Goal: Task Accomplishment & Management: Manage account settings

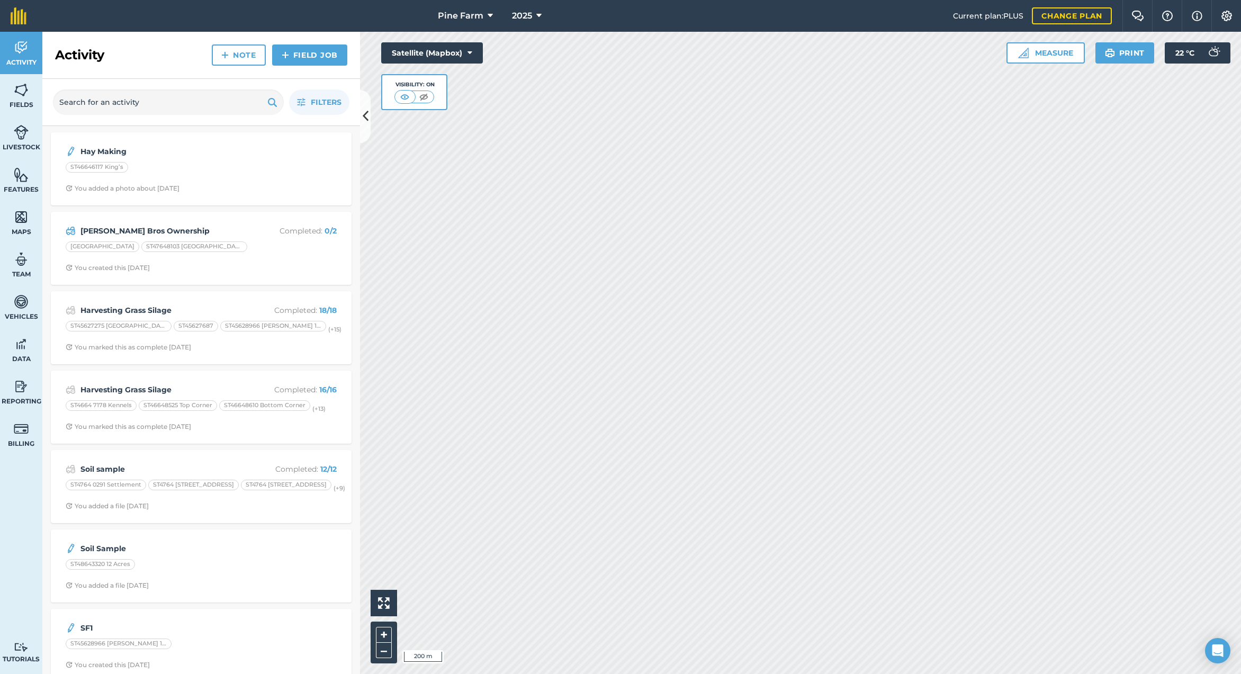
click at [403, 98] on img at bounding box center [404, 97] width 13 height 11
click at [426, 96] on img at bounding box center [423, 97] width 13 height 11
click at [406, 98] on img at bounding box center [405, 97] width 13 height 11
click at [18, 90] on img at bounding box center [21, 90] width 15 height 16
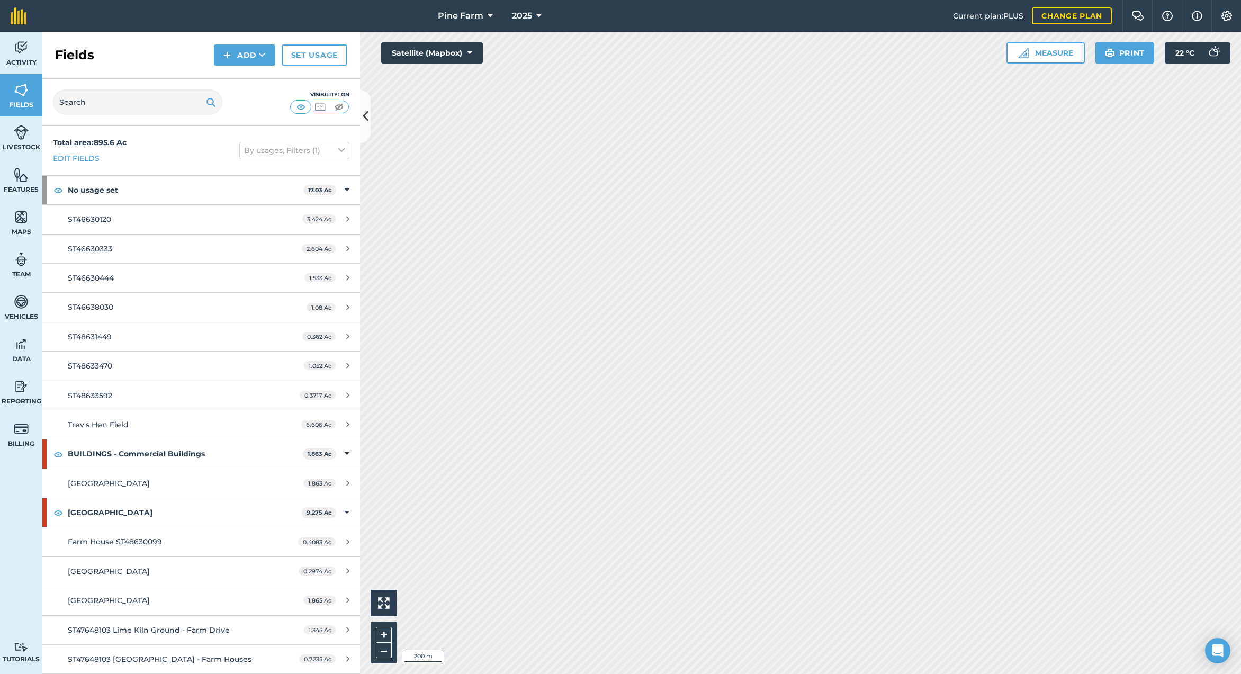
click at [21, 65] on span "Activity" at bounding box center [21, 62] width 42 height 8
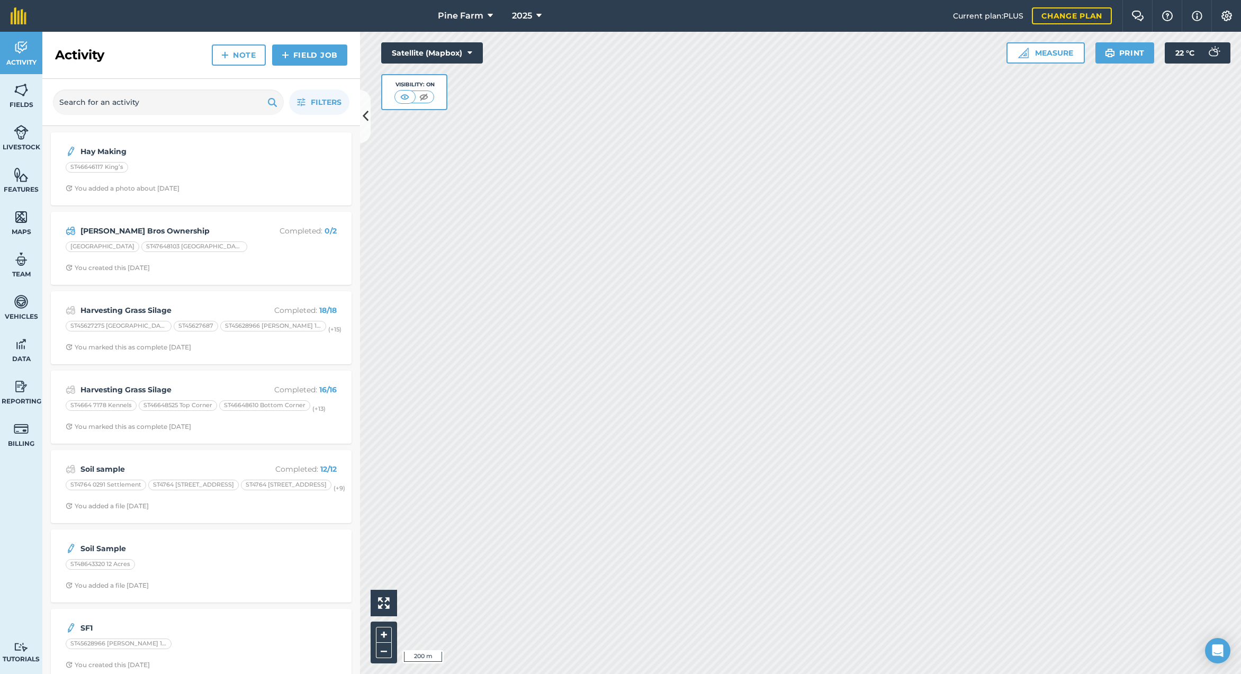
click at [22, 180] on img at bounding box center [21, 175] width 15 height 16
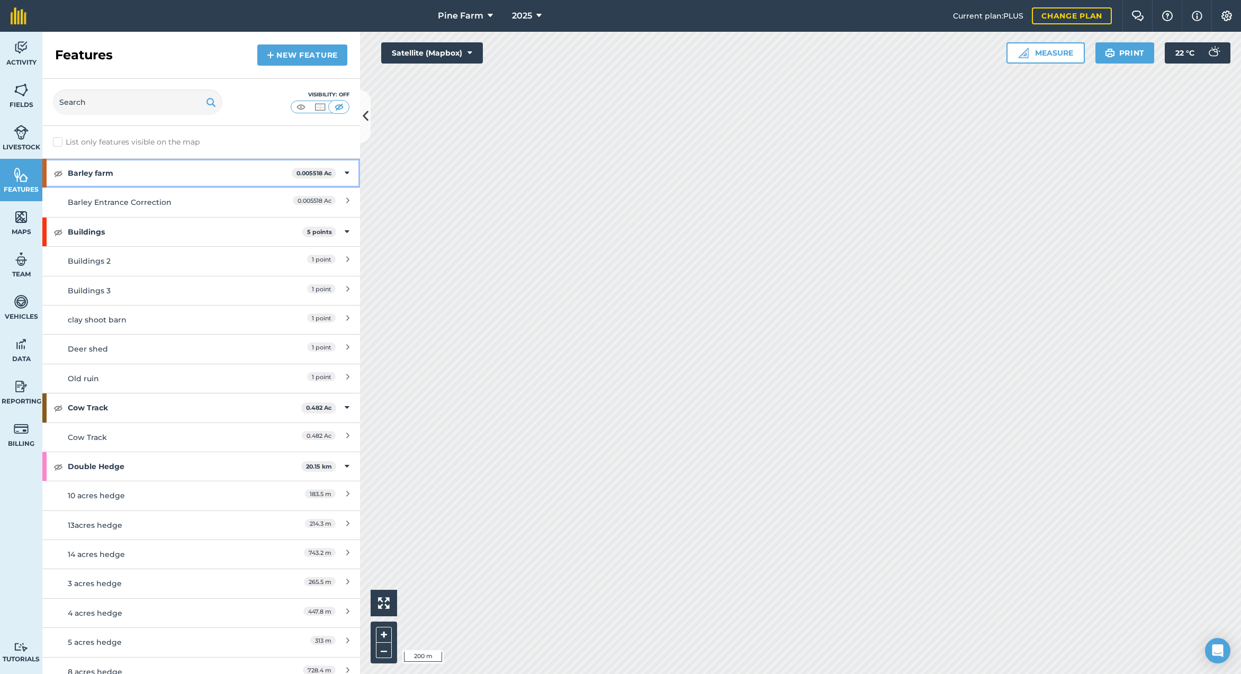
click at [59, 175] on img at bounding box center [58, 173] width 10 height 13
click at [56, 173] on img at bounding box center [58, 173] width 10 height 13
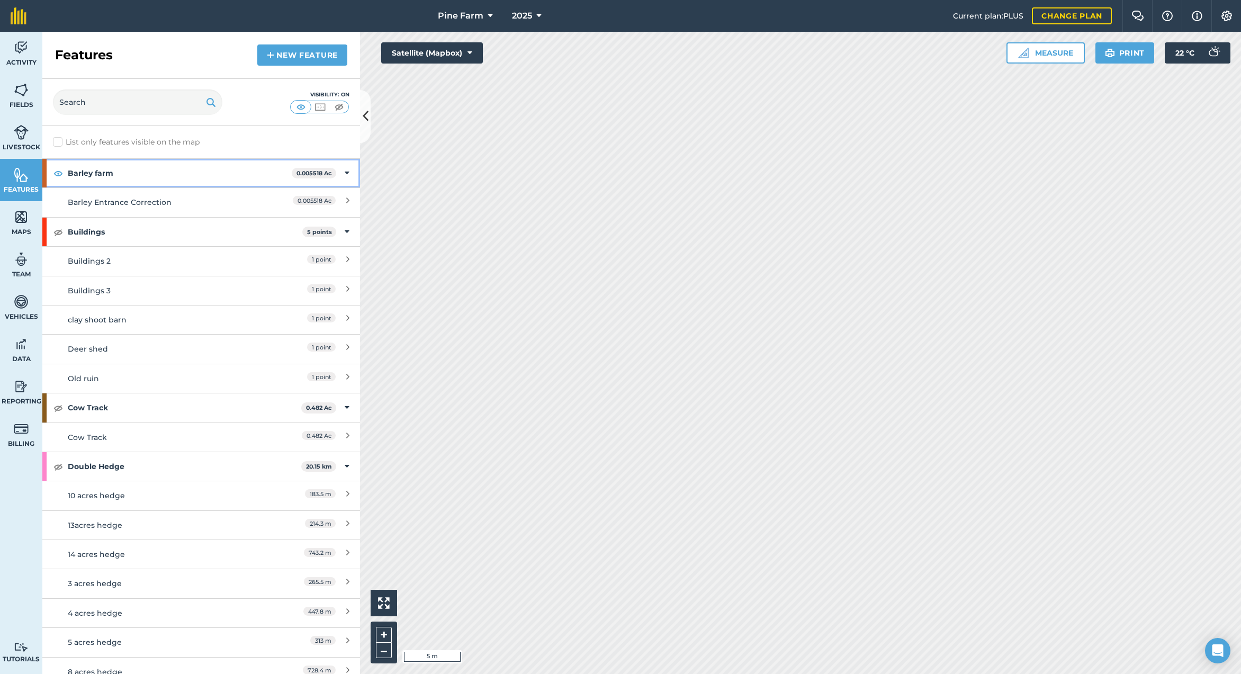
click at [56, 173] on img at bounding box center [58, 173] width 10 height 13
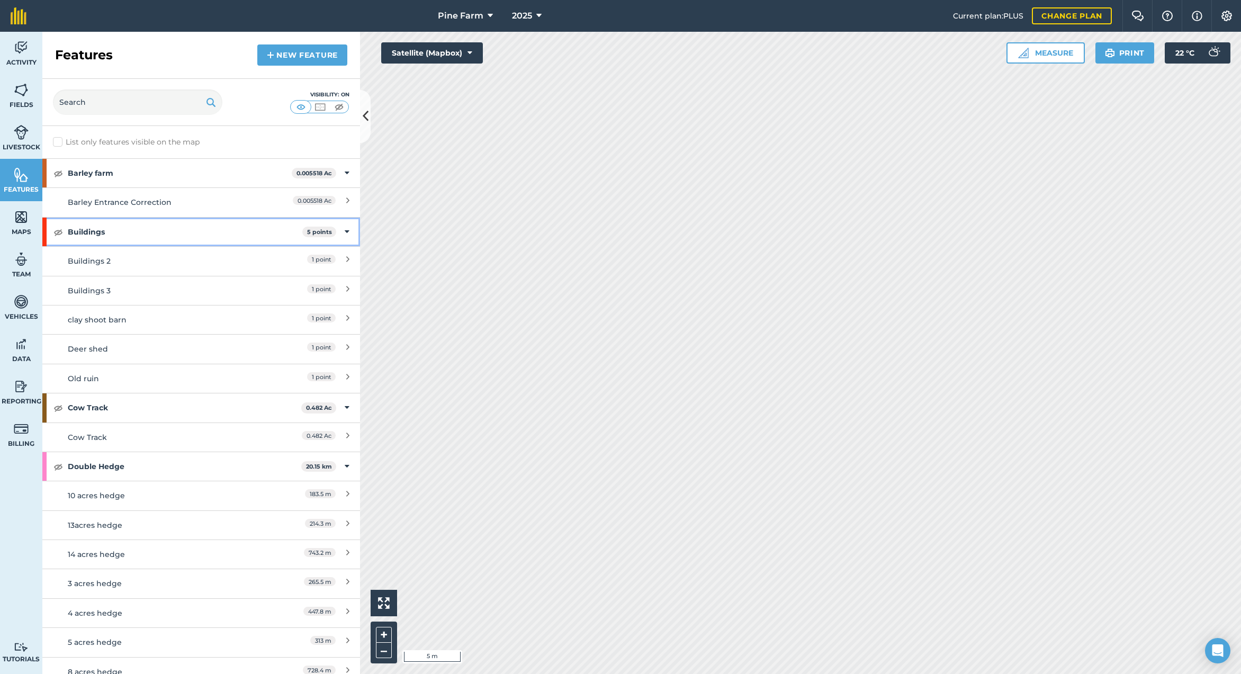
click at [58, 231] on img at bounding box center [58, 232] width 10 height 13
click at [21, 91] on img at bounding box center [21, 90] width 15 height 16
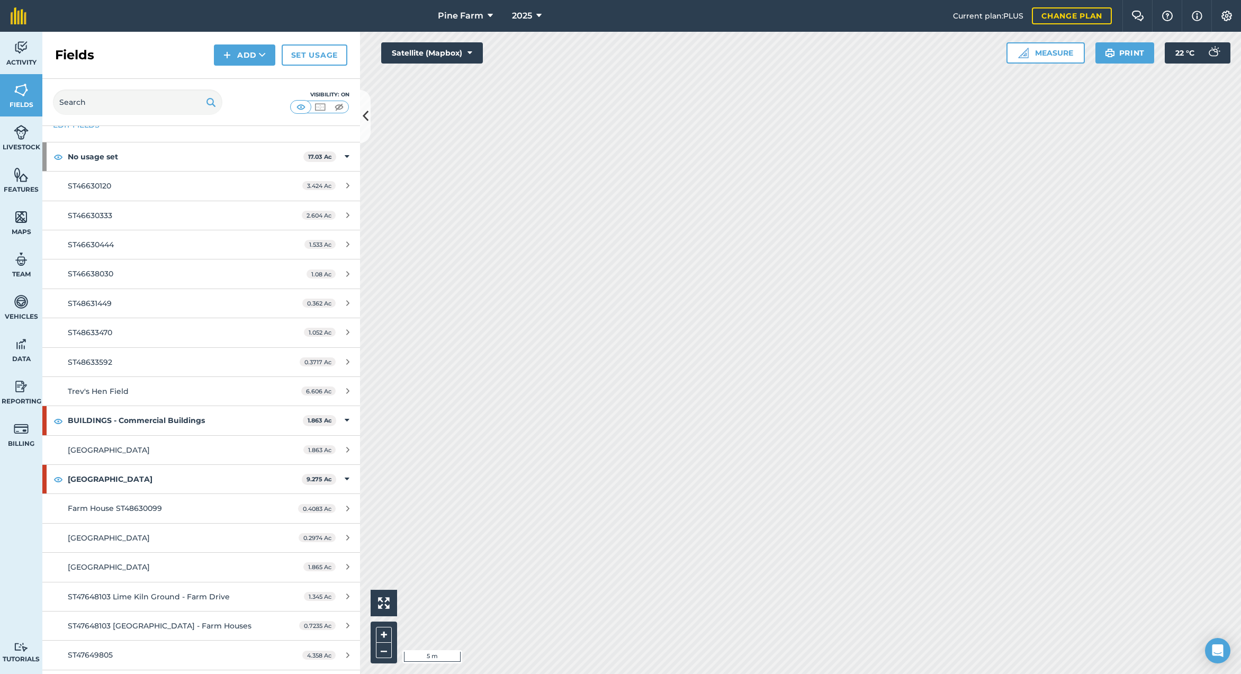
scroll to position [34, 0]
click at [364, 117] on icon at bounding box center [366, 116] width 6 height 19
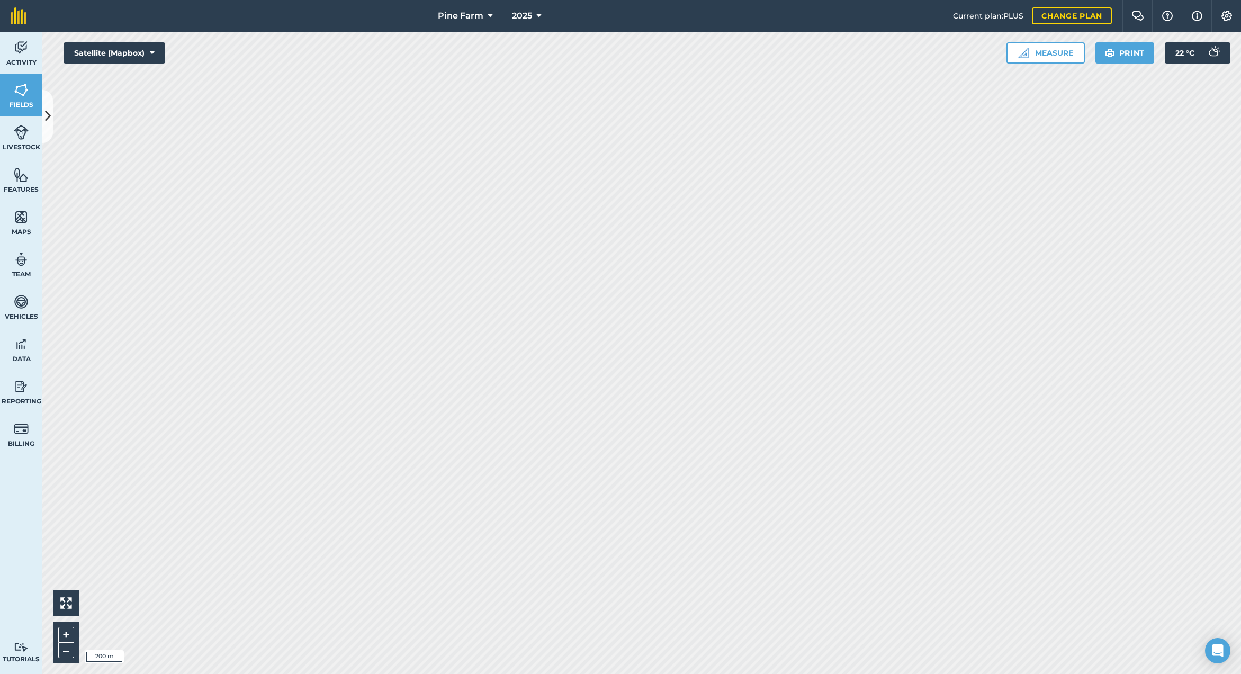
click at [49, 121] on icon at bounding box center [48, 116] width 6 height 19
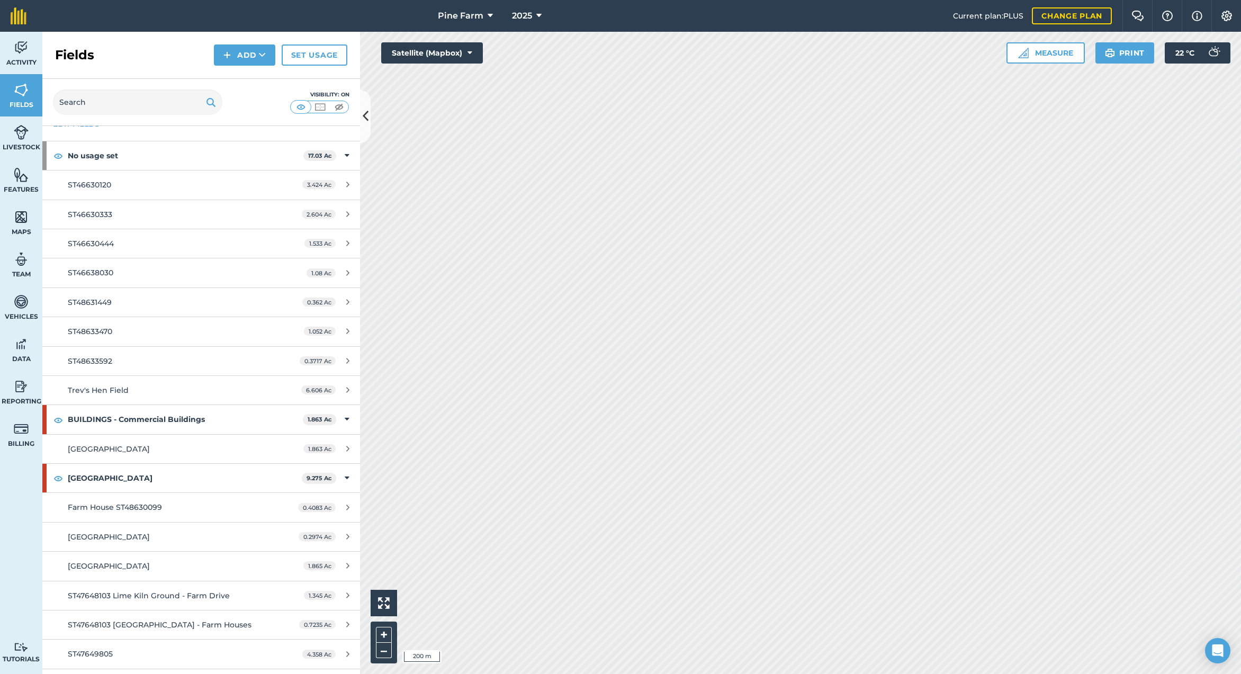
click at [19, 48] on img at bounding box center [21, 48] width 15 height 16
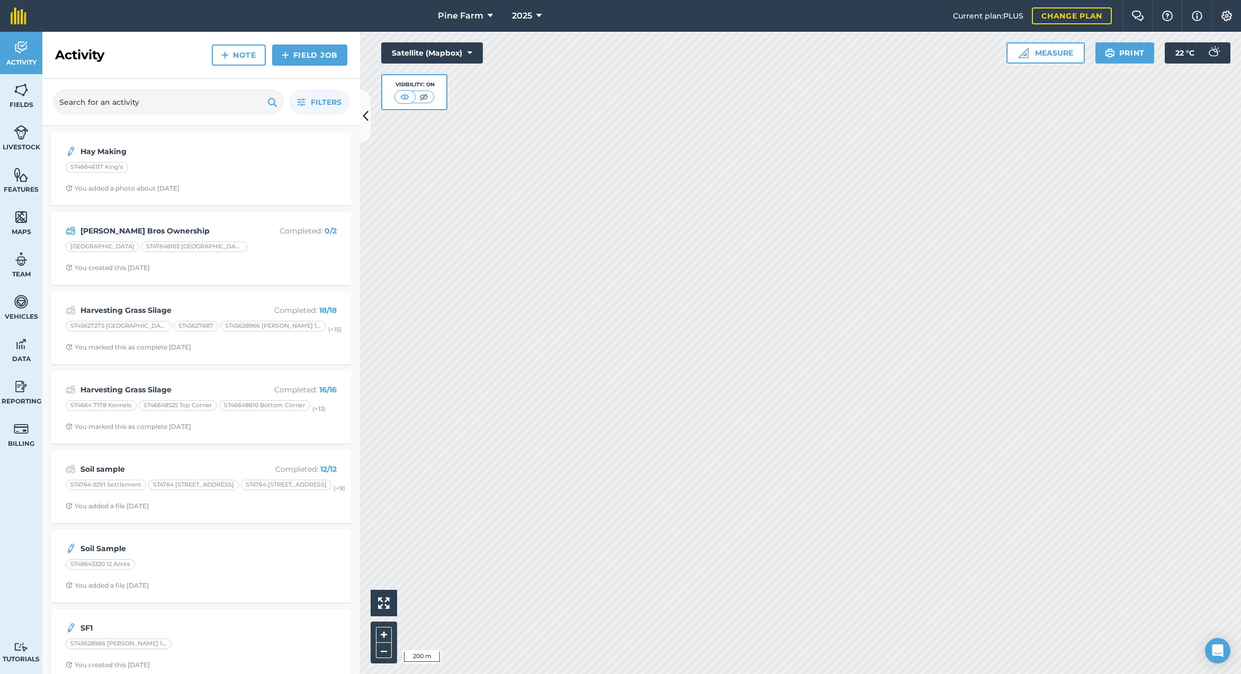
click at [423, 97] on img at bounding box center [423, 97] width 13 height 11
click at [398, 96] on button at bounding box center [405, 97] width 19 height 12
click at [17, 227] on link "Maps" at bounding box center [21, 222] width 42 height 42
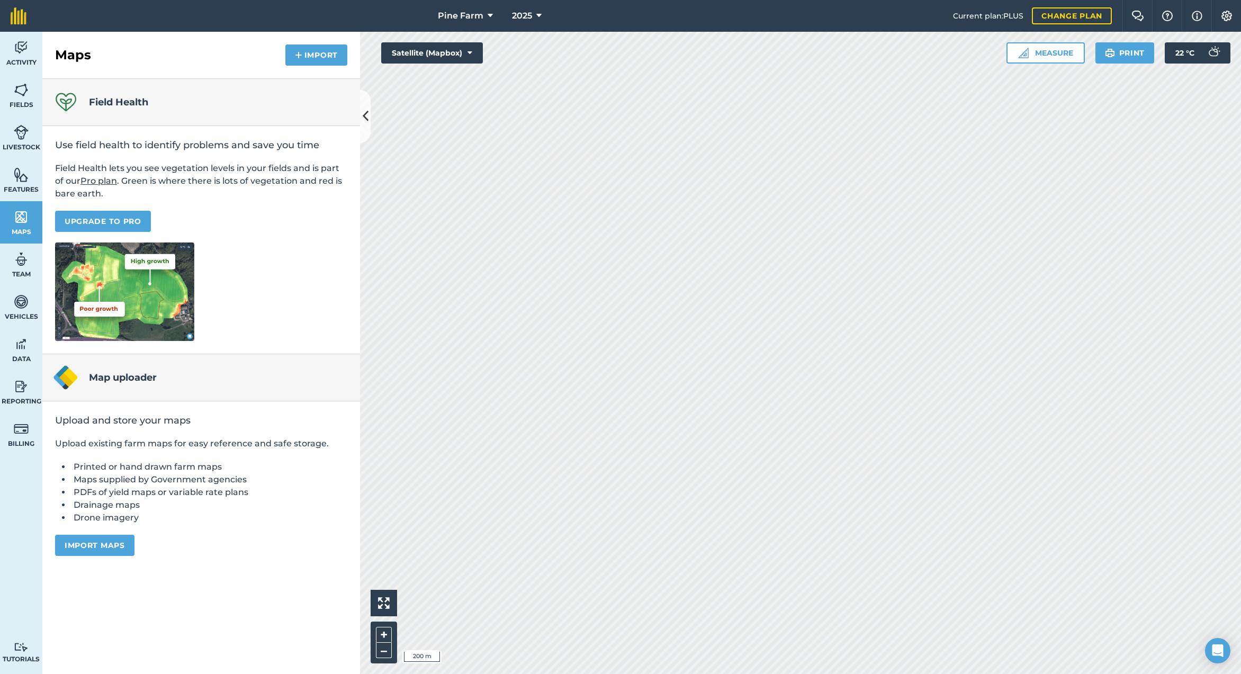
click at [22, 393] on img at bounding box center [21, 387] width 15 height 16
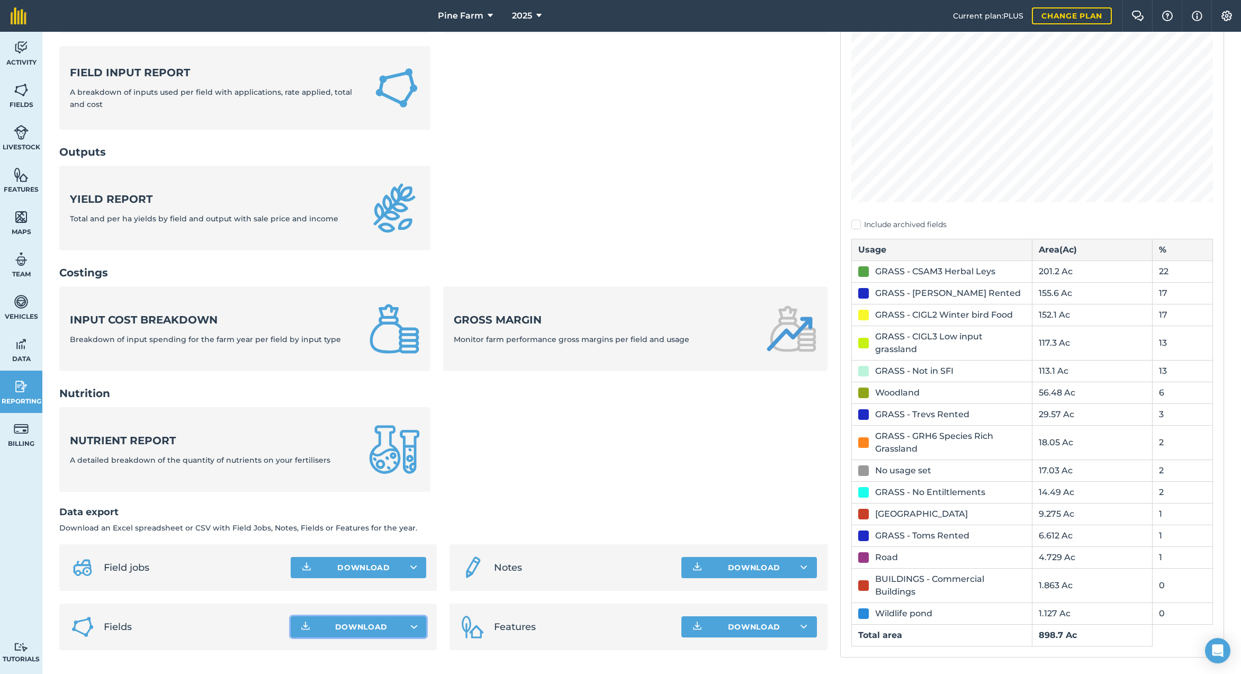
click at [345, 629] on span "Download" at bounding box center [361, 627] width 53 height 11
click at [410, 624] on button "Download" at bounding box center [359, 626] width 136 height 21
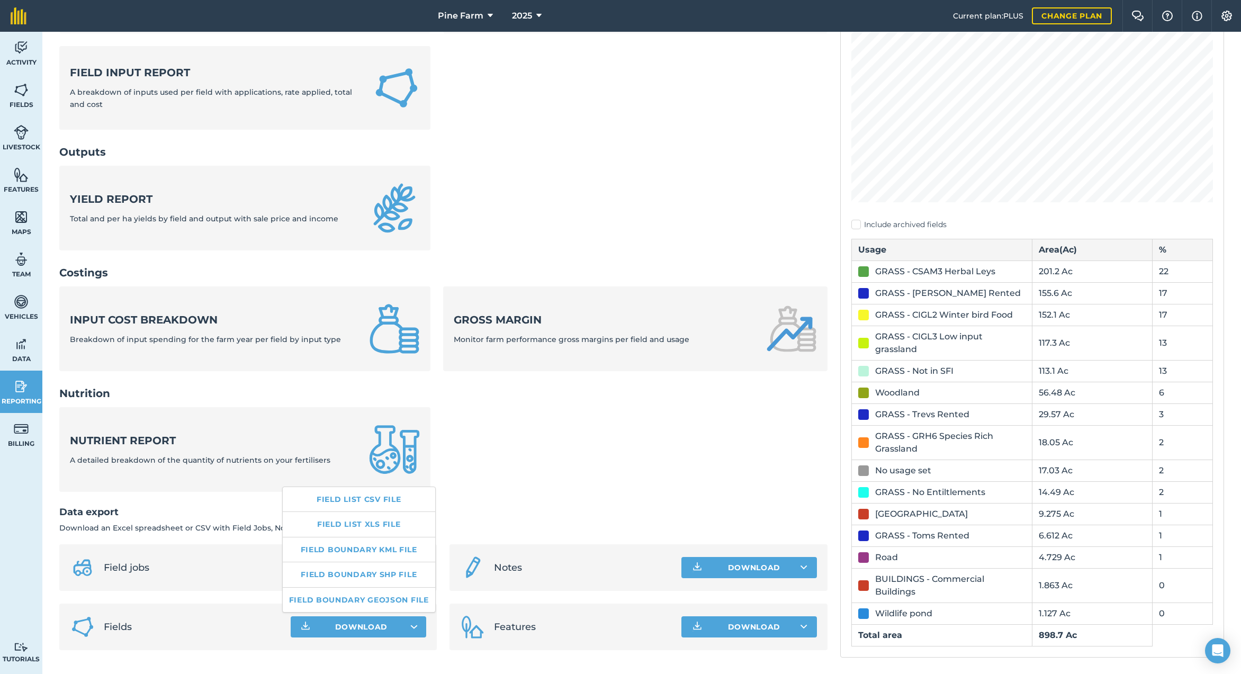
click at [346, 502] on link "Field list CSV file" at bounding box center [359, 499] width 153 height 24
click at [757, 568] on button "Download" at bounding box center [750, 567] width 136 height 21
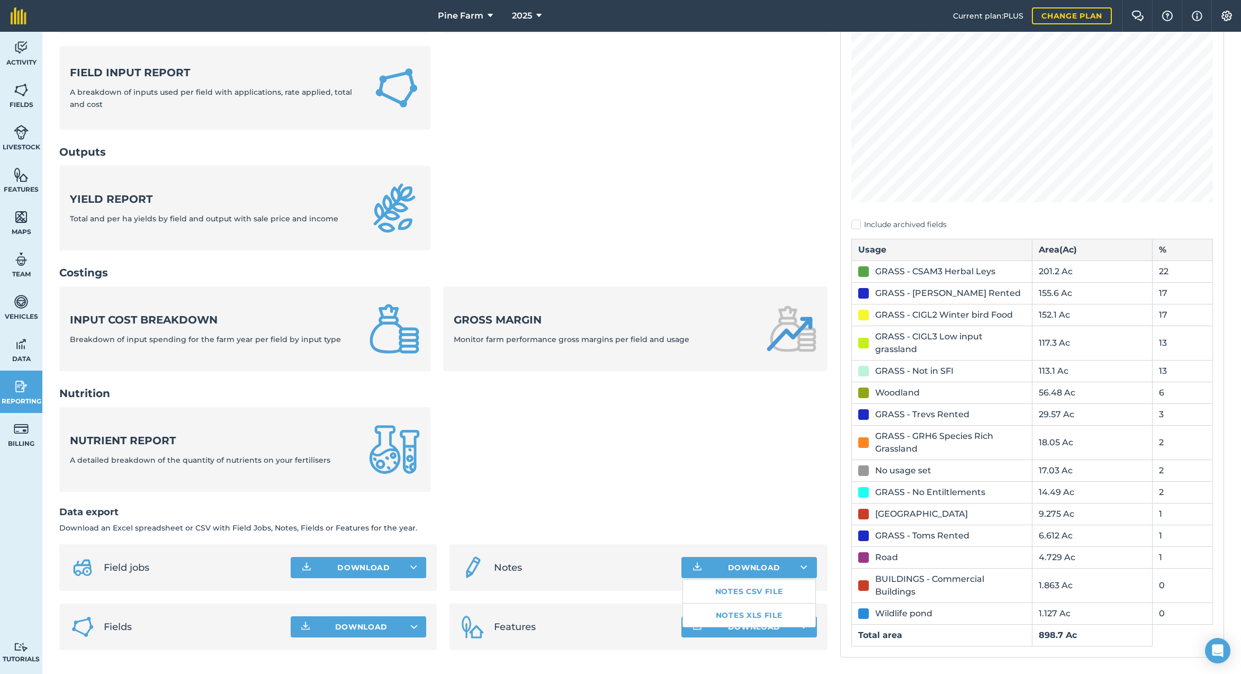
scroll to position [0, 0]
click at [749, 593] on link "Notes CSV file" at bounding box center [749, 591] width 132 height 23
click at [856, 225] on label "Include archived fields" at bounding box center [1033, 224] width 362 height 11
click at [856, 391] on input "Include archived fields" at bounding box center [855, 394] width 7 height 7
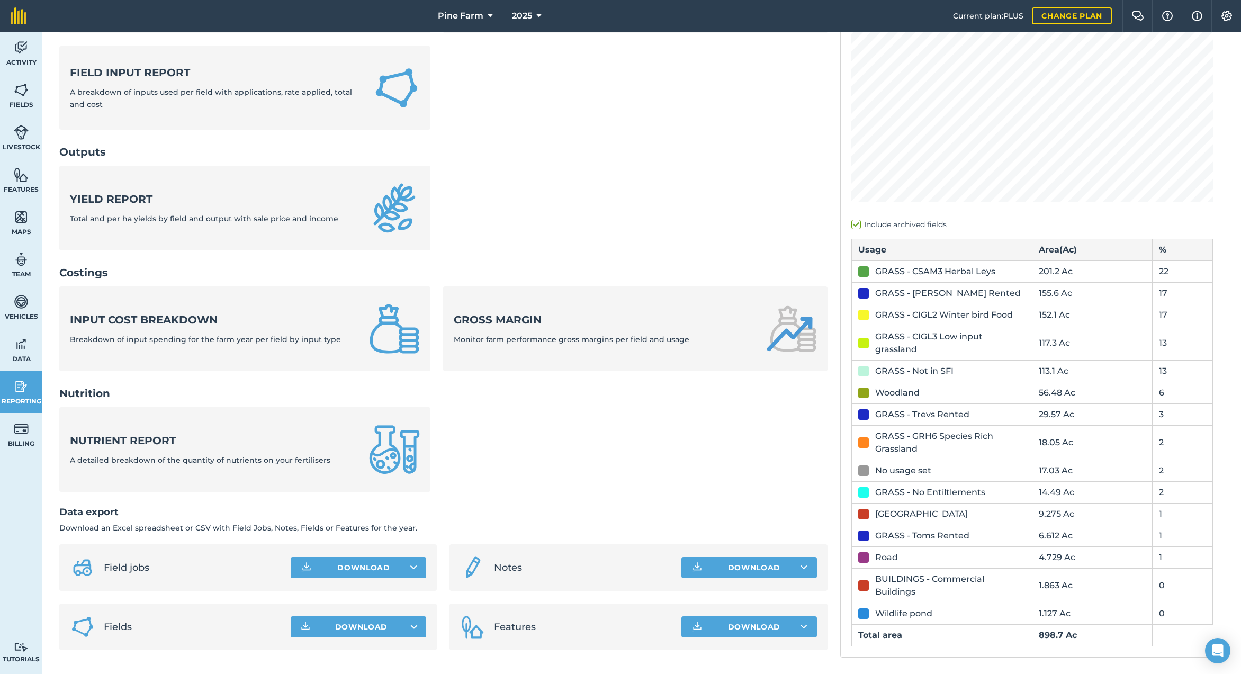
click at [856, 225] on label "Include archived fields" at bounding box center [1033, 224] width 362 height 11
click at [856, 391] on input "Include archived fields" at bounding box center [855, 394] width 7 height 7
checkbox input "false"
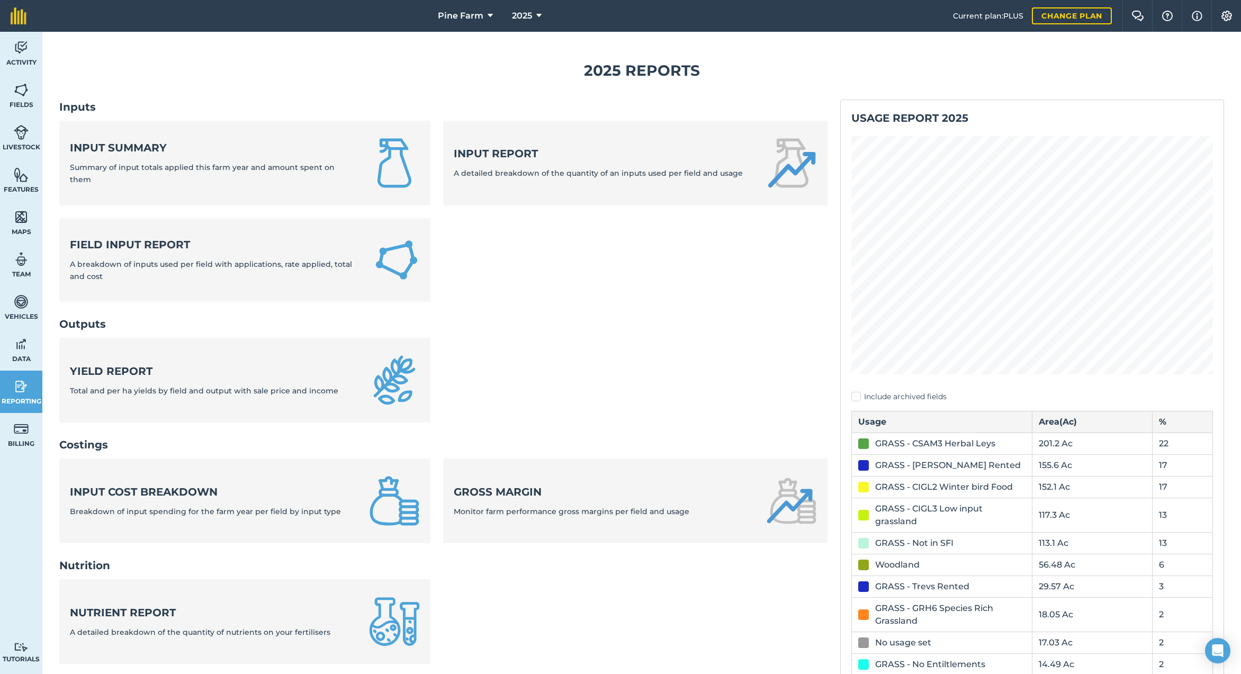
scroll to position [0, 0]
click at [22, 226] on link "Maps" at bounding box center [21, 222] width 42 height 42
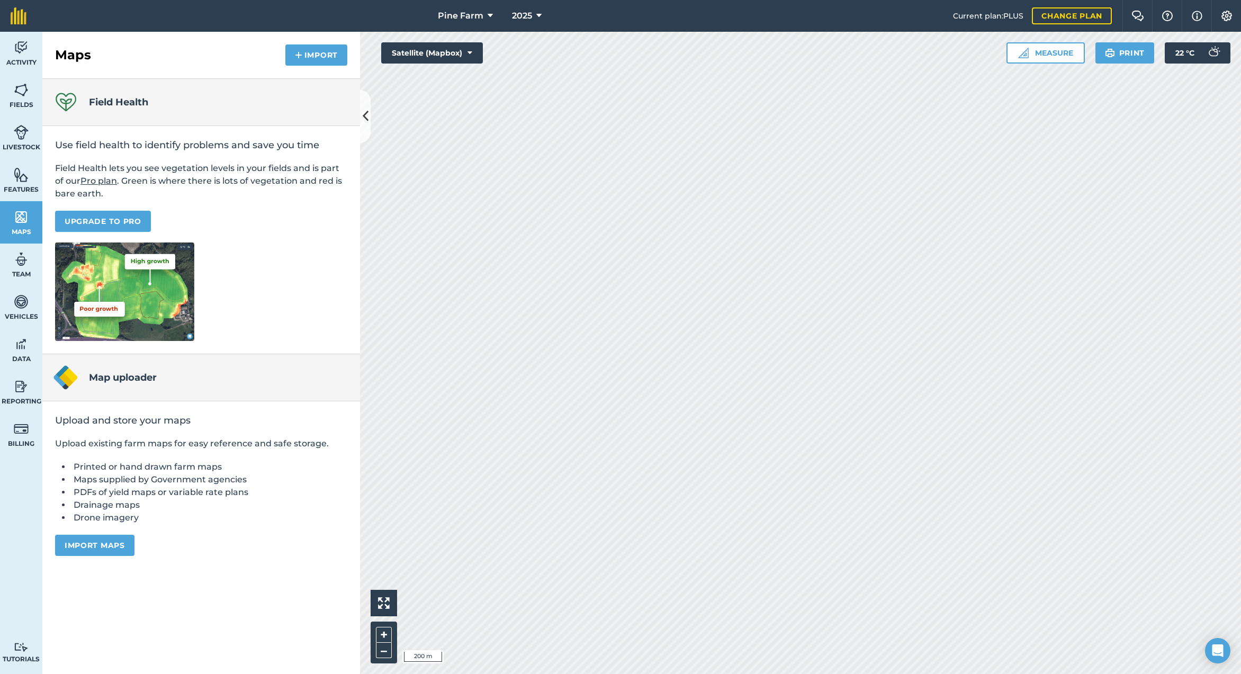
click at [472, 55] on icon at bounding box center [470, 53] width 5 height 11
click at [445, 73] on button "Satellite (Azure)" at bounding box center [432, 74] width 102 height 21
click at [465, 54] on button "Satellite (Azure)" at bounding box center [432, 52] width 102 height 21
click at [437, 181] on button "none" at bounding box center [432, 179] width 102 height 21
click at [471, 53] on icon at bounding box center [470, 53] width 5 height 11
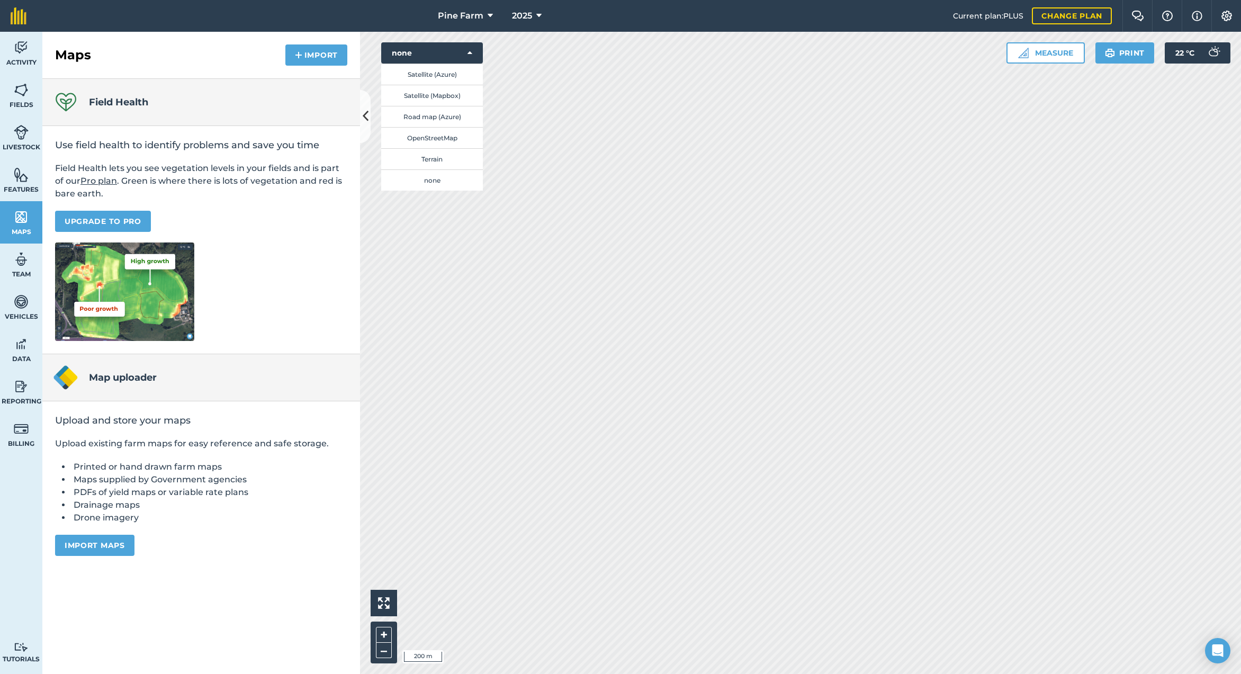
click at [453, 94] on button "Satellite (Mapbox)" at bounding box center [432, 95] width 102 height 21
click at [370, 123] on button at bounding box center [365, 116] width 11 height 53
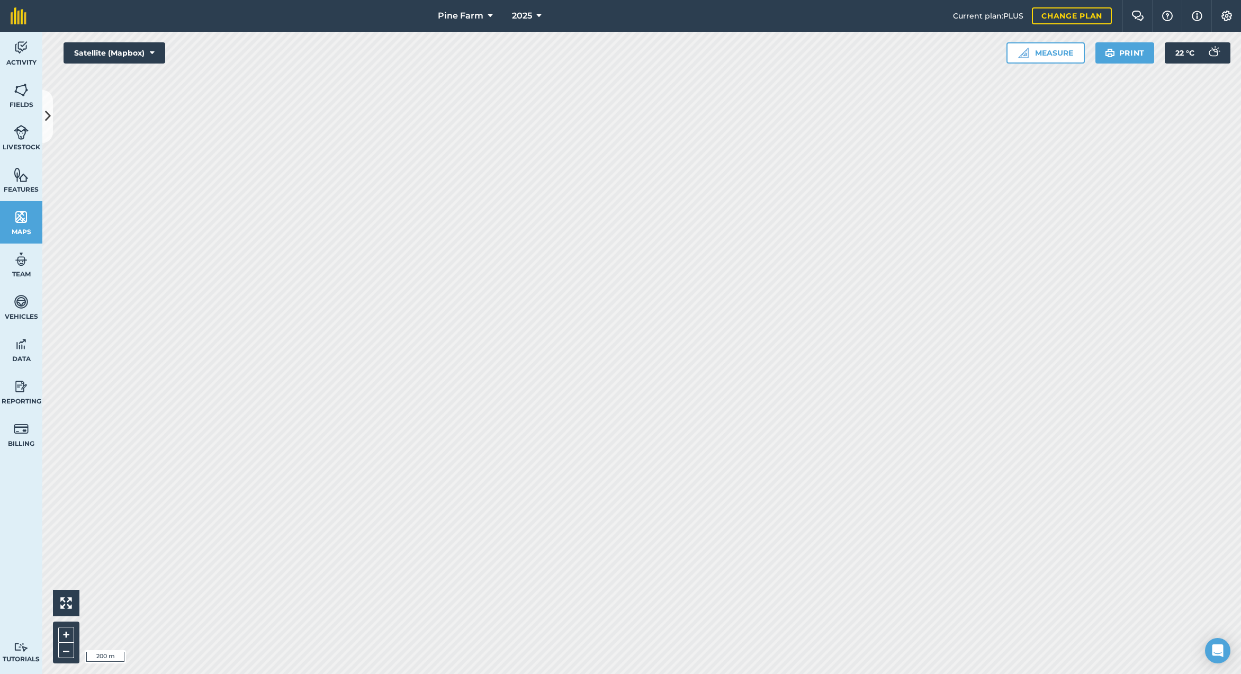
click at [18, 94] on img at bounding box center [21, 90] width 15 height 16
click at [19, 94] on img at bounding box center [21, 90] width 15 height 16
click at [50, 122] on icon at bounding box center [48, 116] width 6 height 19
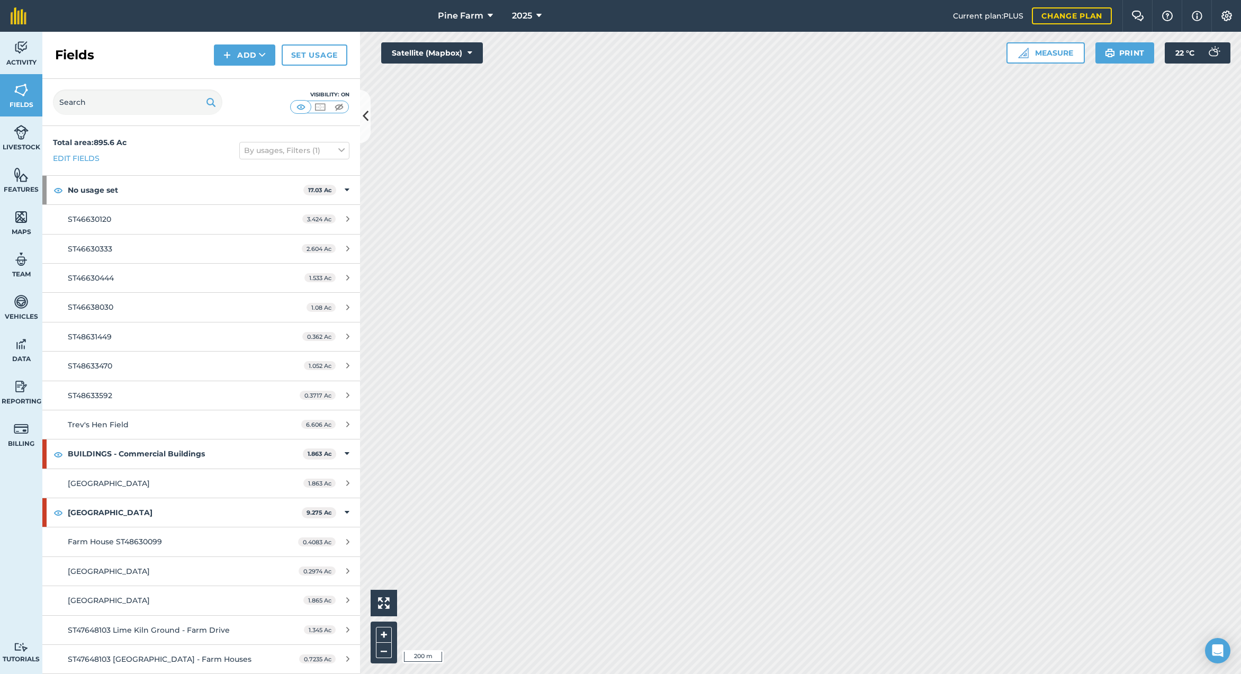
click at [319, 106] on img at bounding box center [319, 107] width 13 height 11
click at [302, 108] on img at bounding box center [300, 107] width 13 height 11
click at [319, 106] on img at bounding box center [319, 107] width 13 height 11
click at [340, 106] on img at bounding box center [339, 107] width 13 height 11
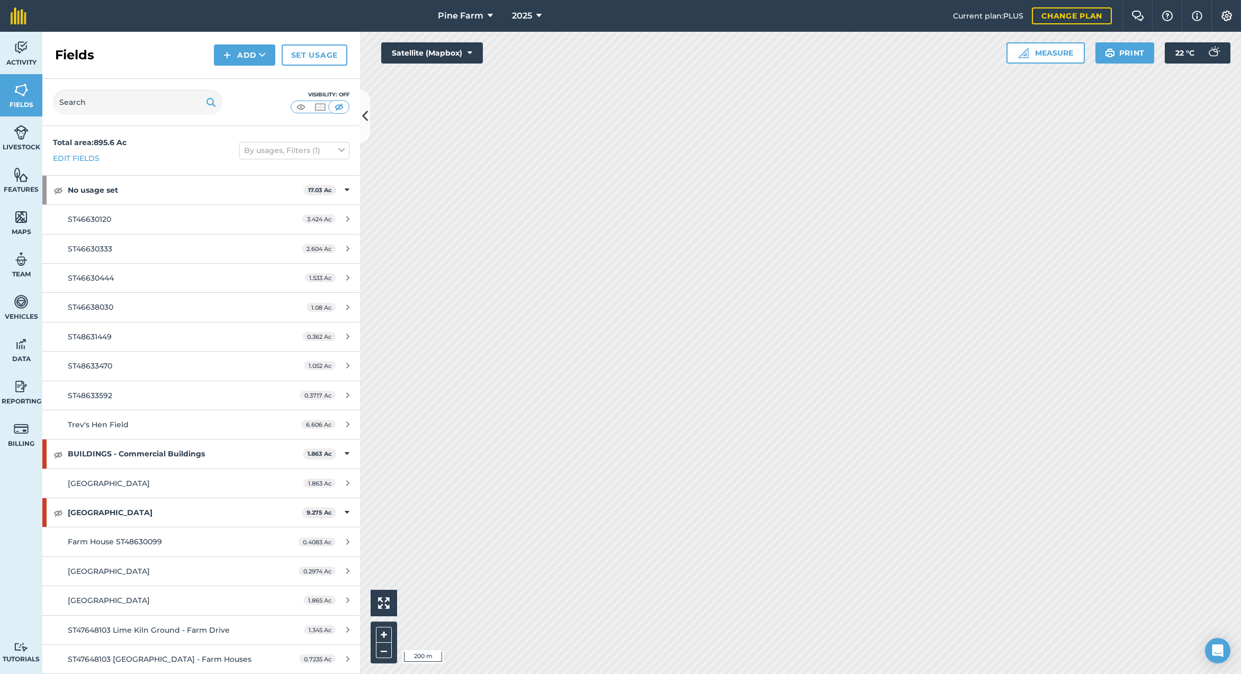
click at [323, 106] on img at bounding box center [319, 107] width 13 height 11
click at [365, 128] on button at bounding box center [365, 116] width 11 height 53
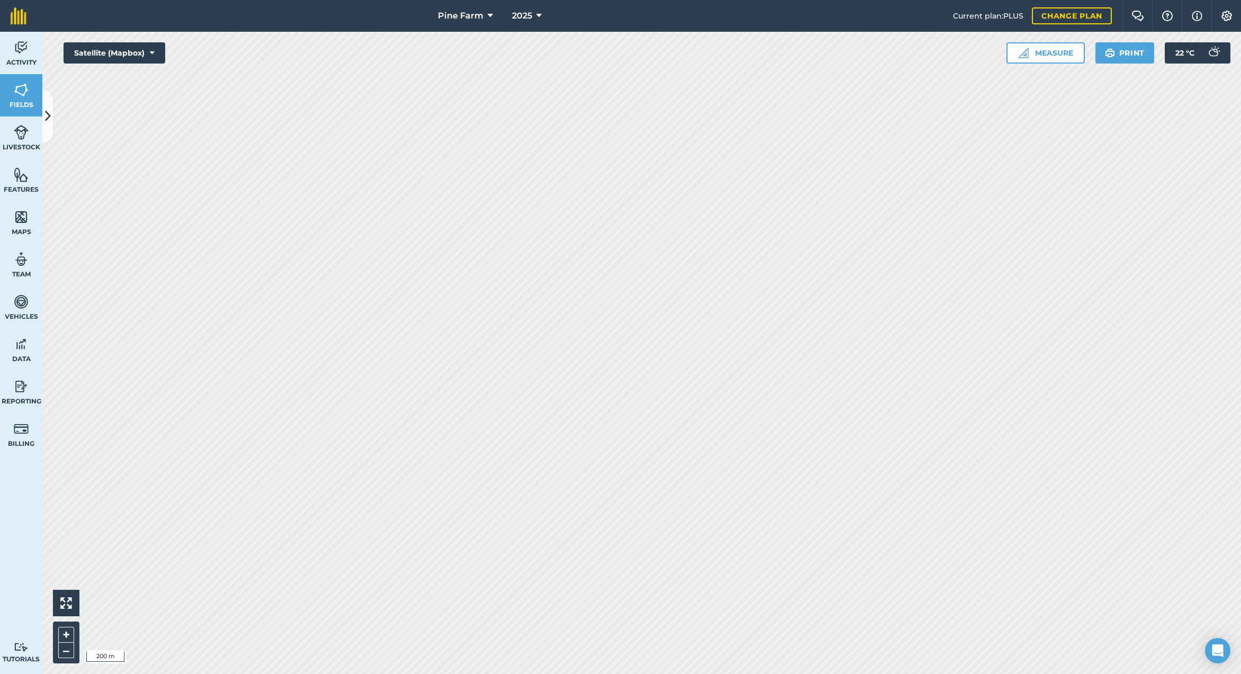
click at [1109, 55] on img at bounding box center [1110, 53] width 10 height 13
click at [1125, 52] on button "Print" at bounding box center [1125, 52] width 59 height 21
click at [1116, 53] on button "Print" at bounding box center [1125, 52] width 59 height 21
click at [1116, 49] on button "Print" at bounding box center [1125, 52] width 59 height 21
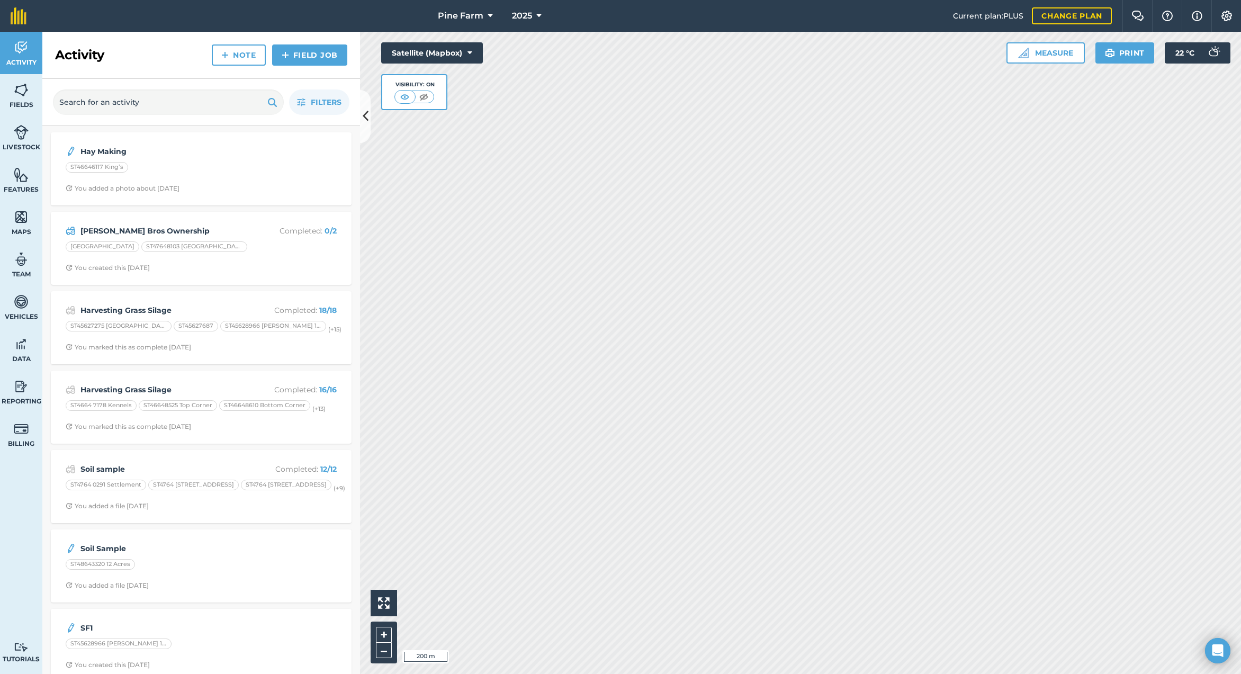
click at [19, 95] on img at bounding box center [21, 90] width 15 height 16
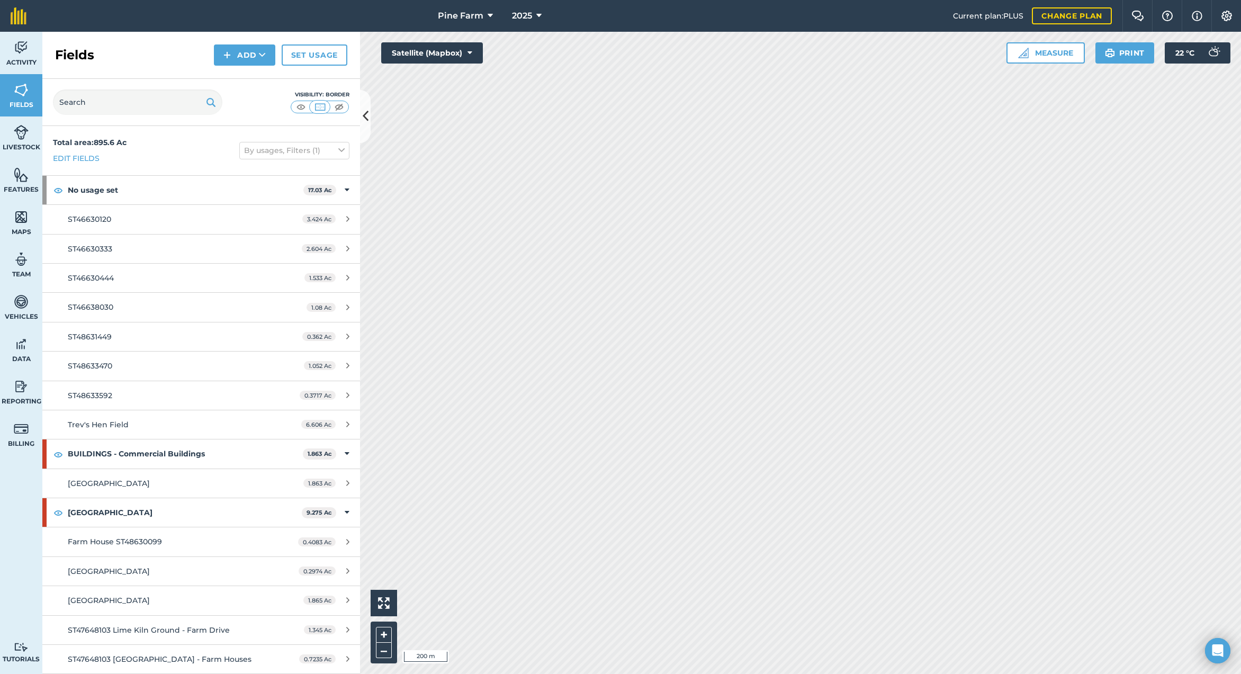
click at [342, 107] on img at bounding box center [339, 107] width 13 height 11
click at [299, 106] on img at bounding box center [300, 107] width 13 height 11
click at [317, 106] on img at bounding box center [319, 107] width 13 height 11
click at [296, 105] on img at bounding box center [300, 107] width 13 height 11
click at [297, 105] on img at bounding box center [300, 107] width 13 height 11
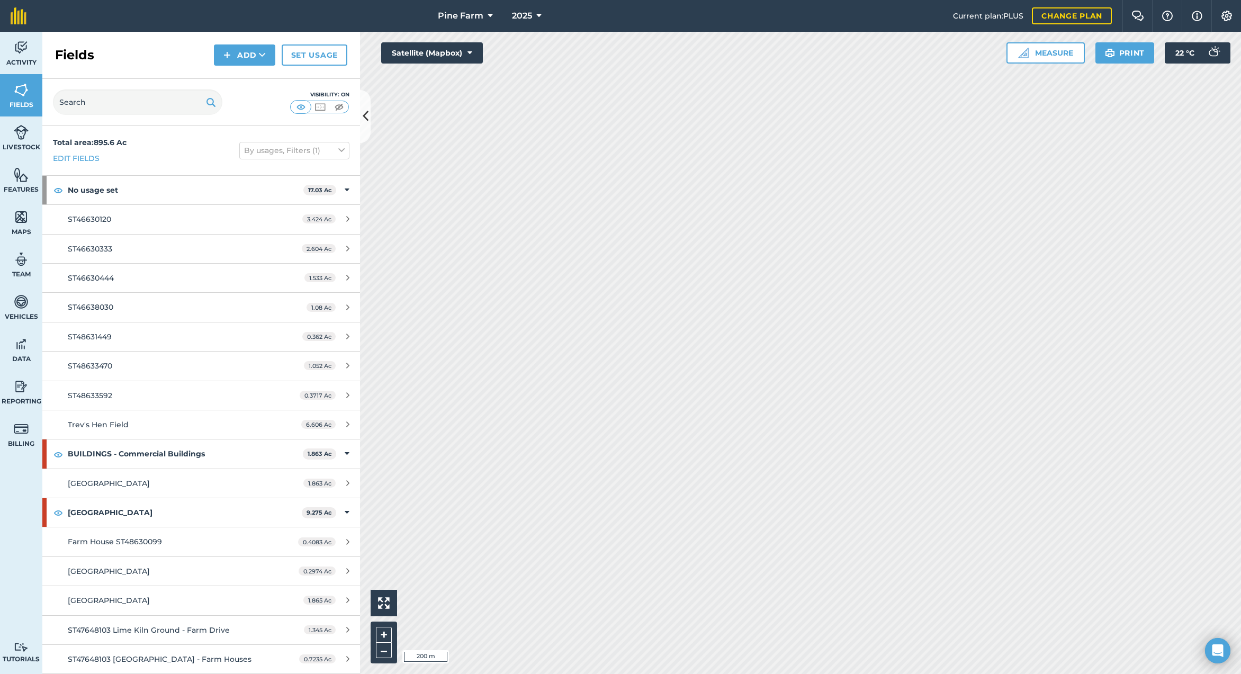
click at [319, 105] on img at bounding box center [319, 107] width 13 height 11
click at [1117, 50] on button "Print" at bounding box center [1125, 52] width 59 height 21
click at [1122, 53] on button "Print" at bounding box center [1125, 52] width 59 height 21
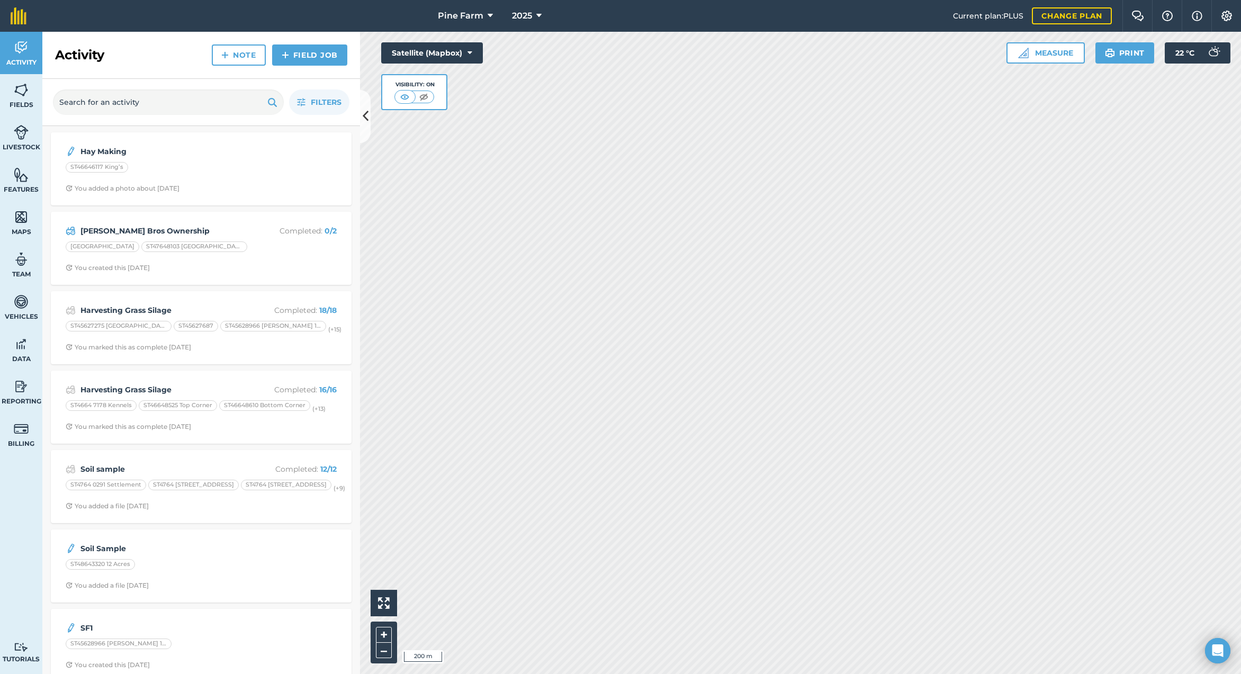
click at [366, 123] on icon at bounding box center [366, 116] width 6 height 19
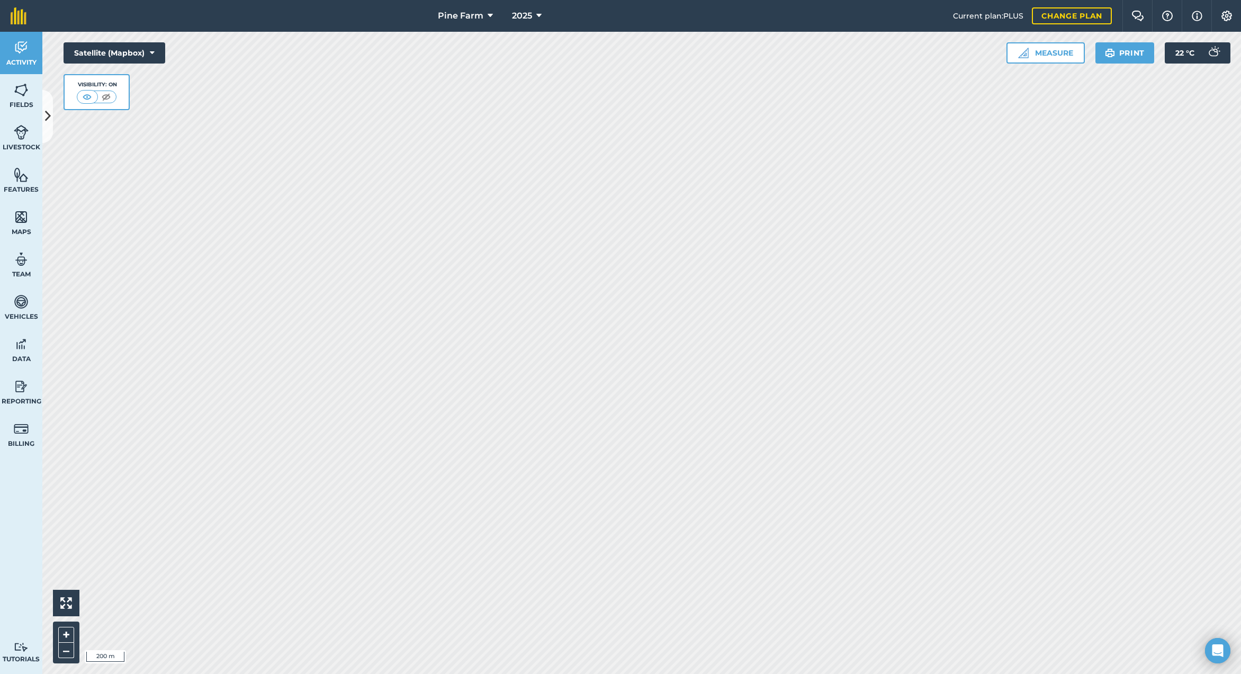
click at [1123, 55] on button "Print" at bounding box center [1125, 52] width 59 height 21
click at [1130, 51] on button "Print" at bounding box center [1125, 52] width 59 height 21
click at [1117, 58] on button "Print" at bounding box center [1125, 52] width 59 height 21
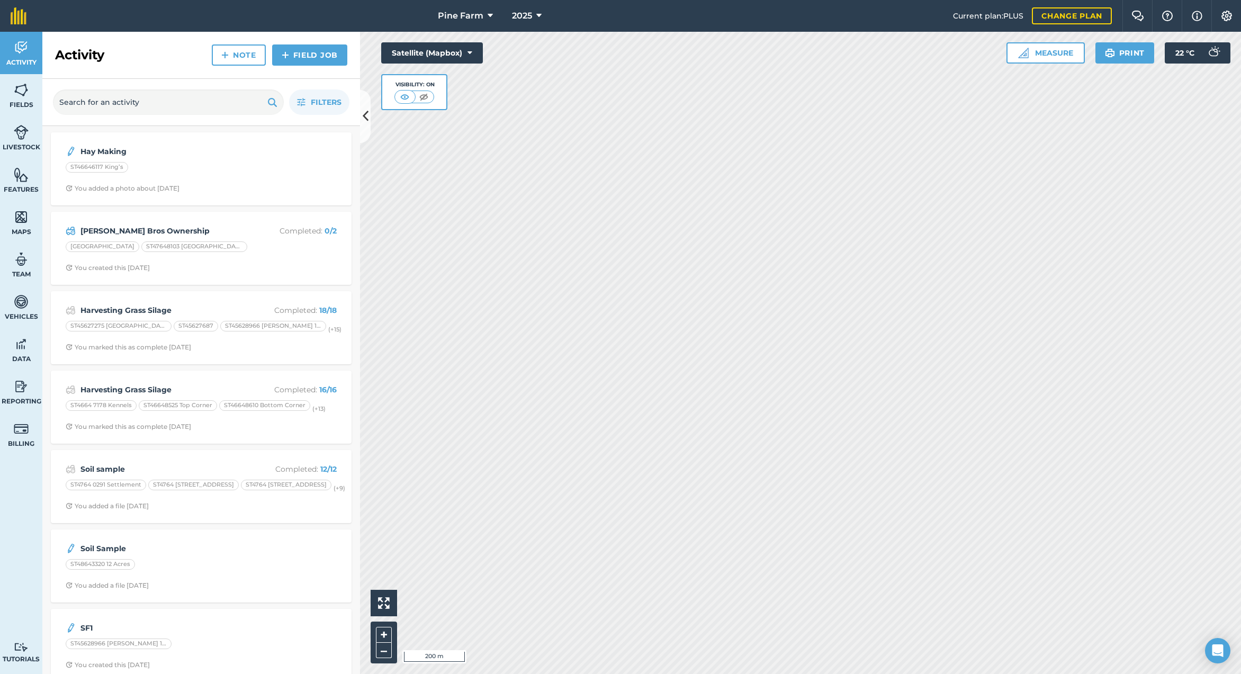
click at [1124, 55] on button "Print" at bounding box center [1125, 52] width 59 height 21
click at [1112, 52] on img at bounding box center [1110, 53] width 10 height 13
click at [1121, 55] on button "Print" at bounding box center [1125, 52] width 59 height 21
click at [363, 122] on icon at bounding box center [366, 116] width 6 height 19
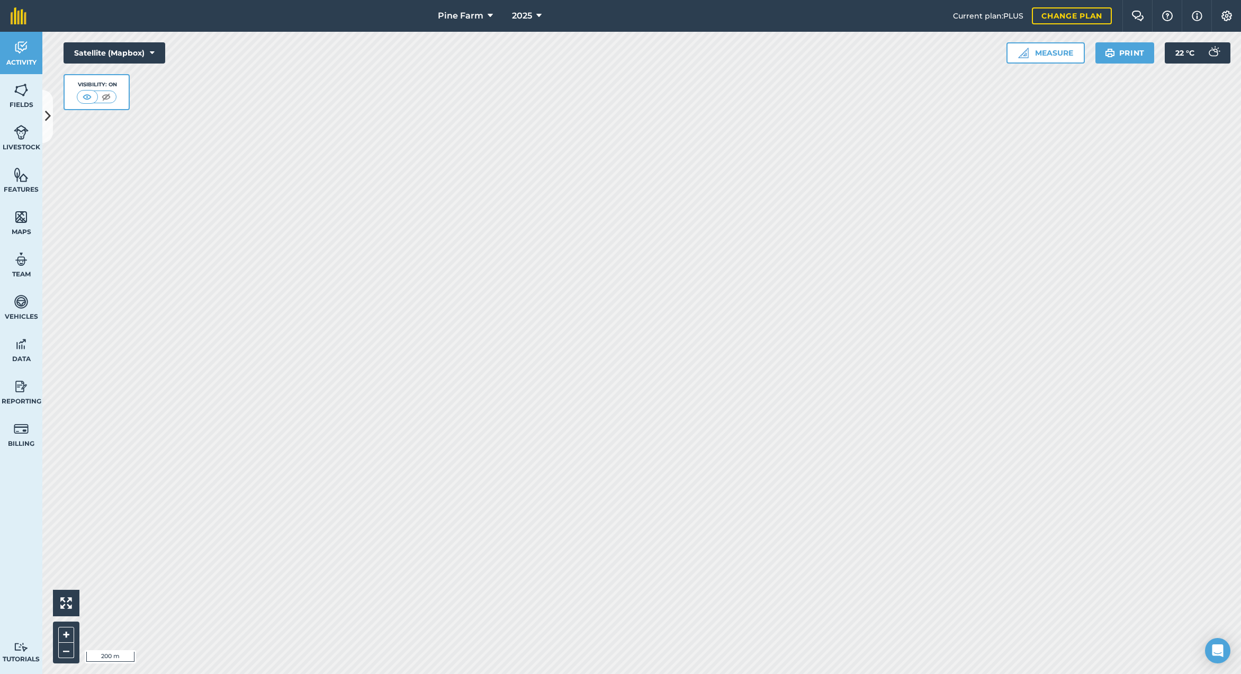
click at [1117, 54] on button "Print" at bounding box center [1125, 52] width 59 height 21
click at [1122, 53] on button "Print" at bounding box center [1125, 52] width 59 height 21
click at [540, 13] on icon at bounding box center [538, 16] width 5 height 13
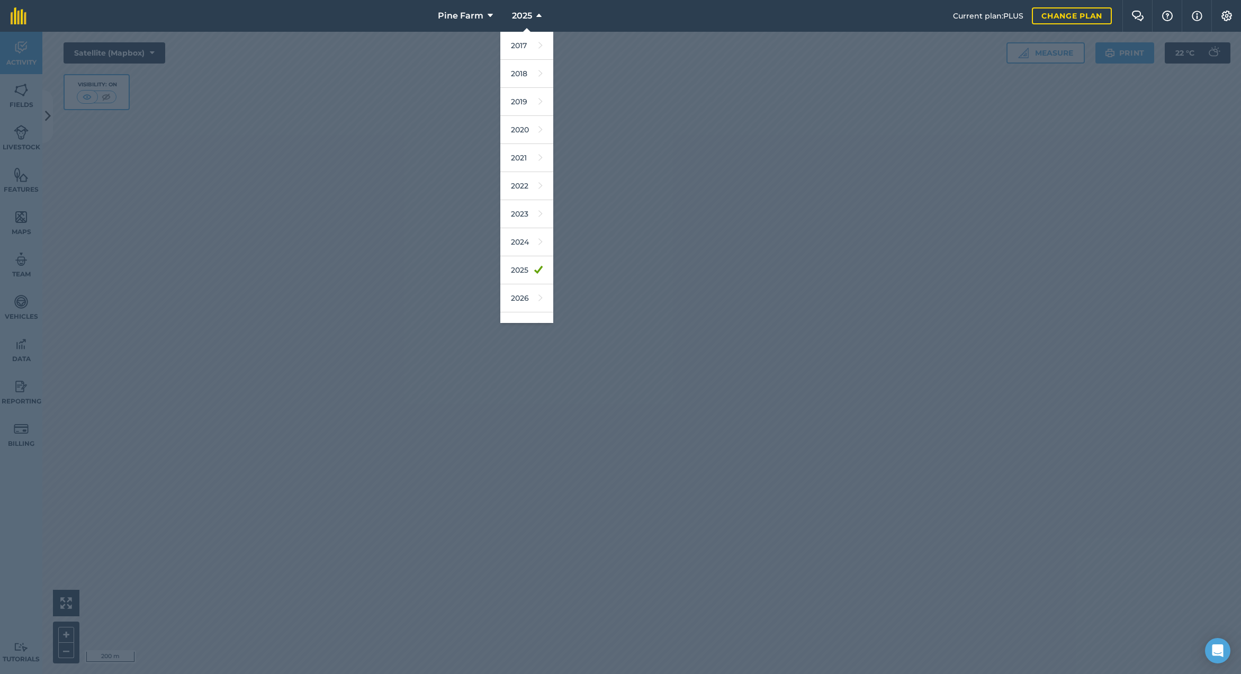
click at [586, 114] on div at bounding box center [620, 353] width 1241 height 642
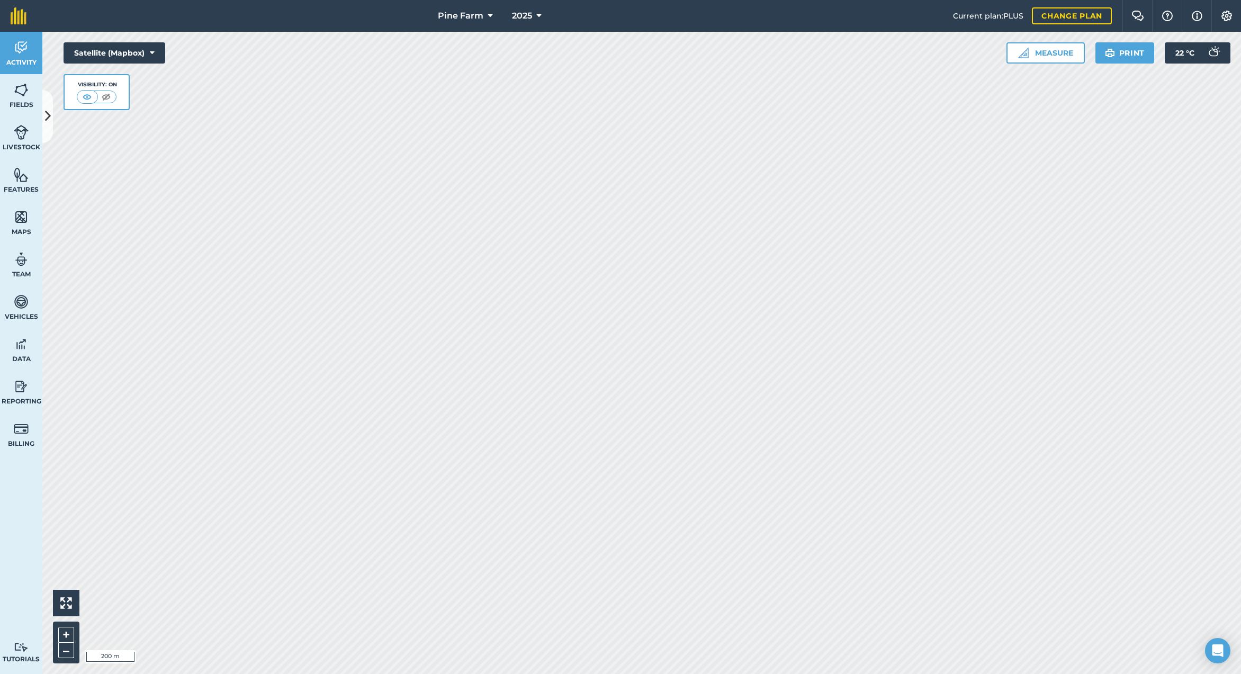
click at [155, 55] on button "Satellite (Mapbox)" at bounding box center [115, 52] width 102 height 21
click at [140, 78] on button "Satellite (Azure)" at bounding box center [115, 74] width 102 height 21
click at [151, 52] on icon at bounding box center [152, 53] width 5 height 11
click at [128, 116] on button "Road map (Azure)" at bounding box center [115, 116] width 102 height 21
click at [153, 52] on icon at bounding box center [152, 53] width 5 height 11
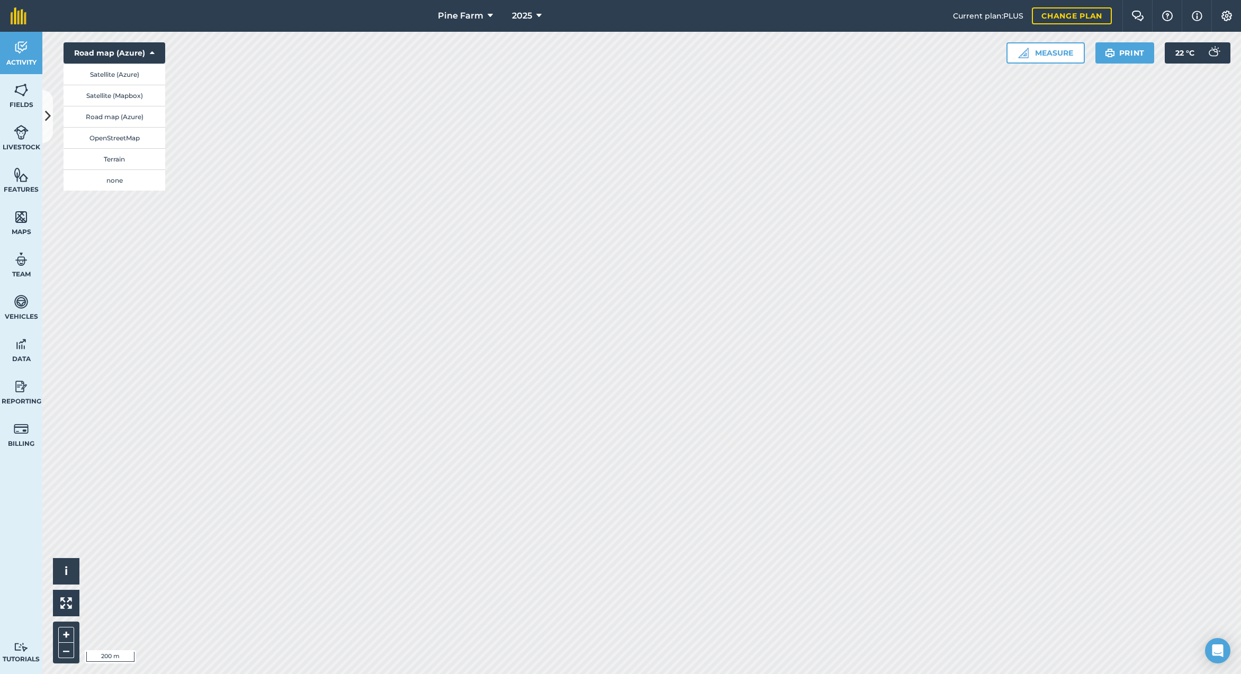
click at [120, 139] on button "OpenStreetMap" at bounding box center [115, 137] width 102 height 21
click at [150, 57] on icon at bounding box center [152, 53] width 5 height 11
click at [125, 159] on button "Terrain" at bounding box center [115, 158] width 102 height 21
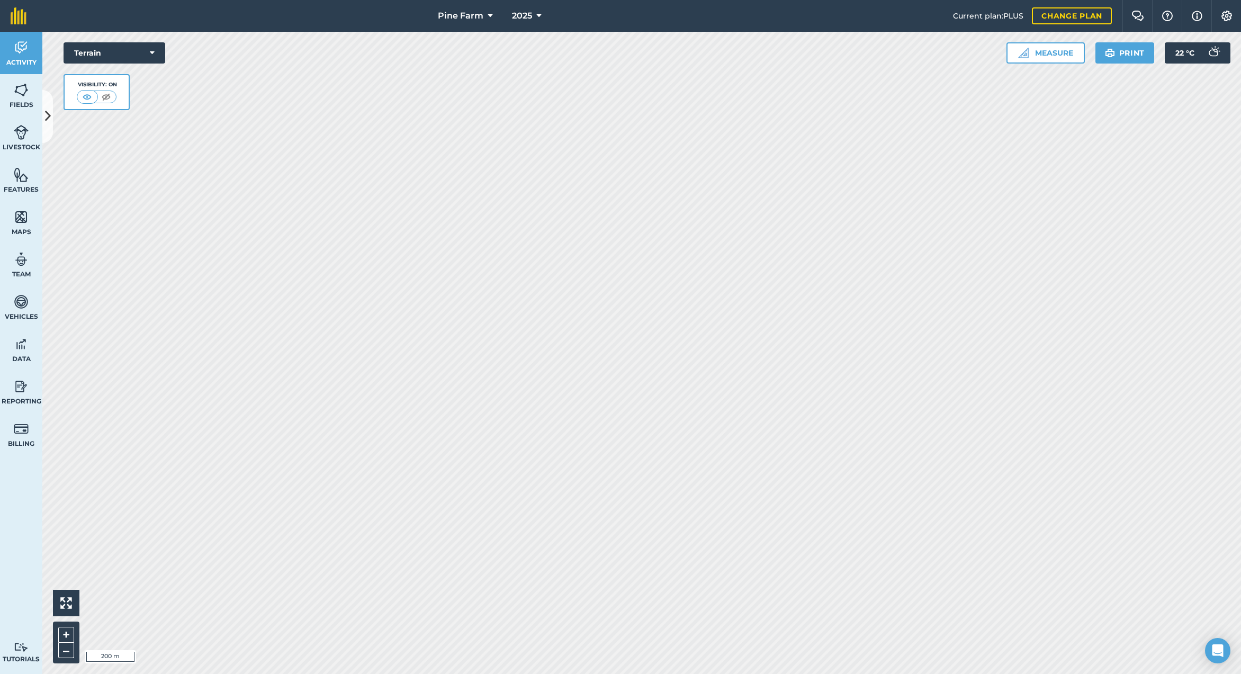
click at [150, 55] on icon at bounding box center [152, 53] width 5 height 11
click at [116, 176] on button "none" at bounding box center [115, 179] width 102 height 21
click at [155, 52] on button "none" at bounding box center [115, 52] width 102 height 21
click at [128, 73] on button "Satellite (Azure)" at bounding box center [115, 74] width 102 height 21
click at [1122, 56] on button "Print" at bounding box center [1125, 52] width 59 height 21
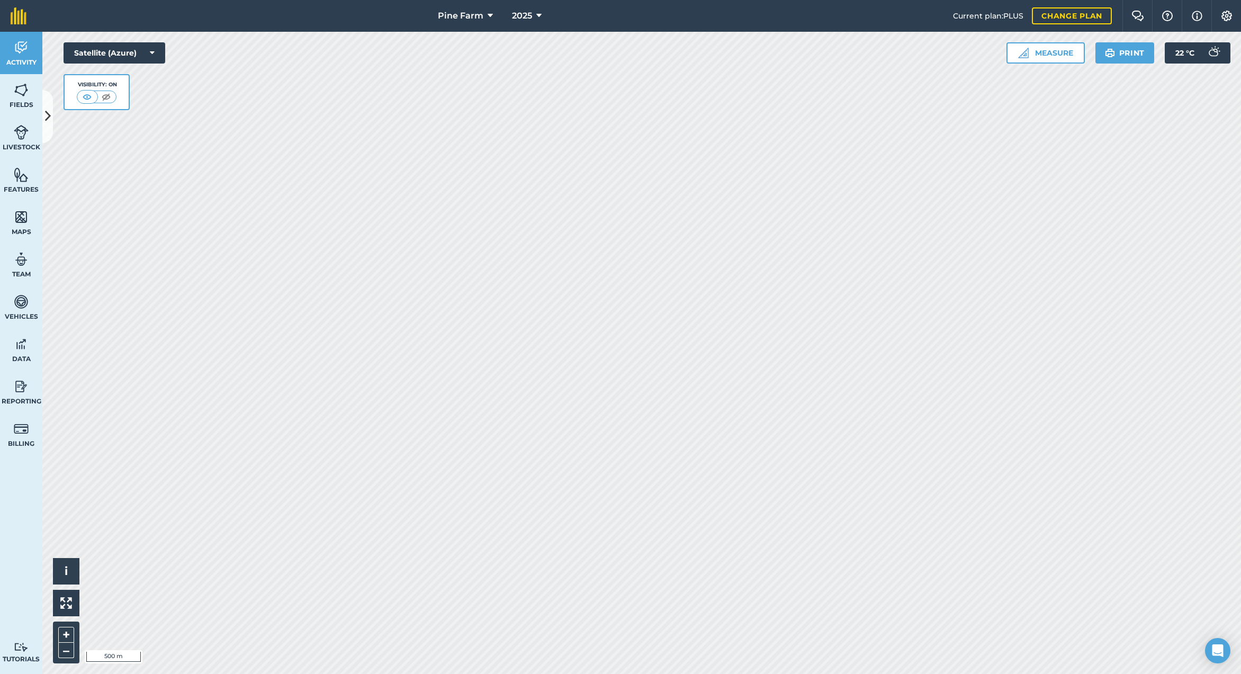
click at [1126, 55] on button "Print" at bounding box center [1125, 52] width 59 height 21
click at [1119, 53] on button "Print" at bounding box center [1125, 52] width 59 height 21
click at [49, 121] on icon at bounding box center [48, 116] width 6 height 19
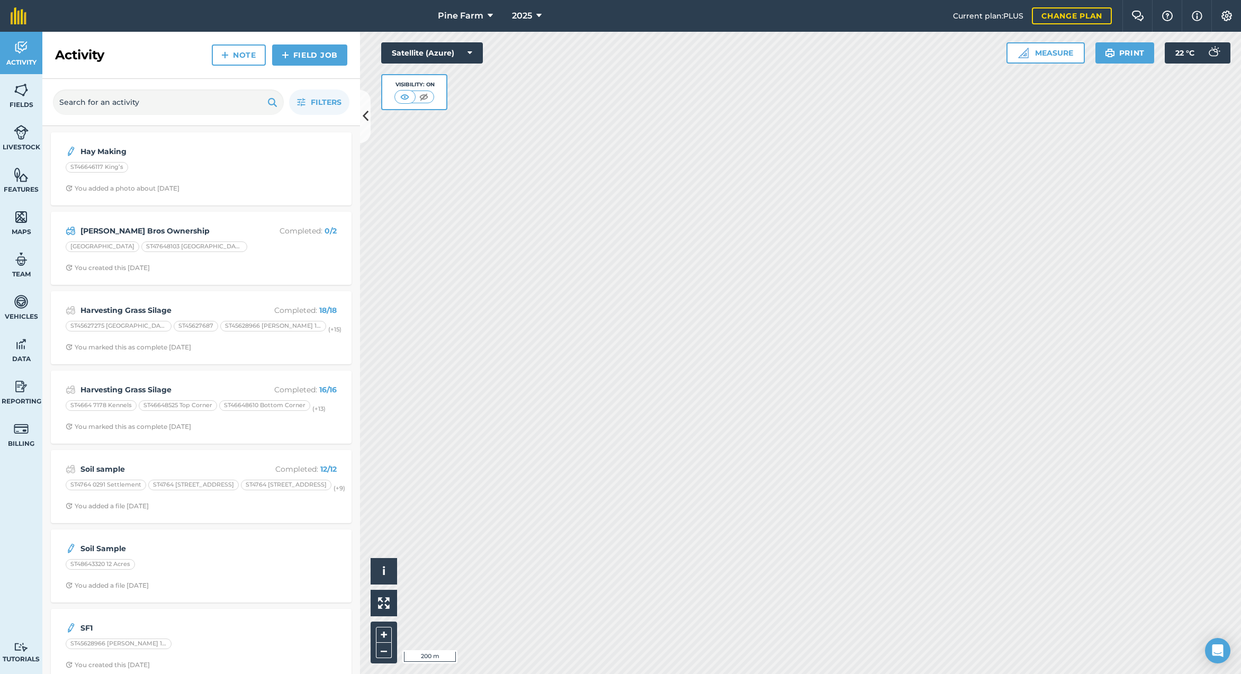
click at [19, 94] on img at bounding box center [21, 90] width 15 height 16
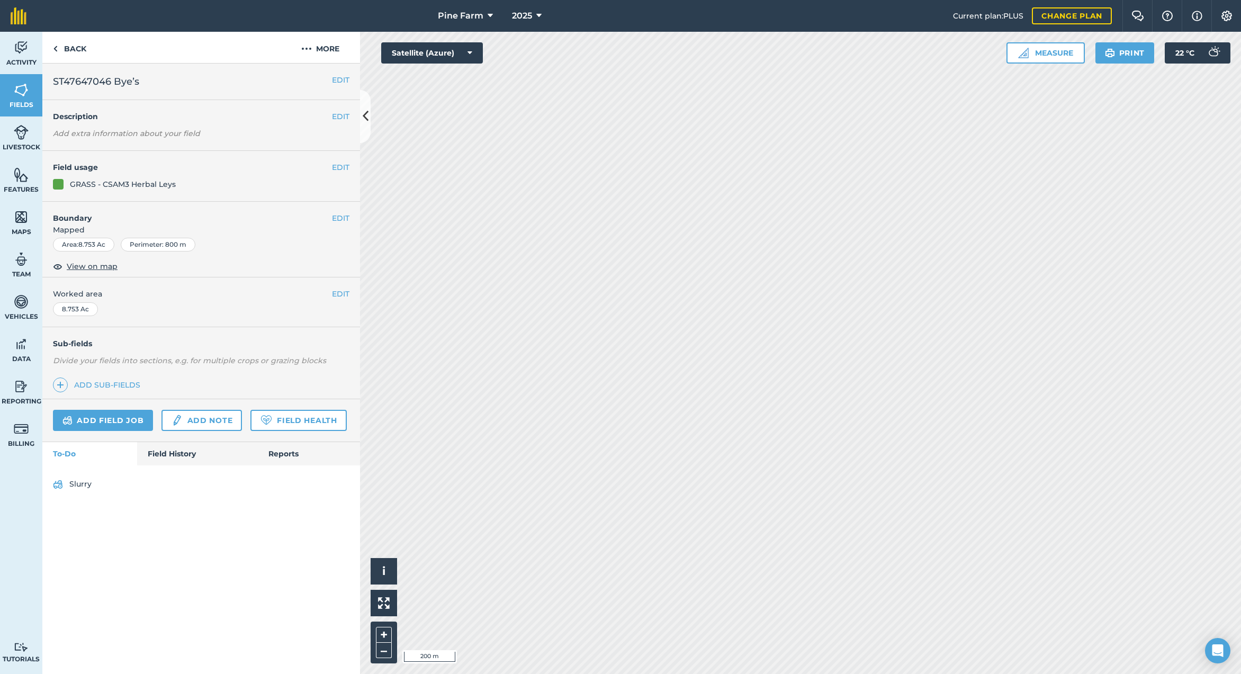
scroll to position [0, 1]
click at [339, 80] on button "EDIT" at bounding box center [340, 80] width 17 height 12
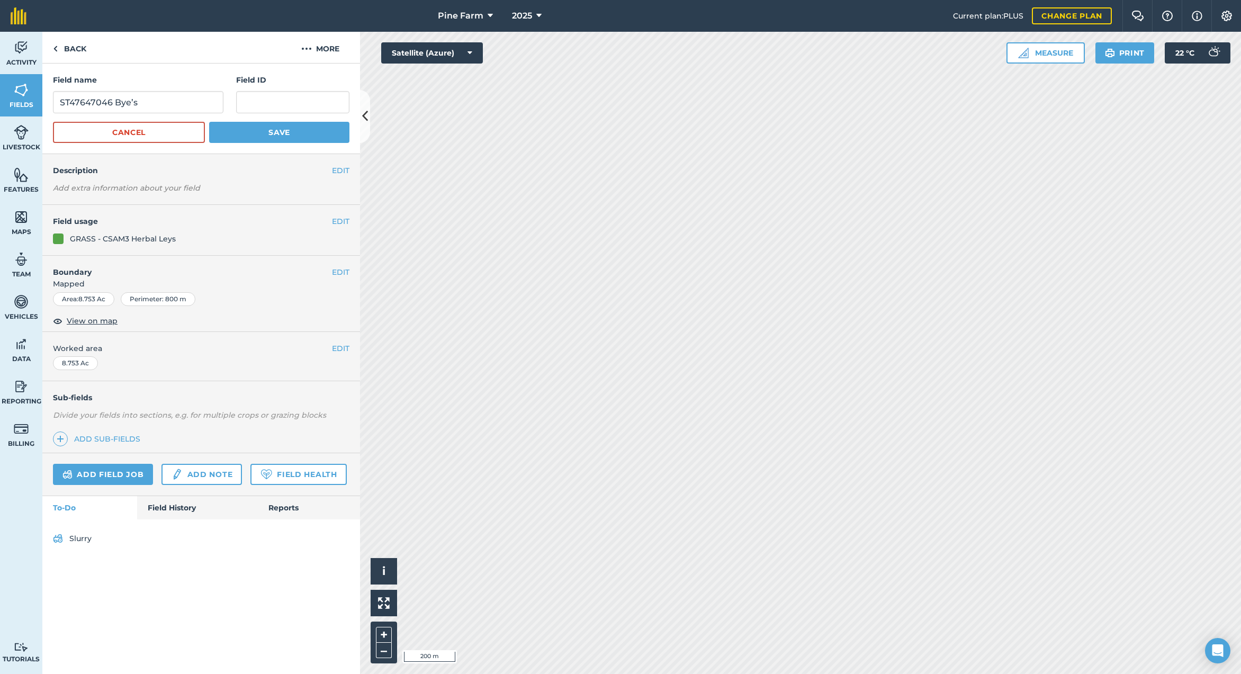
scroll to position [0, 0]
click at [164, 104] on input "ST47647046 Bye’s" at bounding box center [138, 102] width 171 height 22
type input "ST47647046 Bye’s 8acres"
click at [242, 130] on button "Save" at bounding box center [279, 132] width 140 height 21
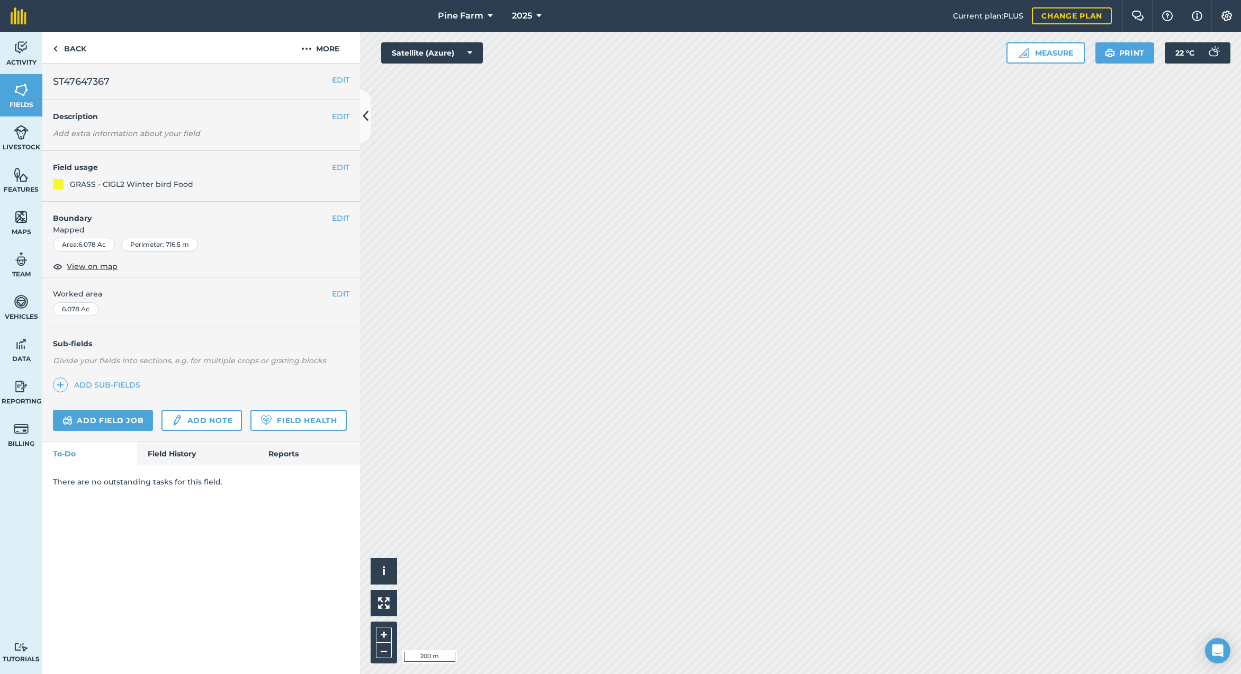
click at [342, 80] on button "EDIT" at bounding box center [340, 80] width 17 height 12
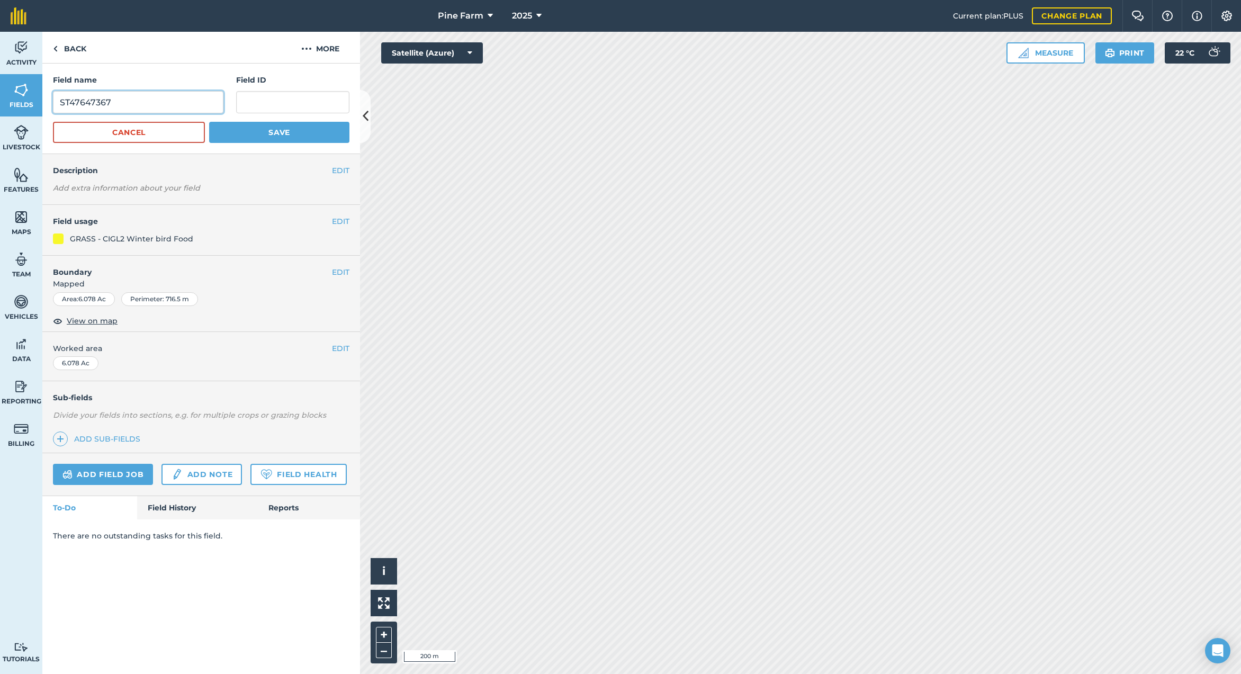
click at [145, 104] on input "ST47647367" at bounding box center [138, 102] width 171 height 22
click at [262, 103] on input "text" at bounding box center [292, 102] width 113 height 22
type input "ST47647367"
click at [266, 135] on button "Save" at bounding box center [279, 132] width 140 height 21
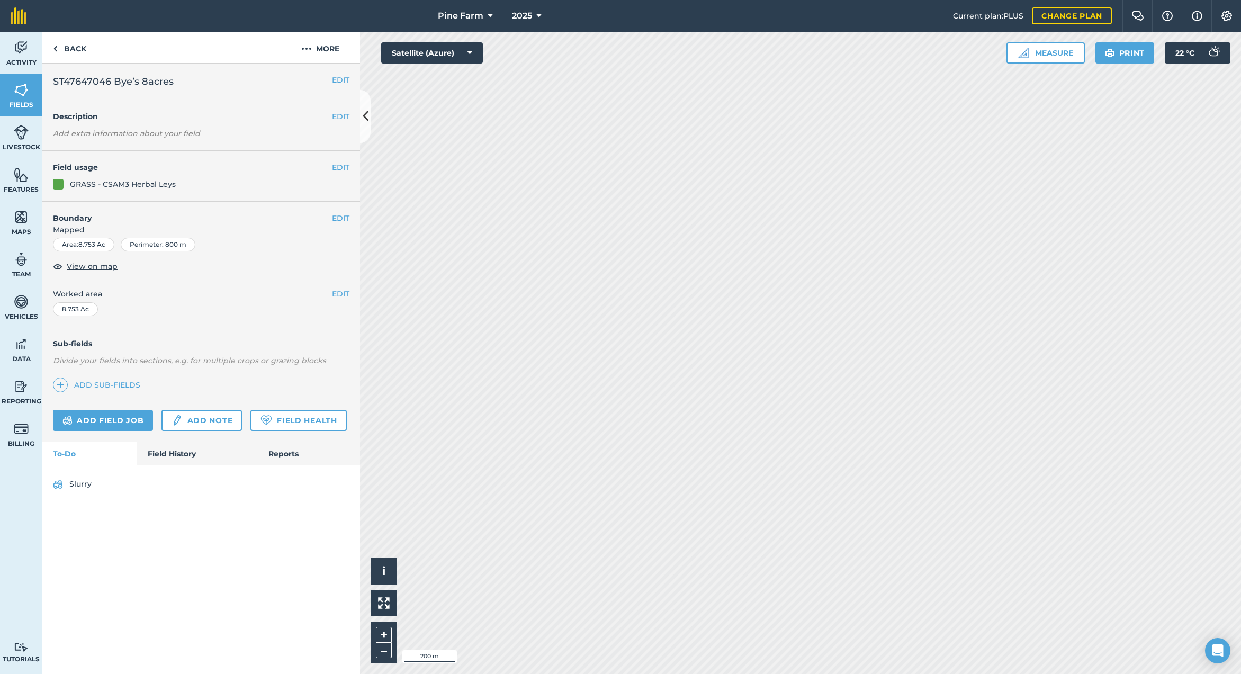
click at [336, 78] on button "EDIT" at bounding box center [340, 80] width 17 height 12
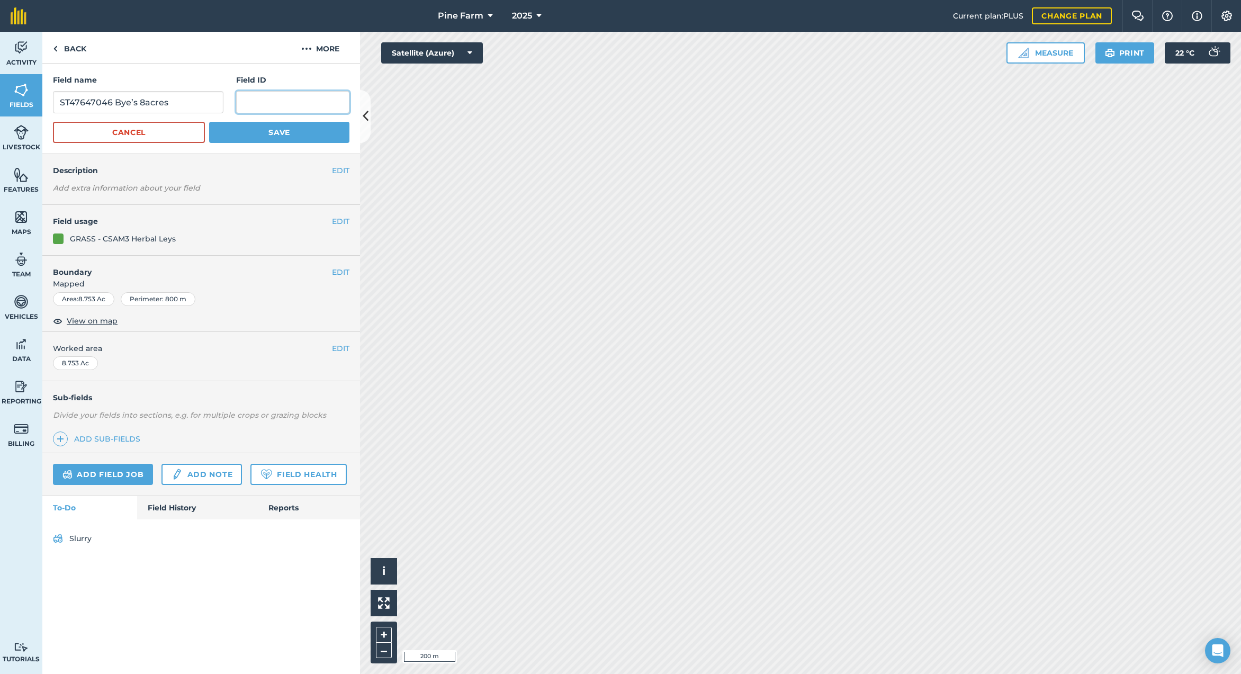
click at [249, 101] on input "text" at bounding box center [292, 102] width 113 height 22
type input "ST47647046"
click at [112, 101] on input "ST47647046 Bye’s 8acres" at bounding box center [138, 102] width 171 height 22
type input "Bye’s 8acres"
click at [294, 132] on button "Save" at bounding box center [279, 132] width 140 height 21
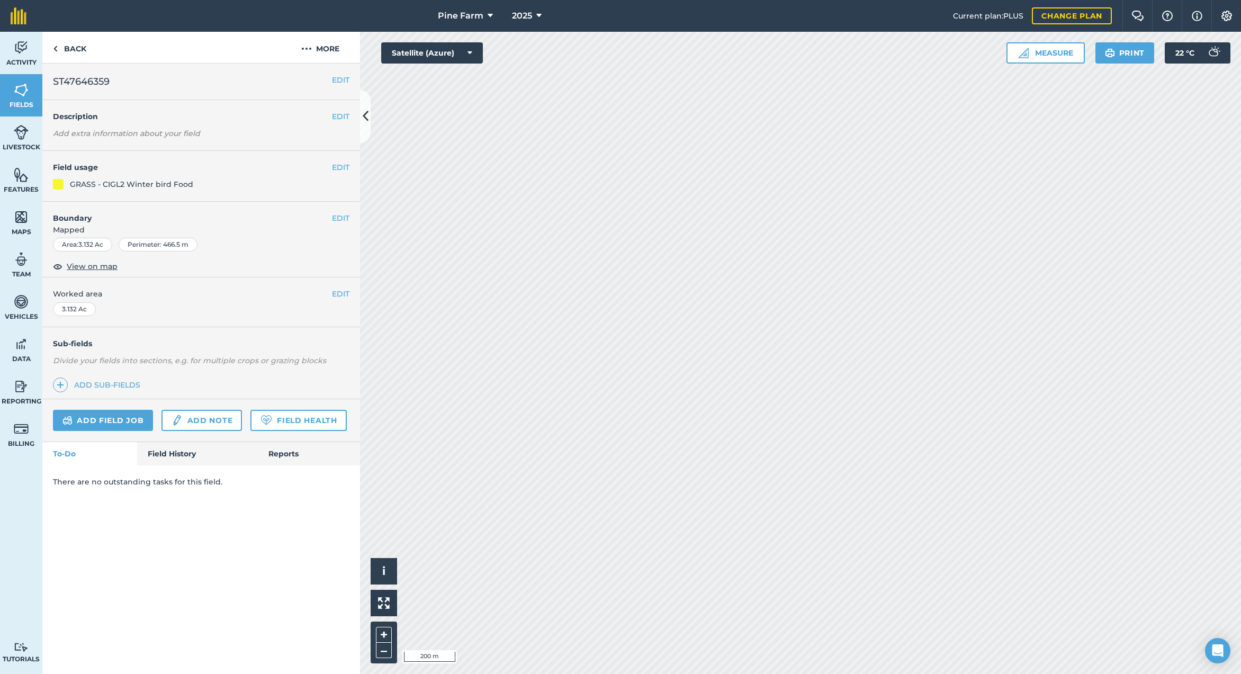
click at [341, 80] on button "EDIT" at bounding box center [340, 80] width 17 height 12
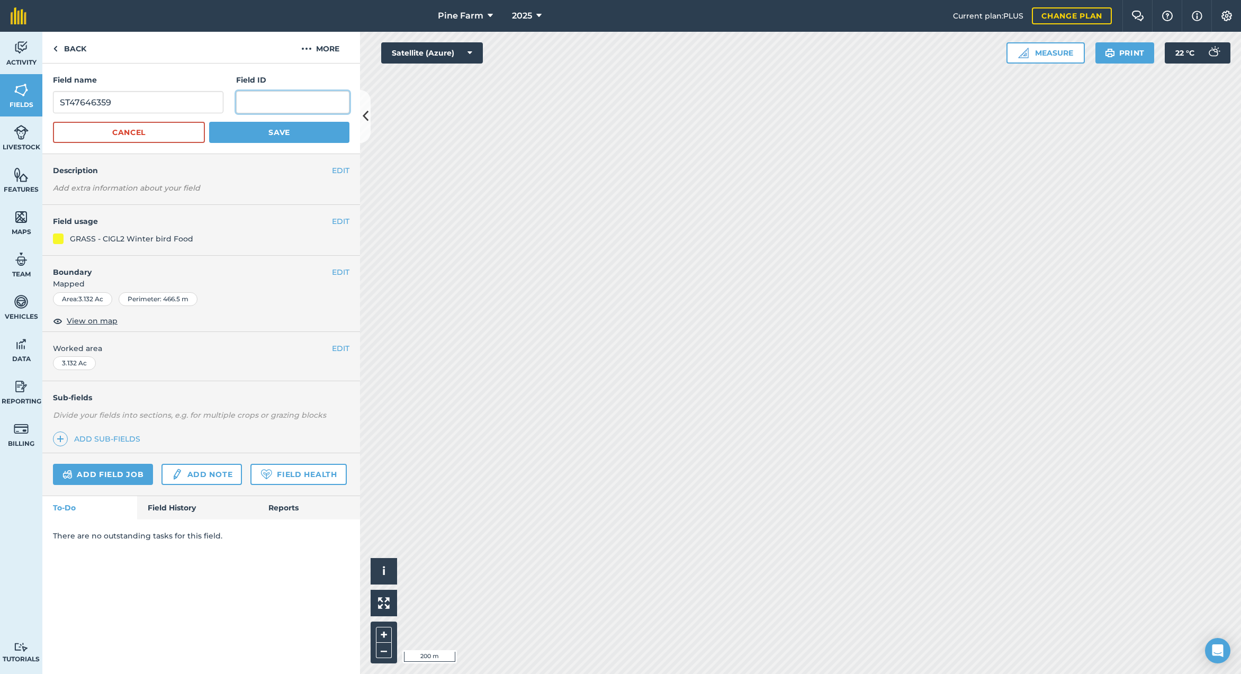
click at [265, 103] on input "text" at bounding box center [292, 102] width 113 height 22
type input "ST47646359"
click at [157, 102] on input "ST47646359" at bounding box center [138, 102] width 171 height 22
type input "S"
type input "Byes"
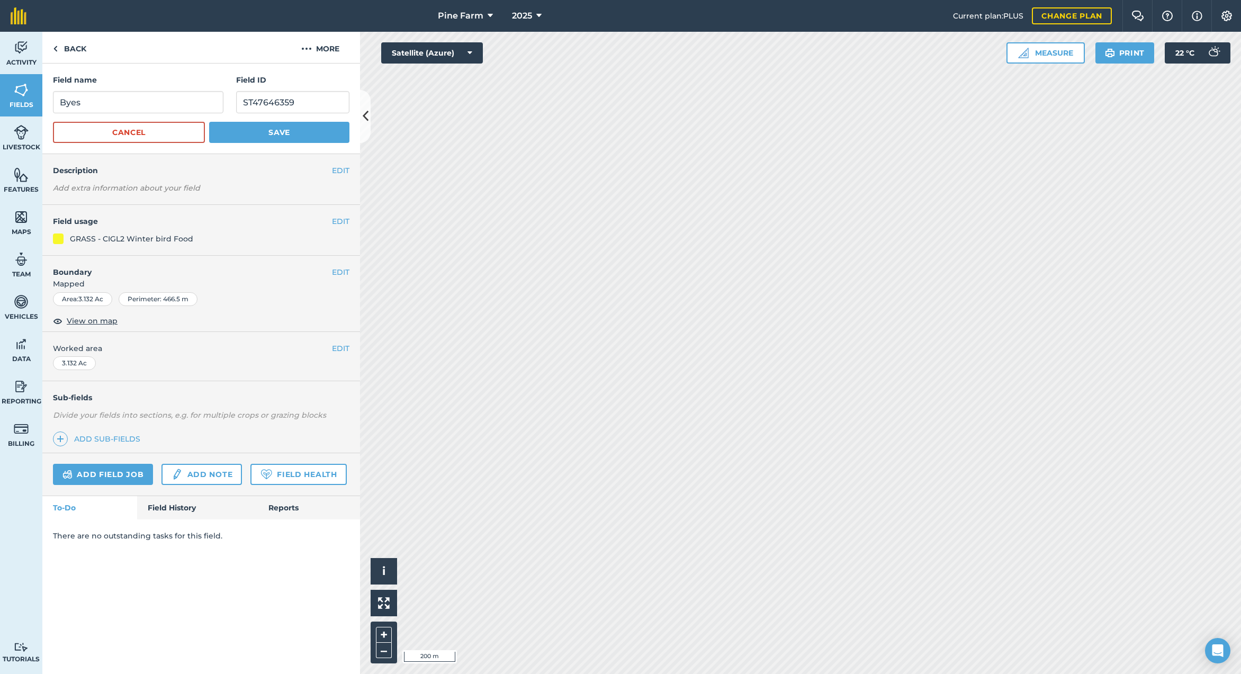
click at [267, 132] on button "Save" at bounding box center [279, 132] width 140 height 21
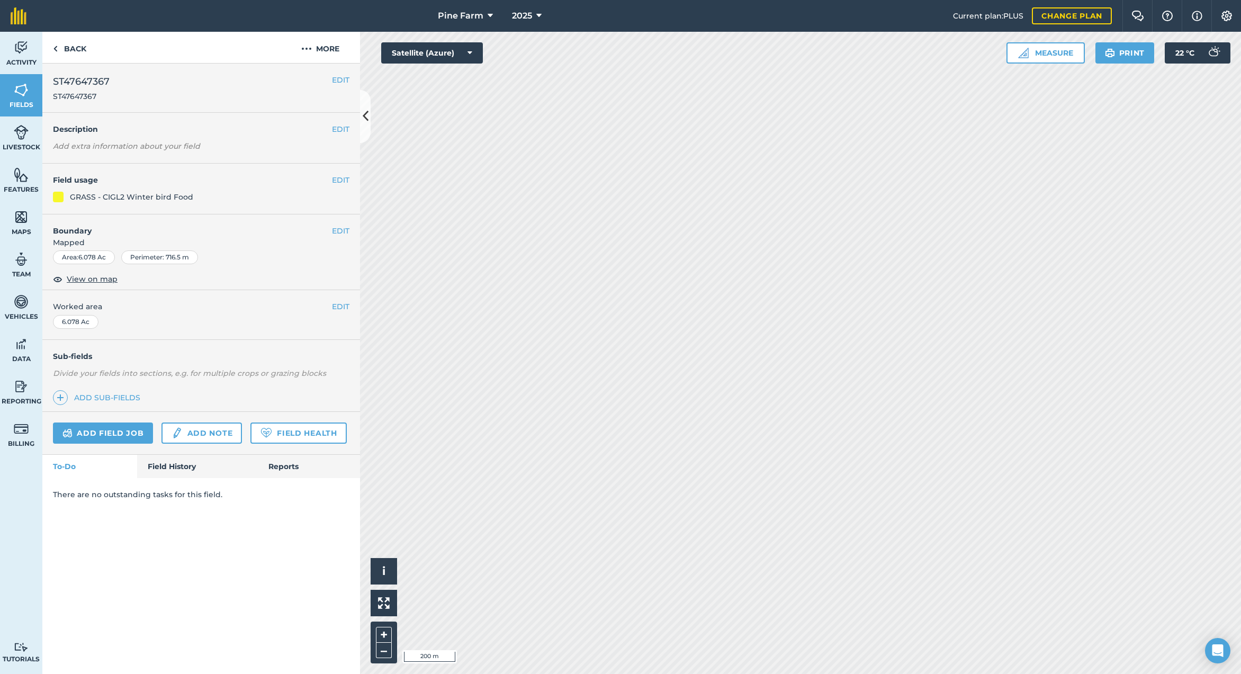
click at [345, 78] on button "EDIT" at bounding box center [340, 80] width 17 height 12
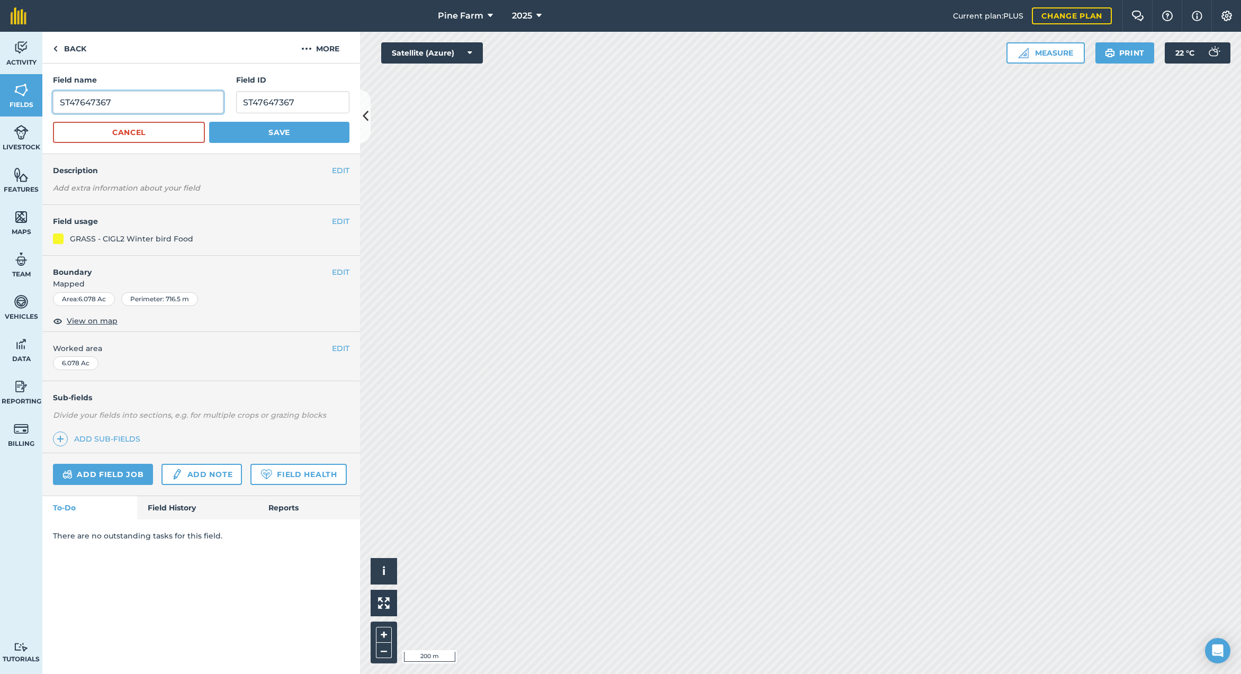
click at [157, 106] on input "ST47647367" at bounding box center [138, 102] width 171 height 22
type input "S"
type input "Byes"
click at [279, 132] on button "Save" at bounding box center [279, 132] width 140 height 21
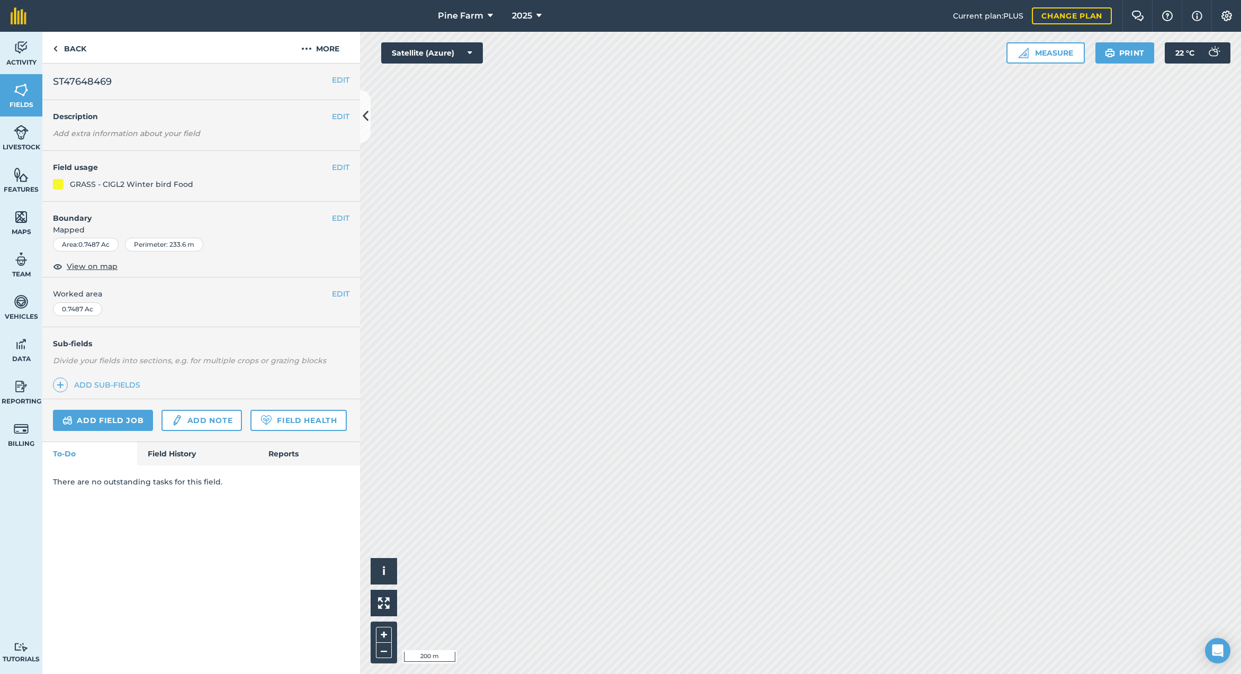
click at [343, 80] on button "EDIT" at bounding box center [340, 80] width 17 height 12
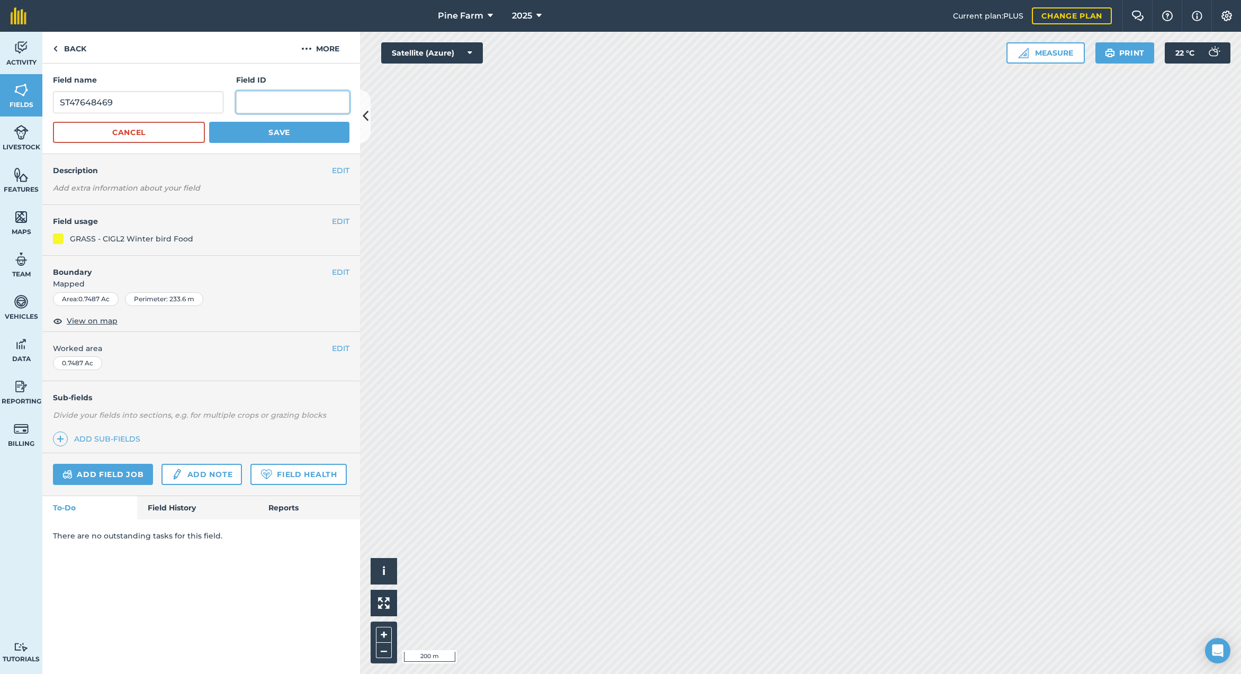
click at [273, 106] on input "text" at bounding box center [292, 102] width 113 height 22
type input "ST47648469"
click at [120, 102] on input "ST47648469" at bounding box center [138, 102] width 171 height 22
type input "S"
type input "Byes"
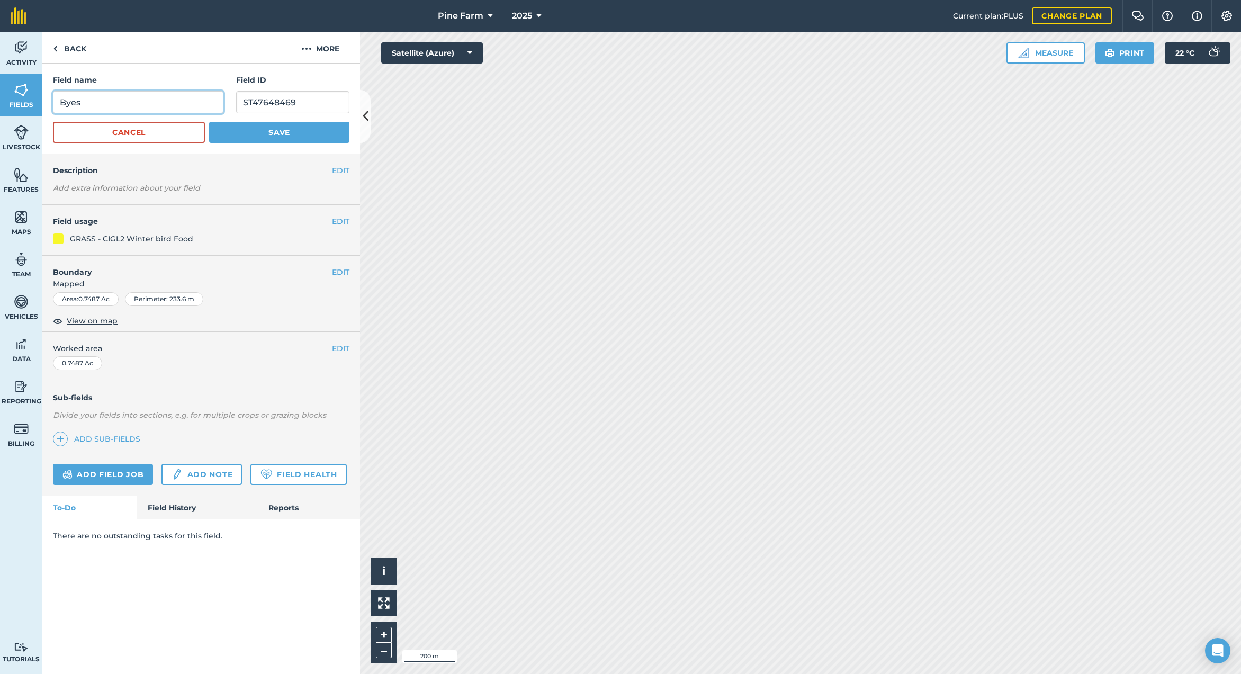
click at [279, 132] on button "Save" at bounding box center [279, 132] width 140 height 21
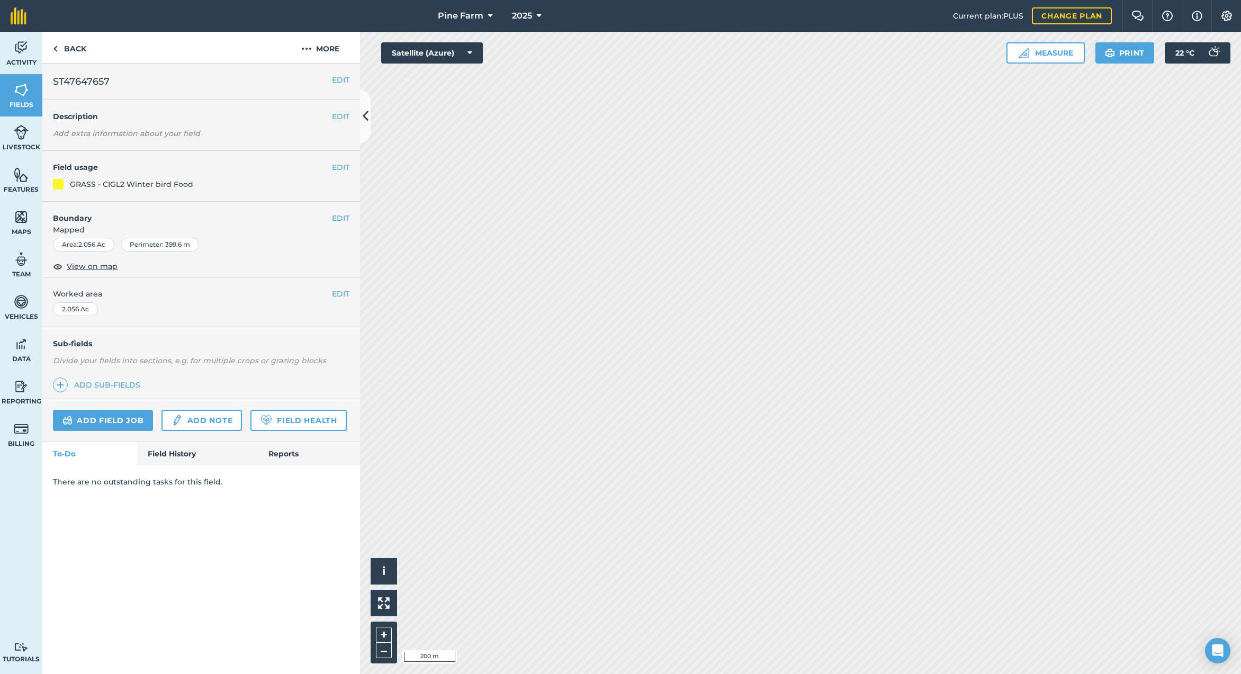
click at [336, 79] on button "EDIT" at bounding box center [340, 80] width 17 height 12
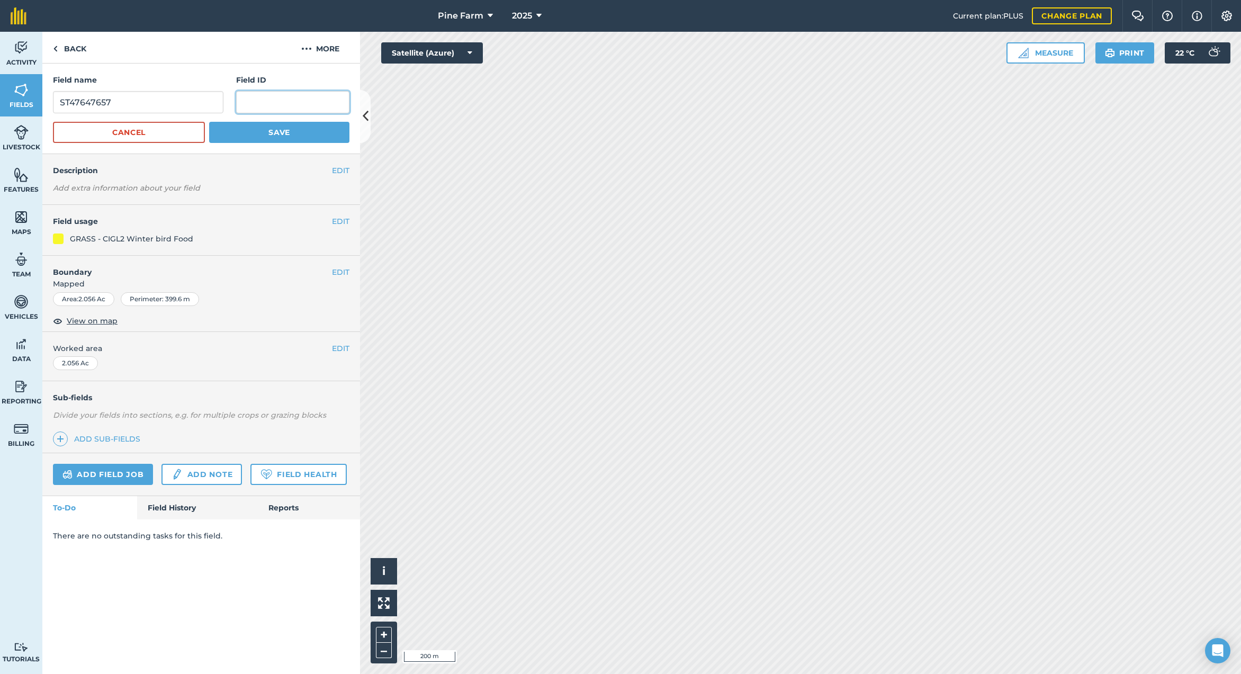
click at [286, 102] on input "text" at bounding box center [292, 102] width 113 height 22
type input "ST47647657"
click at [134, 103] on input "ST47647657" at bounding box center [138, 102] width 171 height 22
type input "S"
type input "Byes"
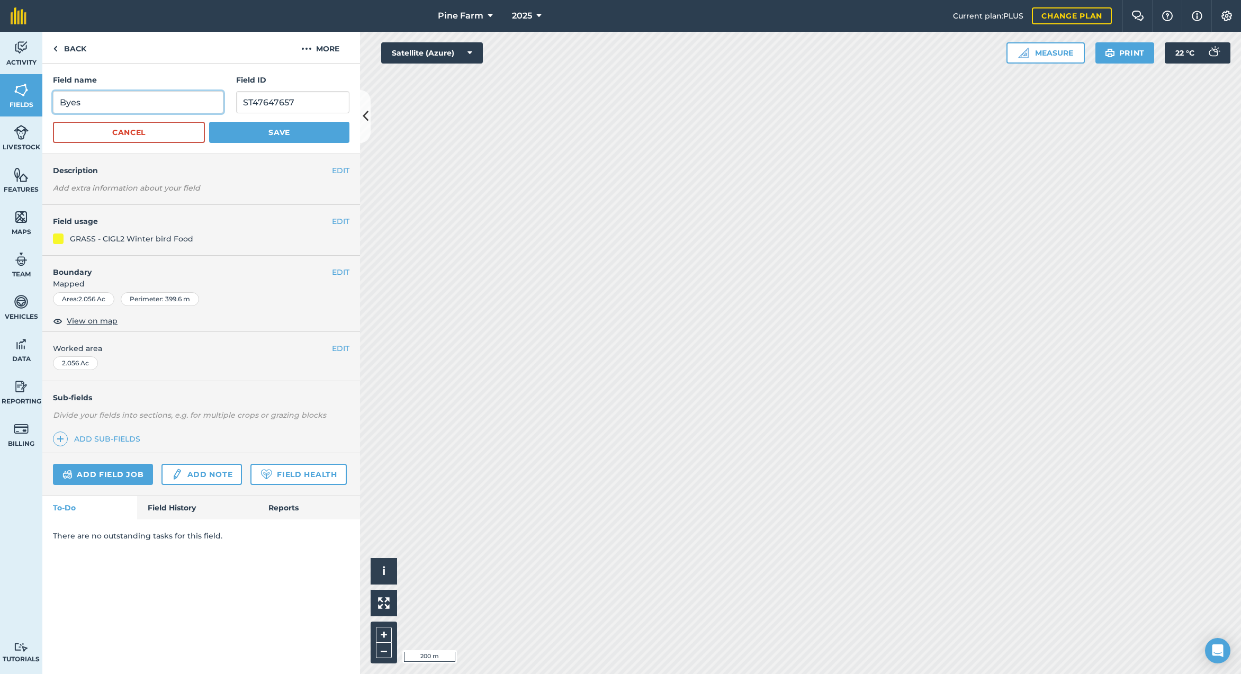
click at [279, 132] on button "Save" at bounding box center [279, 132] width 140 height 21
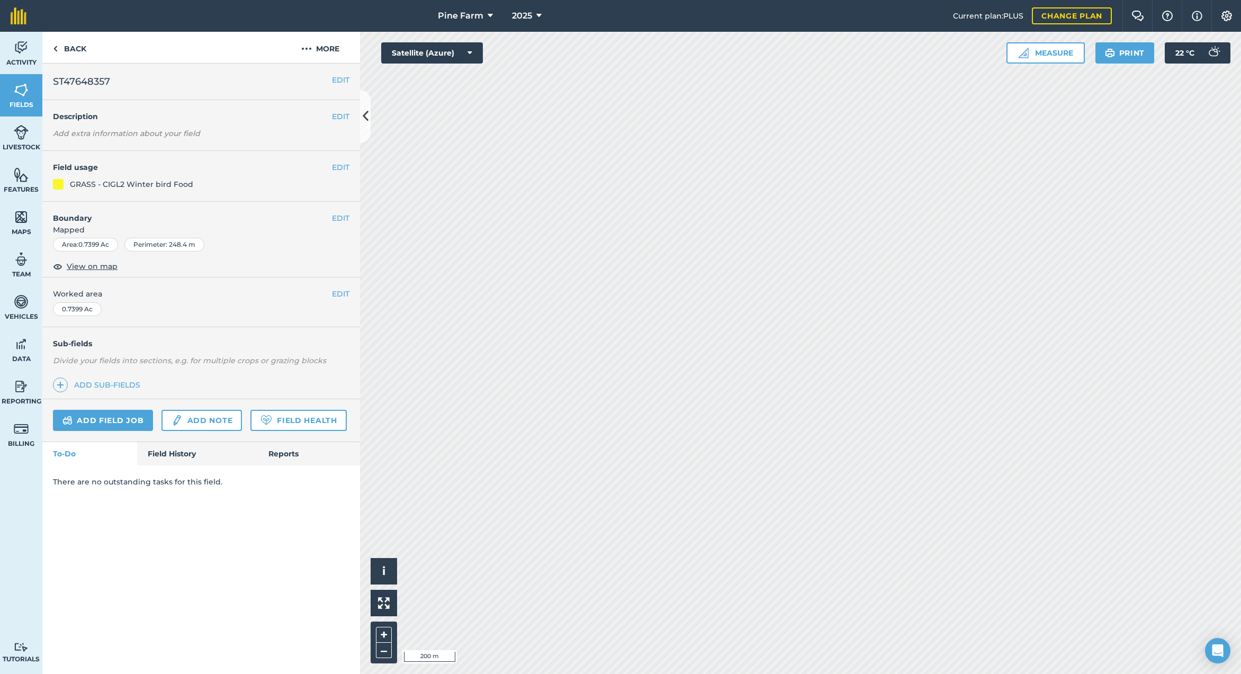
click at [336, 79] on button "EDIT" at bounding box center [340, 80] width 17 height 12
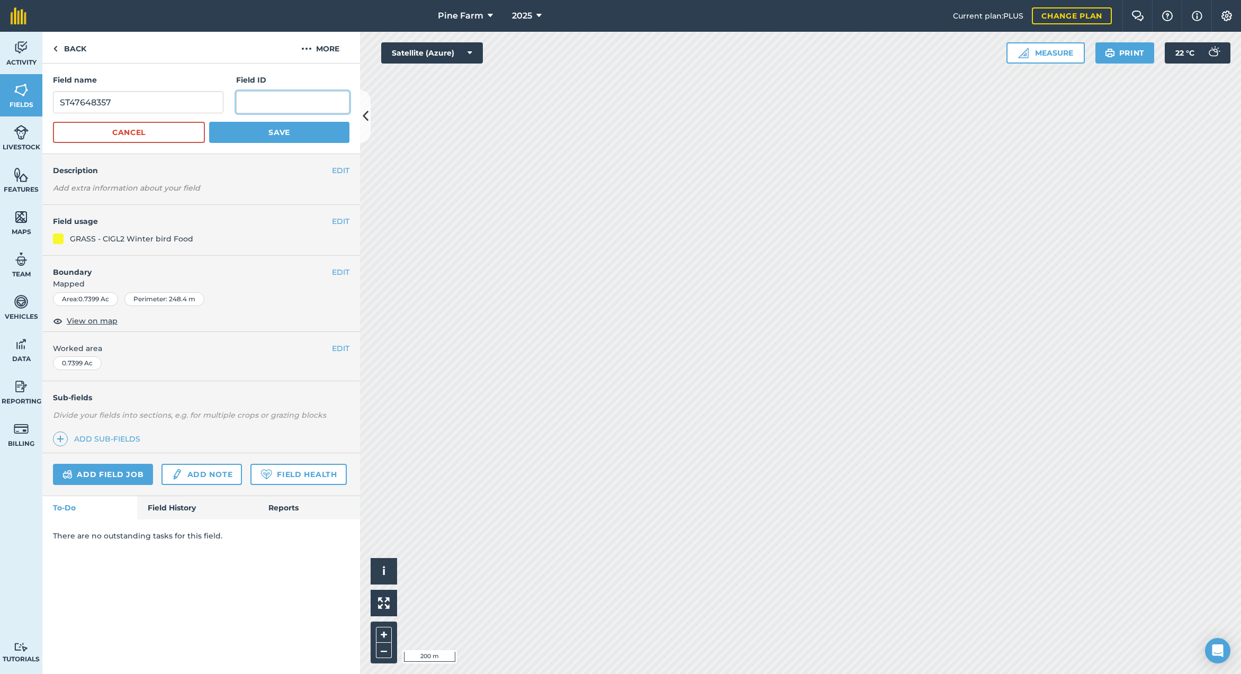
click at [298, 105] on input "text" at bounding box center [292, 102] width 113 height 22
type input "ST47648357"
click at [136, 97] on input "ST47648357" at bounding box center [138, 102] width 171 height 22
type input "S"
type input "Byes"
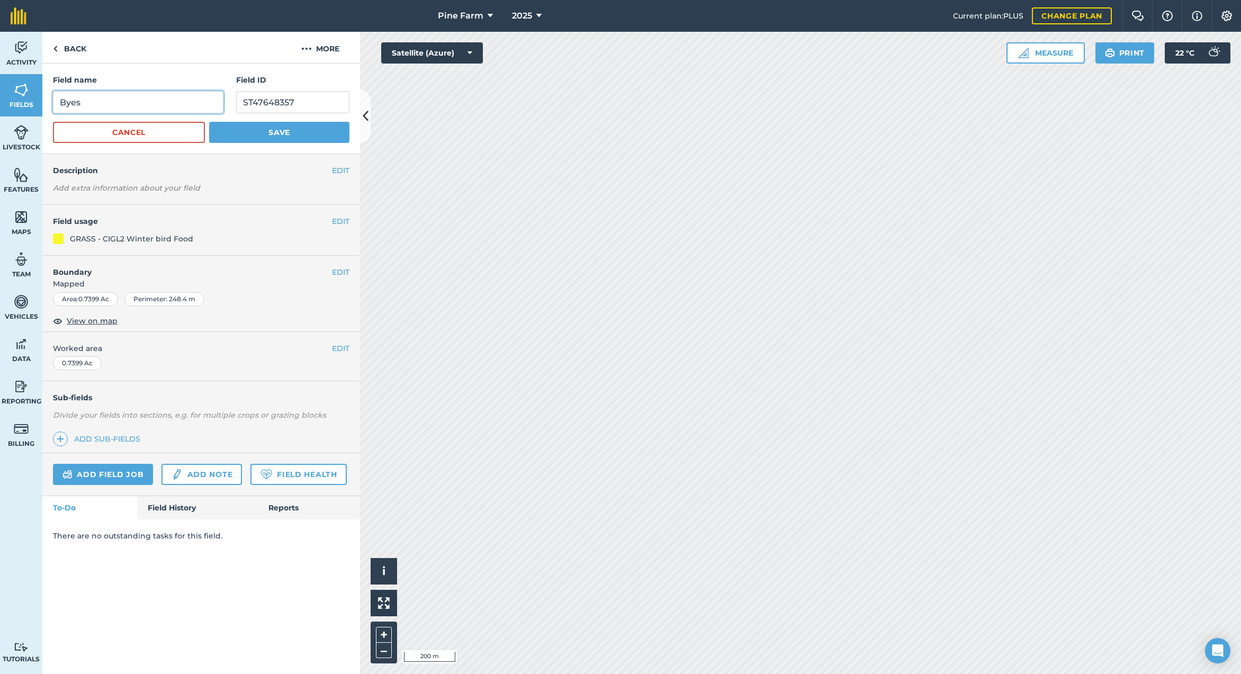
click at [279, 132] on button "Save" at bounding box center [279, 132] width 140 height 21
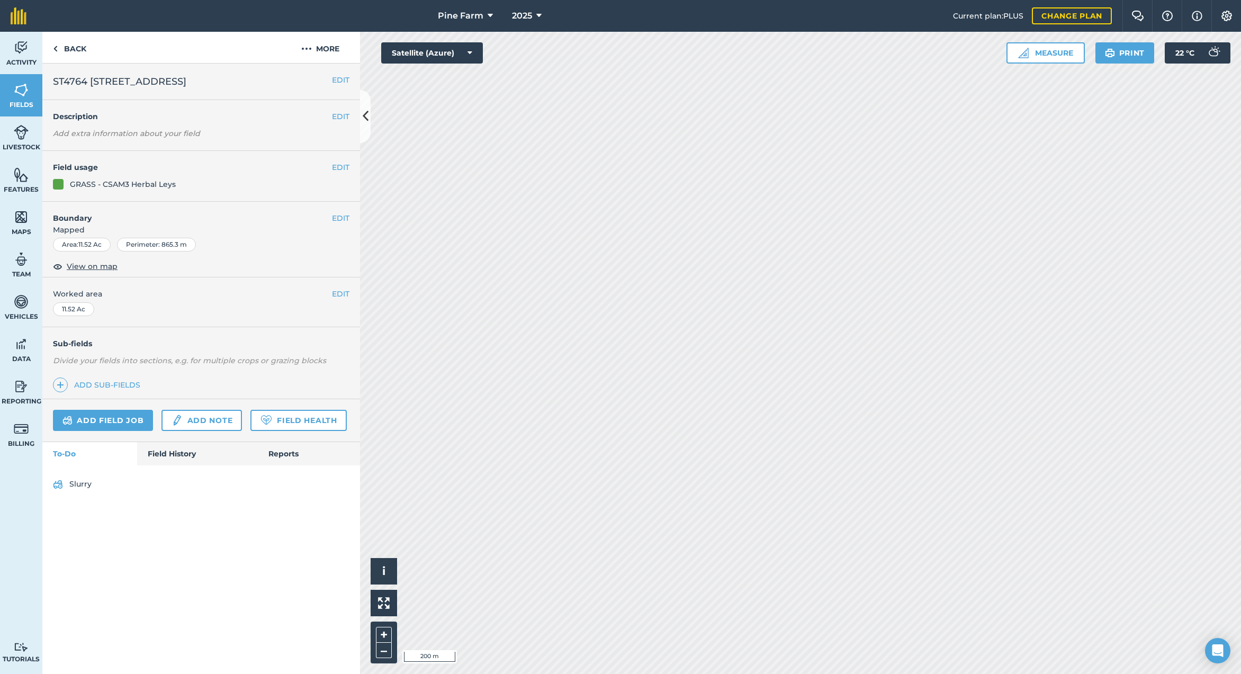
click at [338, 79] on button "EDIT" at bounding box center [340, 80] width 17 height 12
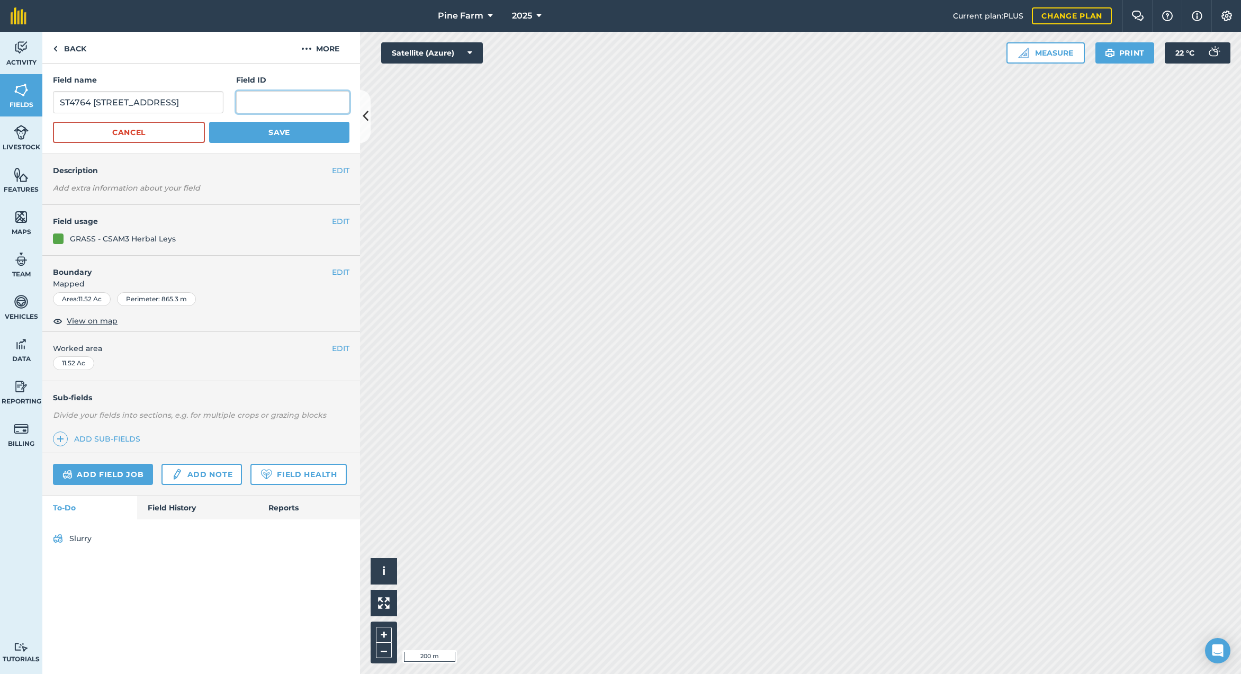
click at [284, 102] on input "text" at bounding box center [292, 102] width 113 height 22
type input "ST47645088"
click at [114, 103] on input "ST4764 5088 East Plain" at bounding box center [138, 102] width 171 height 22
type input "East Plain"
click at [279, 132] on button "Save" at bounding box center [279, 132] width 140 height 21
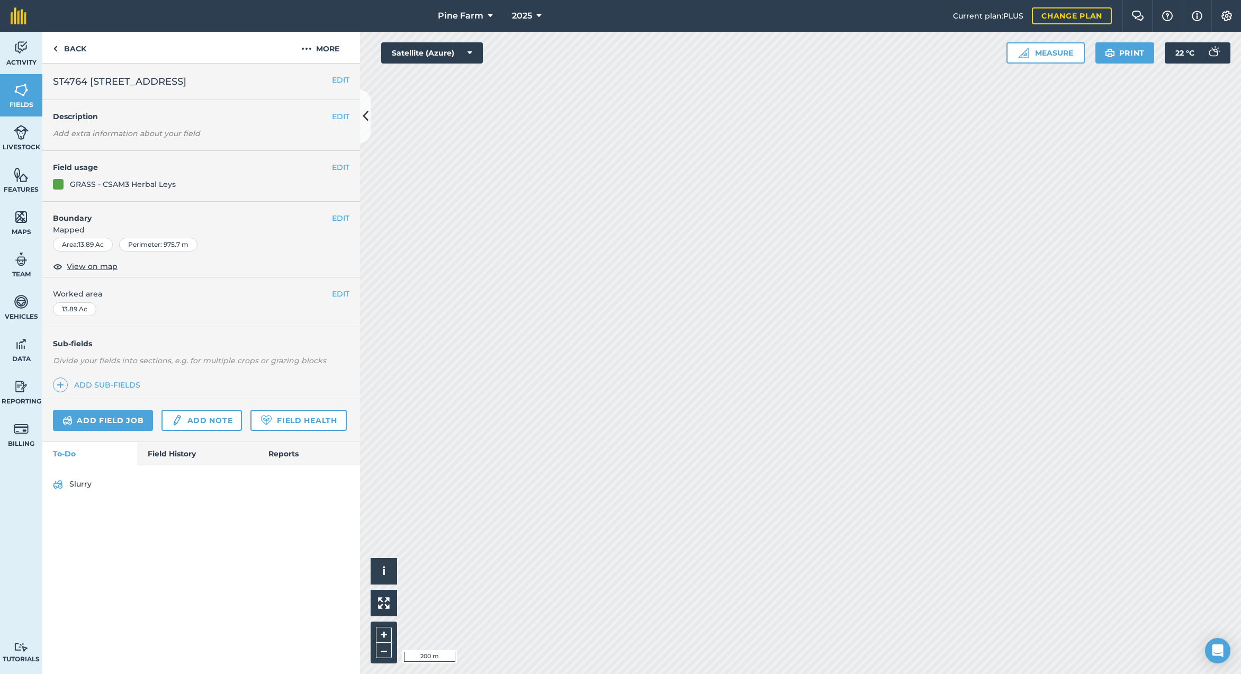
click at [337, 80] on button "EDIT" at bounding box center [340, 80] width 17 height 12
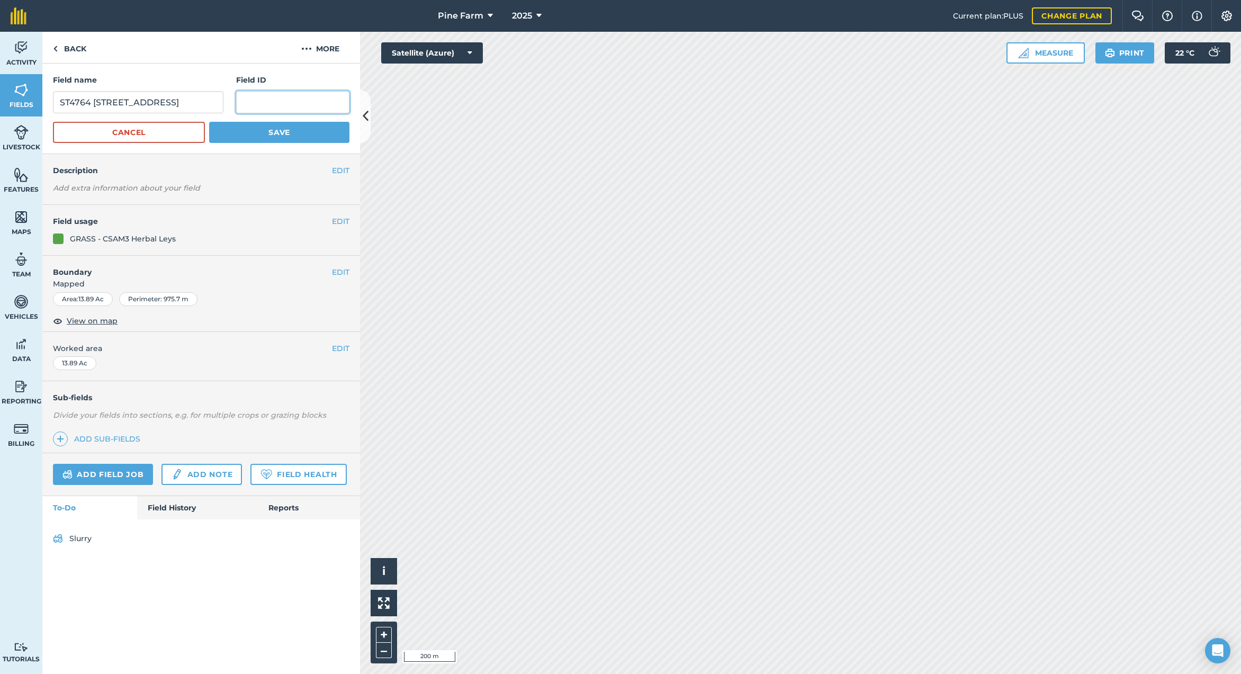
click at [273, 103] on input "text" at bounding box center [292, 102] width 113 height 22
type input "ST47642693"
click at [116, 101] on input "ST4764 [STREET_ADDRESS]" at bounding box center [138, 102] width 171 height 22
type input "West Plain"
click at [279, 132] on button "Save" at bounding box center [279, 132] width 140 height 21
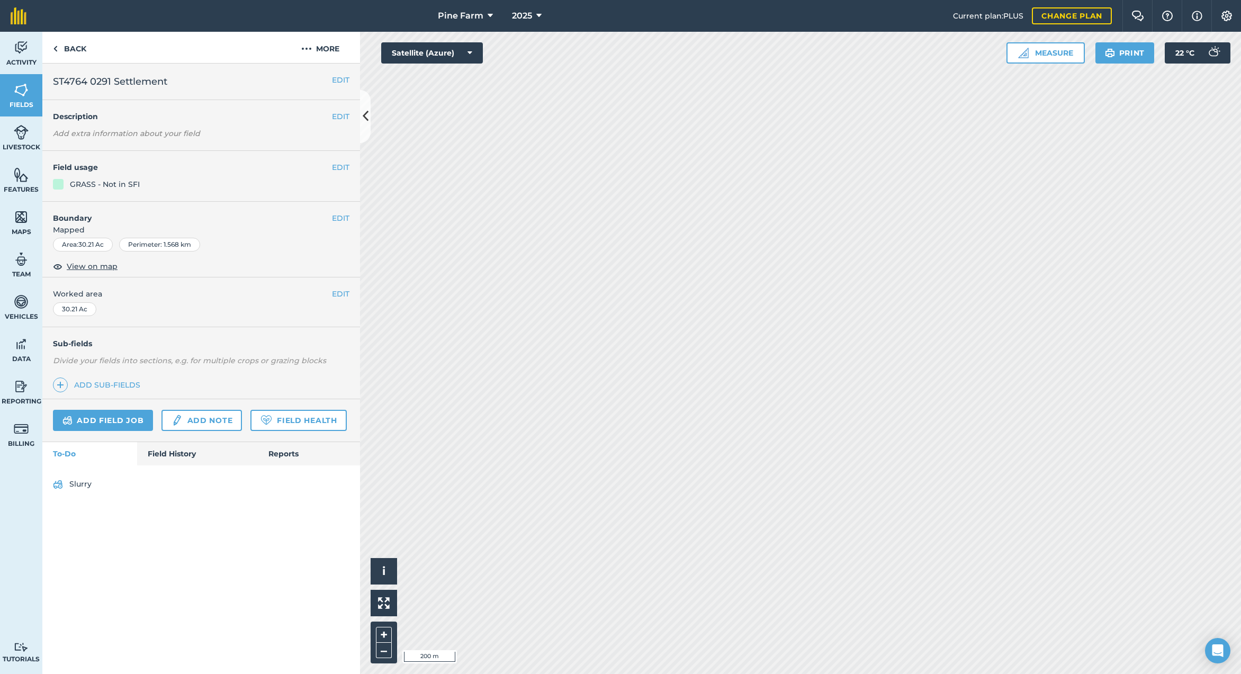
click at [334, 81] on button "EDIT" at bounding box center [340, 80] width 17 height 12
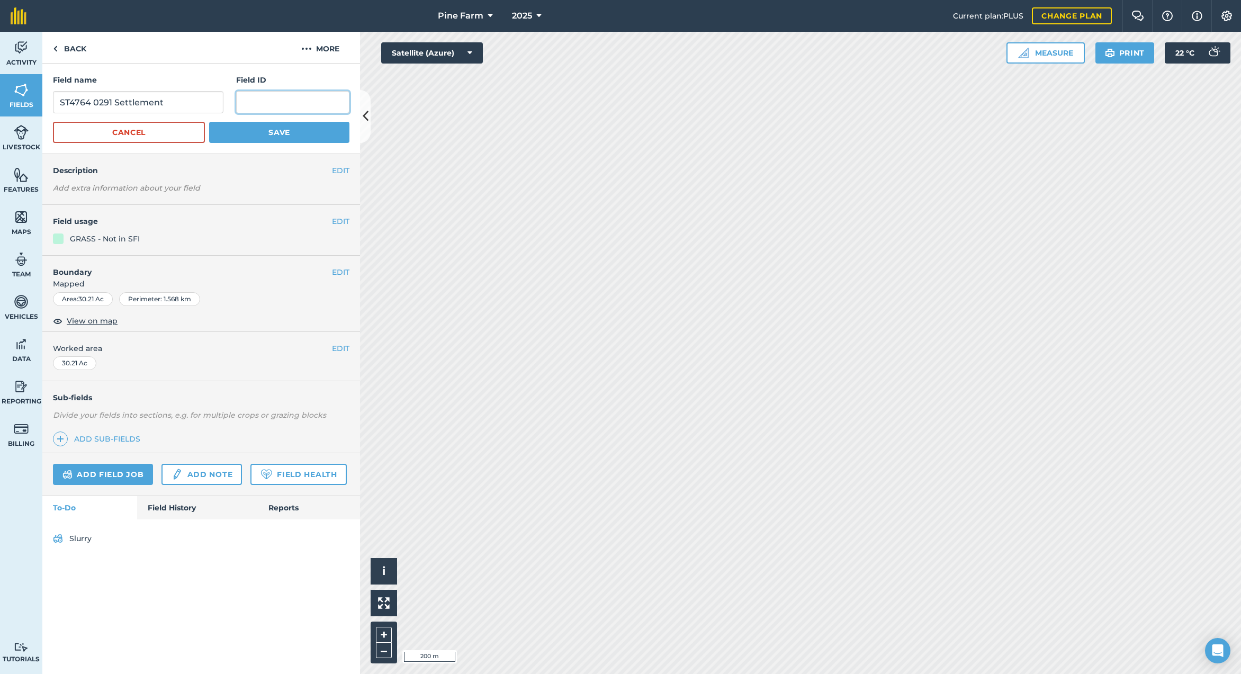
click at [274, 103] on input "text" at bounding box center [292, 102] width 113 height 22
type input "ST47640291"
click at [115, 100] on input "ST4764 0291 Settlement" at bounding box center [138, 102] width 171 height 22
type input "Settlement"
click at [279, 132] on button "Save" at bounding box center [279, 132] width 140 height 21
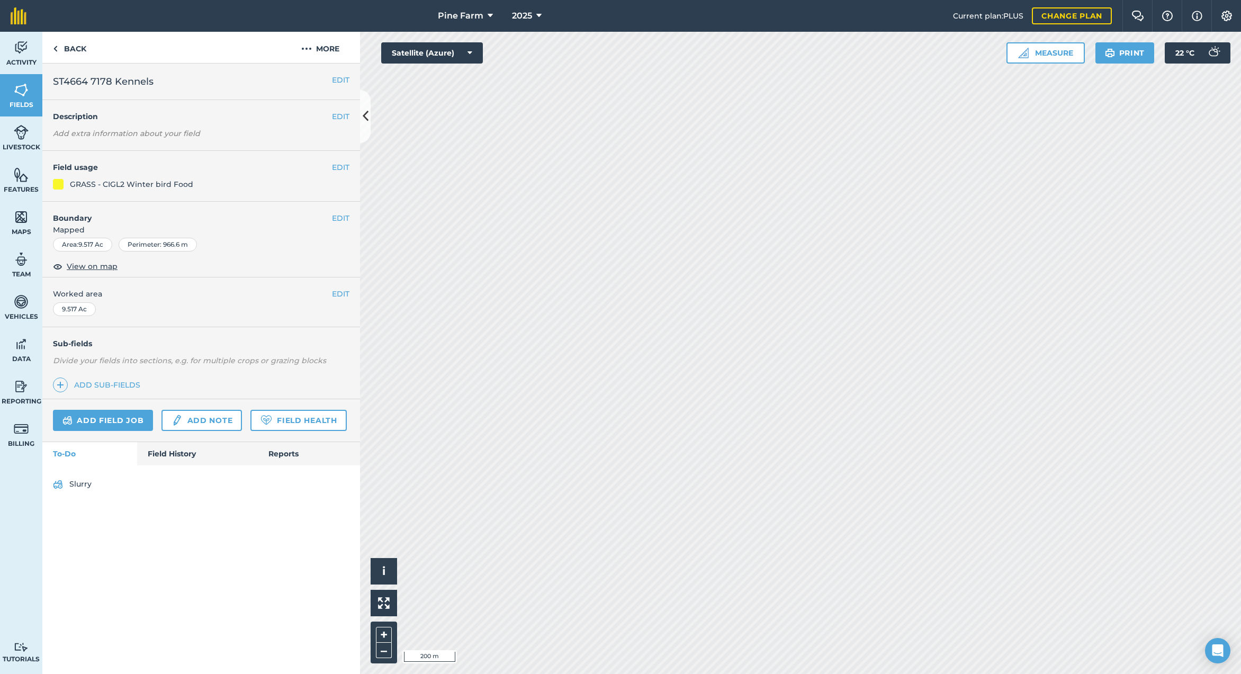
click at [336, 79] on button "EDIT" at bounding box center [340, 80] width 17 height 12
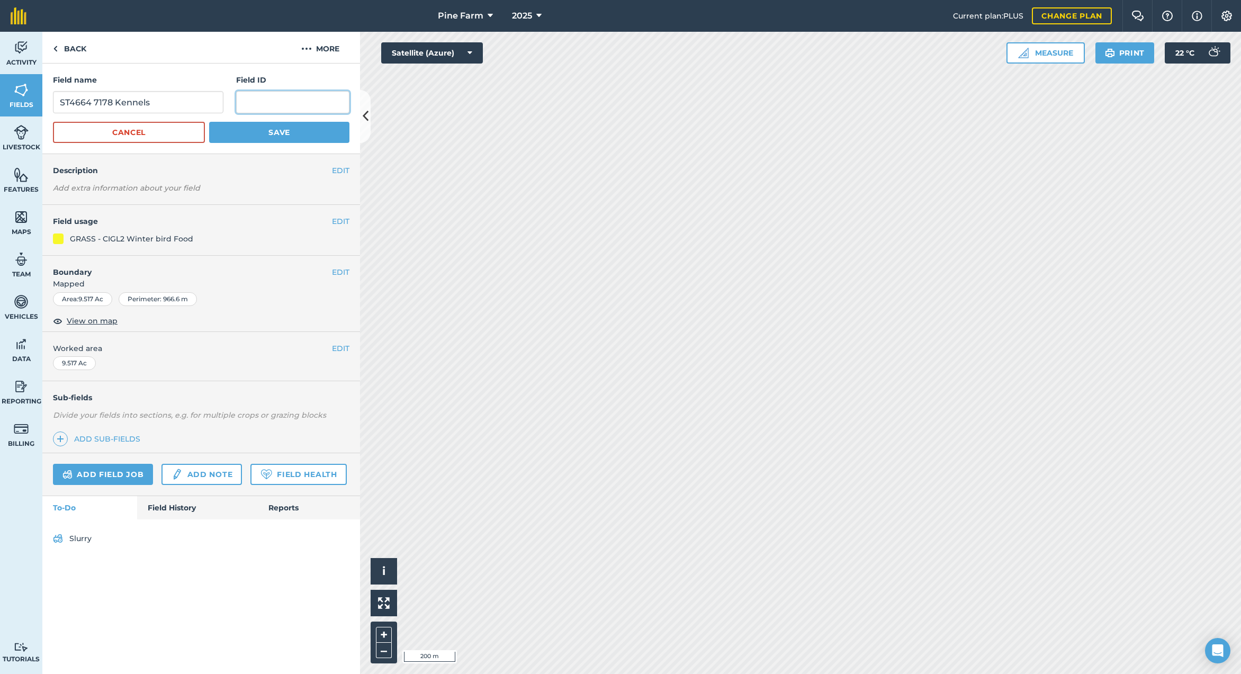
click at [275, 105] on input "text" at bounding box center [292, 102] width 113 height 22
type input "ST46647178"
click at [115, 100] on input "ST4664 7178 Kennels" at bounding box center [138, 102] width 171 height 22
type input "Kennels"
click at [279, 132] on button "Save" at bounding box center [279, 132] width 140 height 21
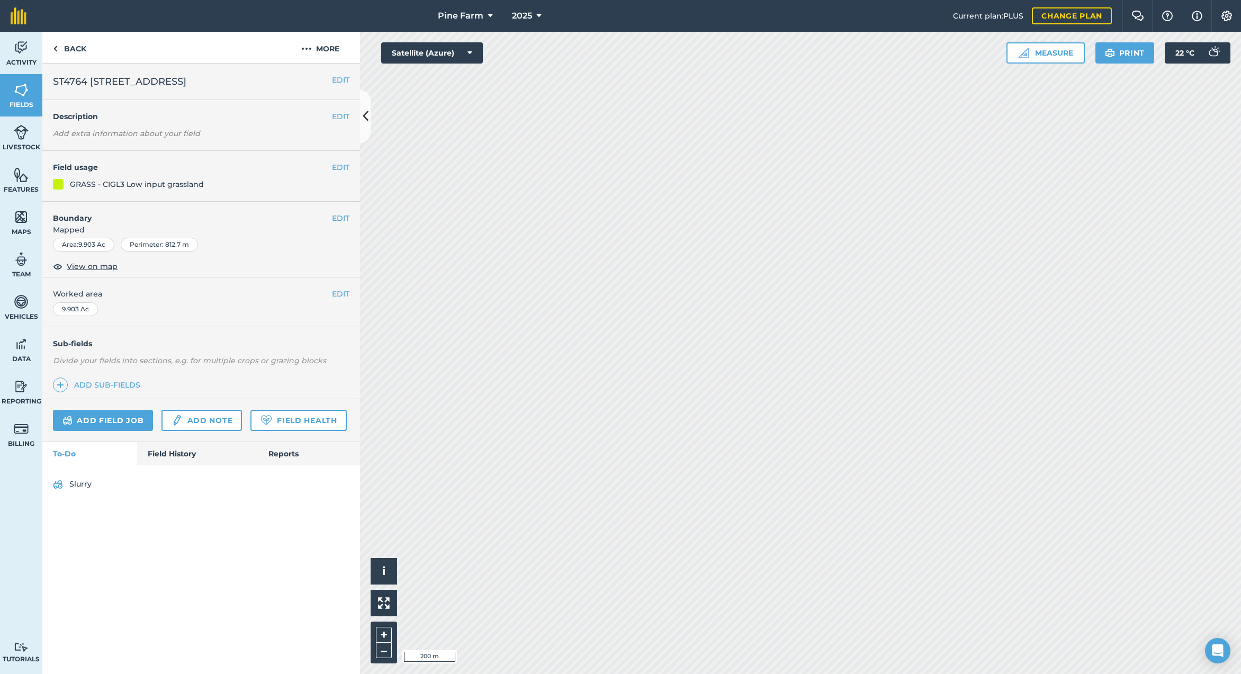
click at [333, 77] on button "EDIT" at bounding box center [340, 80] width 17 height 12
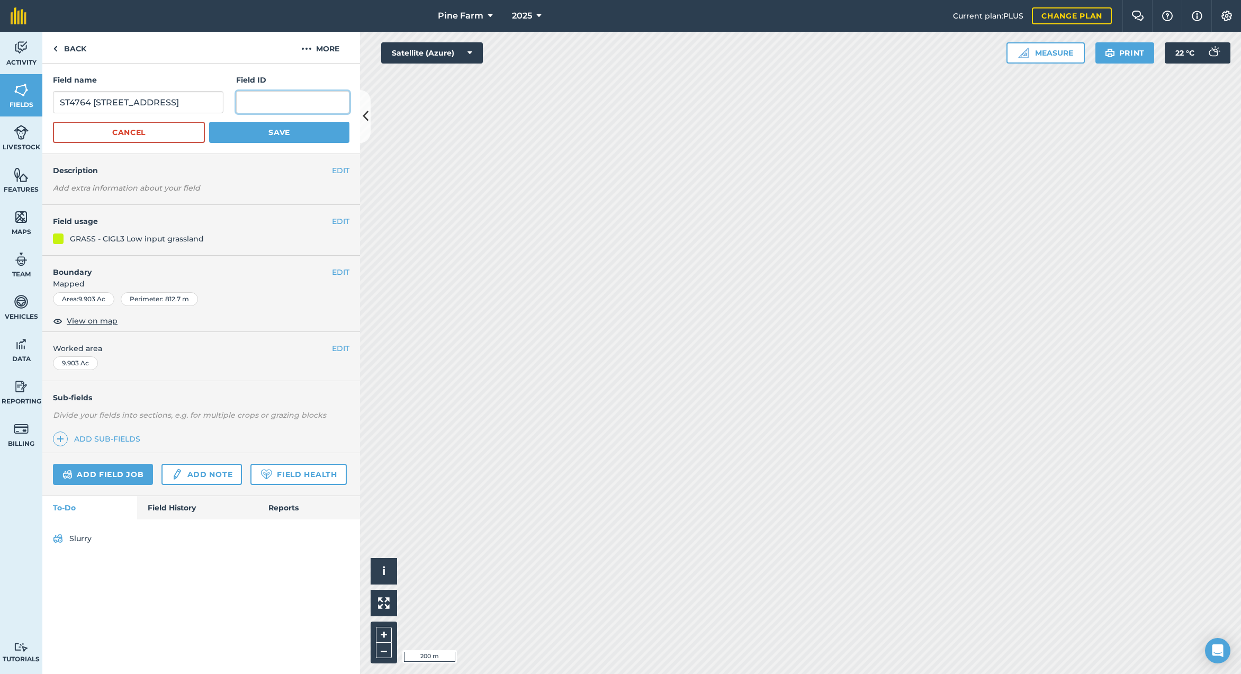
click at [302, 101] on input "text" at bounding box center [292, 102] width 113 height 22
type input "ST47643069"
click at [118, 102] on input "ST4764 [STREET_ADDRESS]" at bounding box center [138, 102] width 171 height 22
type input "Blackberry Wood"
click at [279, 132] on button "Save" at bounding box center [279, 132] width 140 height 21
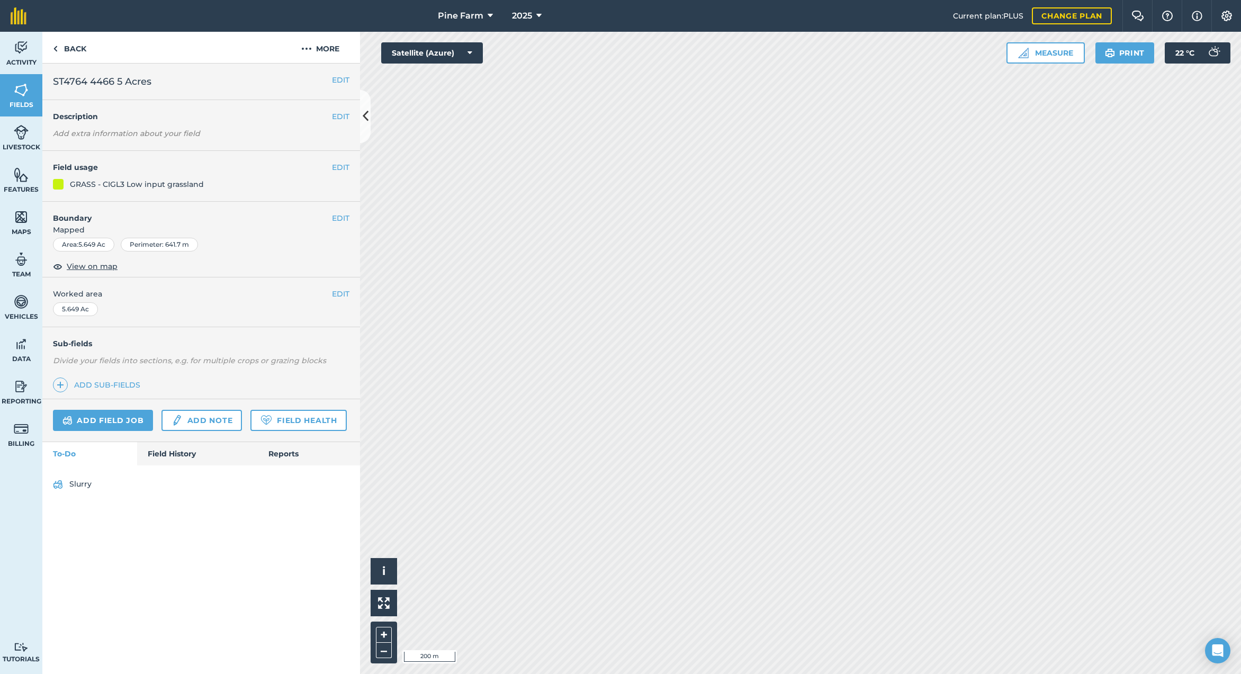
click at [340, 80] on button "EDIT" at bounding box center [340, 80] width 17 height 12
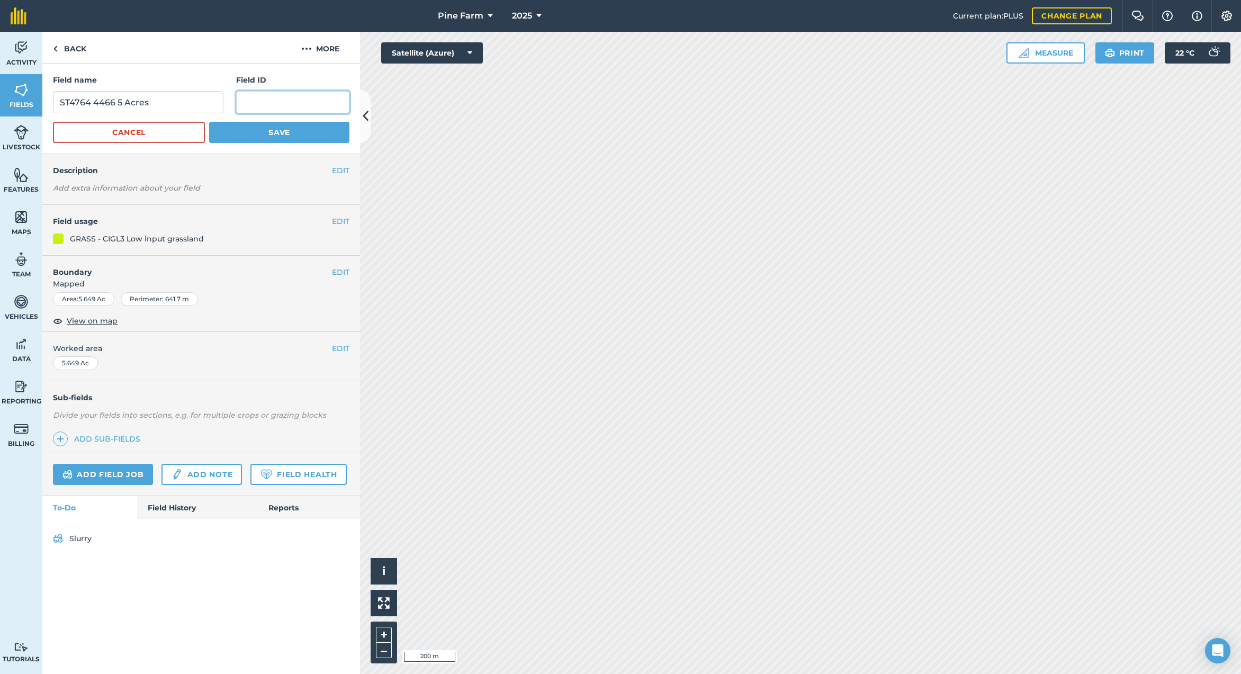
click at [258, 100] on input "text" at bounding box center [292, 102] width 113 height 22
type input "ST47644466"
click at [118, 101] on input "ST4764 4466 5 Acres" at bounding box center [138, 102] width 171 height 22
type input "5 Acres"
click at [279, 132] on button "Save" at bounding box center [279, 132] width 140 height 21
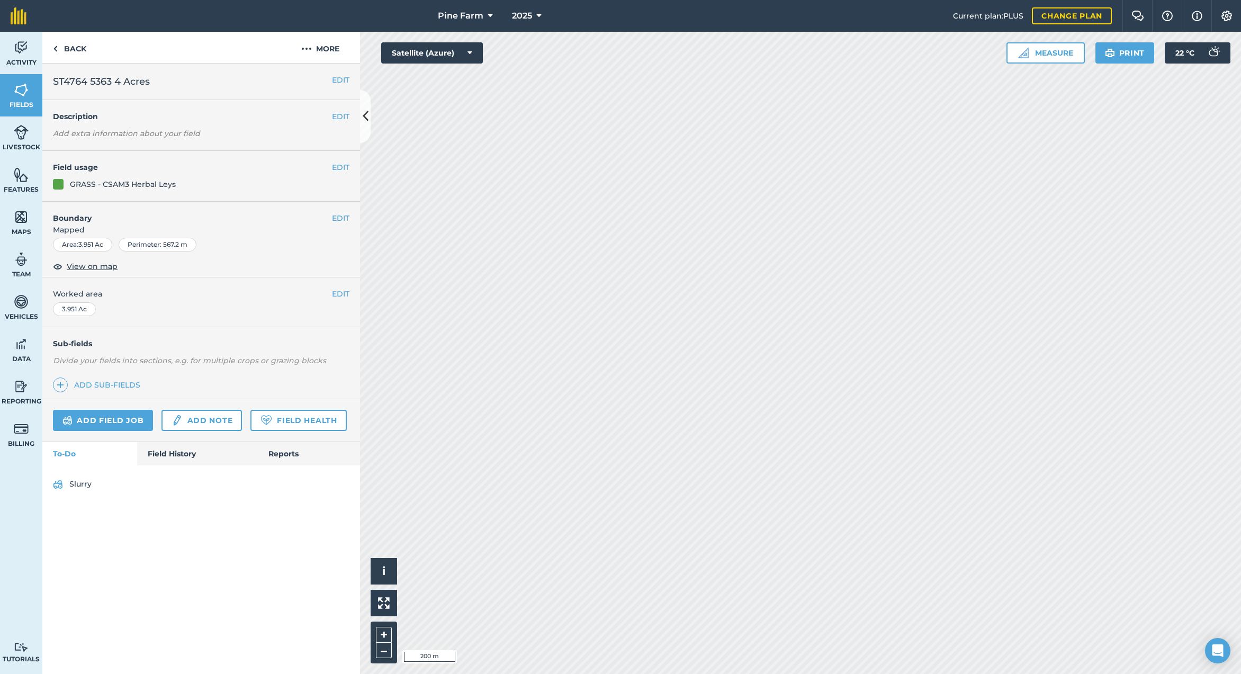
click at [337, 79] on button "EDIT" at bounding box center [340, 80] width 17 height 12
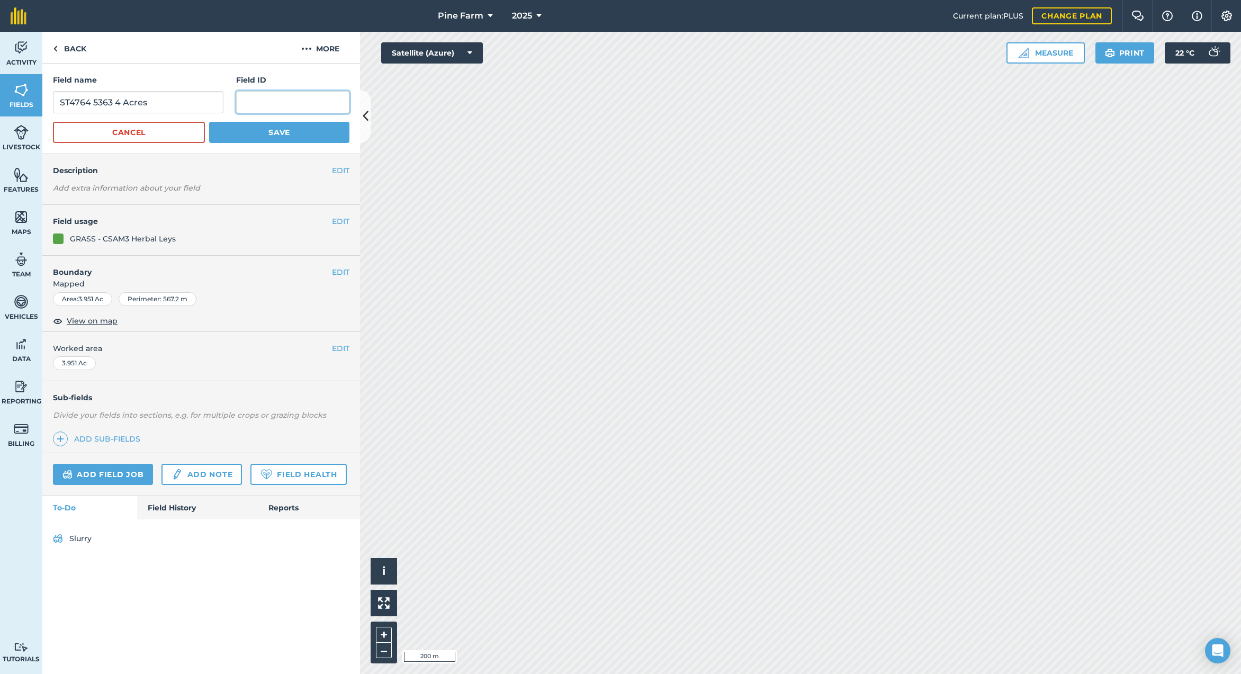
click at [277, 103] on input "text" at bounding box center [292, 102] width 113 height 22
type input "ST47645363"
click at [115, 103] on input "ST4764 5363 4 Acres" at bounding box center [138, 102] width 171 height 22
type input "4 Acres"
click at [279, 132] on button "Save" at bounding box center [279, 132] width 140 height 21
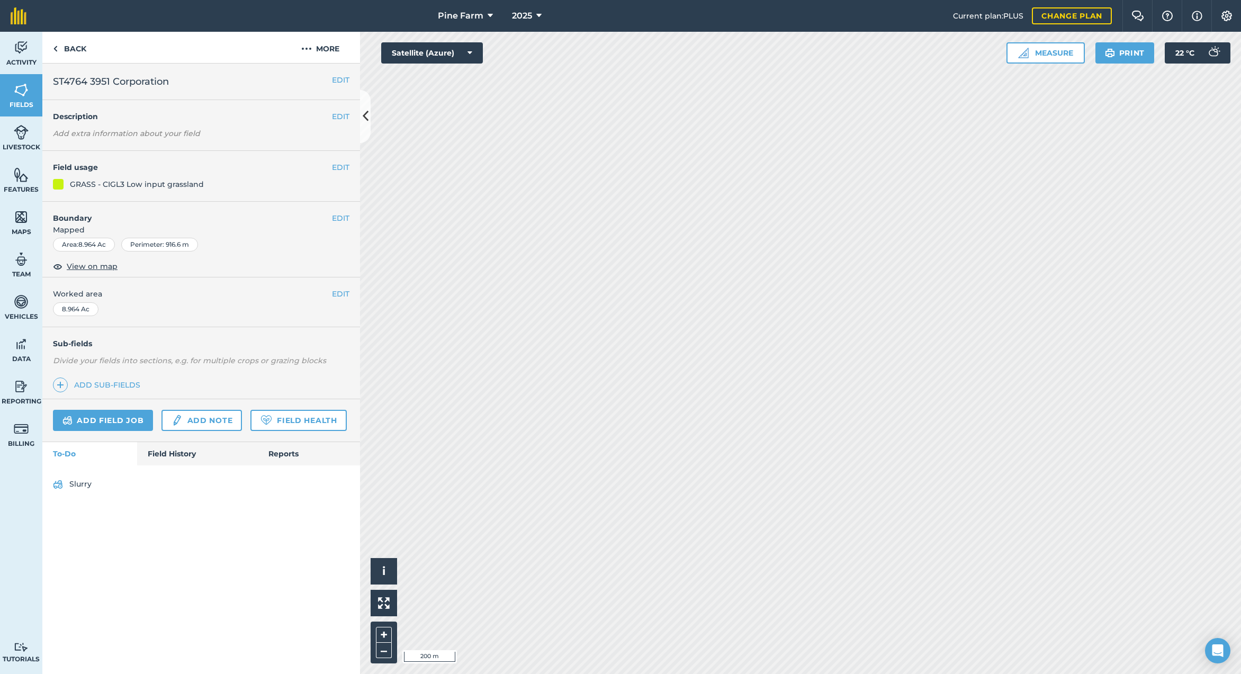
click at [338, 81] on button "EDIT" at bounding box center [340, 80] width 17 height 12
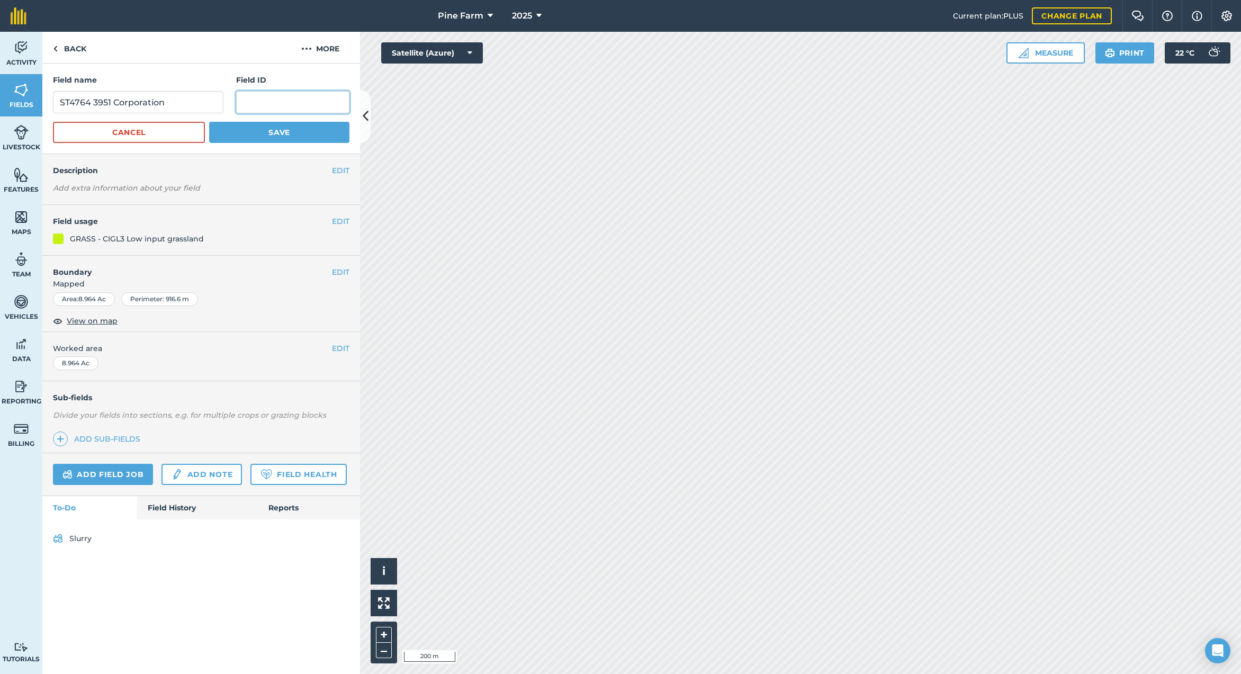
click at [286, 107] on input "text" at bounding box center [292, 102] width 113 height 22
type input "ST47643951"
click at [113, 102] on input "ST4764 3951 Corporation" at bounding box center [138, 102] width 171 height 22
type input "Corporation"
click at [279, 132] on button "Save" at bounding box center [279, 132] width 140 height 21
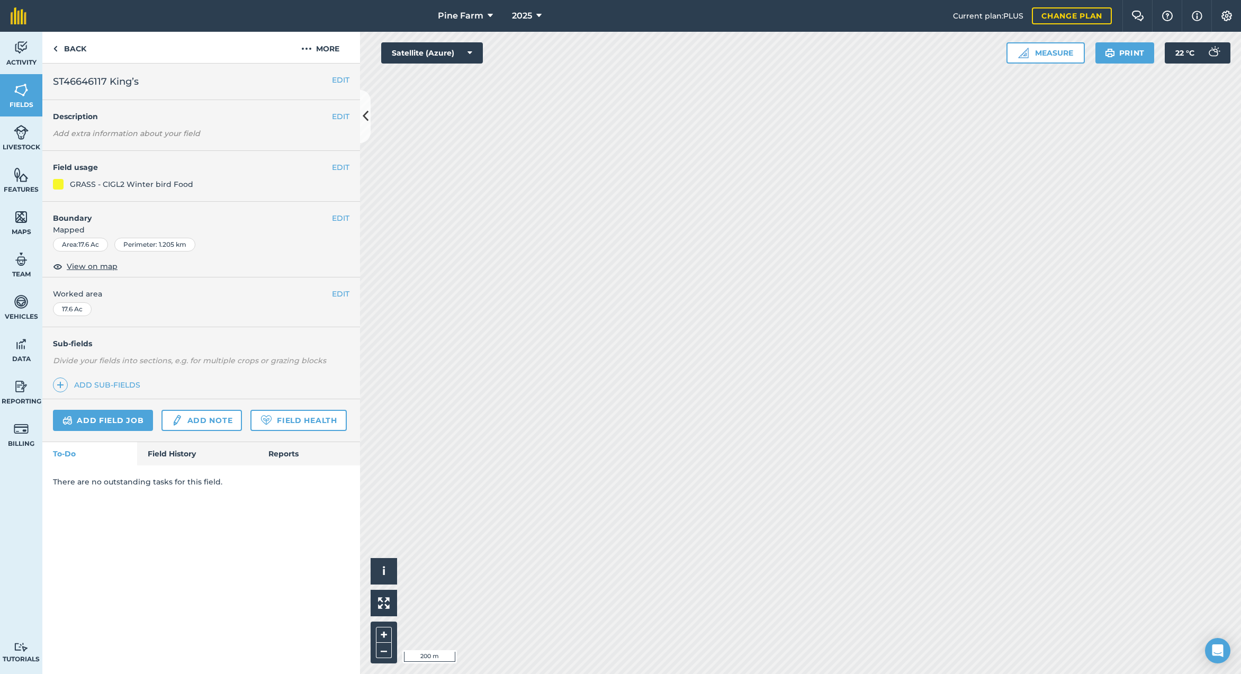
click at [339, 80] on button "EDIT" at bounding box center [340, 80] width 17 height 12
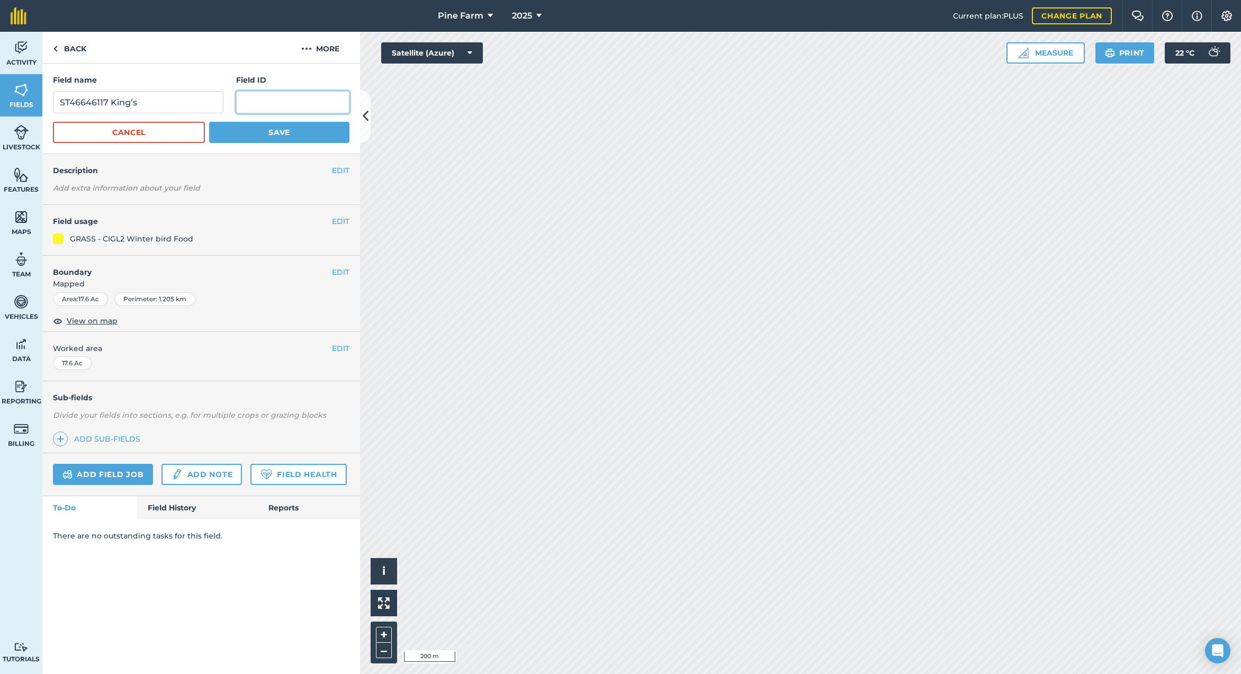
click at [284, 100] on input "text" at bounding box center [292, 102] width 113 height 22
type input "ST46646117"
click at [111, 102] on input "ST46646117 King’s" at bounding box center [138, 102] width 171 height 22
type input "King’s"
click at [279, 132] on button "Save" at bounding box center [279, 132] width 140 height 21
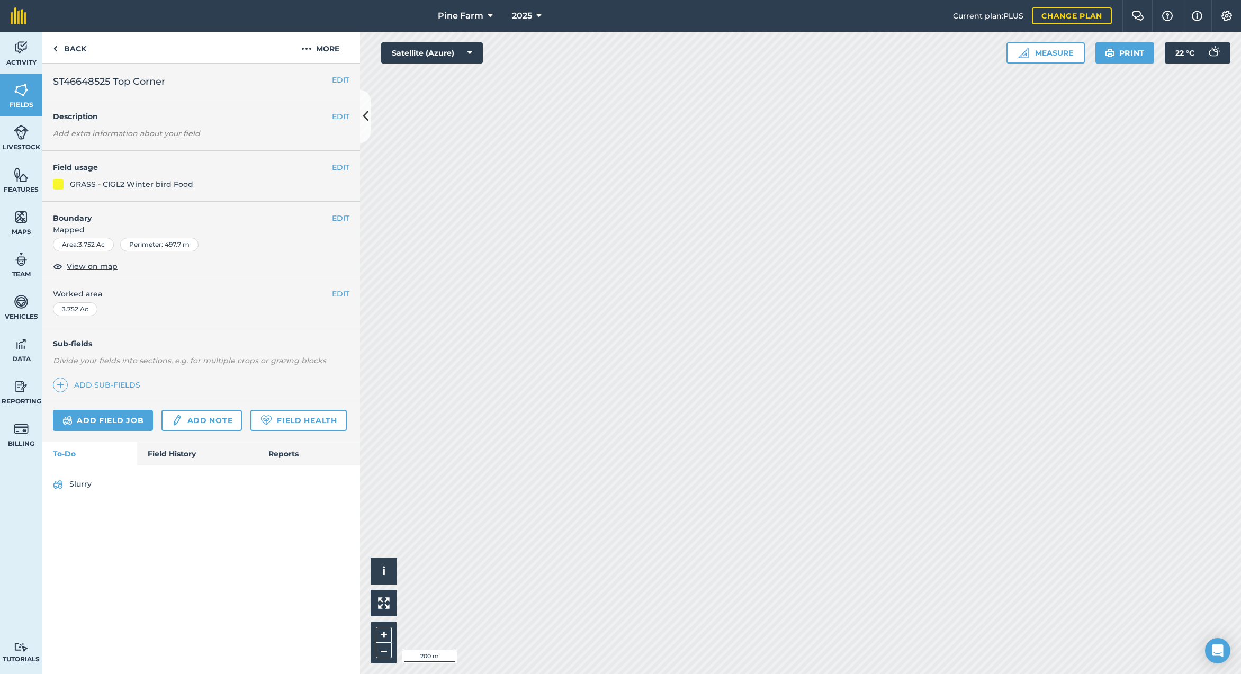
click at [342, 80] on button "EDIT" at bounding box center [340, 80] width 17 height 12
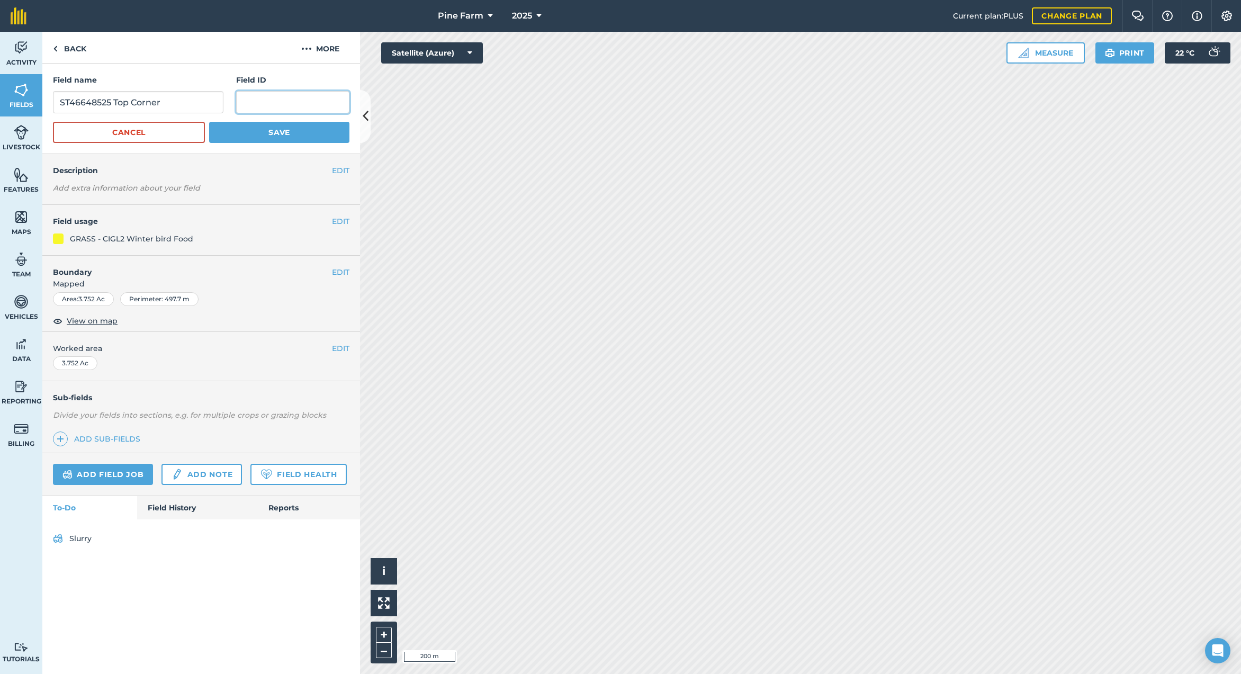
click at [249, 104] on input "text" at bounding box center [292, 102] width 113 height 22
type input "ST46648525"
click at [115, 101] on input "ST46648525 Top Corner" at bounding box center [138, 102] width 171 height 22
type input "Oatlands Top Corner"
click at [286, 133] on button "Save" at bounding box center [279, 132] width 140 height 21
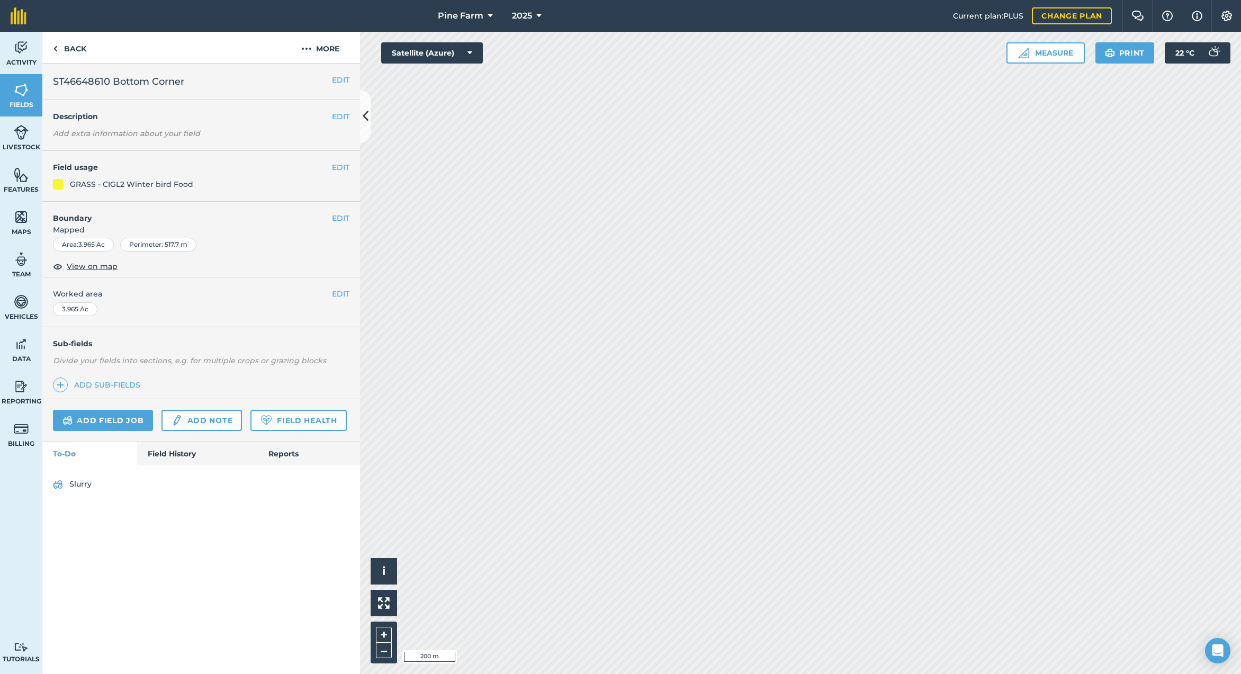
click at [343, 82] on button "EDIT" at bounding box center [340, 80] width 17 height 12
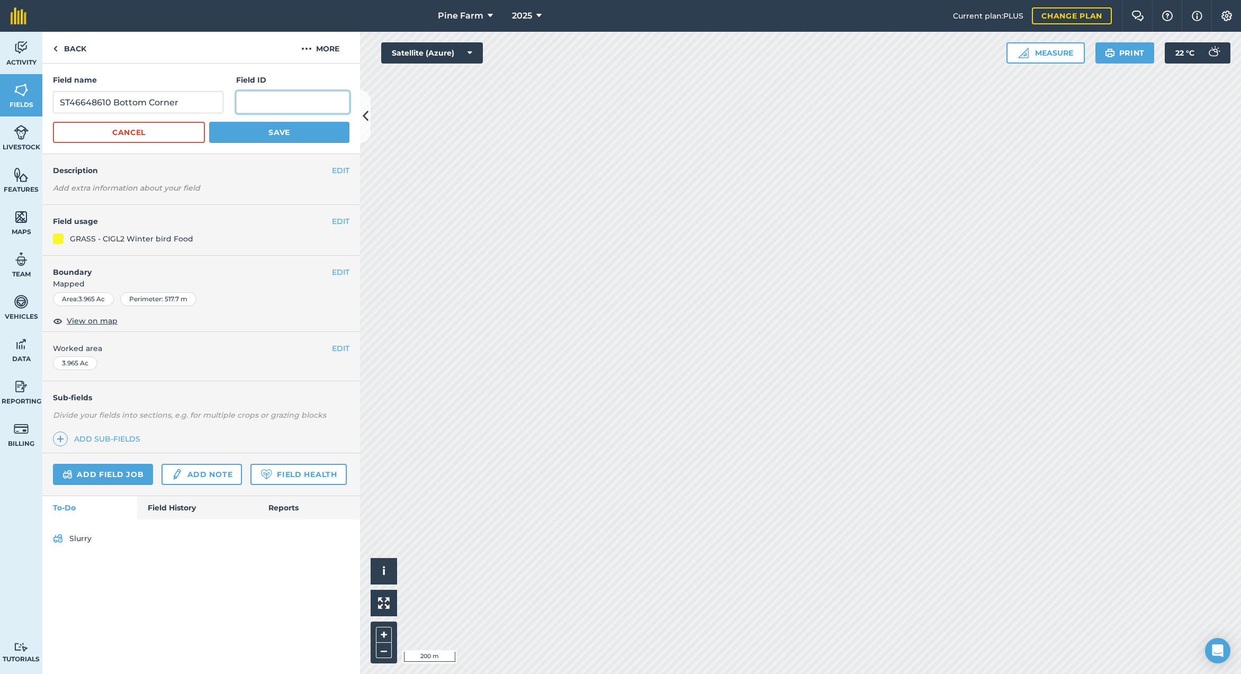
click at [279, 105] on input "text" at bounding box center [292, 102] width 113 height 22
type input "ST46648610"
click at [113, 102] on input "ST46648610 Bottom Corner" at bounding box center [138, 102] width 171 height 22
type input "Oat Bottom Corner"
click at [263, 133] on button "Save" at bounding box center [279, 132] width 140 height 21
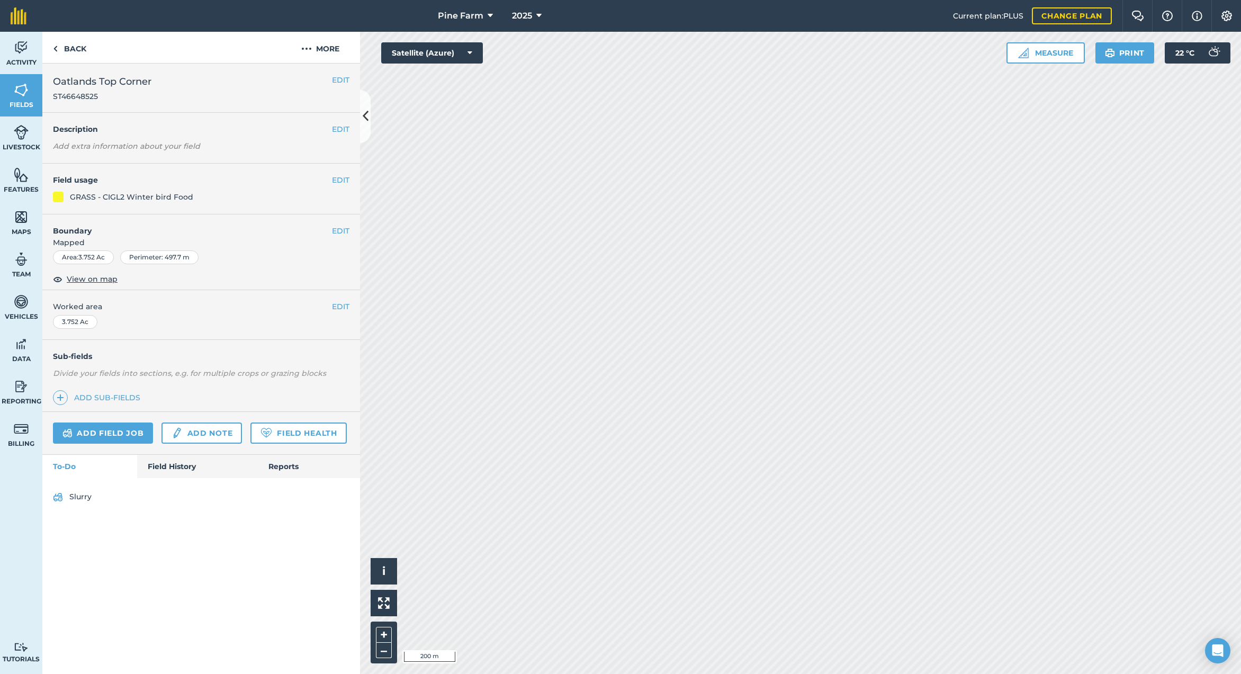
click at [341, 79] on button "EDIT" at bounding box center [340, 80] width 17 height 12
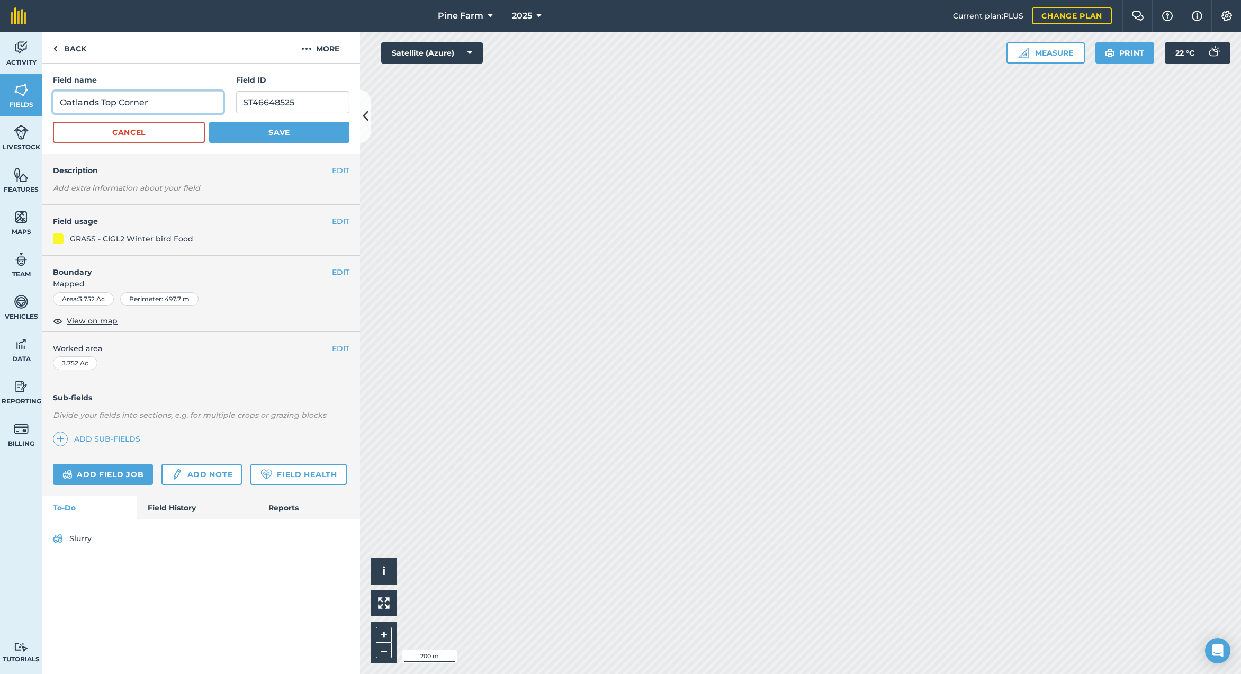
click at [98, 102] on input "Oatlands Top Corner" at bounding box center [138, 102] width 171 height 22
type input "Oat Top Corner"
click at [253, 135] on button "Save" at bounding box center [279, 132] width 140 height 21
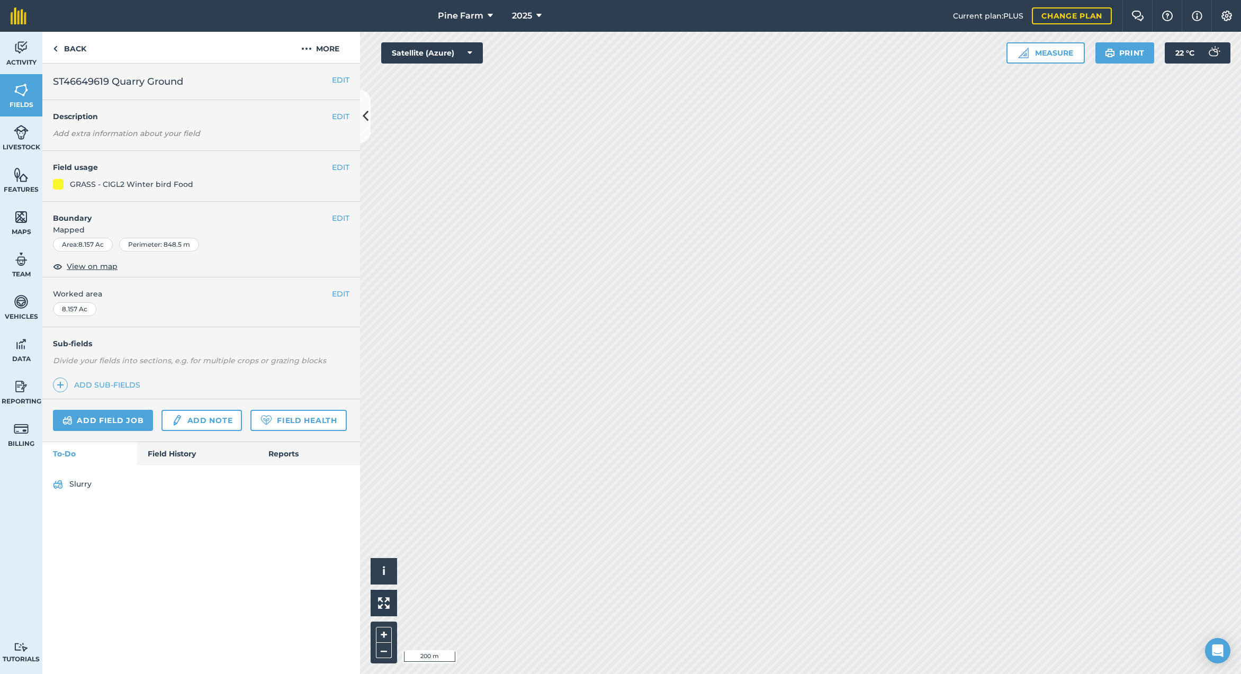
click at [339, 78] on button "EDIT" at bounding box center [340, 80] width 17 height 12
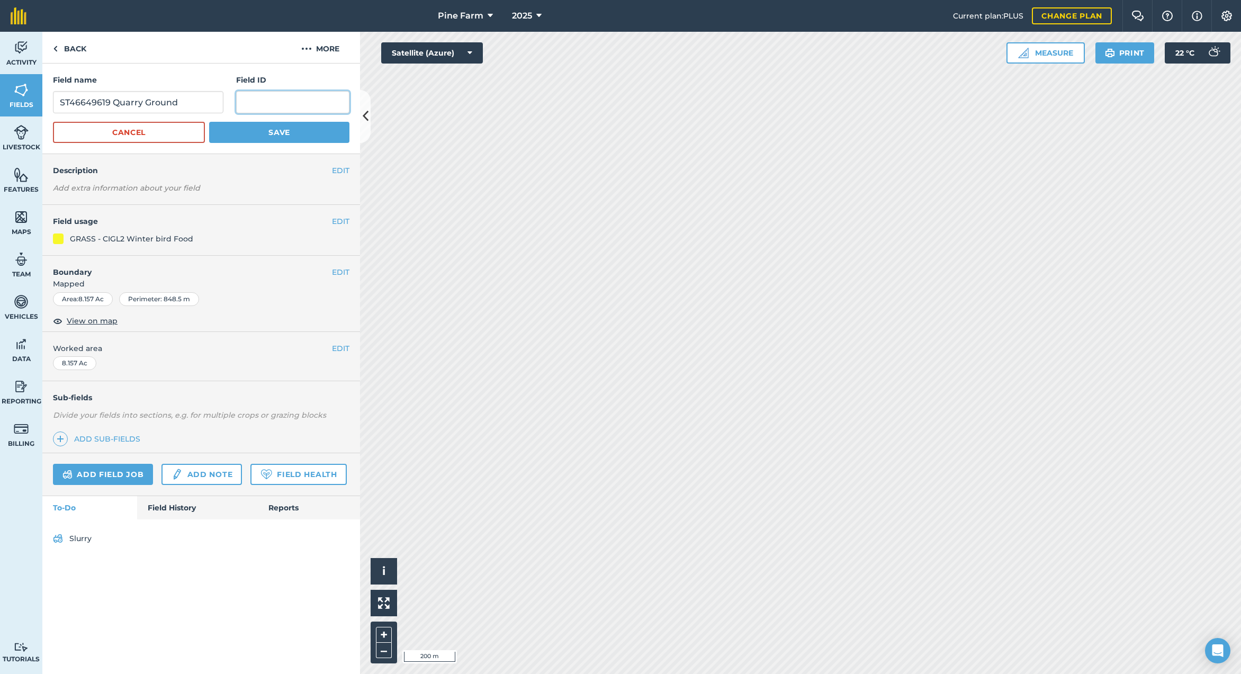
click at [268, 102] on input "text" at bounding box center [292, 102] width 113 height 22
type input "ST46649619"
click at [113, 103] on input "ST46649619 Quarry Ground" at bounding box center [138, 102] width 171 height 22
type input "Quarry Ground"
click at [279, 132] on button "Save" at bounding box center [279, 132] width 140 height 21
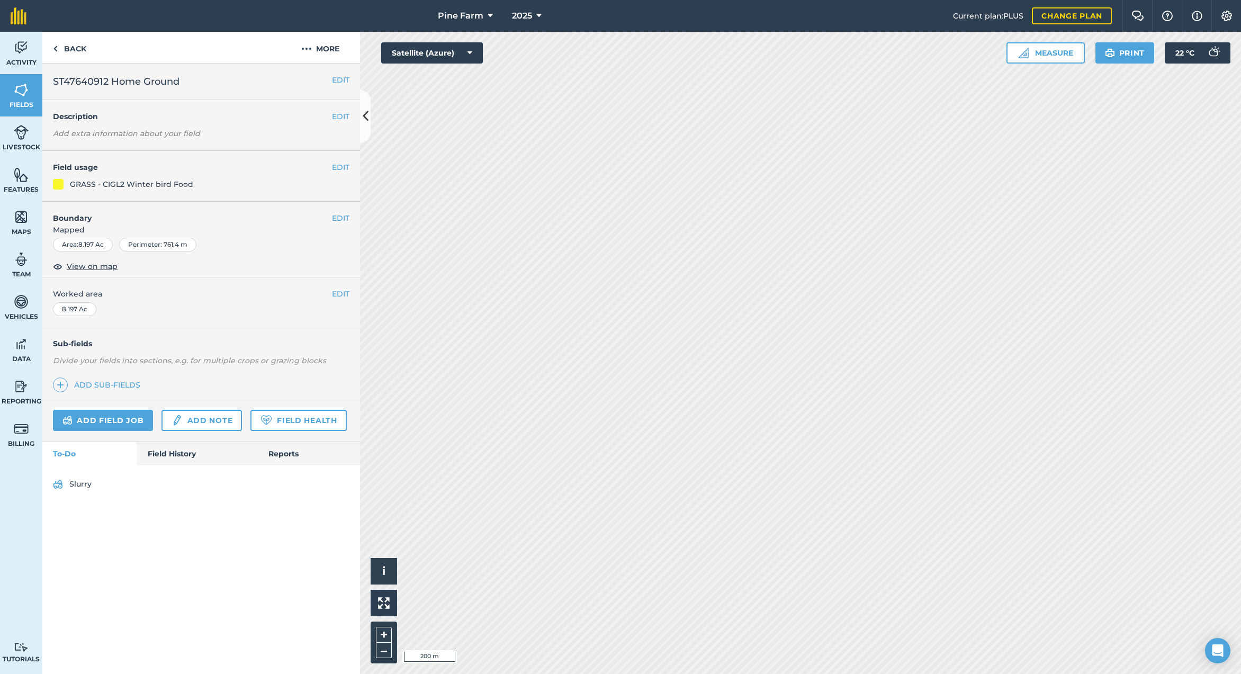
click at [336, 79] on button "EDIT" at bounding box center [340, 80] width 17 height 12
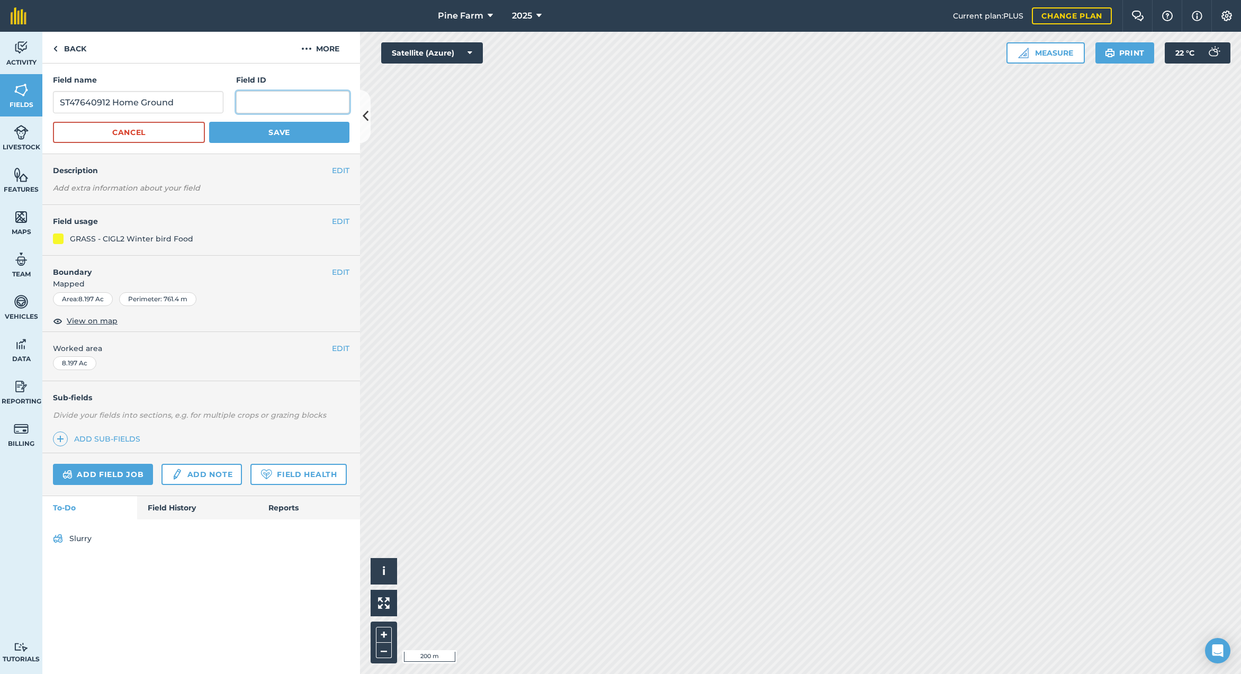
click at [276, 102] on input "text" at bounding box center [292, 102] width 113 height 22
type input "ST47640912"
click at [113, 103] on input "ST47640912 Home Ground" at bounding box center [138, 102] width 171 height 22
type input "Oatlands Home Ground"
click at [279, 132] on button "Save" at bounding box center [279, 132] width 140 height 21
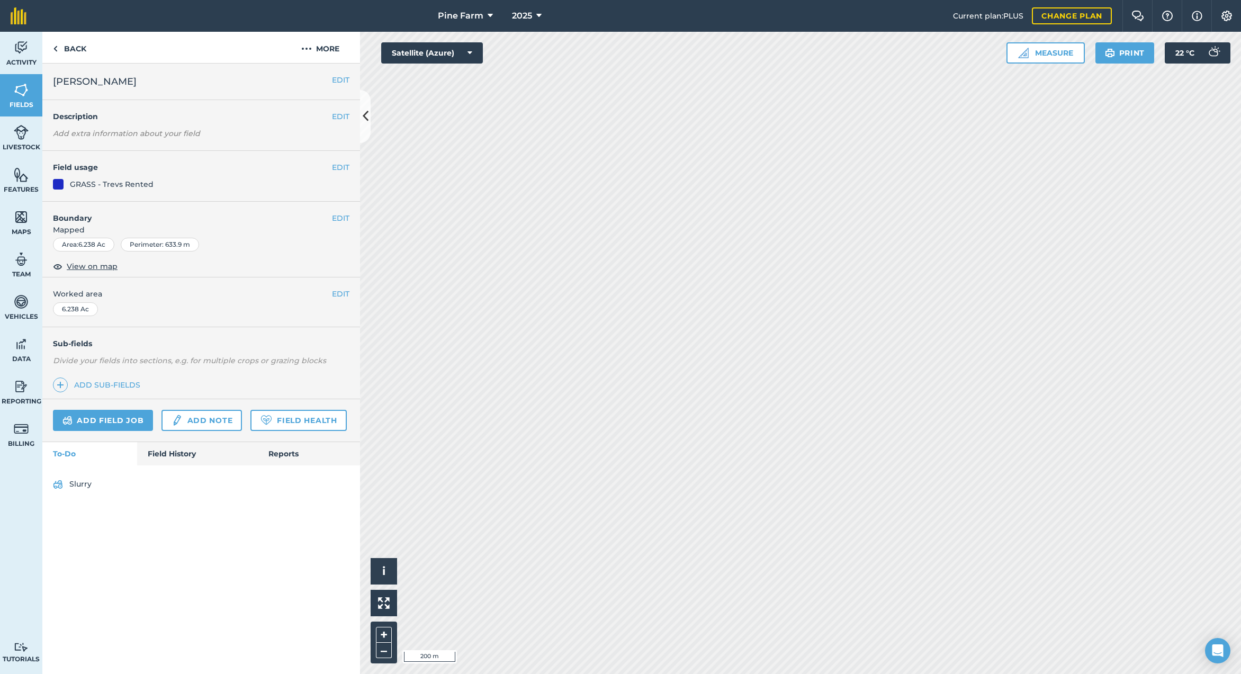
click at [337, 78] on button "EDIT" at bounding box center [340, 80] width 17 height 12
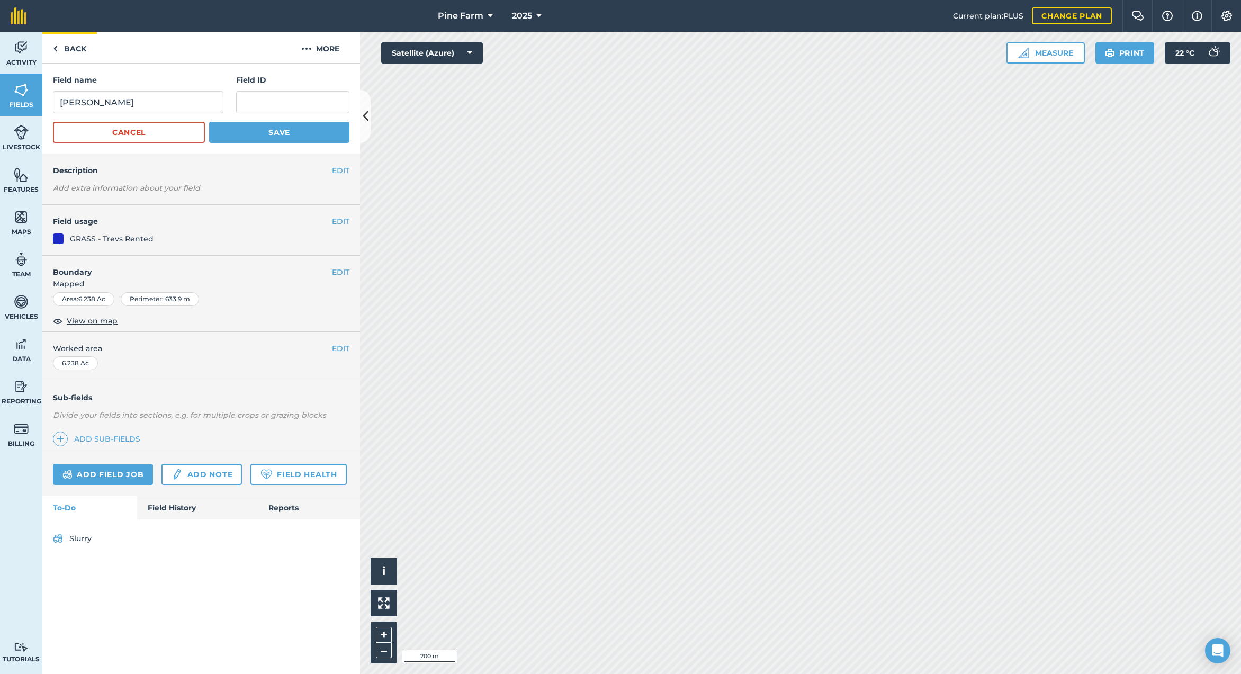
click at [69, 47] on link "Back" at bounding box center [69, 47] width 55 height 31
click at [137, 131] on button "Cancel" at bounding box center [129, 132] width 152 height 21
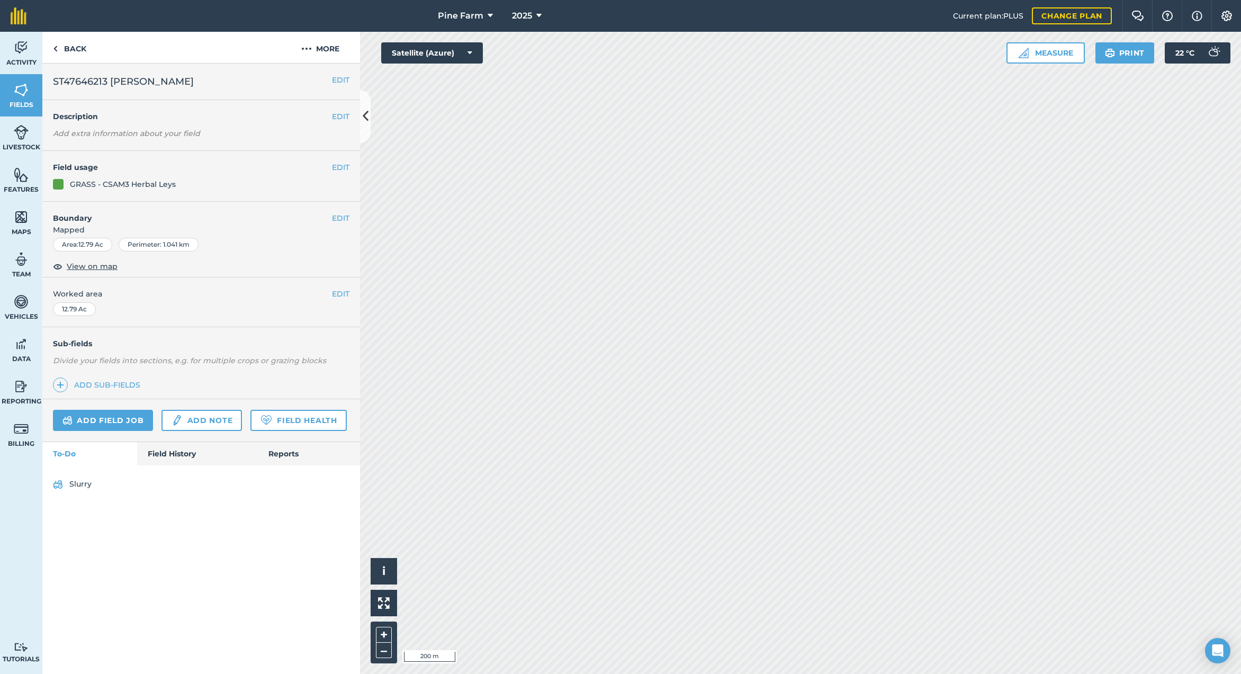
click at [337, 80] on button "EDIT" at bounding box center [340, 80] width 17 height 12
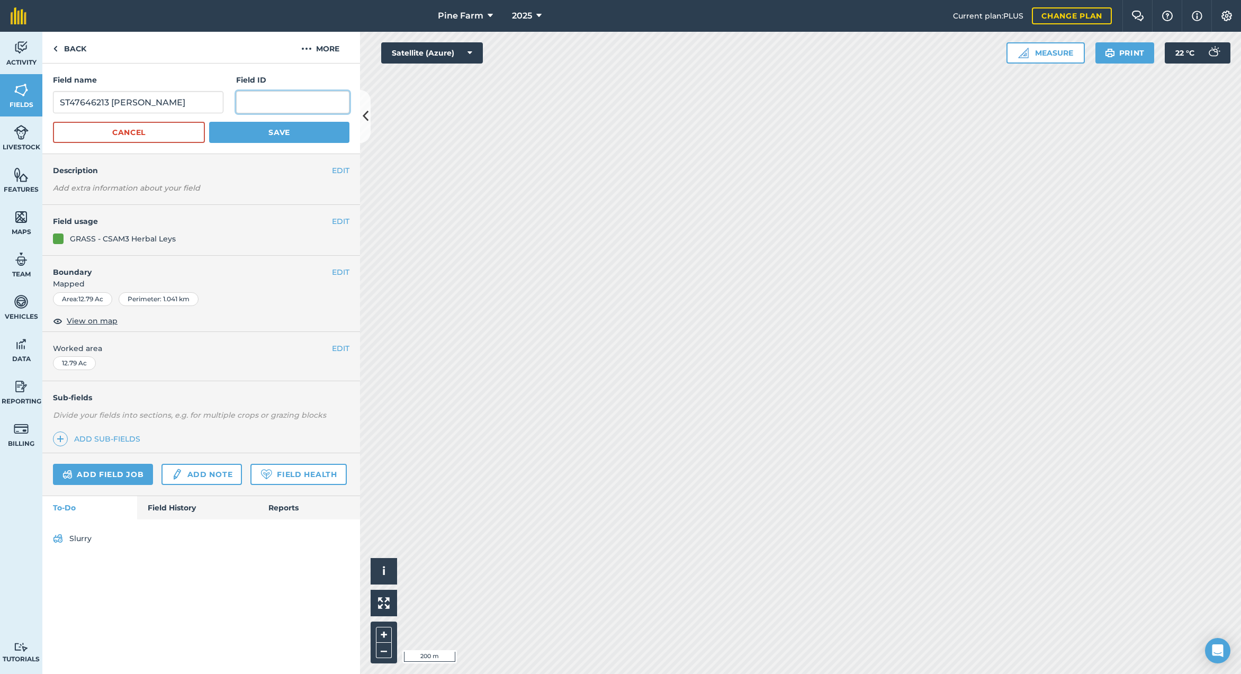
click at [323, 108] on input "text" at bounding box center [292, 102] width 113 height 22
type input "ST47646213"
click at [112, 102] on input "ST47646213 Stevens’s" at bounding box center [138, 102] width 171 height 22
type input "Stevens’s"
click at [293, 133] on button "Save" at bounding box center [279, 132] width 140 height 21
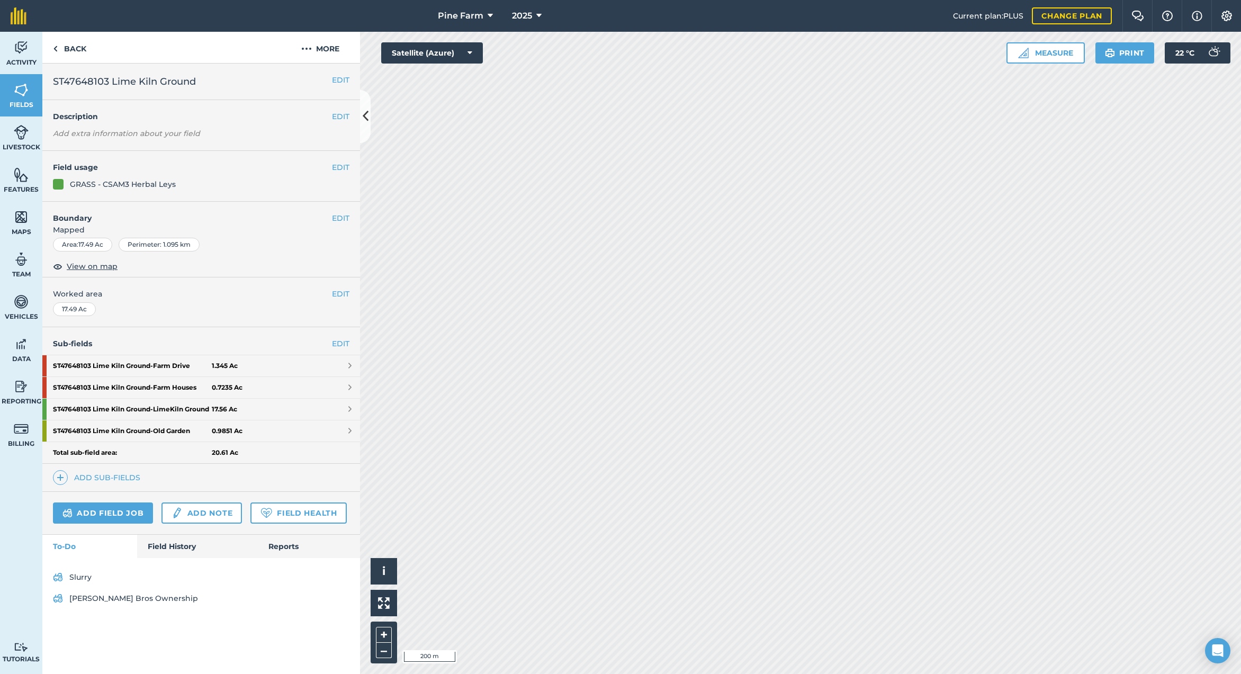
click at [338, 80] on button "EDIT" at bounding box center [340, 80] width 17 height 12
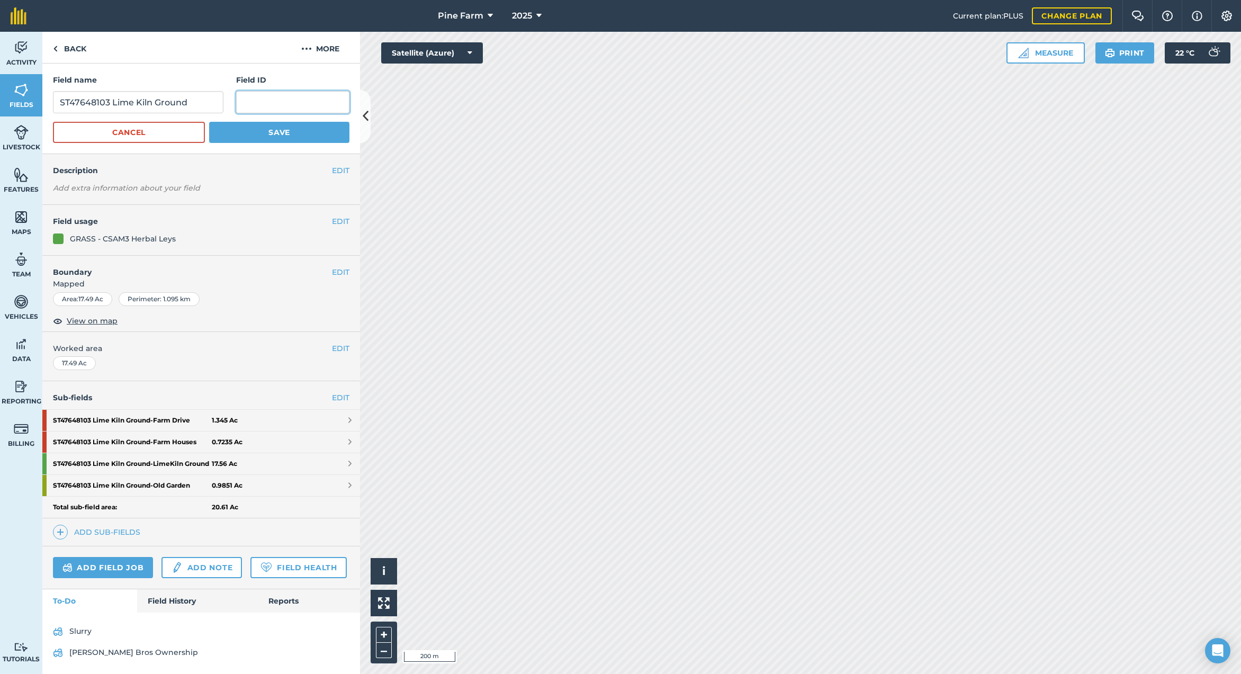
click at [264, 103] on input "text" at bounding box center [292, 102] width 113 height 22
type input "ST47648103"
click at [112, 102] on input "ST47648103 Lime Kiln Ground" at bounding box center [138, 102] width 171 height 22
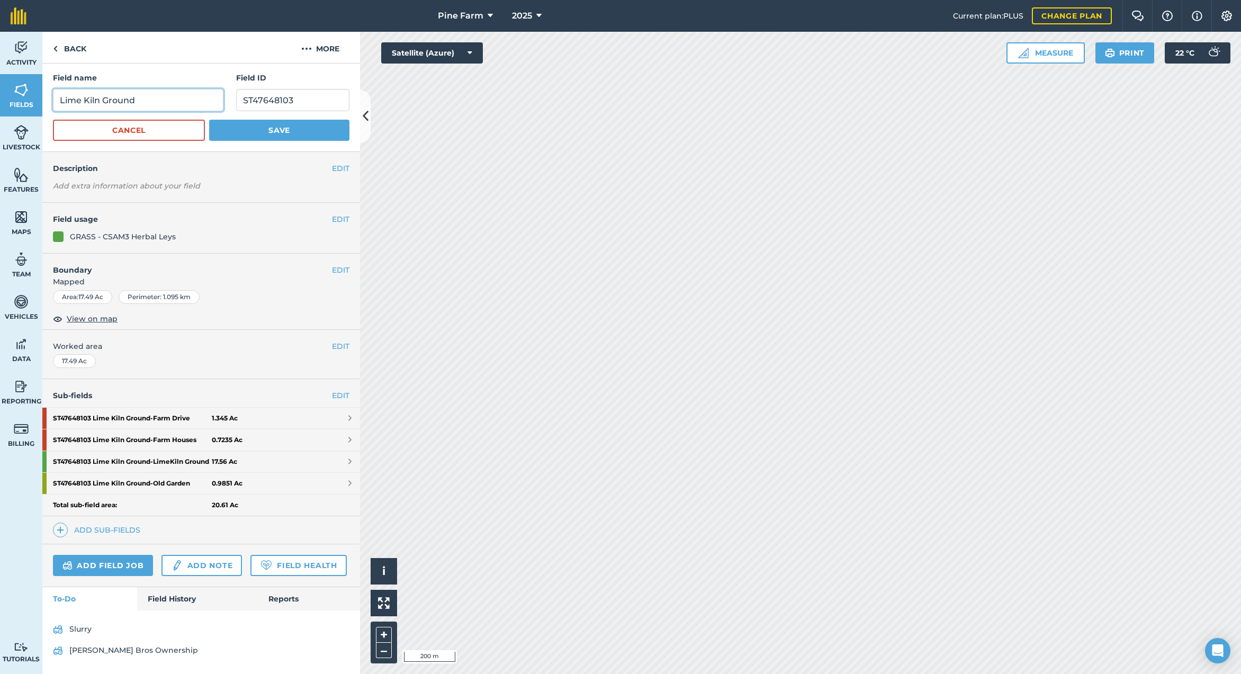
scroll to position [8, 0]
type input "Lime Kiln Ground"
click at [303, 124] on button "Save" at bounding box center [279, 130] width 140 height 21
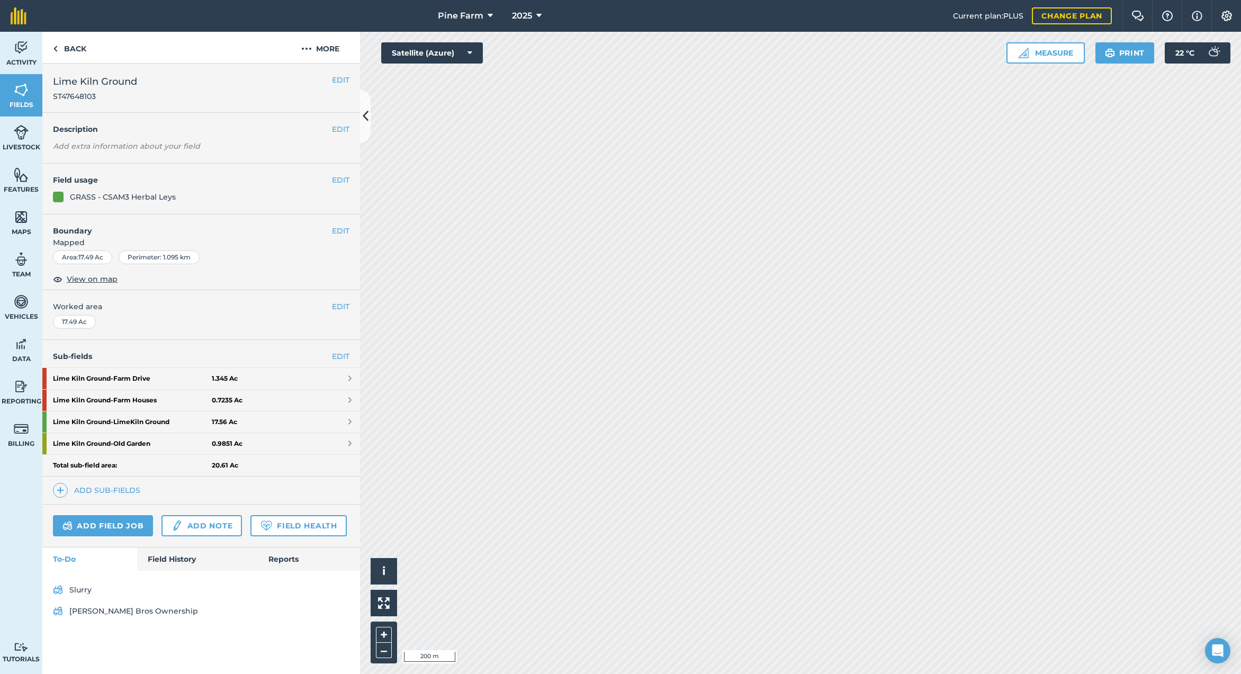
scroll to position [0, 0]
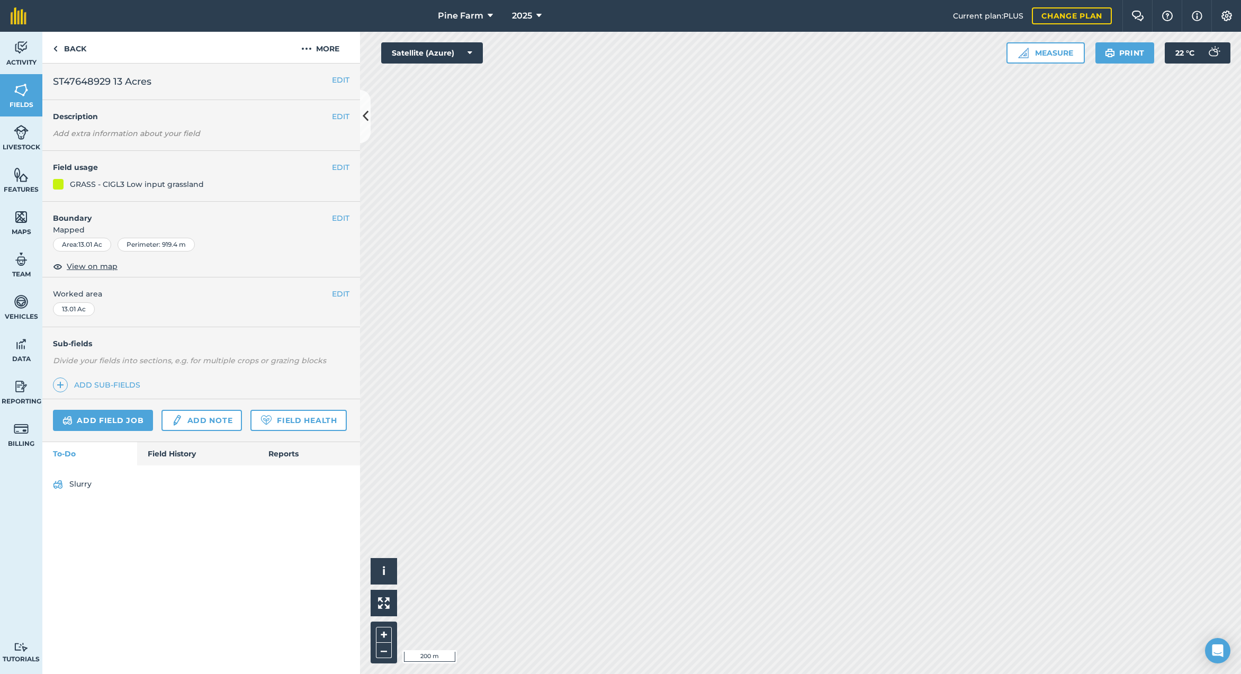
click at [336, 80] on button "EDIT" at bounding box center [340, 80] width 17 height 12
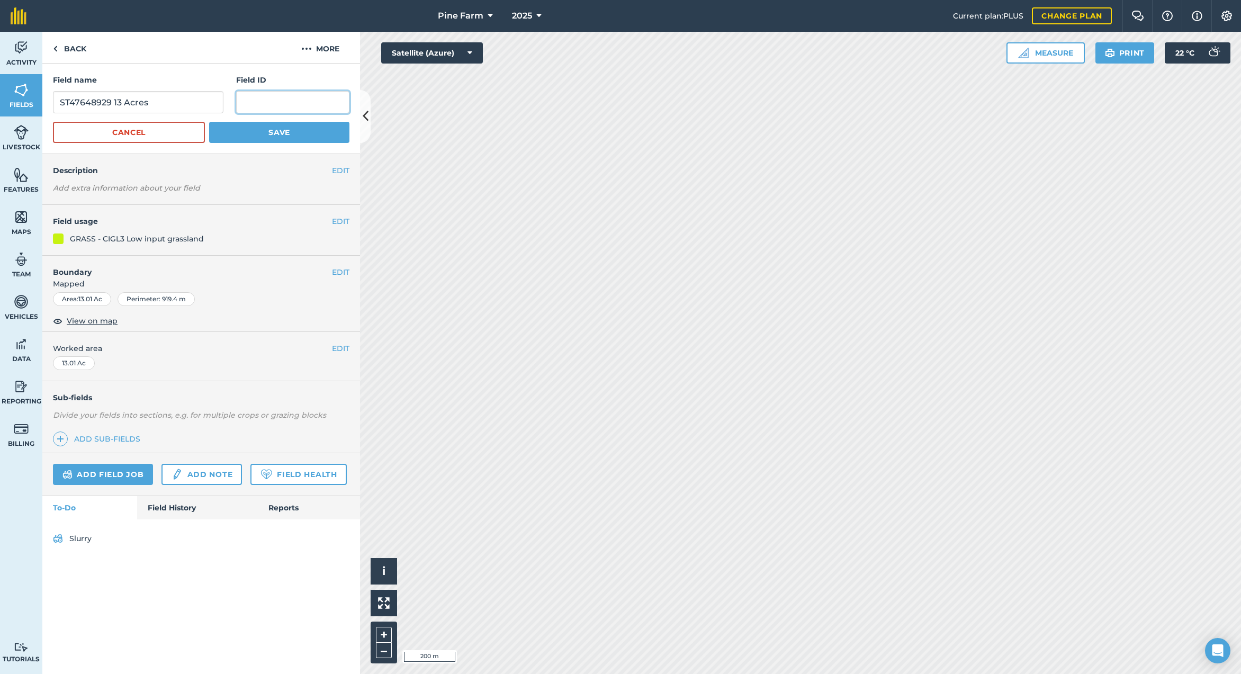
click at [329, 104] on input "text" at bounding box center [292, 102] width 113 height 22
type input "ST47648929"
click at [115, 103] on input "ST47648929 13 Acres" at bounding box center [138, 102] width 171 height 22
type input "13 Acres"
click at [279, 132] on button "Save" at bounding box center [279, 132] width 140 height 21
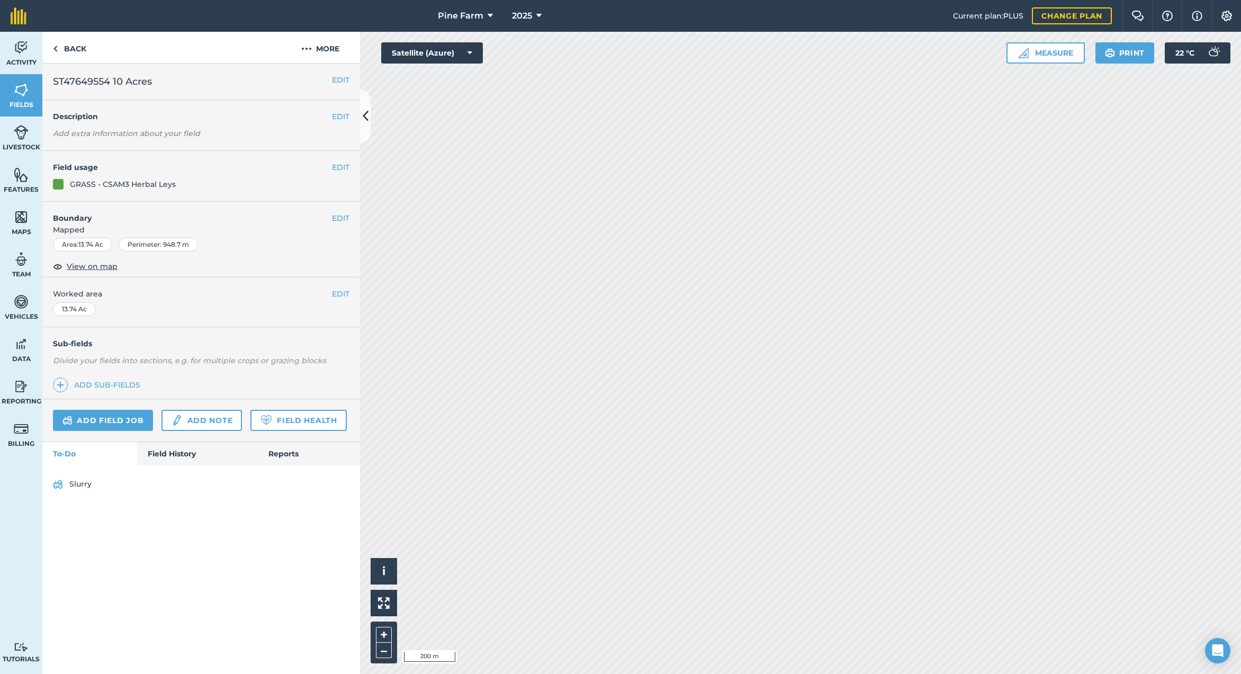
click at [338, 79] on button "EDIT" at bounding box center [340, 80] width 17 height 12
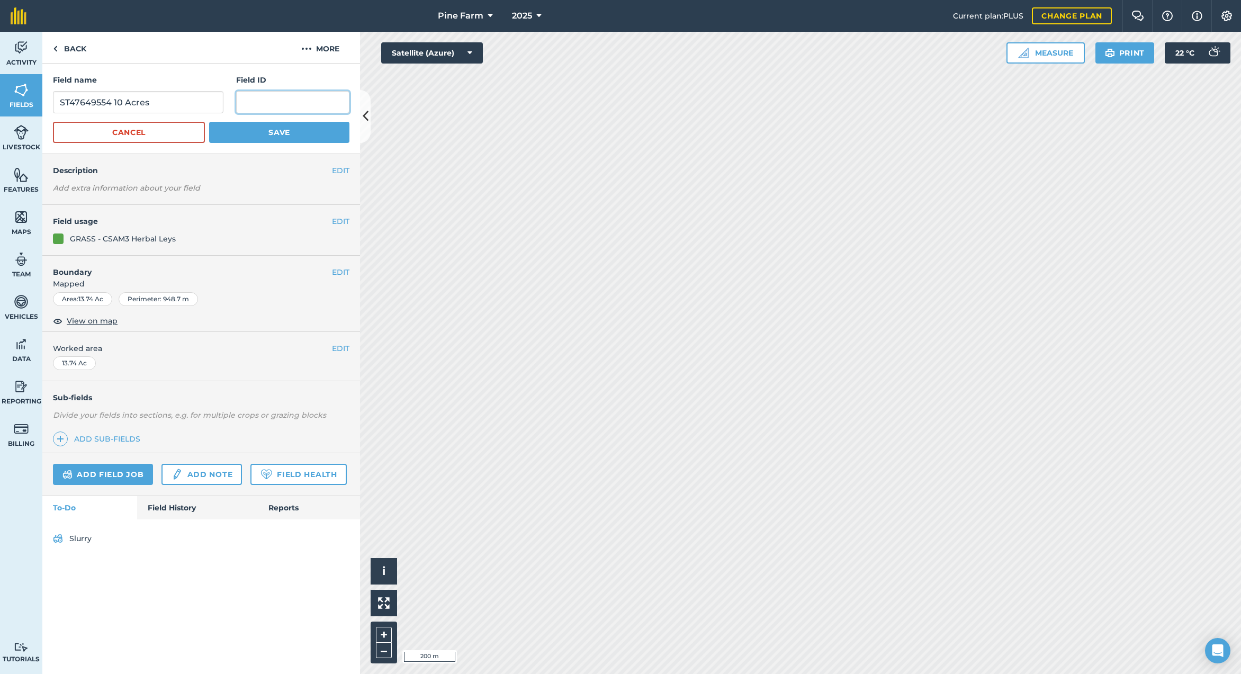
click at [254, 106] on input "text" at bounding box center [292, 102] width 113 height 22
type input "ST47649554"
click at [151, 102] on input "ST47649554 10 Acres" at bounding box center [138, 102] width 171 height 22
type input "10 Acres"
click at [279, 132] on button "Save" at bounding box center [279, 132] width 140 height 21
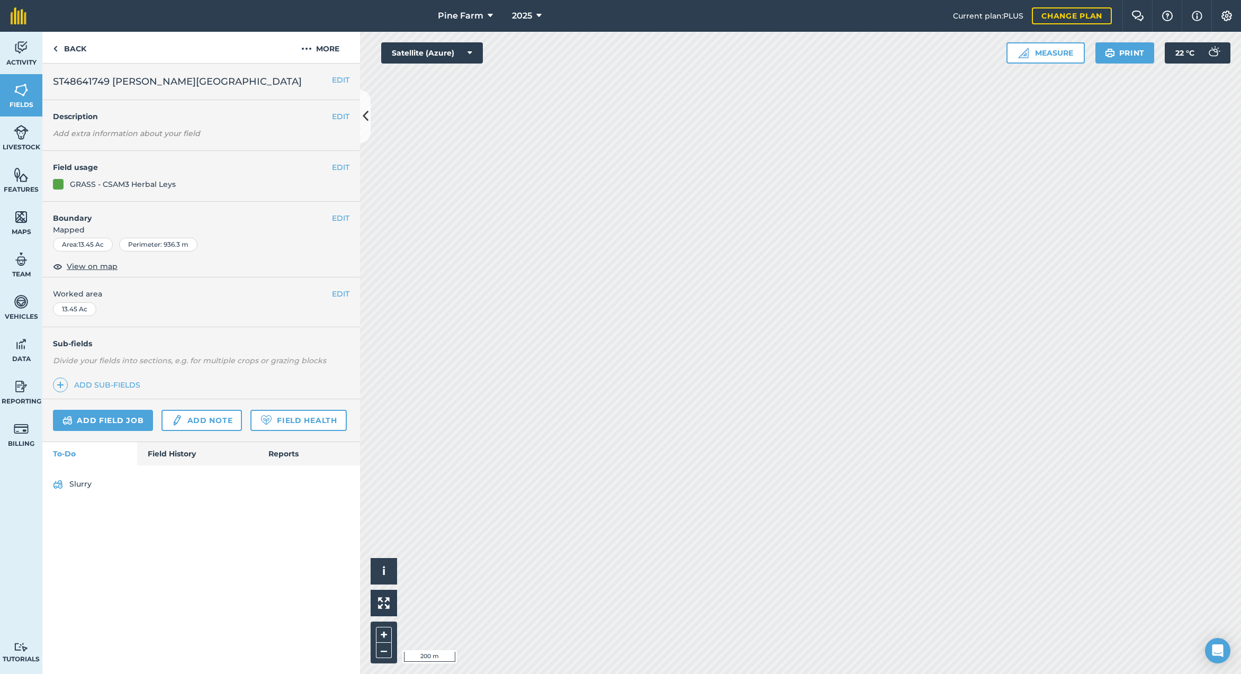
click at [338, 79] on button "EDIT" at bounding box center [340, 80] width 17 height 12
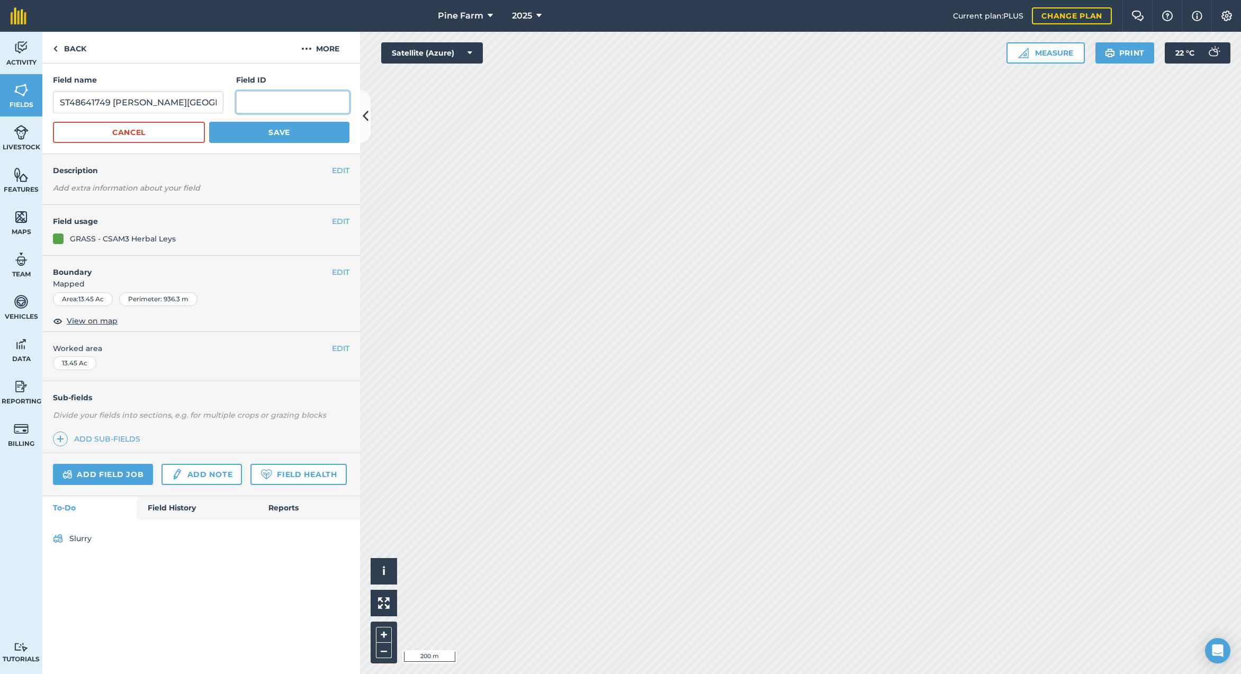
click at [273, 104] on input "text" at bounding box center [292, 102] width 113 height 22
type input "ST48641749"
drag, startPoint x: 112, startPoint y: 100, endPoint x: 110, endPoint y: 107, distance: 7.7
click at [112, 100] on input "ST48641749 Warren Ground" at bounding box center [138, 102] width 171 height 22
type input "Warren Ground"
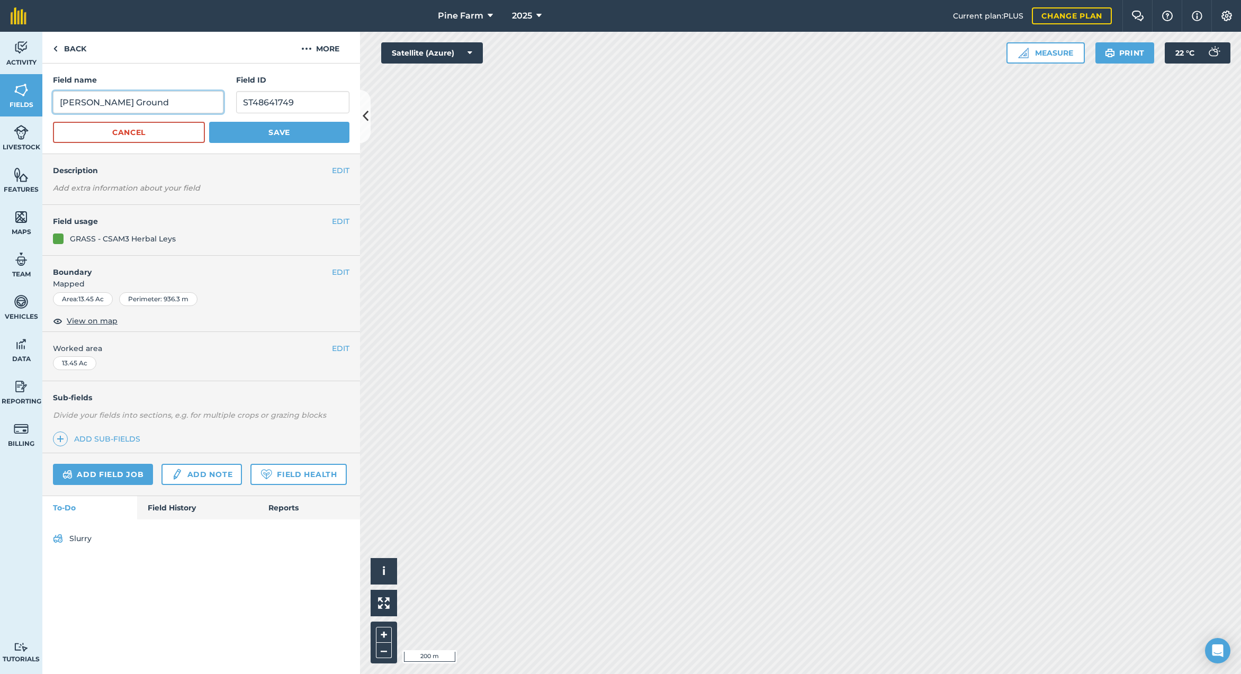
click at [279, 132] on button "Save" at bounding box center [279, 132] width 140 height 21
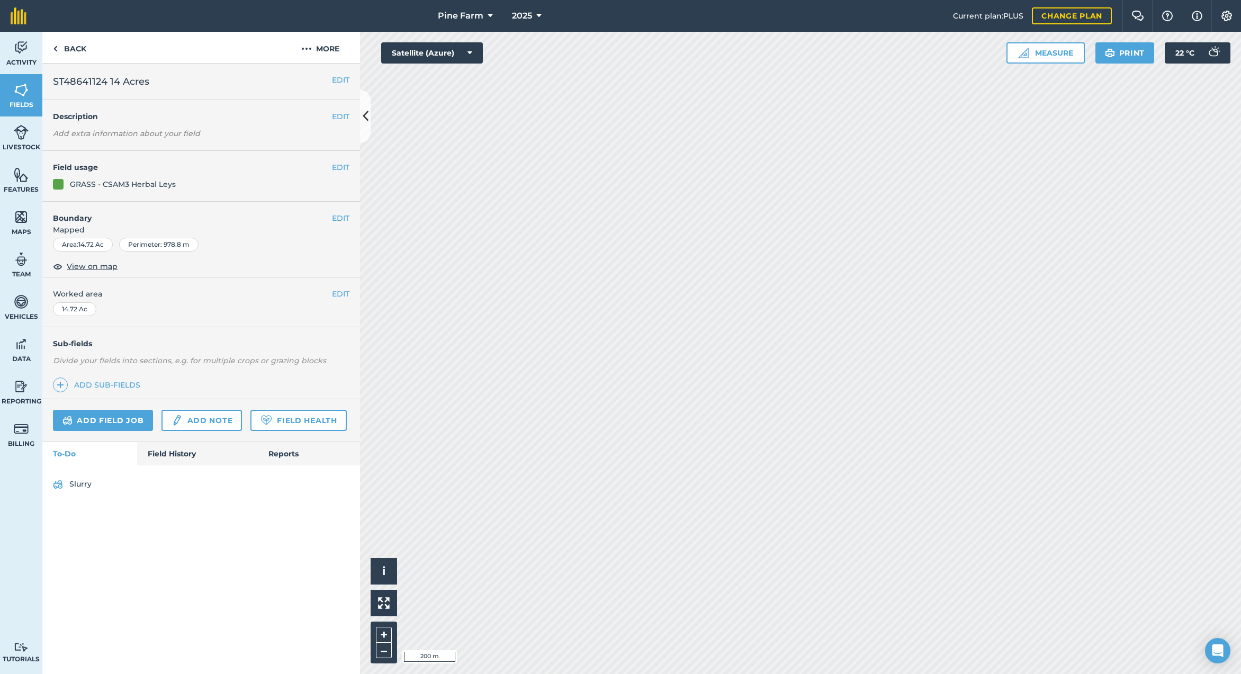
click at [339, 80] on button "EDIT" at bounding box center [340, 80] width 17 height 12
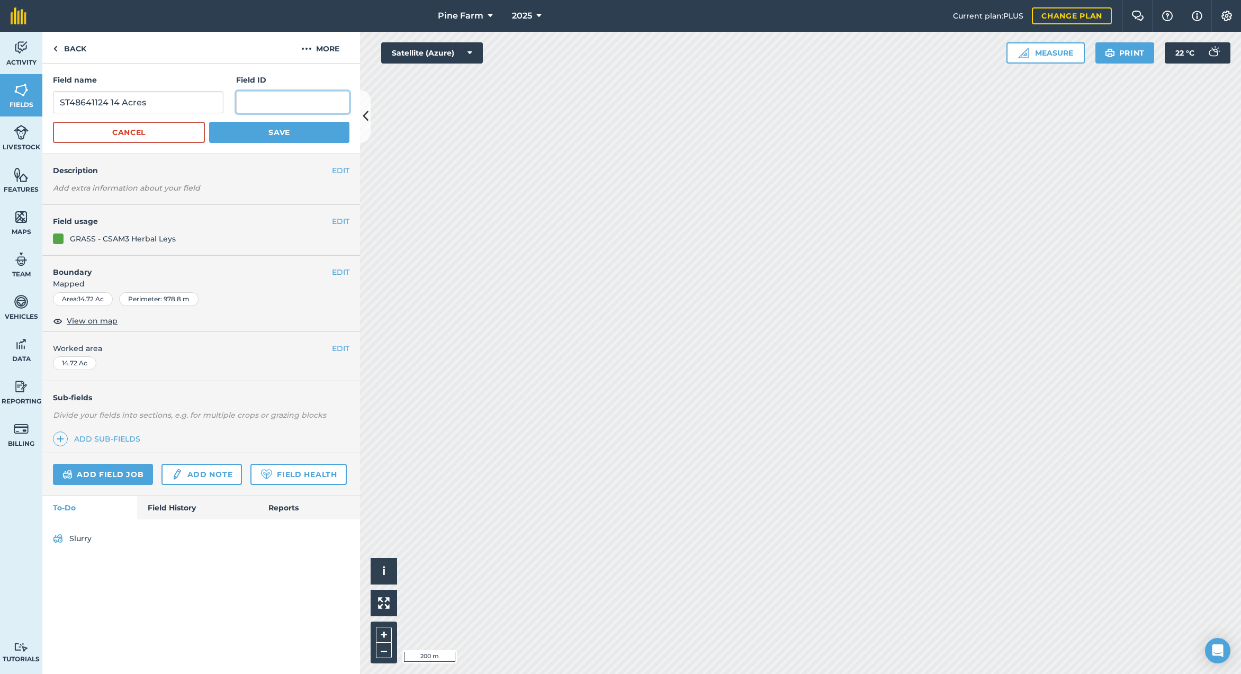
click at [269, 102] on input "text" at bounding box center [292, 102] width 113 height 22
type input "ST48641124"
click at [109, 101] on input "ST48641124 14 Acres" at bounding box center [138, 102] width 171 height 22
type input "14 Acres"
click at [279, 132] on button "Save" at bounding box center [279, 132] width 140 height 21
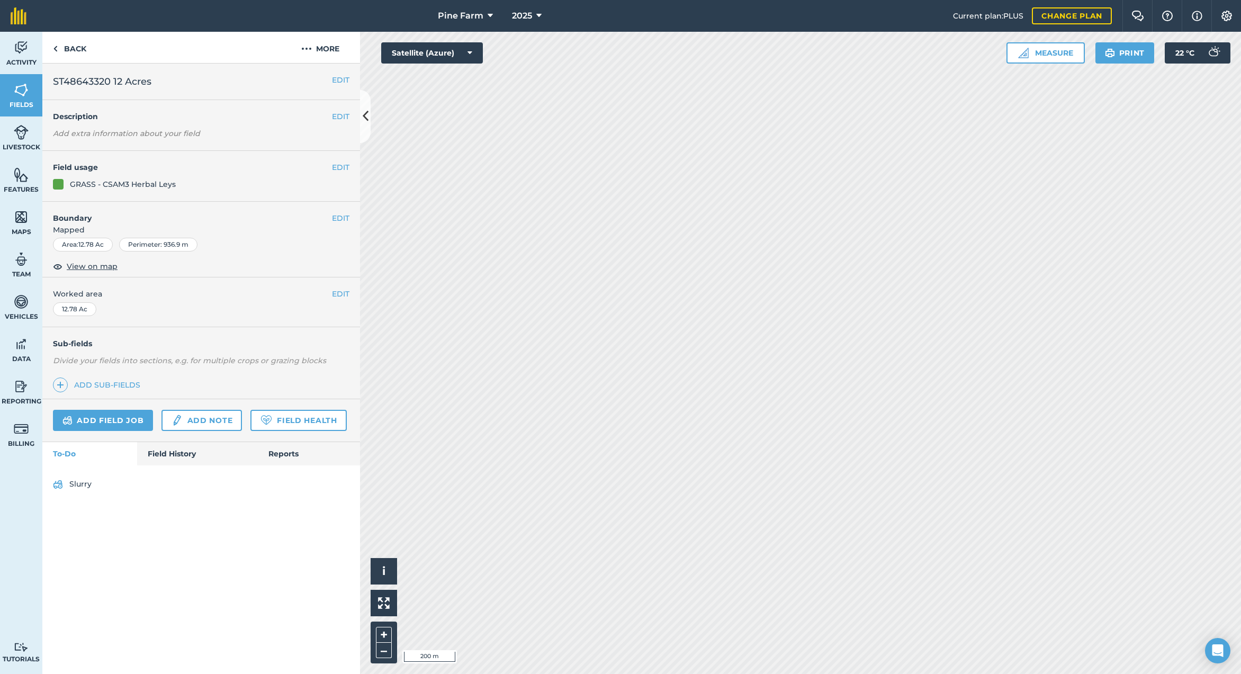
click at [338, 82] on button "EDIT" at bounding box center [340, 80] width 17 height 12
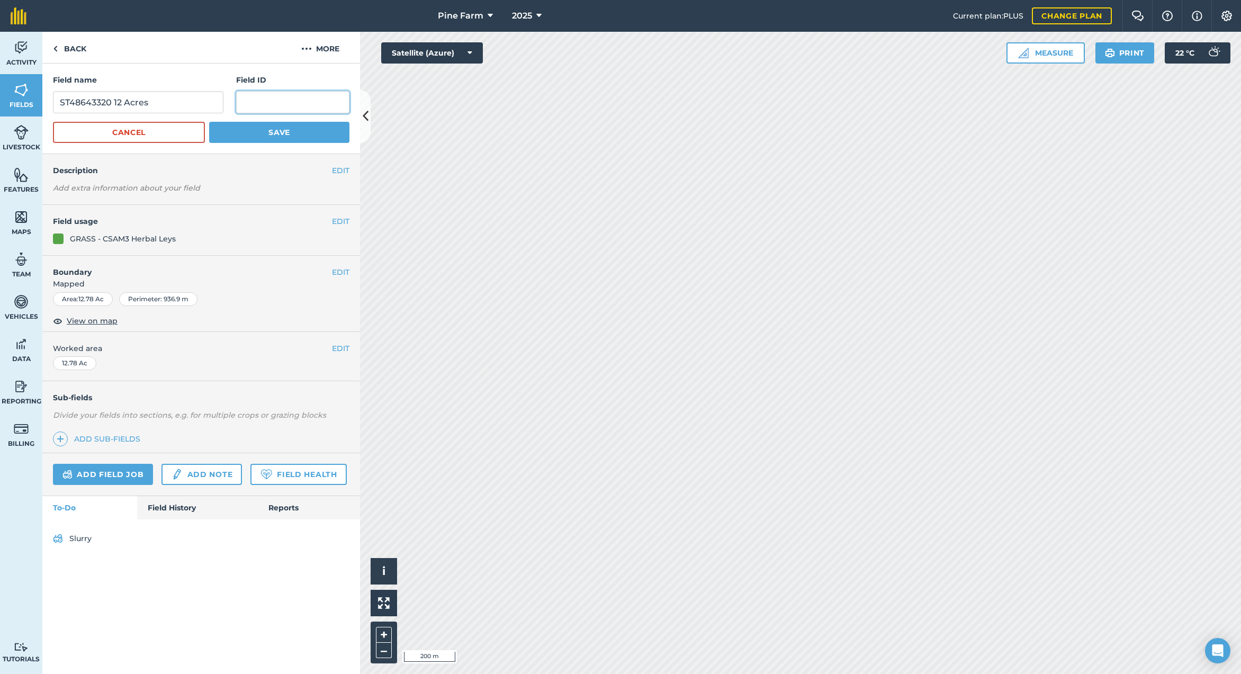
click at [275, 103] on input "text" at bounding box center [292, 102] width 113 height 22
type input "ST48643320"
click at [114, 103] on input "ST48643320 12 Acres" at bounding box center [138, 102] width 171 height 22
type input "12 Acres"
click at [279, 132] on button "Save" at bounding box center [279, 132] width 140 height 21
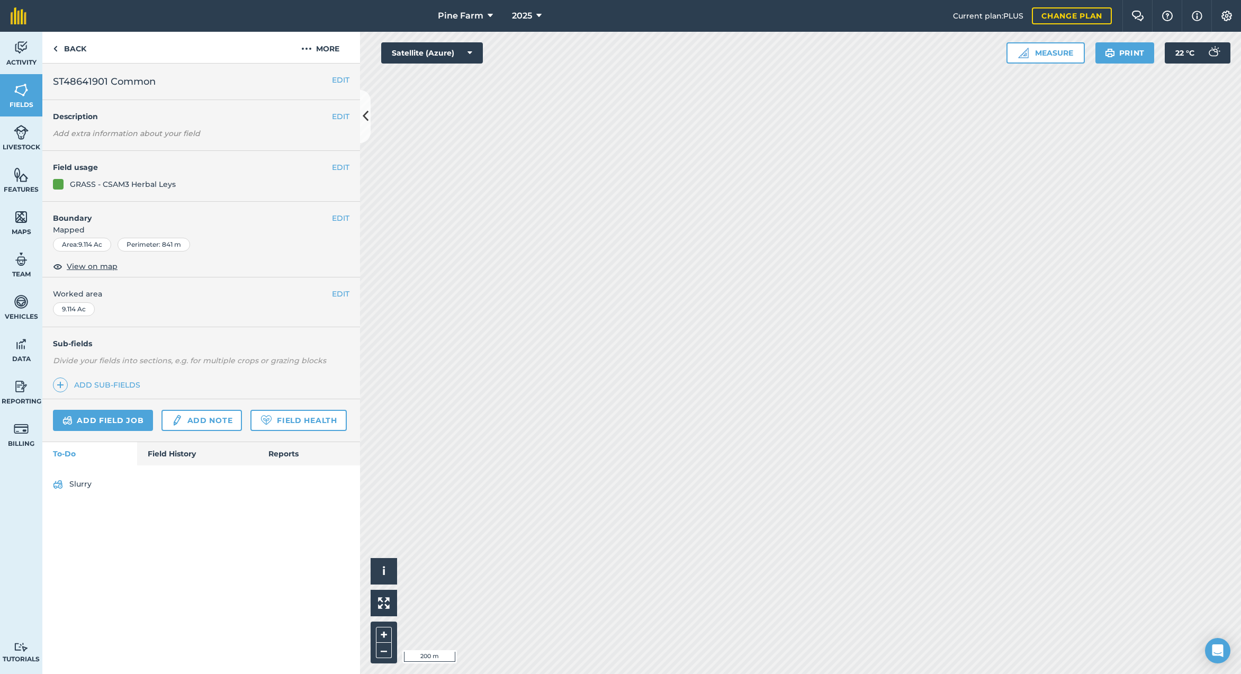
click at [339, 79] on button "EDIT" at bounding box center [340, 80] width 17 height 12
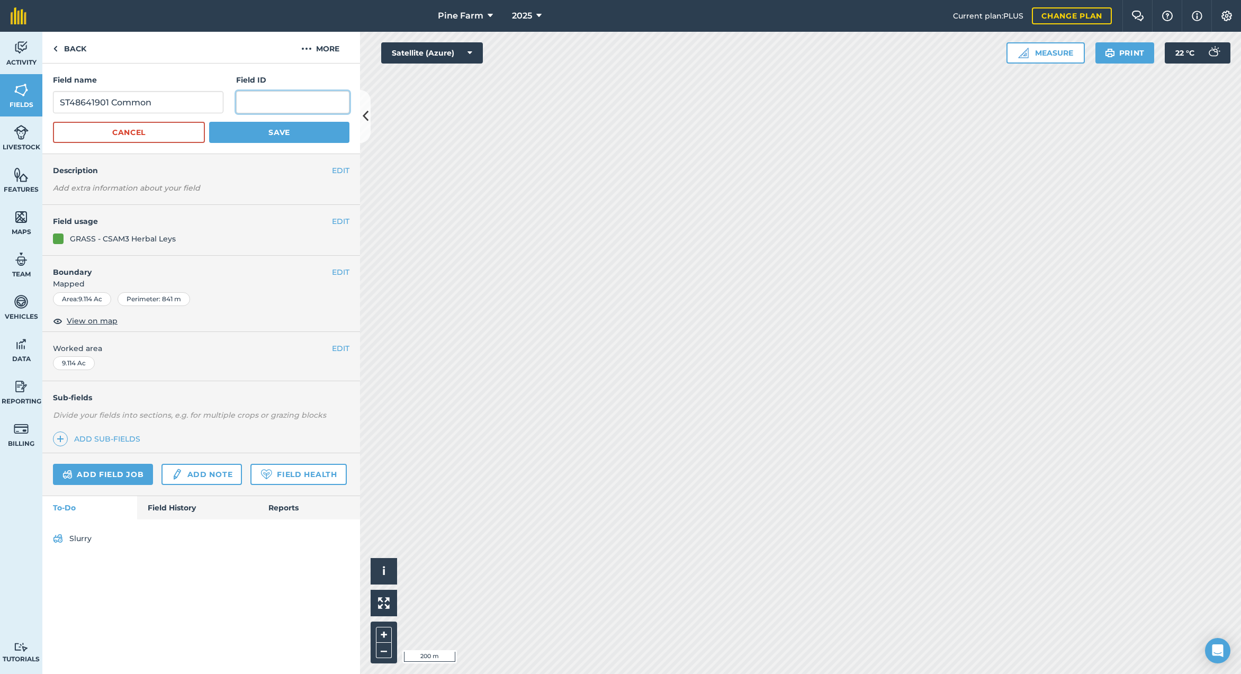
click at [249, 101] on input "text" at bounding box center [292, 102] width 113 height 22
type input "ST48641901"
click at [110, 101] on input "ST48641901 Common" at bounding box center [138, 102] width 171 height 22
type input "Common"
click at [279, 132] on button "Save" at bounding box center [279, 132] width 140 height 21
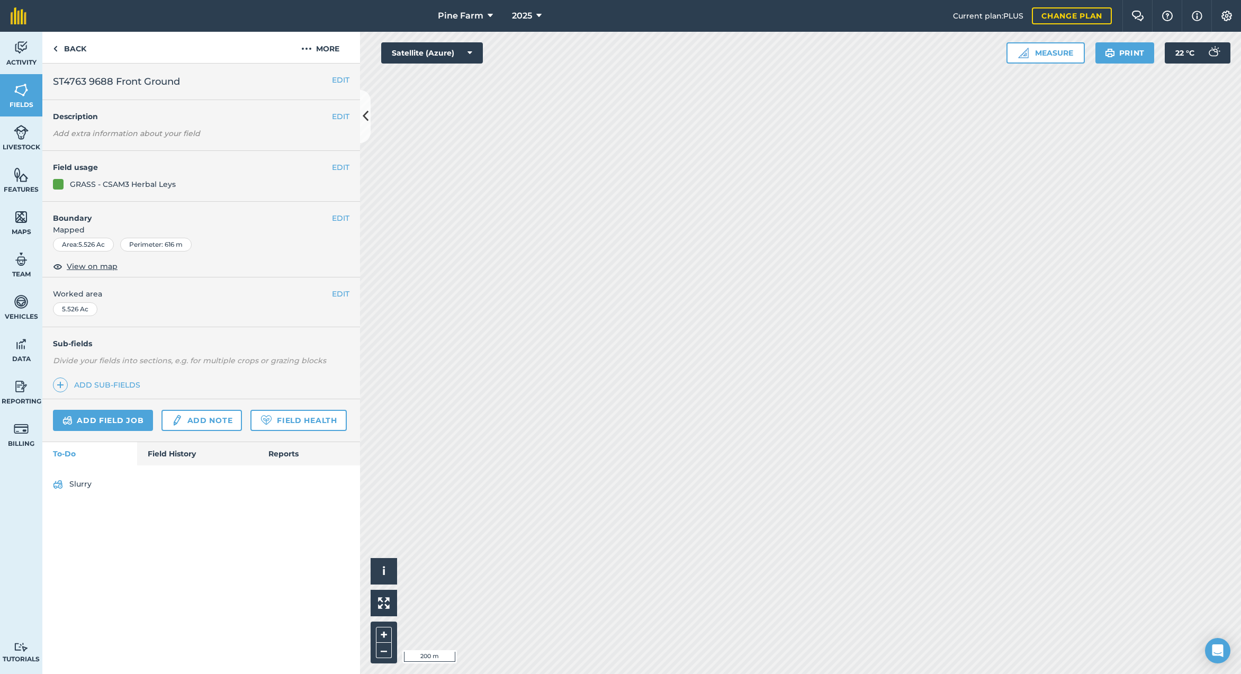
click at [336, 80] on button "EDIT" at bounding box center [340, 80] width 17 height 12
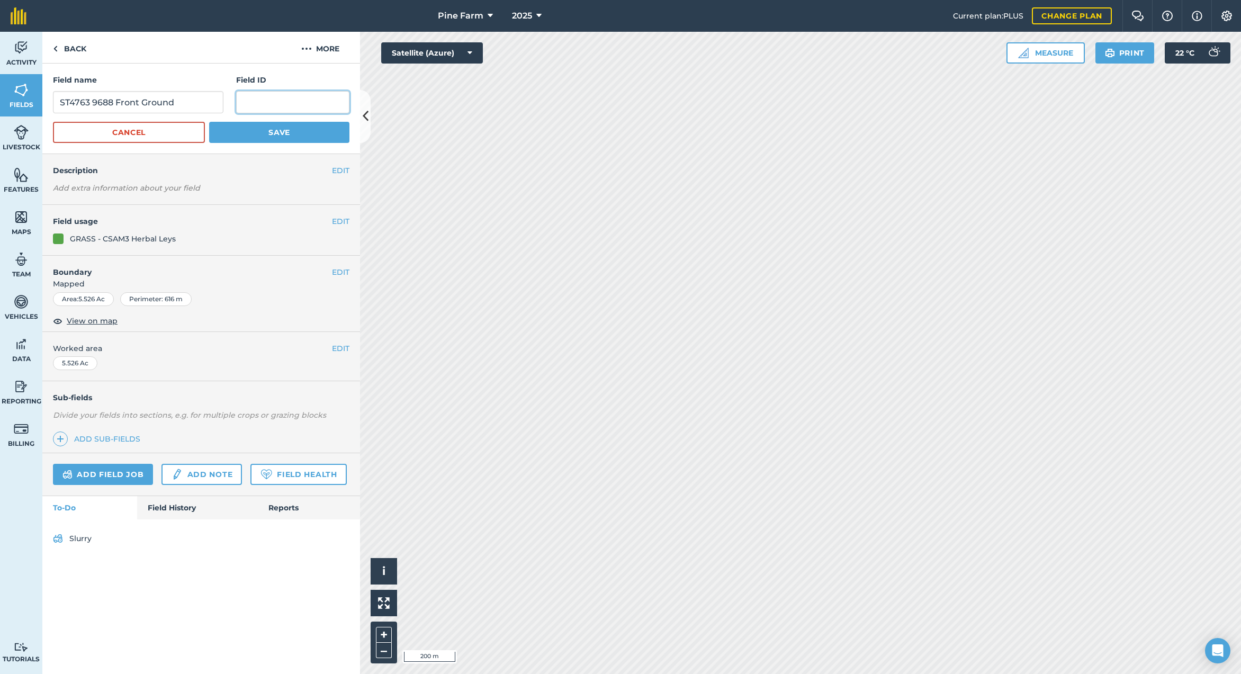
click at [282, 97] on input "text" at bounding box center [292, 102] width 113 height 22
type input "ST47639688"
click at [115, 100] on input "ST4763 9688 Front Ground" at bounding box center [138, 102] width 171 height 22
type input "Front Ground"
click at [279, 132] on button "Save" at bounding box center [279, 132] width 140 height 21
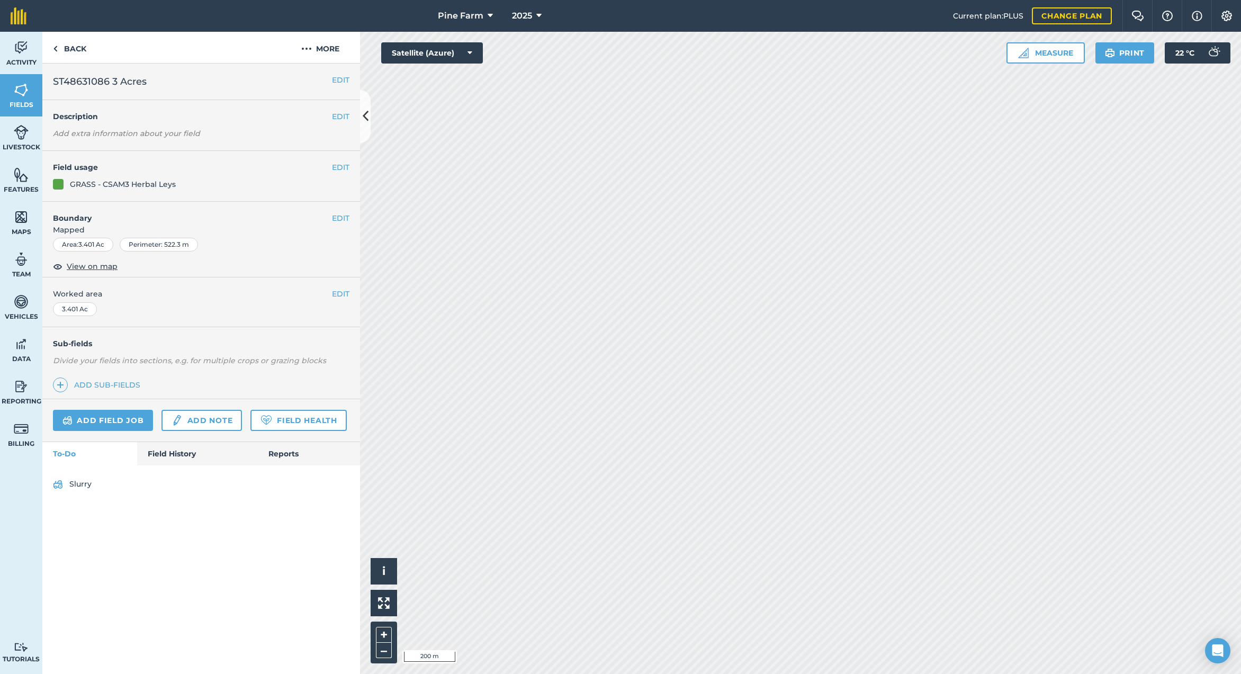
click at [337, 79] on button "EDIT" at bounding box center [340, 80] width 17 height 12
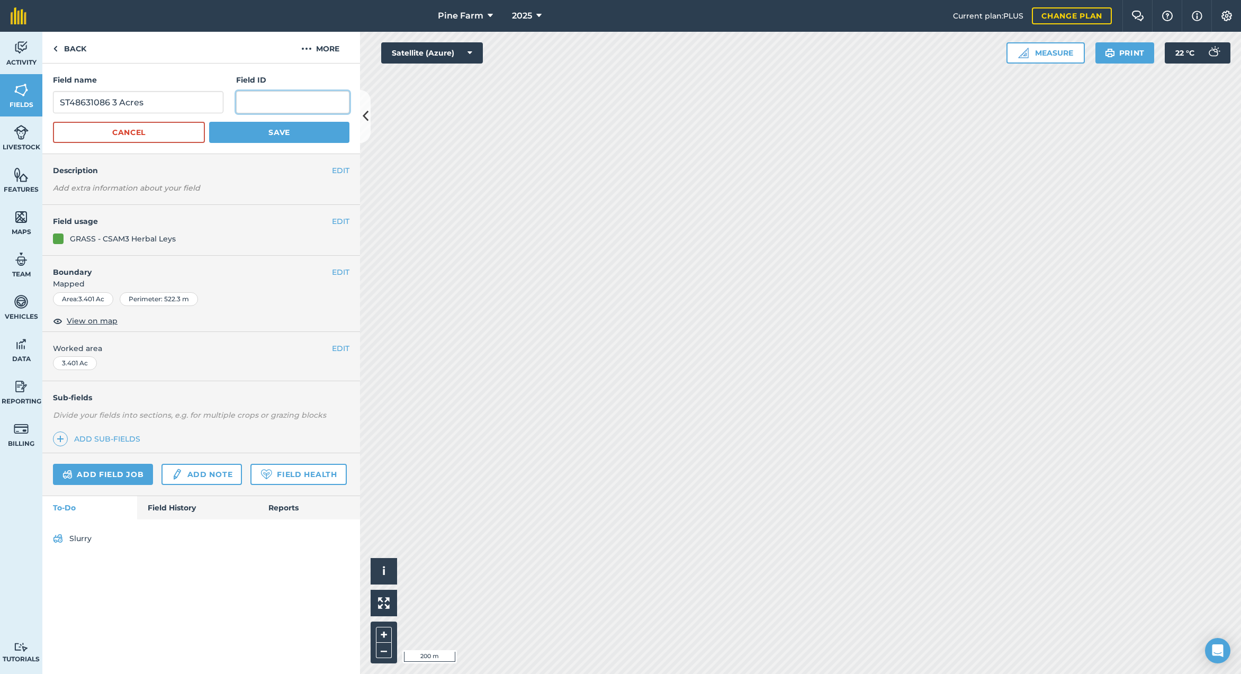
click at [294, 104] on input "text" at bounding box center [292, 102] width 113 height 22
type input "ST48631086"
click at [114, 98] on input "ST48631086 3 Acres" at bounding box center [138, 102] width 171 height 22
type input "3 Acres"
click at [279, 132] on button "Save" at bounding box center [279, 132] width 140 height 21
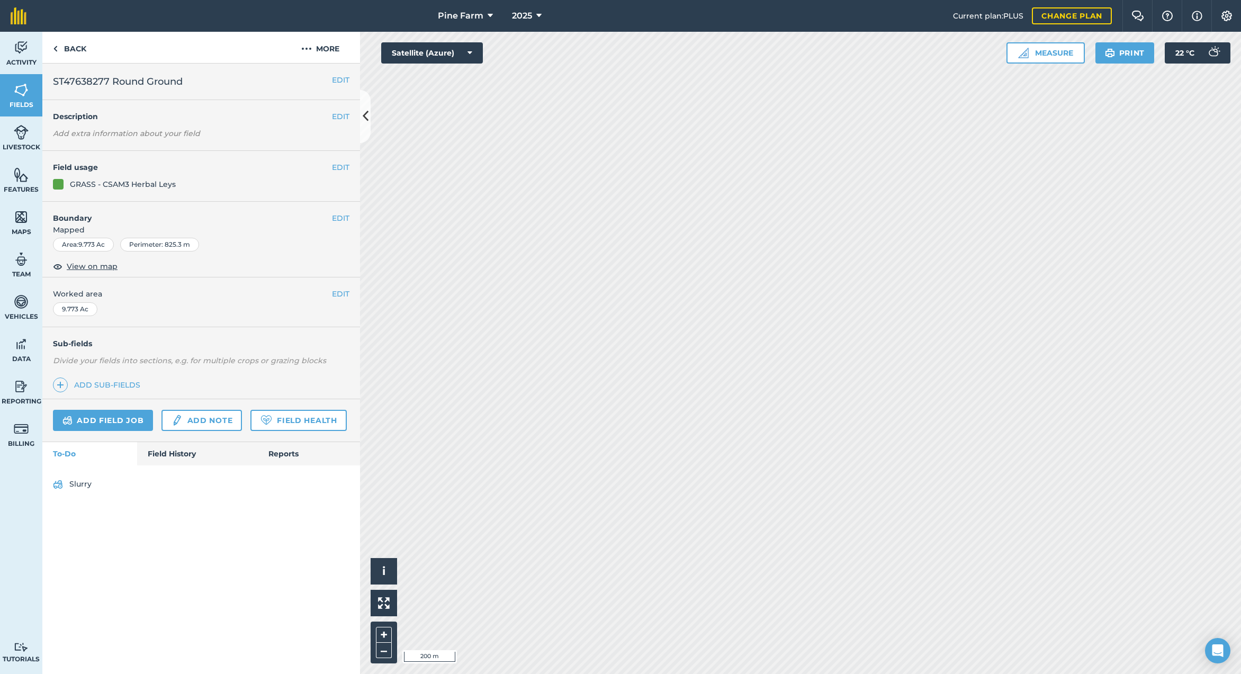
click at [339, 78] on button "EDIT" at bounding box center [340, 80] width 17 height 12
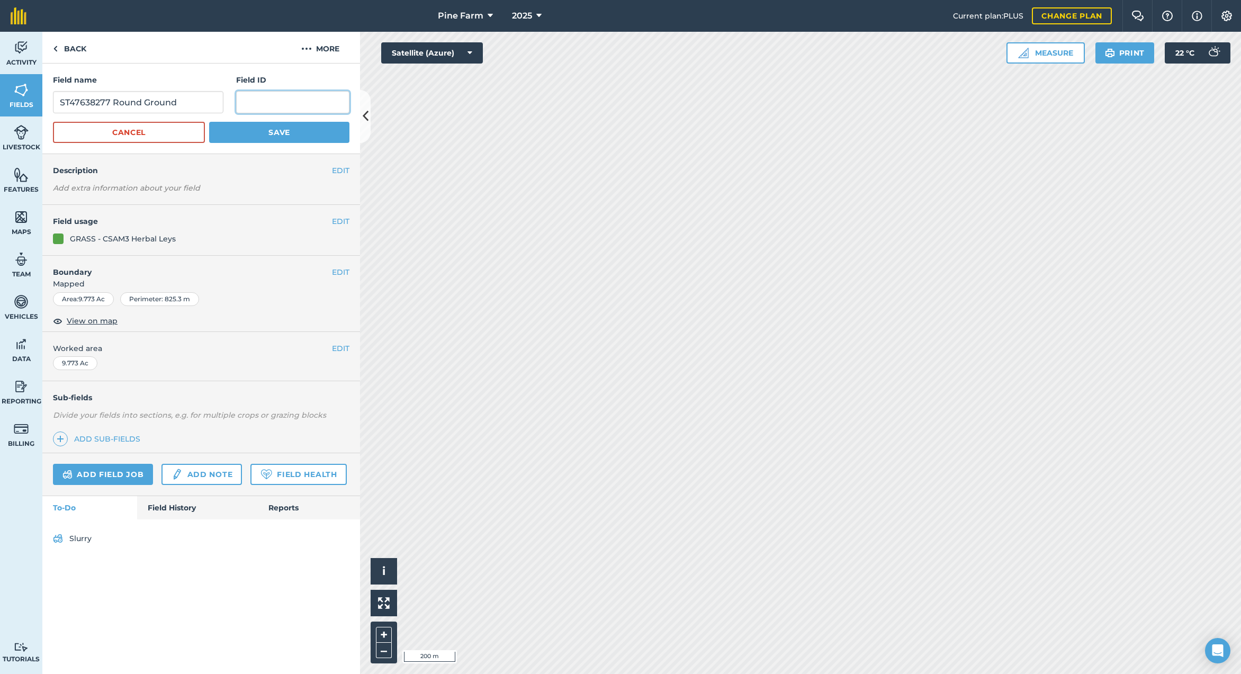
click at [261, 100] on input "text" at bounding box center [292, 102] width 113 height 22
type input "ST47638277"
click at [113, 102] on input "ST47638277 Round Ground" at bounding box center [138, 102] width 171 height 22
type input "Round Ground"
drag, startPoint x: 272, startPoint y: 133, endPoint x: 276, endPoint y: 148, distance: 14.9
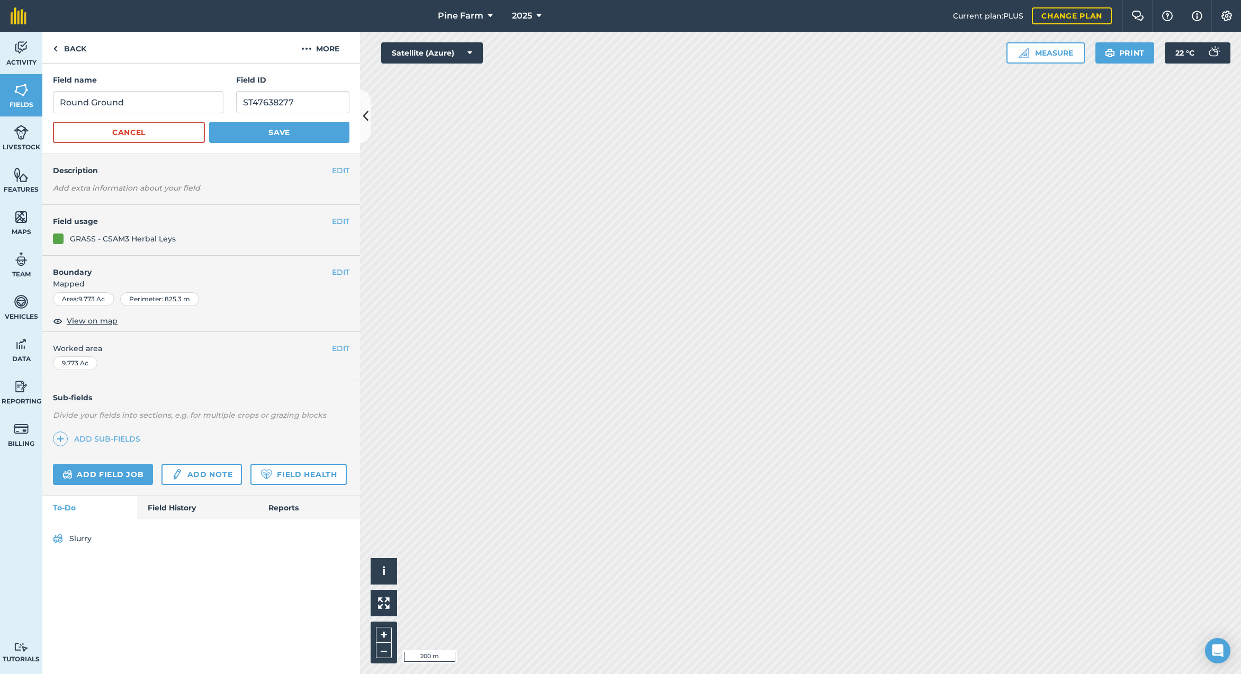
click at [273, 133] on button "Save" at bounding box center [279, 132] width 140 height 21
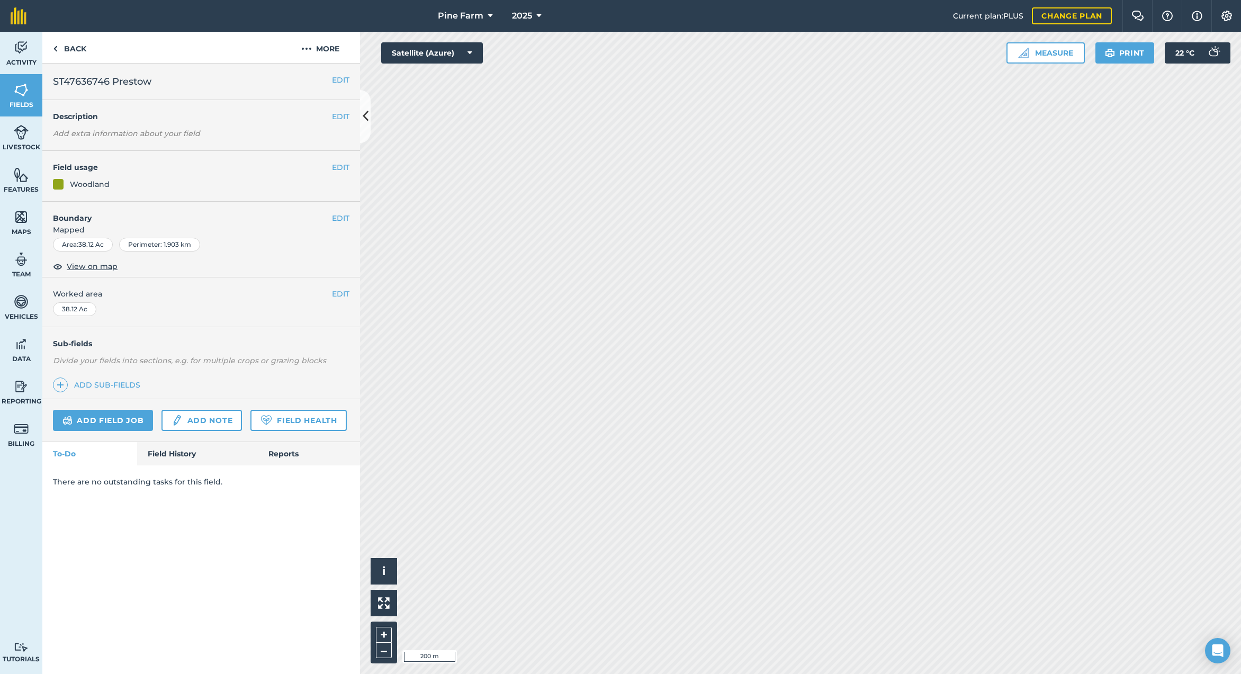
click at [338, 80] on button "EDIT" at bounding box center [340, 80] width 17 height 12
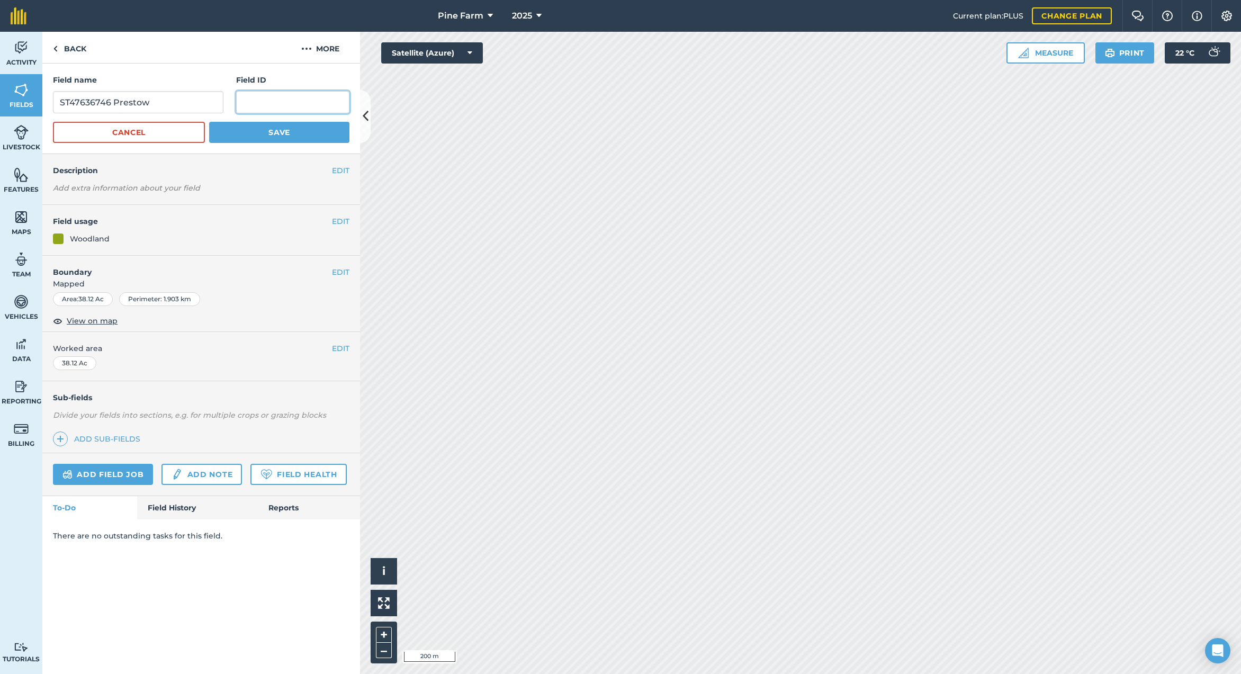
click at [260, 102] on input "text" at bounding box center [292, 102] width 113 height 22
type input "ST47636746"
click at [112, 101] on input "ST47636746 Prestow" at bounding box center [138, 102] width 171 height 22
type input "Prestow Wood"
click at [279, 132] on button "Save" at bounding box center [279, 132] width 140 height 21
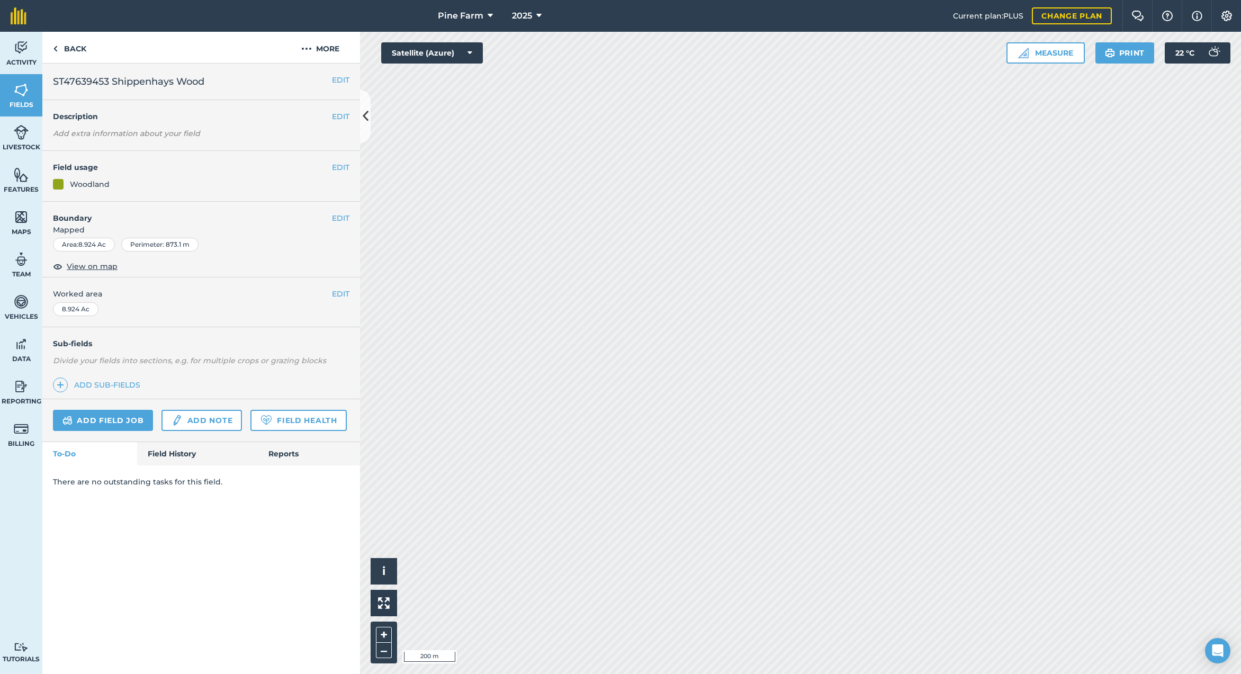
click at [337, 77] on button "EDIT" at bounding box center [340, 80] width 17 height 12
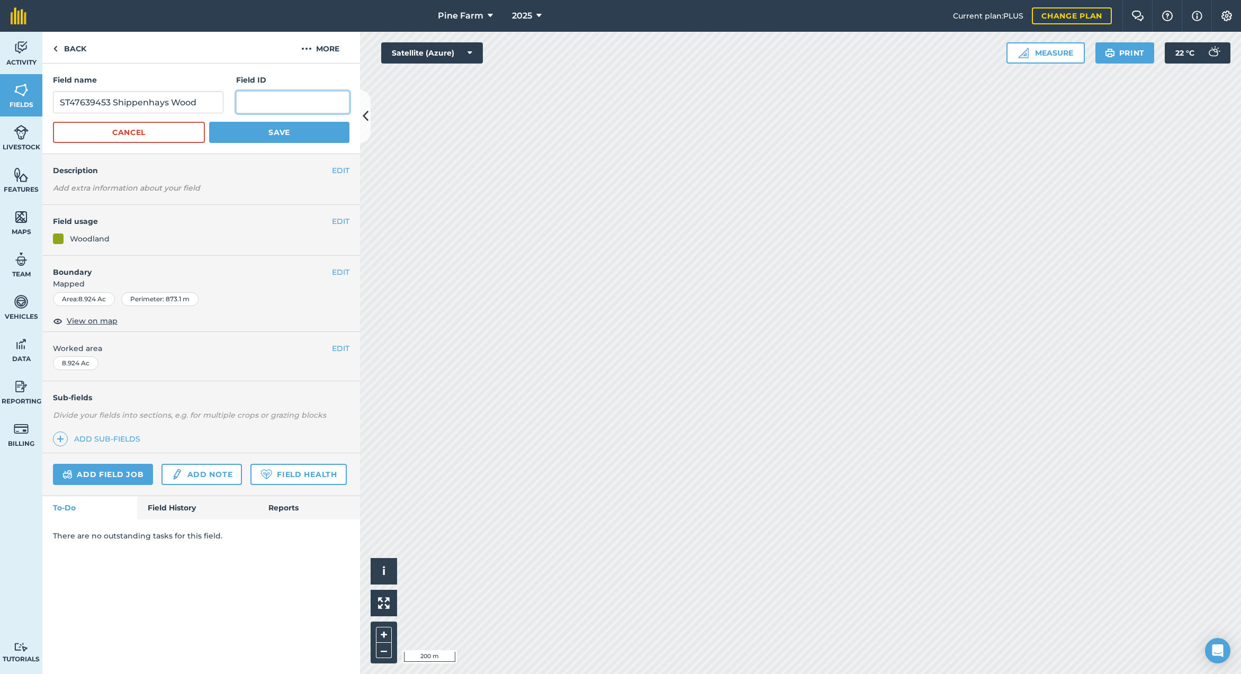
click at [296, 102] on input "text" at bounding box center [292, 102] width 113 height 22
type input "ST47639453"
click at [113, 103] on input "ST47639453 Shippenhays Wood" at bounding box center [138, 102] width 171 height 22
type input "Shippenhays Wood"
click at [279, 132] on button "Save" at bounding box center [279, 132] width 140 height 21
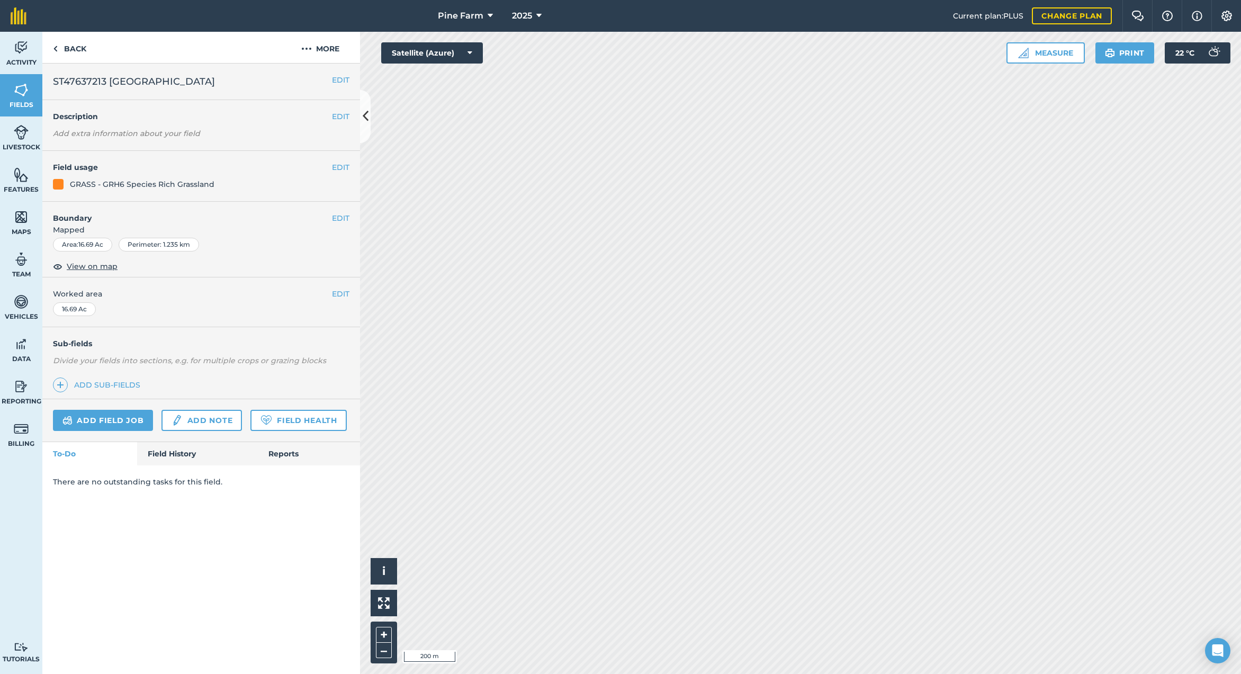
click at [336, 79] on button "EDIT" at bounding box center [340, 80] width 17 height 12
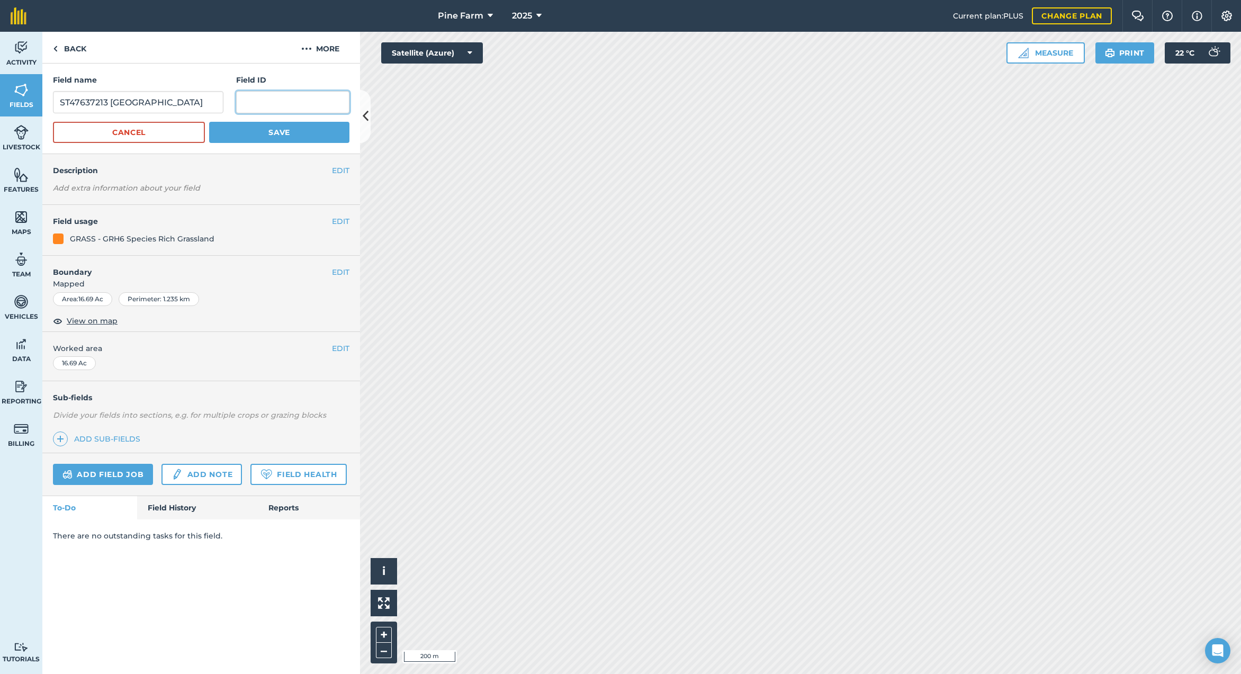
click at [247, 101] on input "text" at bounding box center [292, 102] width 113 height 22
type input "ST47637213"
click at [110, 101] on input "ST47637213 west Park" at bounding box center [138, 102] width 171 height 22
type input "West Park"
click at [299, 132] on button "Save" at bounding box center [279, 132] width 140 height 21
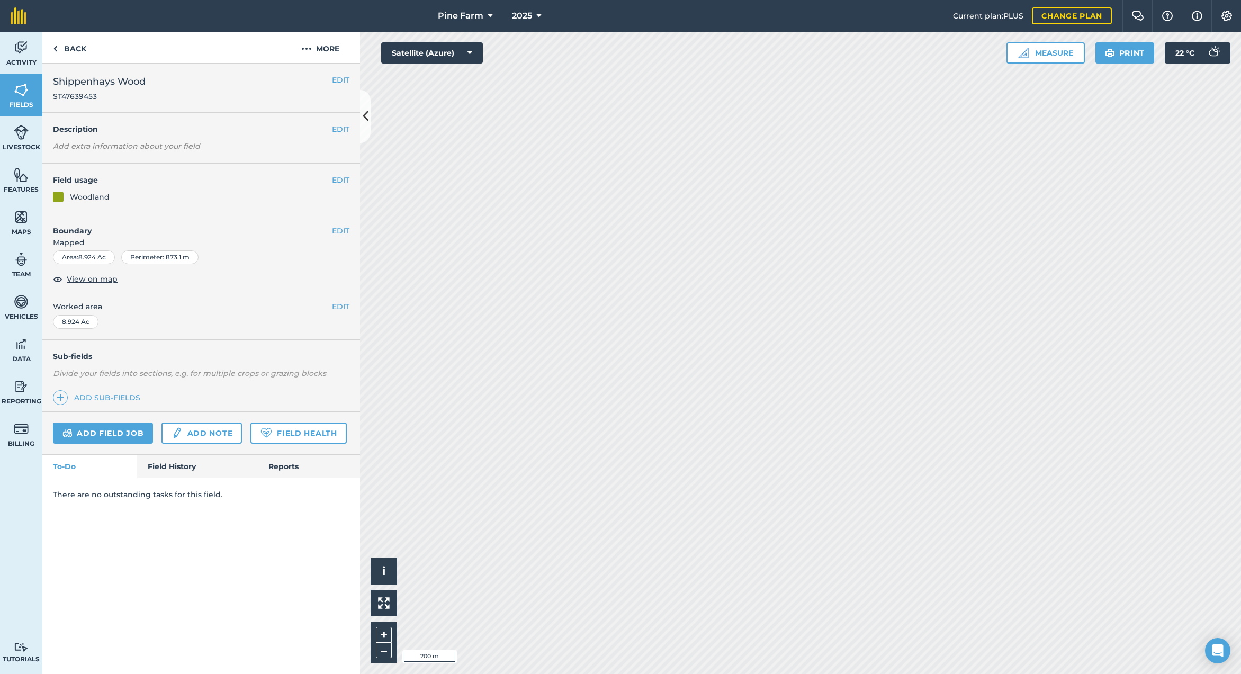
click at [340, 81] on button "EDIT" at bounding box center [340, 80] width 17 height 12
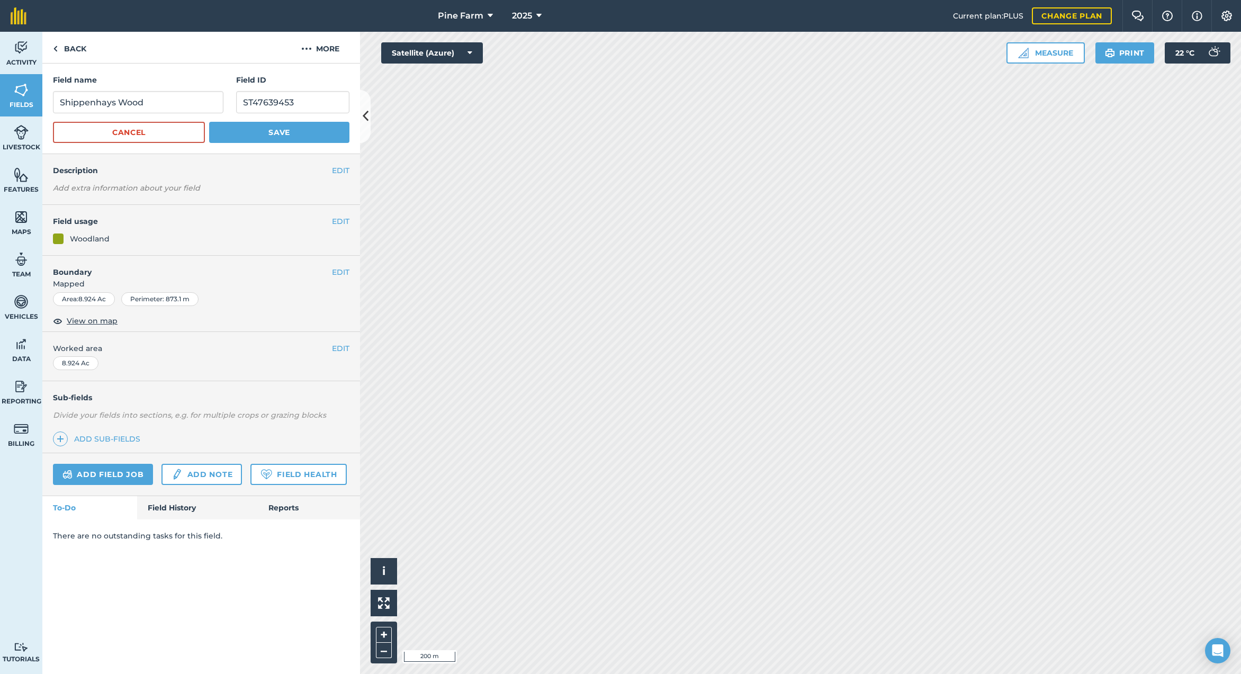
click at [123, 136] on button "Cancel" at bounding box center [129, 132] width 152 height 21
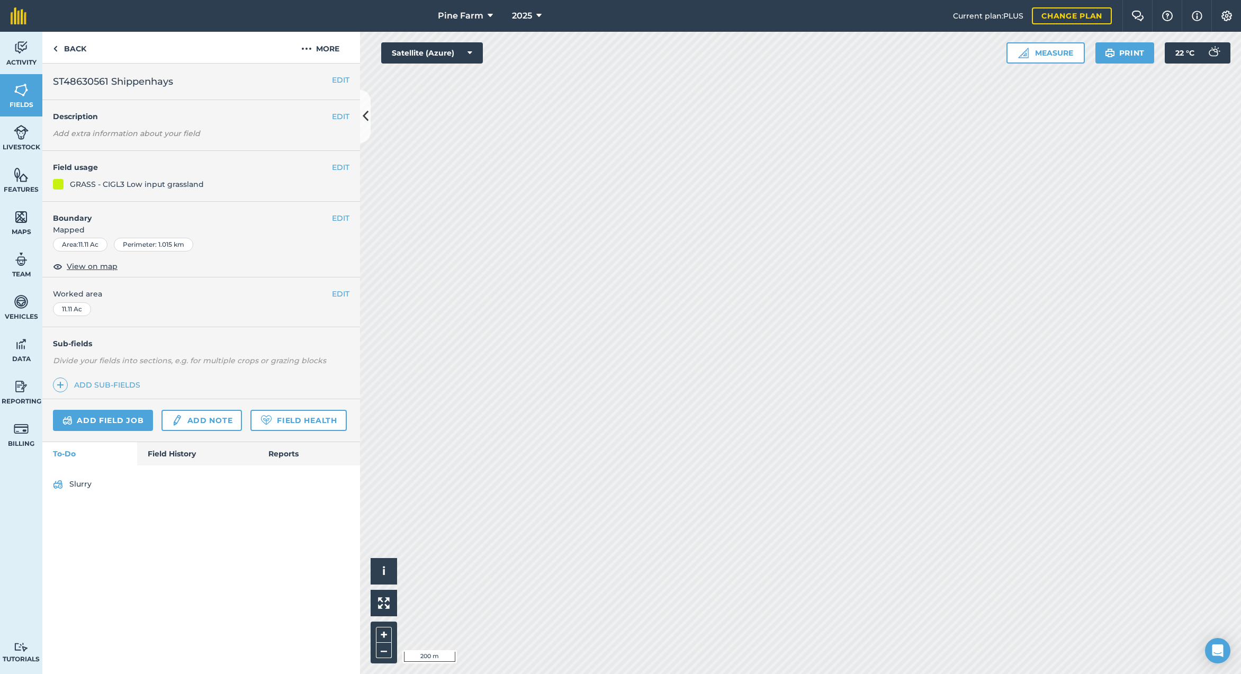
click at [337, 78] on button "EDIT" at bounding box center [340, 80] width 17 height 12
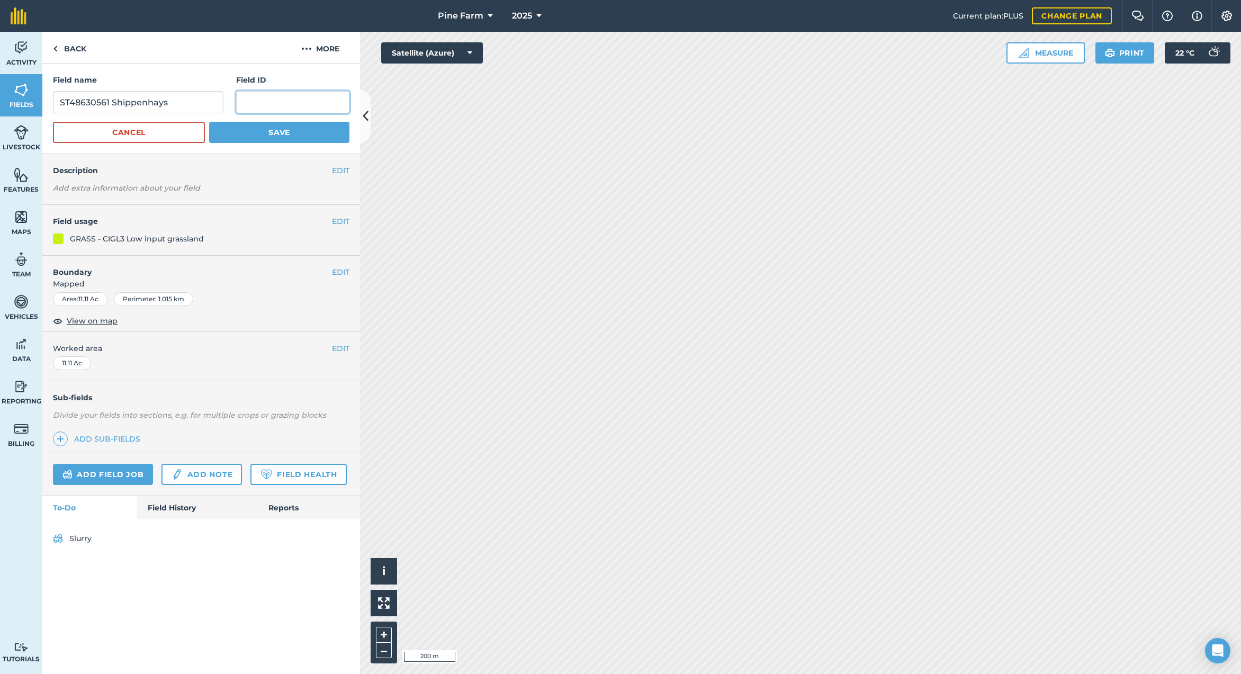
click at [265, 107] on input "text" at bounding box center [292, 102] width 113 height 22
type input "ST48630561"
click at [112, 103] on input "ST48630561 Shippenhays" at bounding box center [138, 102] width 171 height 22
type input "Shippenhays"
click at [279, 132] on button "Save" at bounding box center [279, 132] width 140 height 21
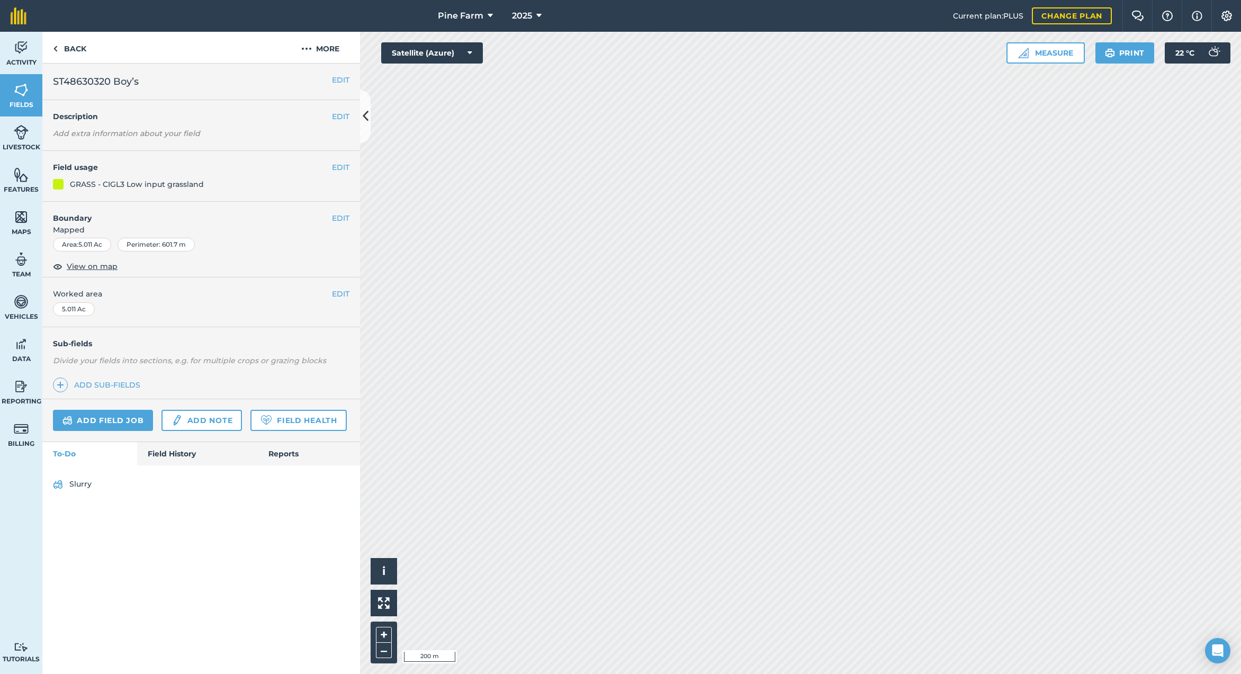
click at [338, 79] on button "EDIT" at bounding box center [340, 80] width 17 height 12
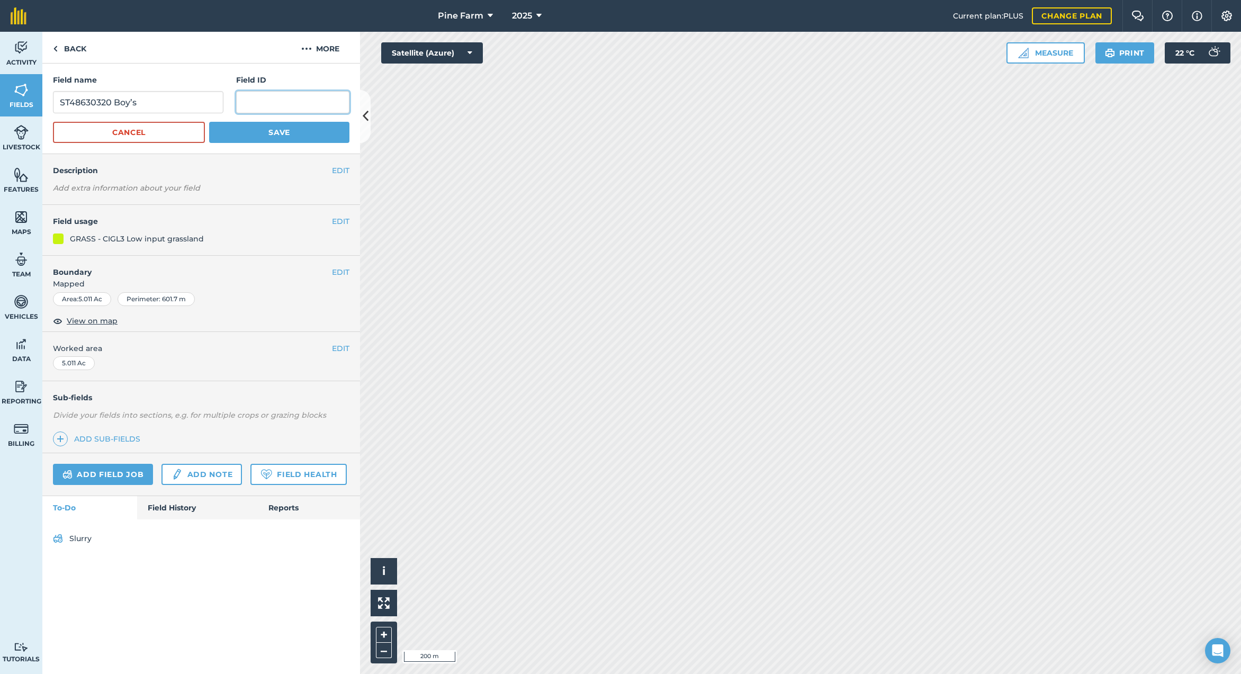
click at [287, 103] on input "text" at bounding box center [292, 102] width 113 height 22
type input "ST48630320"
click at [113, 102] on input "ST48630320 Boy’s" at bounding box center [138, 102] width 171 height 22
type input "Boy’s"
click at [279, 132] on button "Save" at bounding box center [279, 132] width 140 height 21
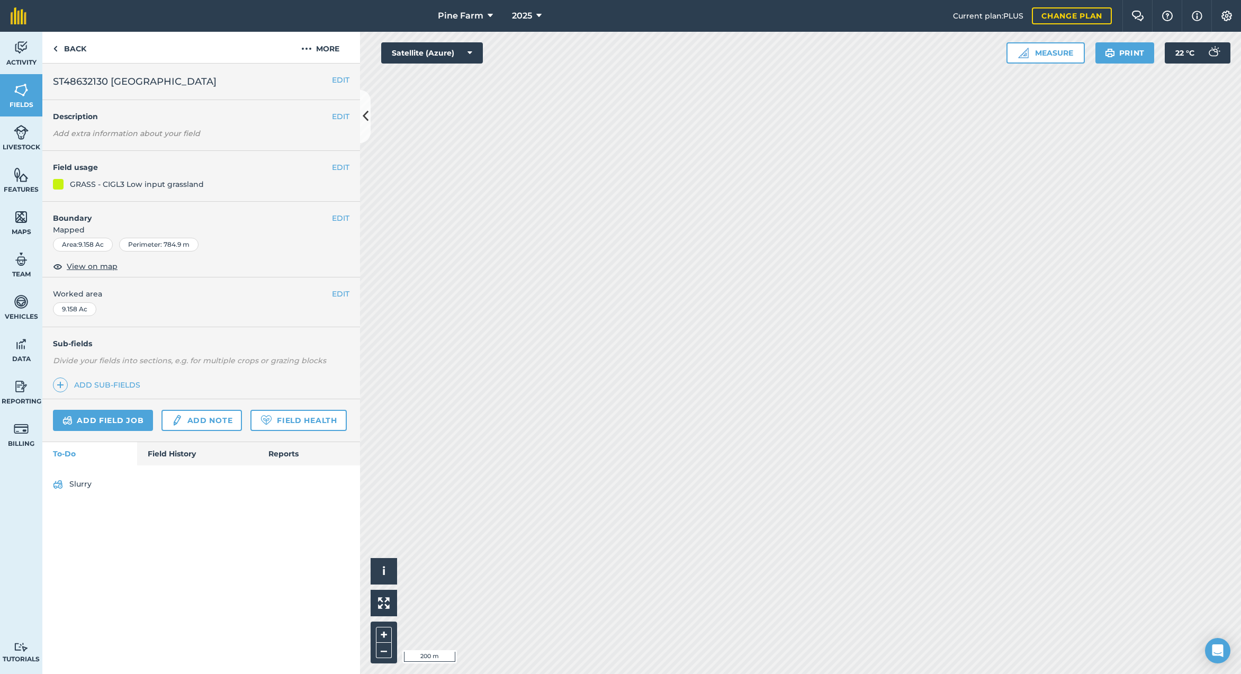
click at [338, 81] on button "EDIT" at bounding box center [340, 80] width 17 height 12
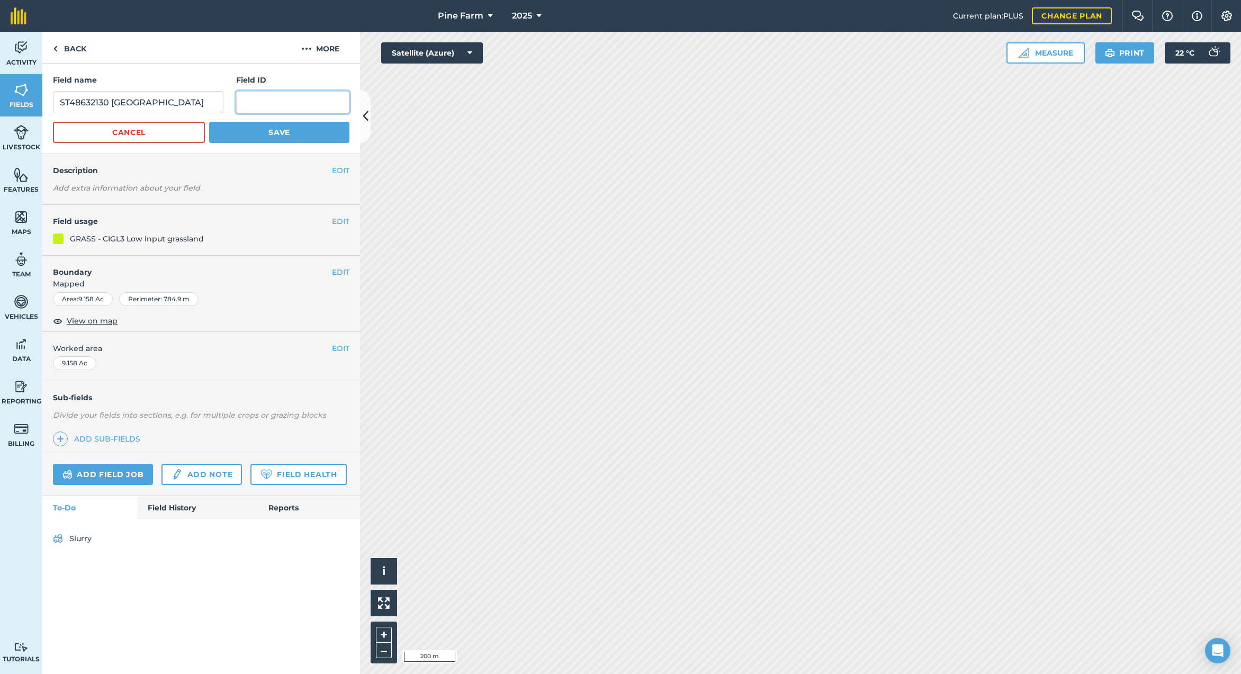
click at [263, 106] on input "text" at bounding box center [292, 102] width 113 height 22
type input "ST48632130"
click at [111, 101] on input "ST48632130 [GEOGRAPHIC_DATA]" at bounding box center [138, 102] width 171 height 22
type input "Tuckers Grove"
click at [279, 132] on button "Save" at bounding box center [279, 132] width 140 height 21
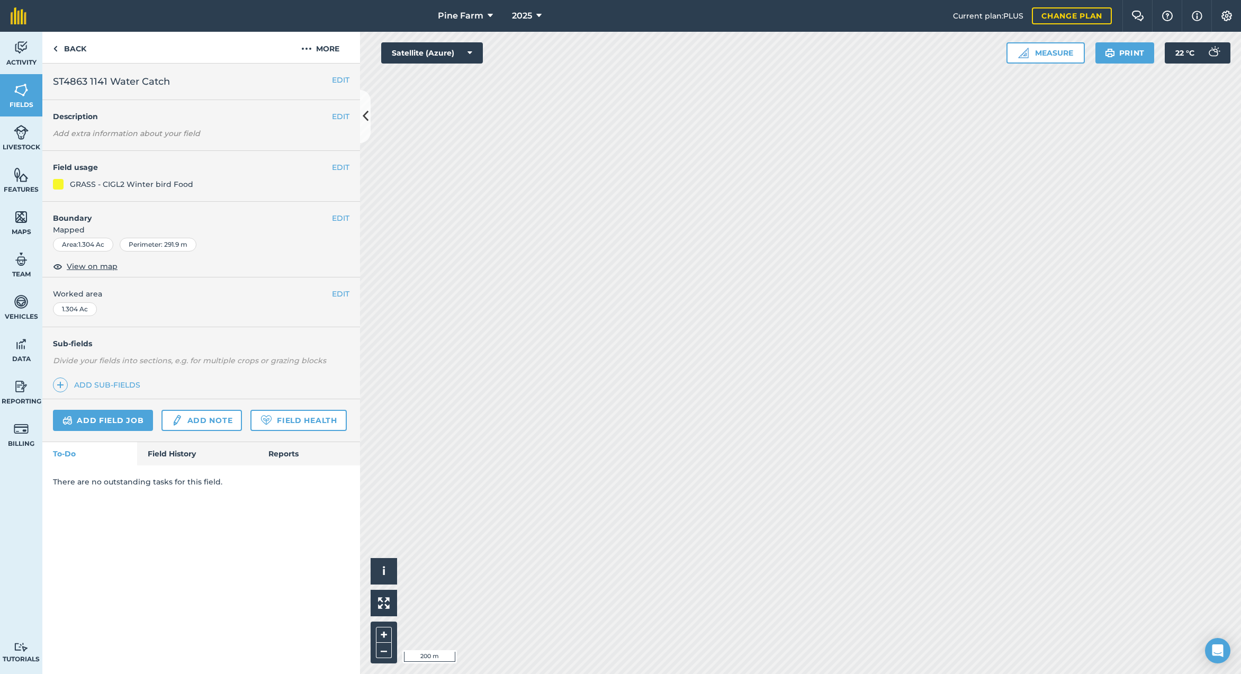
click at [342, 78] on button "EDIT" at bounding box center [340, 80] width 17 height 12
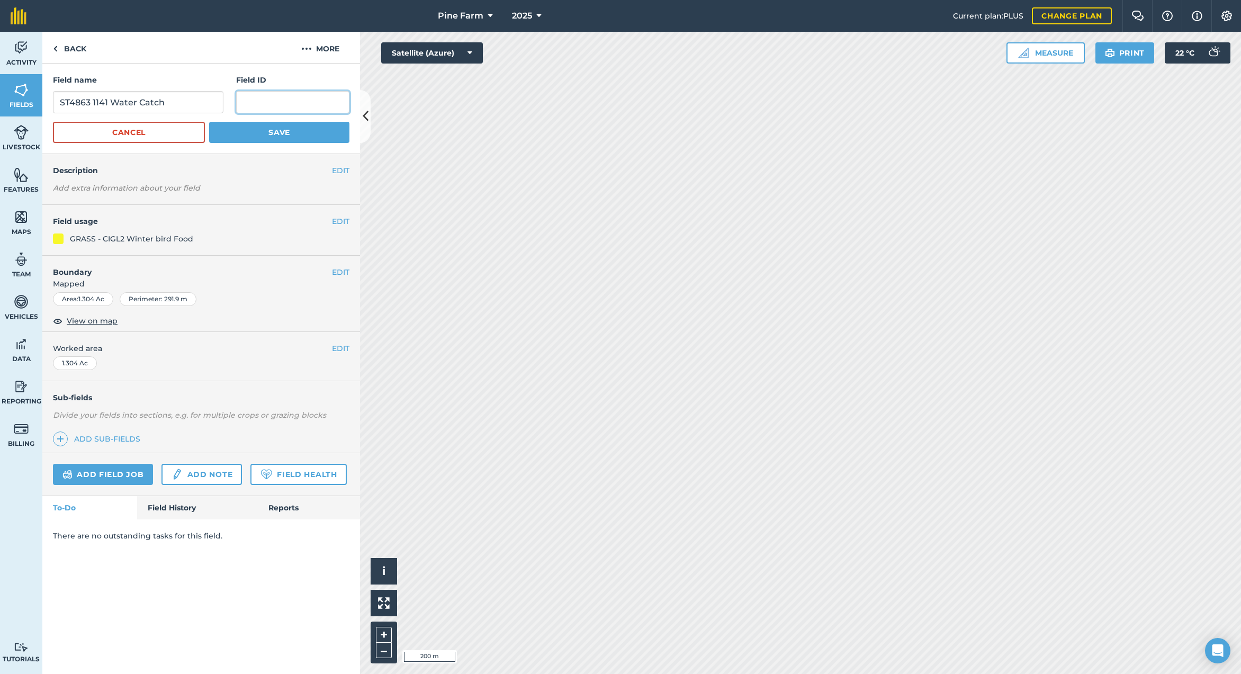
click at [294, 100] on input "text" at bounding box center [292, 102] width 113 height 22
type input "ST48631141"
click at [110, 102] on input "ST4863 1141 Water Catch" at bounding box center [138, 102] width 171 height 22
type input "Water Catch"
click at [279, 132] on button "Save" at bounding box center [279, 132] width 140 height 21
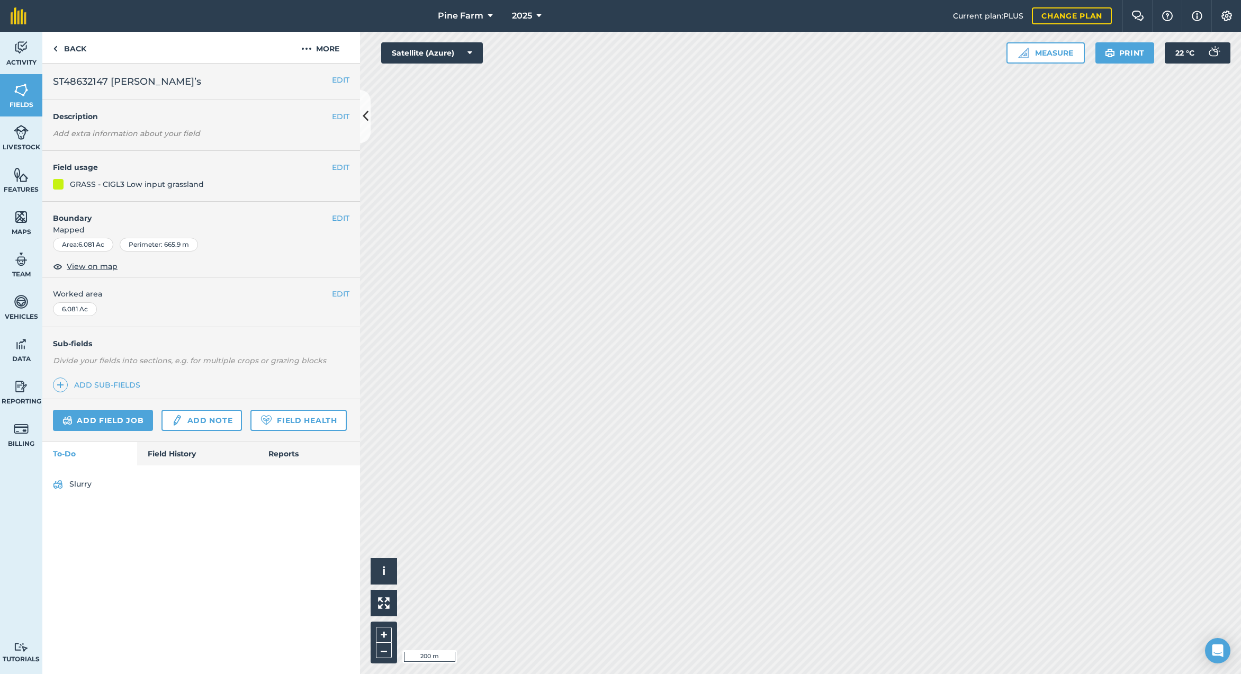
click at [339, 79] on button "EDIT" at bounding box center [340, 80] width 17 height 12
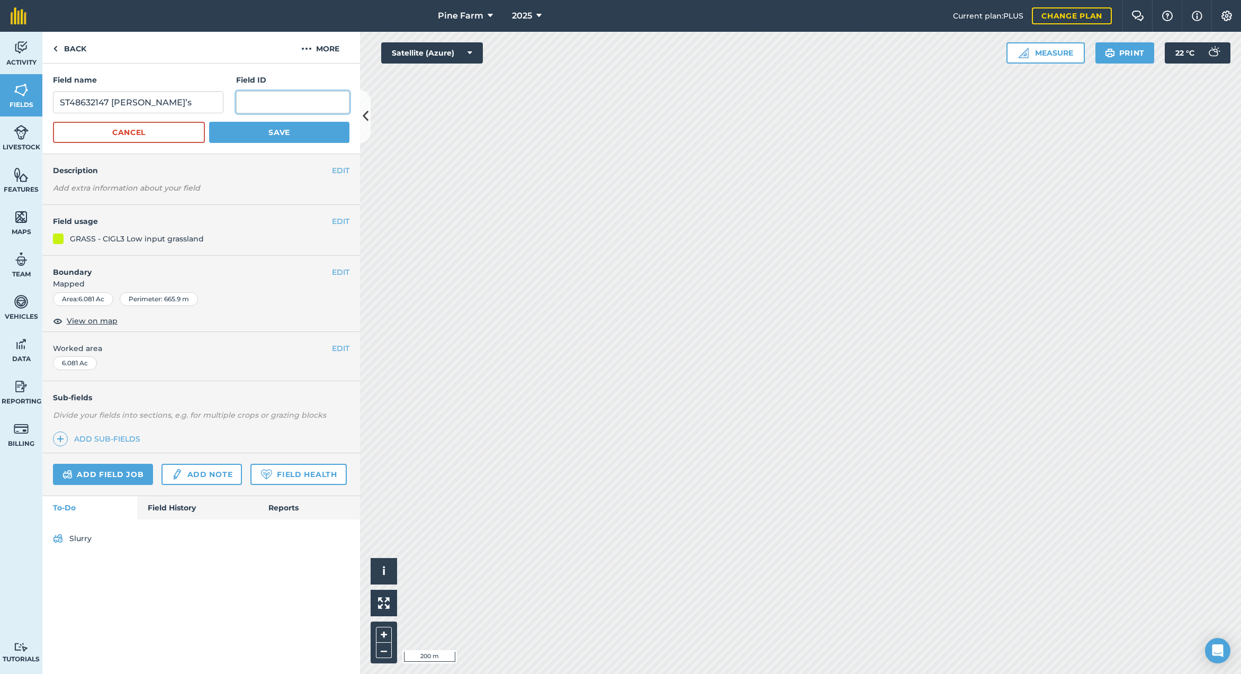
click at [301, 96] on input "text" at bounding box center [292, 102] width 113 height 22
type input "ST48632147"
click at [112, 102] on input "ST48632147 Megan’s" at bounding box center [138, 102] width 171 height 22
type input "Megan’s"
click at [279, 132] on button "Save" at bounding box center [279, 132] width 140 height 21
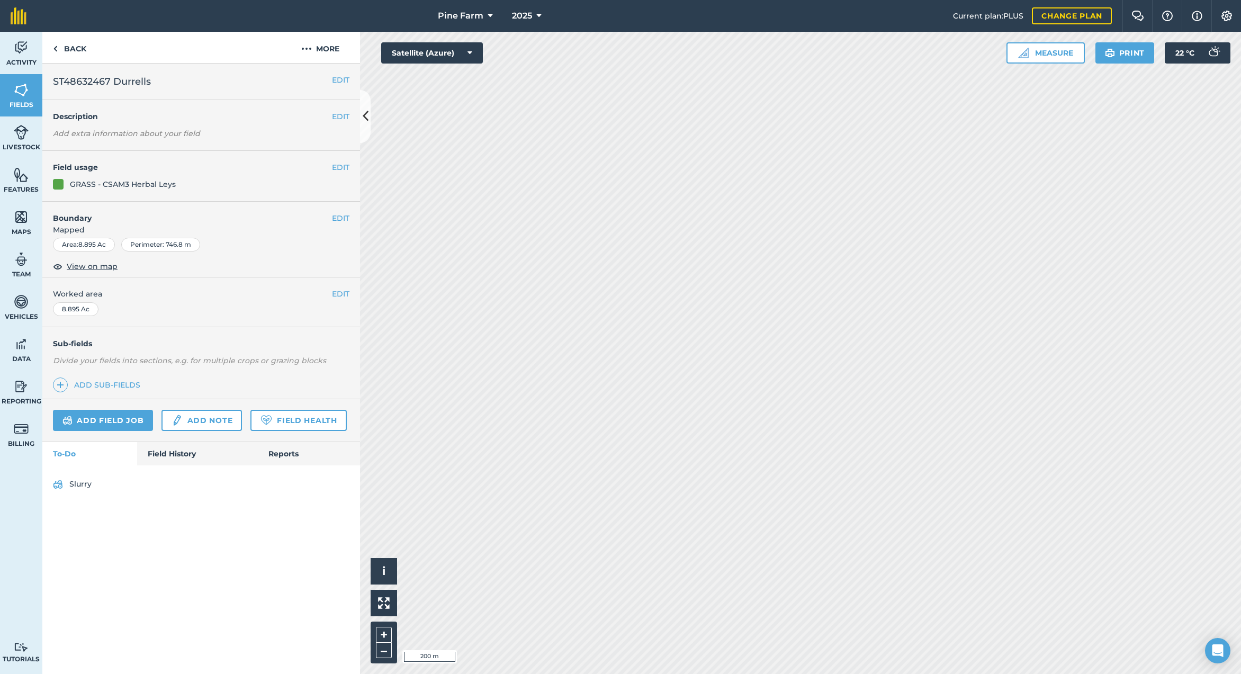
click at [338, 80] on button "EDIT" at bounding box center [340, 80] width 17 height 12
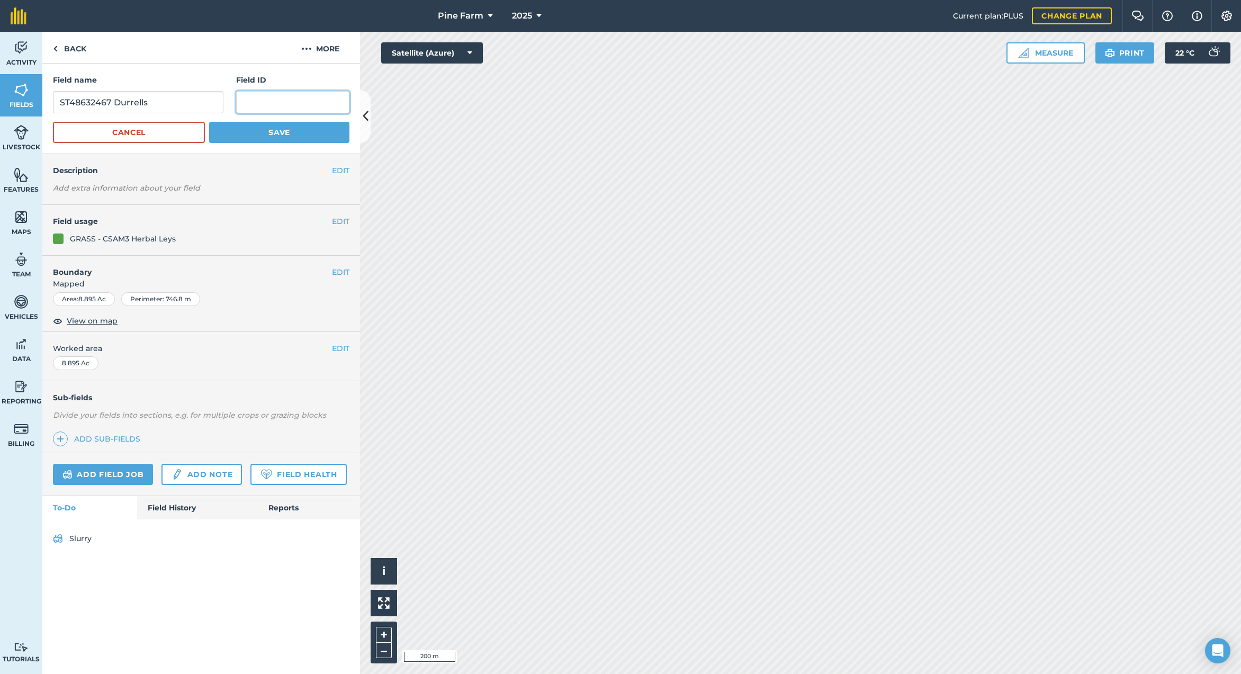
click at [249, 98] on input "text" at bounding box center [292, 102] width 113 height 22
type input "ST48632467"
click at [114, 102] on input "ST48632467 Durrells" at bounding box center [138, 102] width 171 height 22
type input "Durrells"
click at [279, 132] on button "Save" at bounding box center [279, 132] width 140 height 21
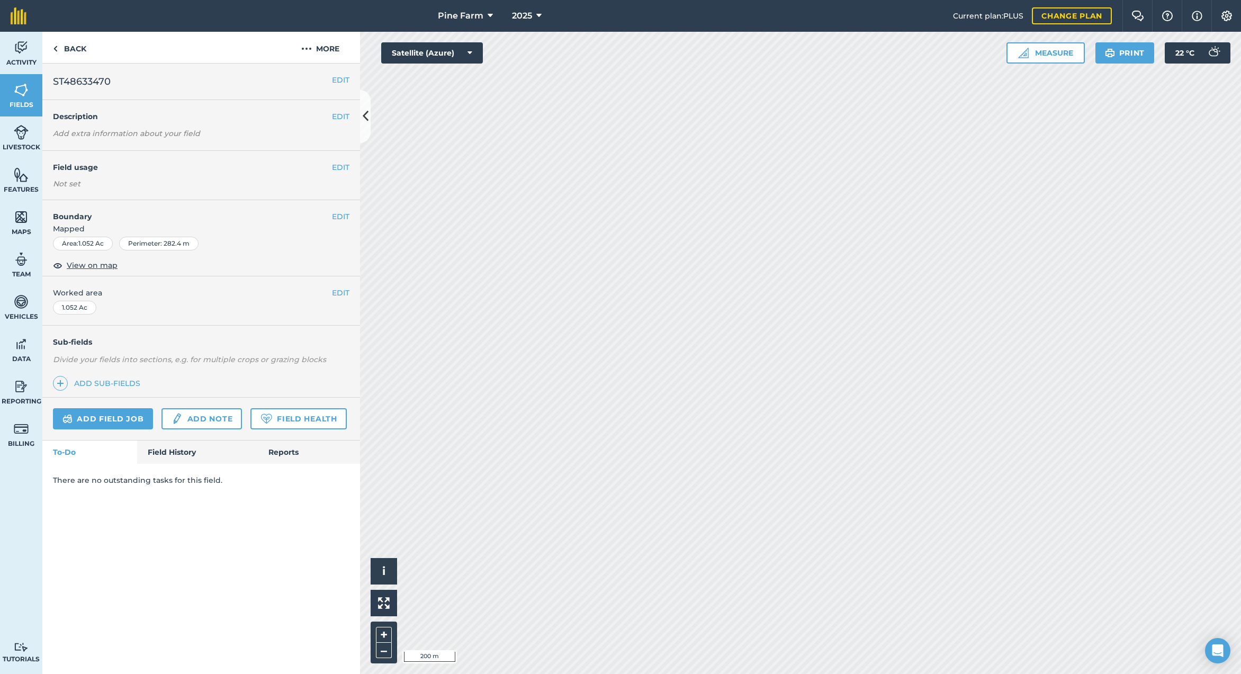
click at [338, 82] on button "EDIT" at bounding box center [340, 80] width 17 height 12
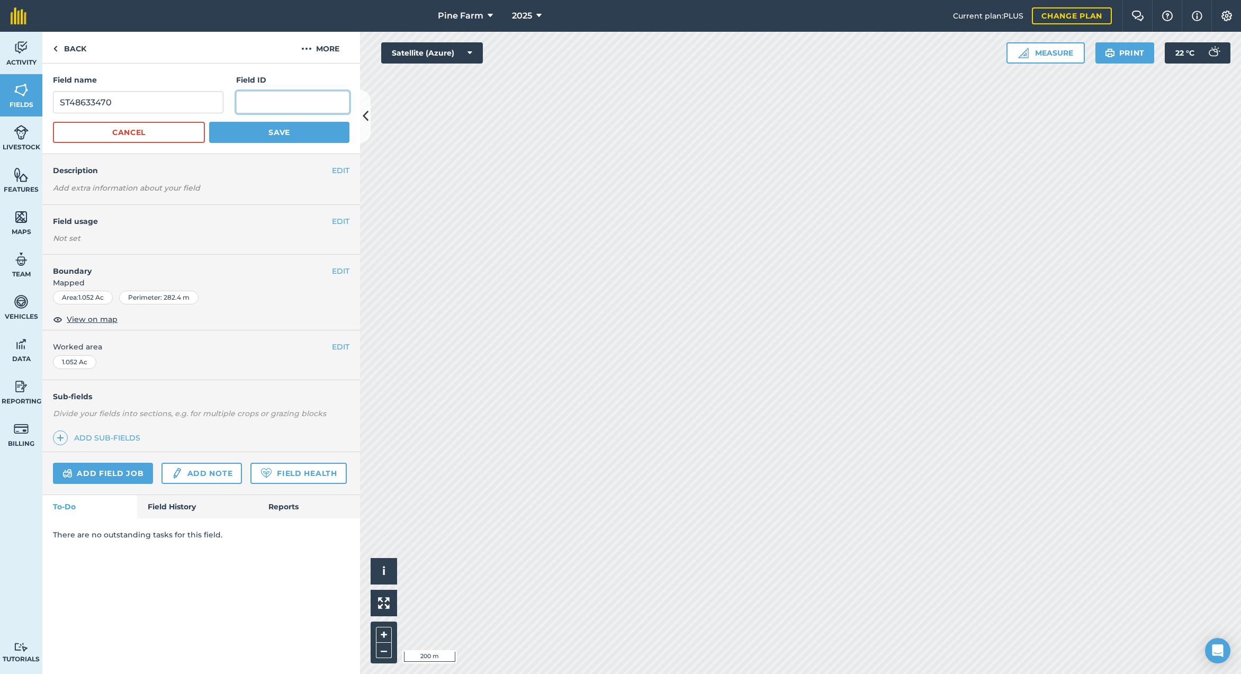
click at [267, 103] on input "text" at bounding box center [292, 102] width 113 height 22
type input "ST48633470"
click at [136, 100] on input "ST48633470" at bounding box center [138, 102] width 171 height 22
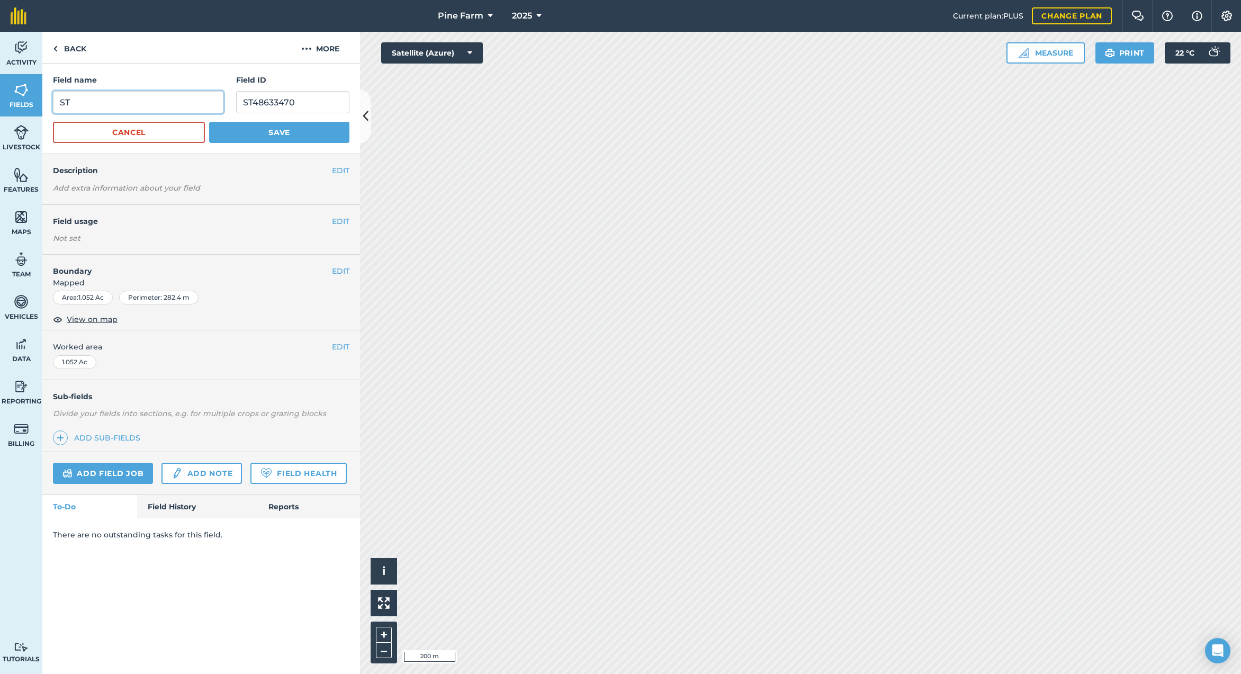
type input "S"
type input "Deer Shed"
click at [276, 133] on button "Save" at bounding box center [279, 132] width 140 height 21
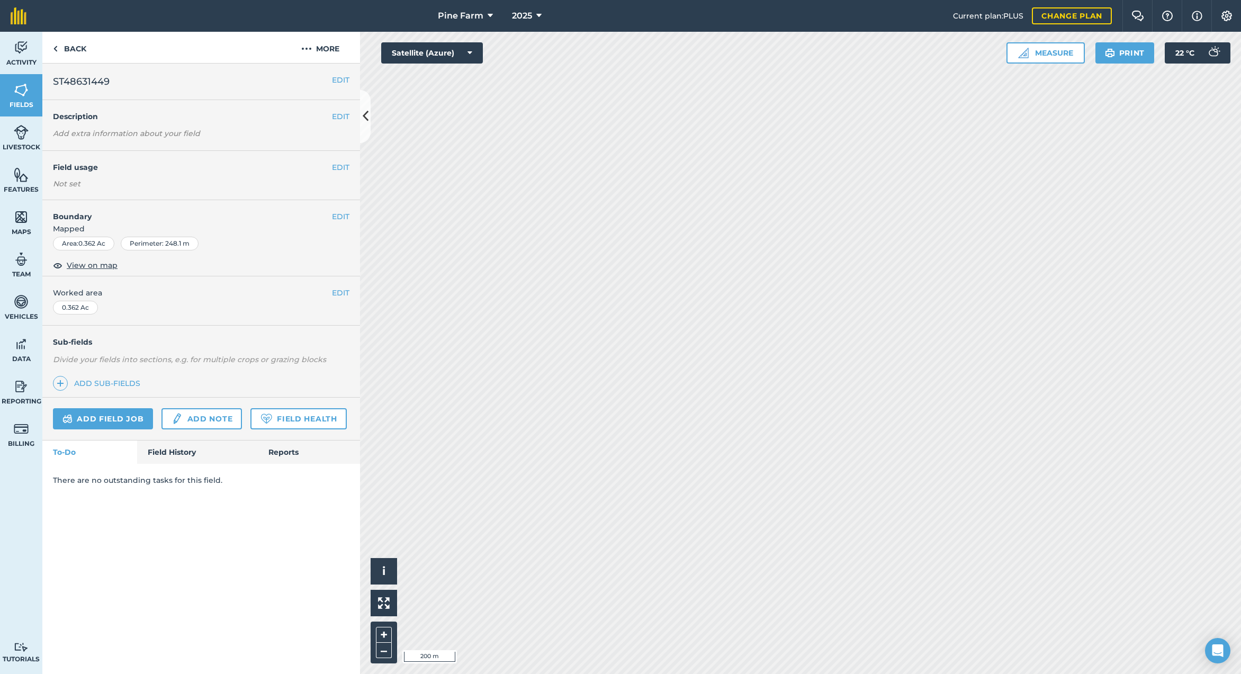
click at [341, 78] on button "EDIT" at bounding box center [340, 80] width 17 height 12
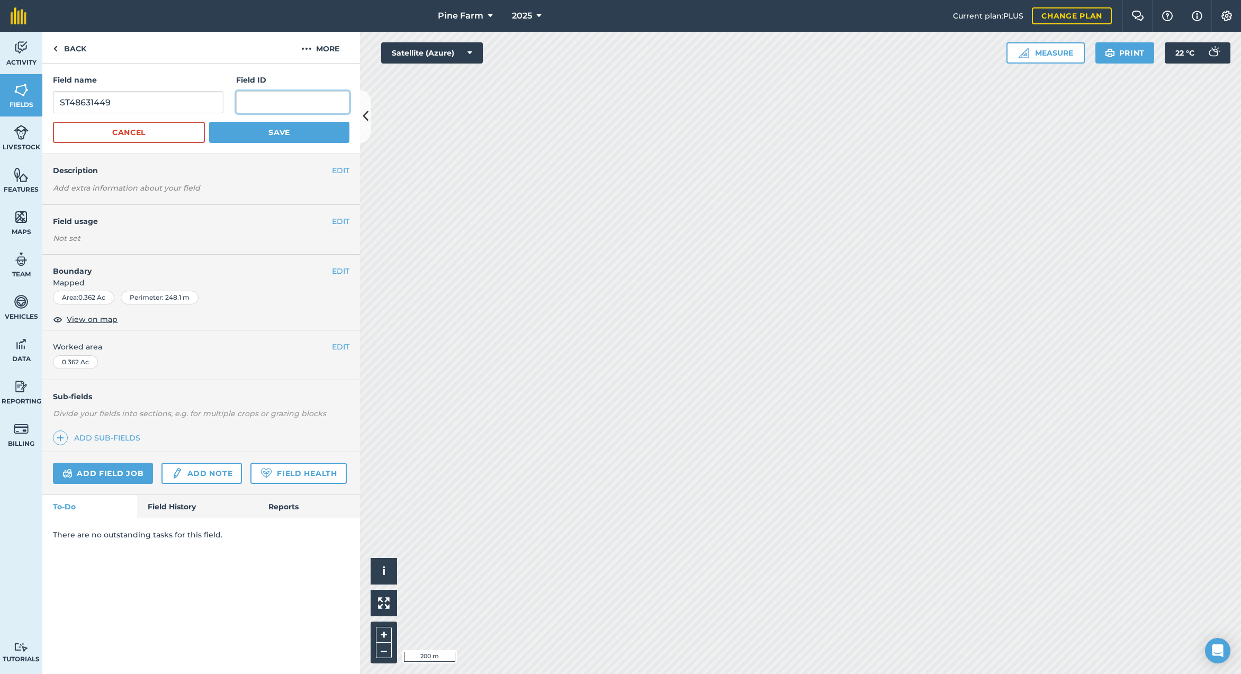
click at [297, 100] on input "text" at bounding box center [292, 102] width 113 height 22
type input "ST48631449"
click at [124, 105] on input "ST48631449" at bounding box center [138, 102] width 171 height 22
type input "S"
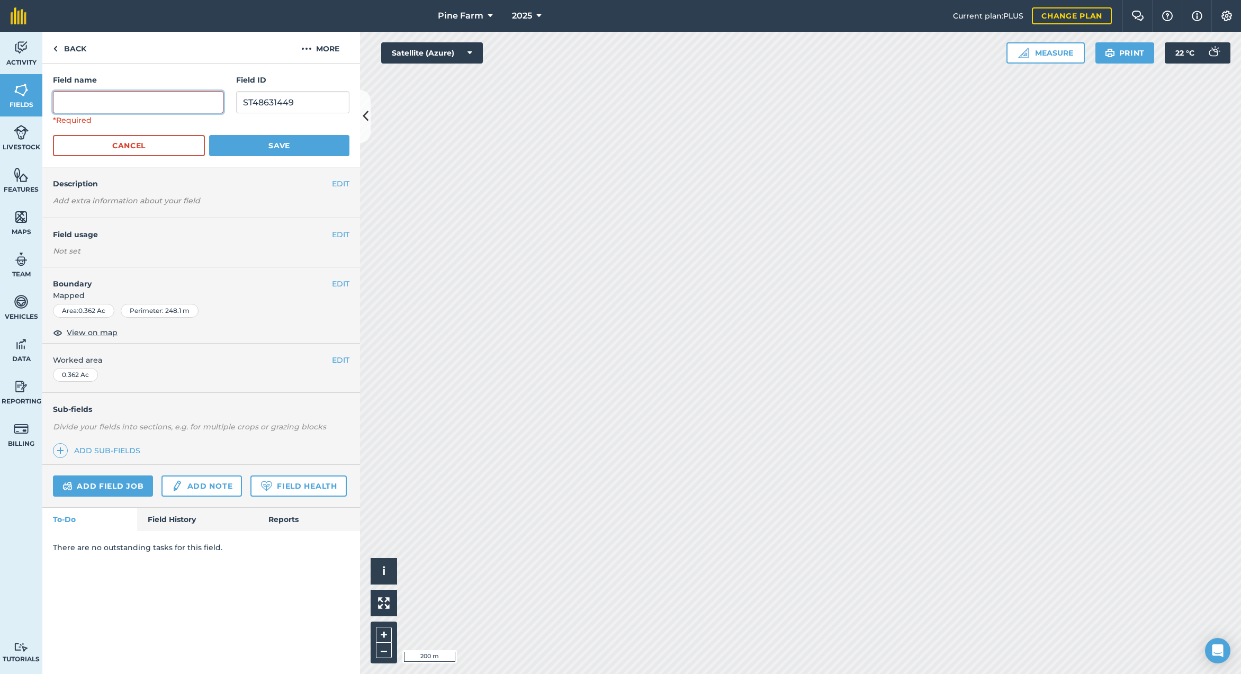
type input "S"
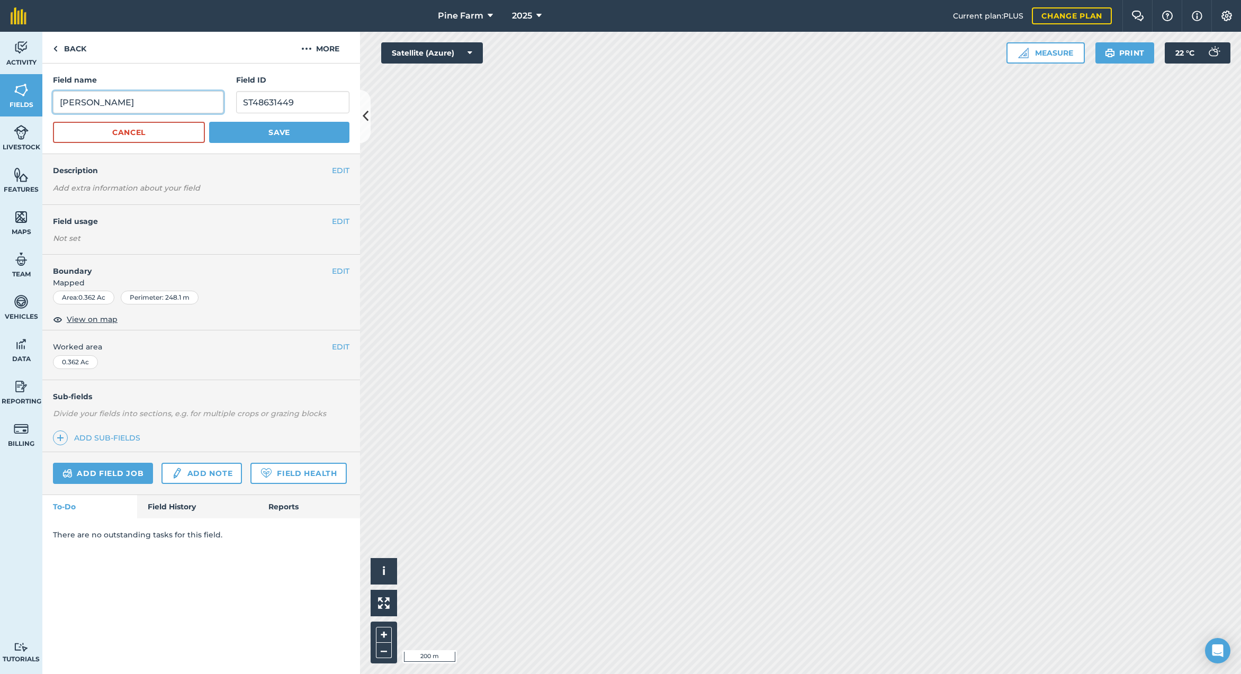
type input "Megans Hedge"
click at [274, 135] on button "Save" at bounding box center [279, 132] width 140 height 21
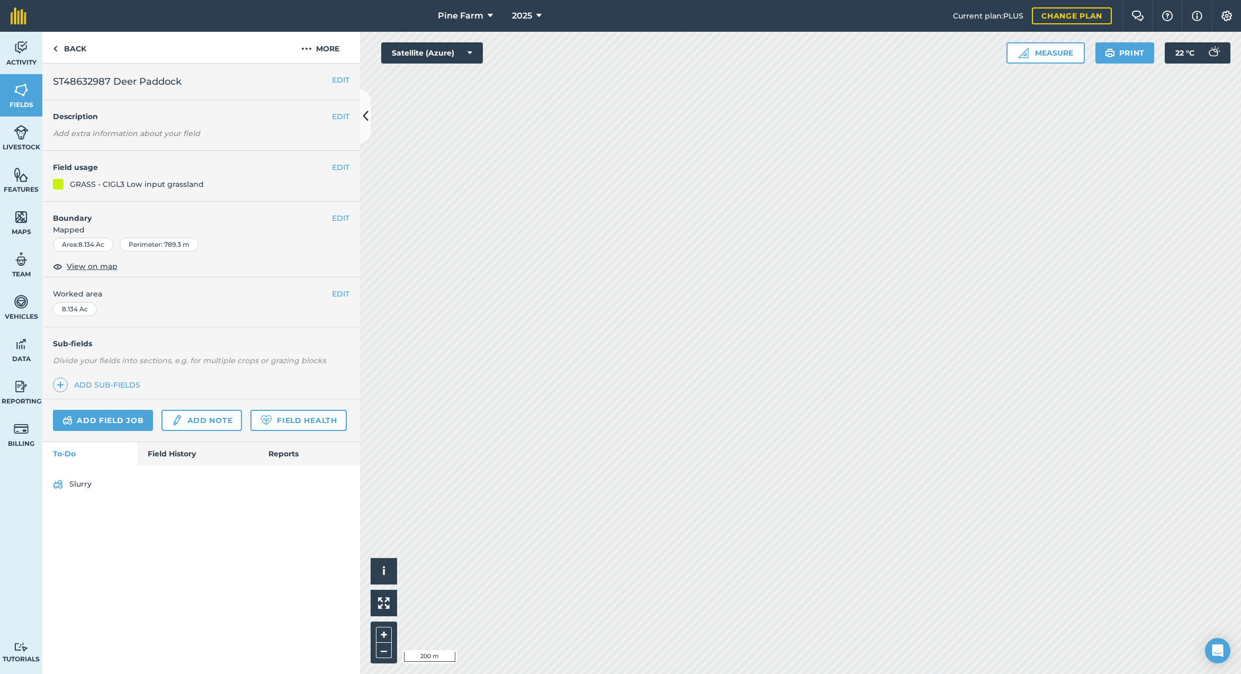
click at [341, 79] on button "EDIT" at bounding box center [340, 80] width 17 height 12
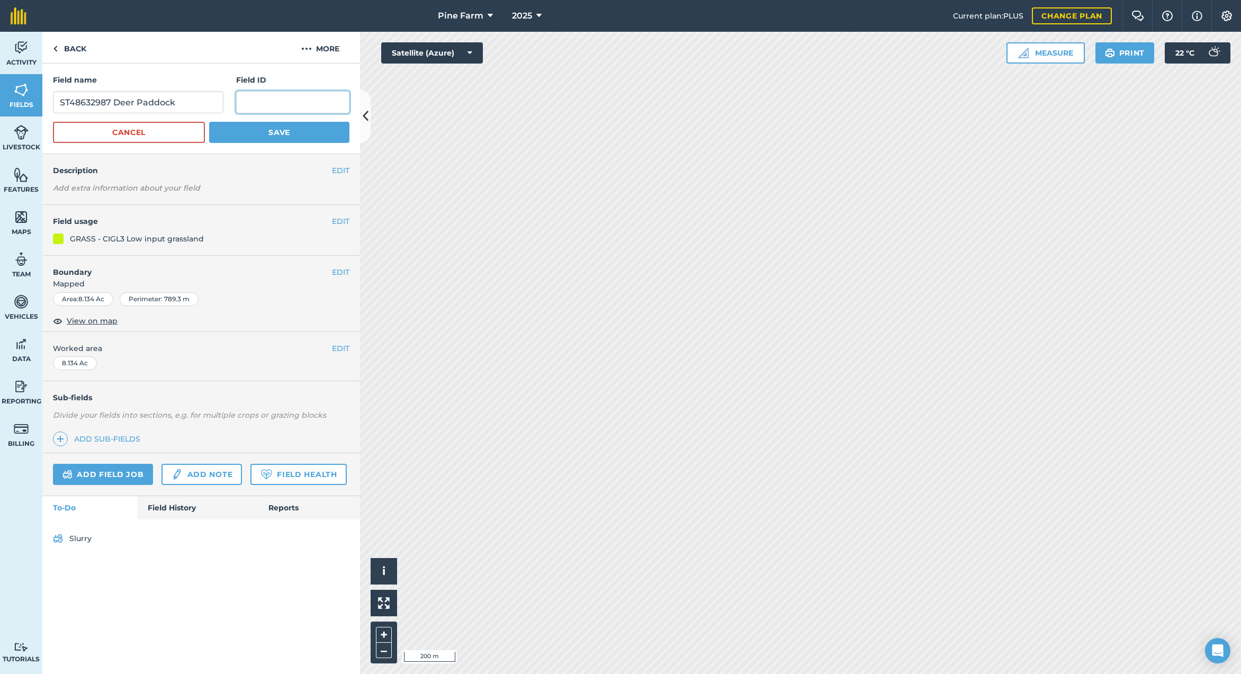
click at [315, 108] on input "text" at bounding box center [292, 102] width 113 height 22
type input "ST48632987"
click at [114, 101] on input "ST48632987 Deer Paddock" at bounding box center [138, 102] width 171 height 22
type input "Deer Paddock"
click at [279, 132] on button "Save" at bounding box center [279, 132] width 140 height 21
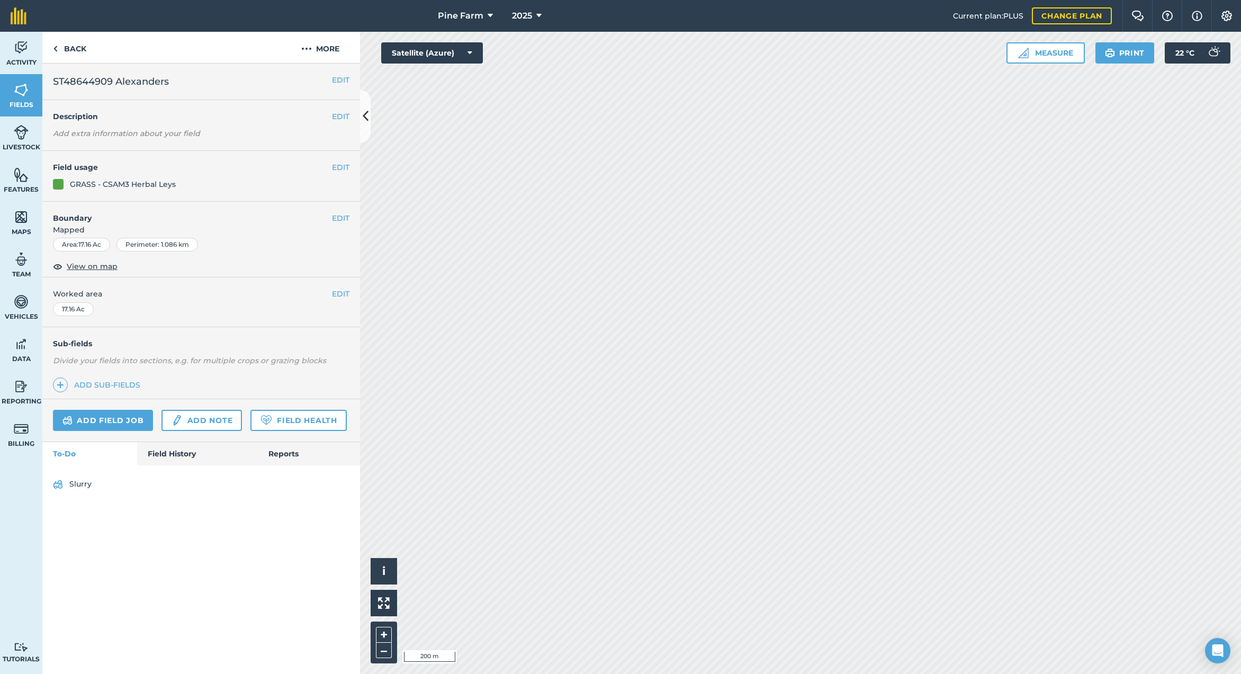
click at [341, 80] on button "EDIT" at bounding box center [340, 80] width 17 height 12
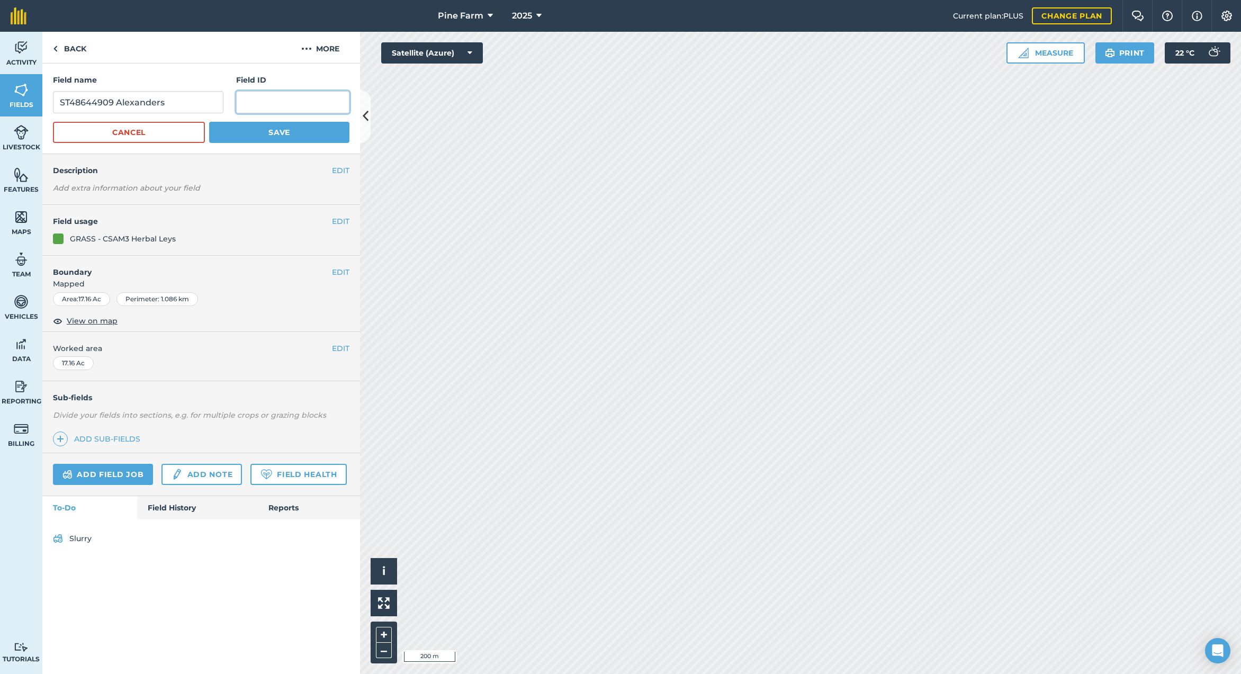
click at [267, 103] on input "text" at bounding box center [292, 102] width 113 height 22
type input "ST48644909"
click at [117, 103] on input "ST48644909 Alexanders" at bounding box center [138, 102] width 171 height 22
type input "Alexanders"
click at [279, 132] on button "Save" at bounding box center [279, 132] width 140 height 21
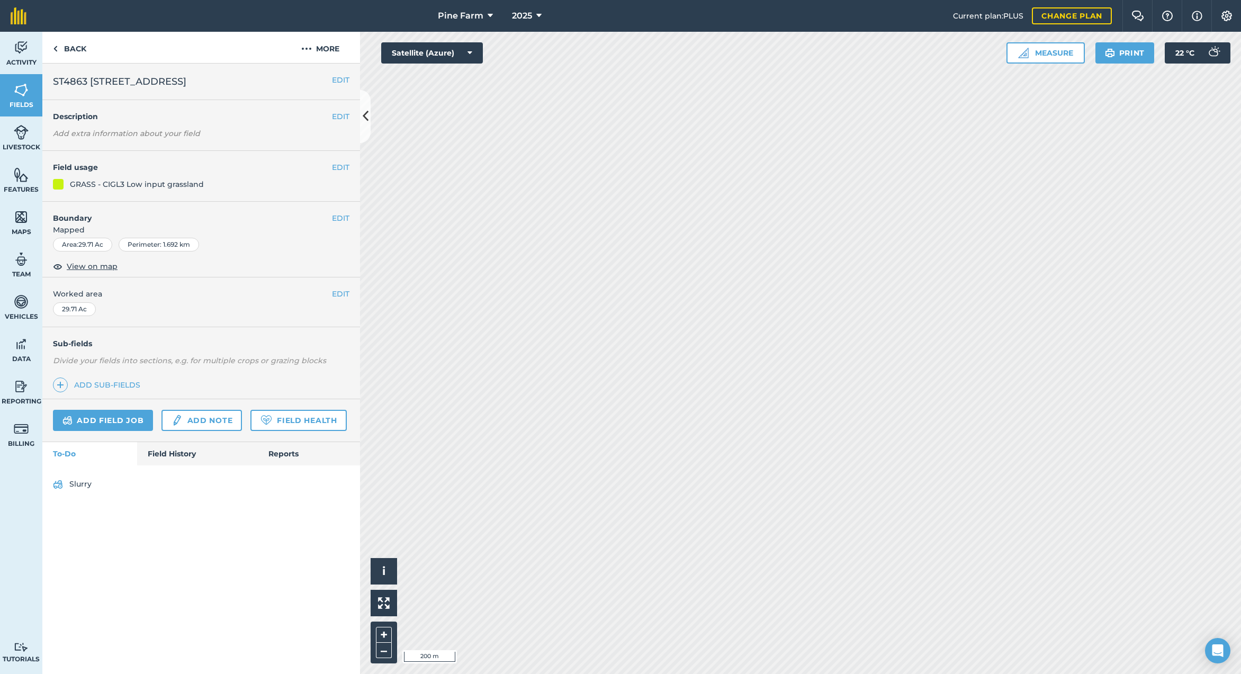
click at [340, 78] on button "EDIT" at bounding box center [340, 80] width 17 height 12
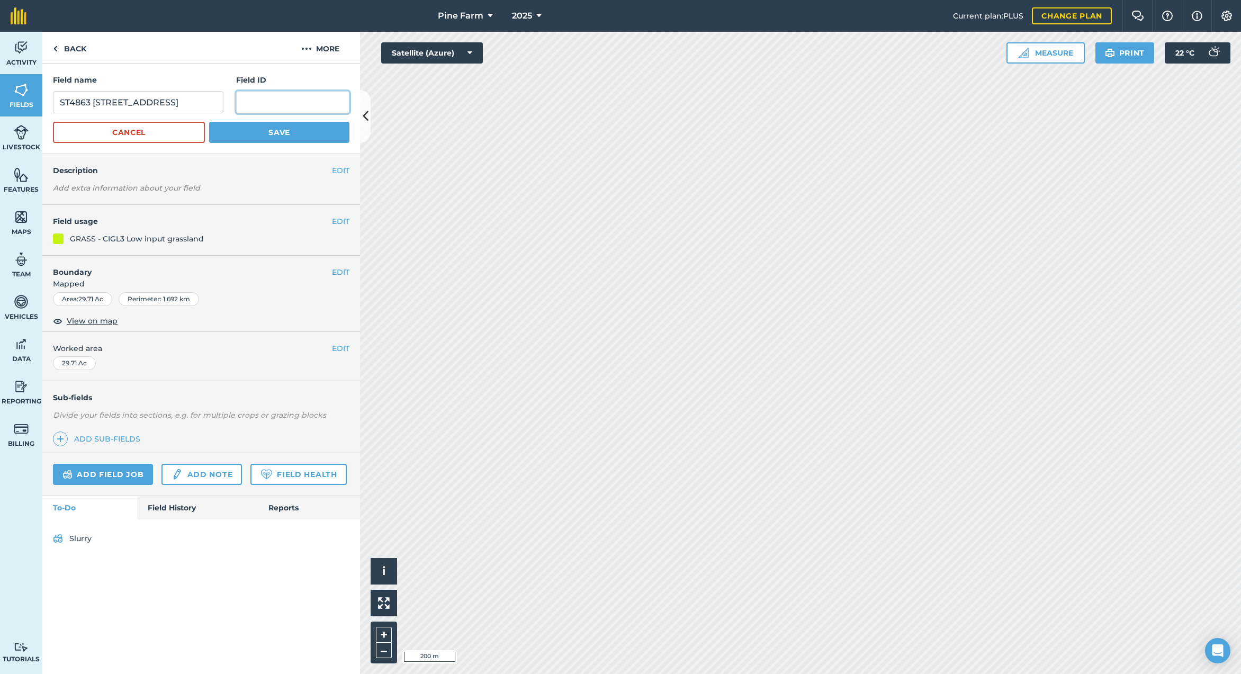
click at [266, 103] on input "text" at bounding box center [292, 102] width 113 height 22
type input "ST48637991"
click at [114, 102] on input "ST4863 [STREET_ADDRESS]" at bounding box center [138, 102] width 171 height 22
type input "West Hill"
click at [279, 132] on button "Save" at bounding box center [279, 132] width 140 height 21
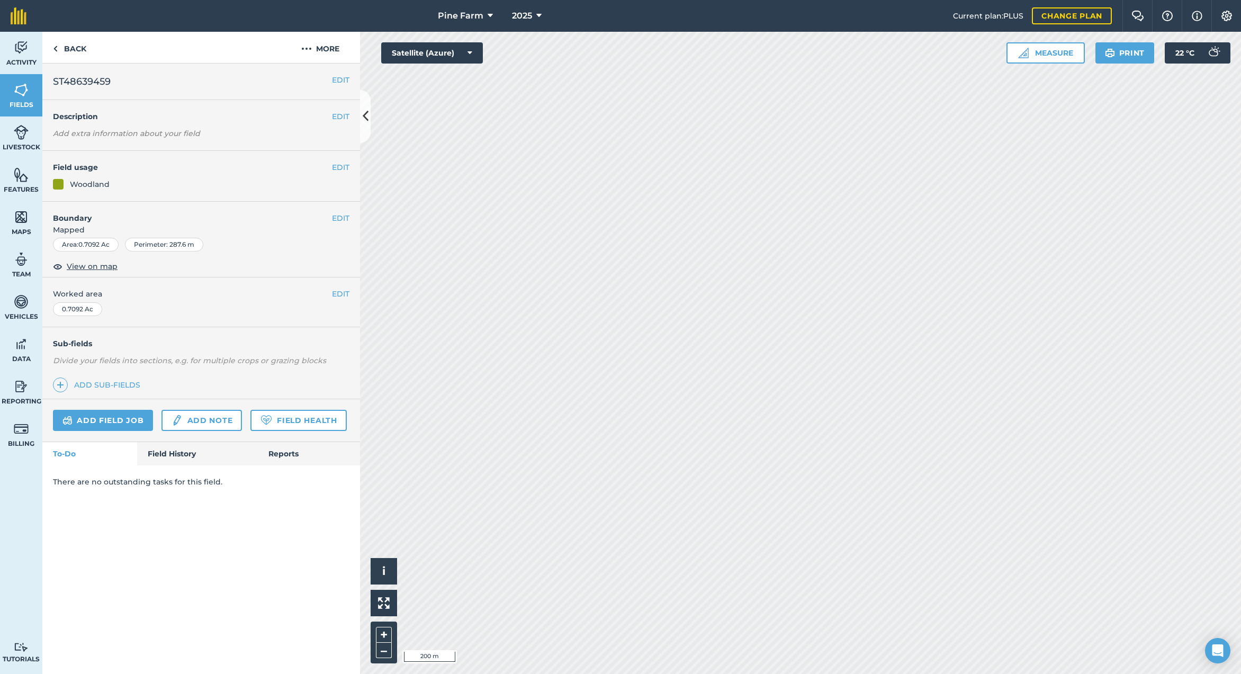
click at [342, 81] on button "EDIT" at bounding box center [340, 80] width 17 height 12
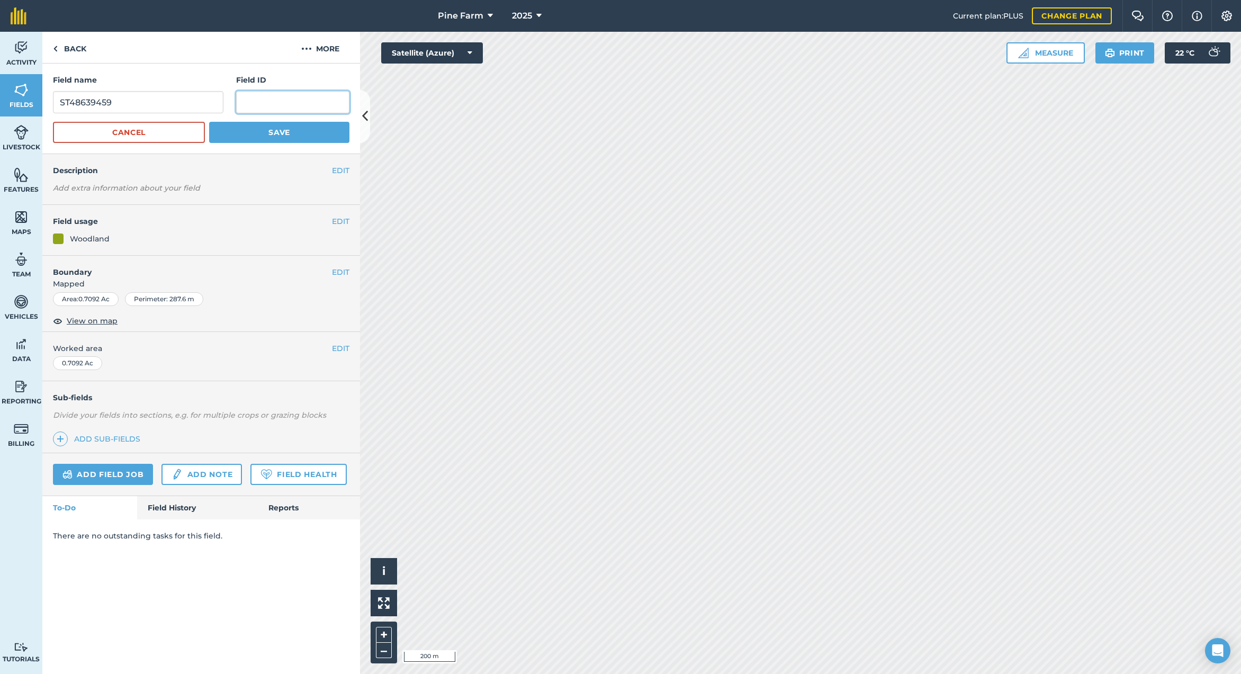
scroll to position [0, 1]
click at [271, 102] on input "text" at bounding box center [292, 102] width 113 height 22
type input "ST48639459"
click at [137, 103] on input "ST48639459" at bounding box center [138, 102] width 171 height 22
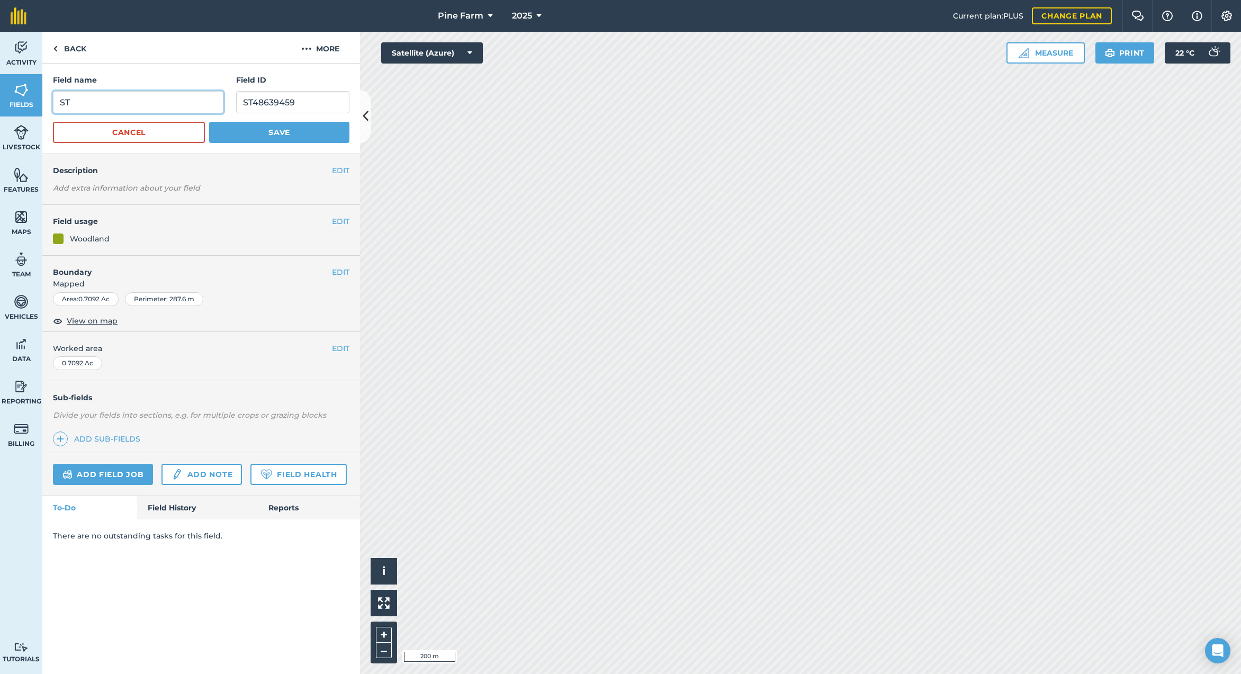
type input "S"
type input "West Hedge"
click at [252, 131] on button "Save" at bounding box center [279, 132] width 140 height 21
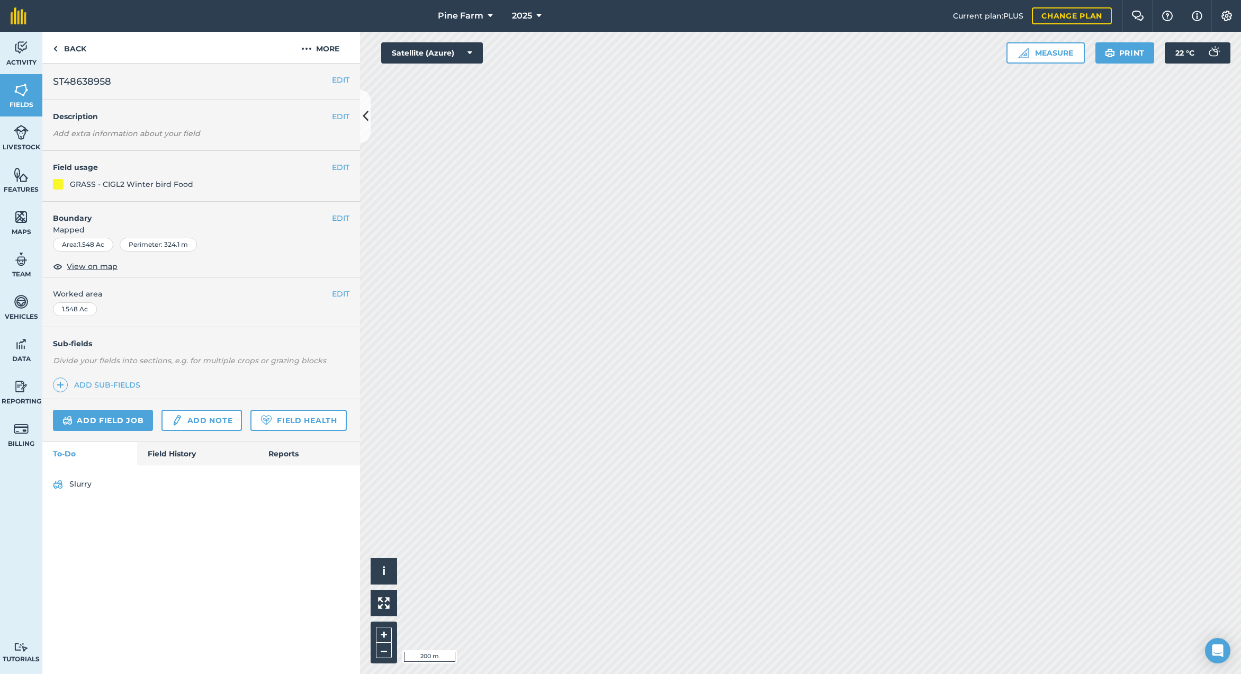
scroll to position [0, 1]
click at [338, 79] on button "EDIT" at bounding box center [340, 80] width 17 height 12
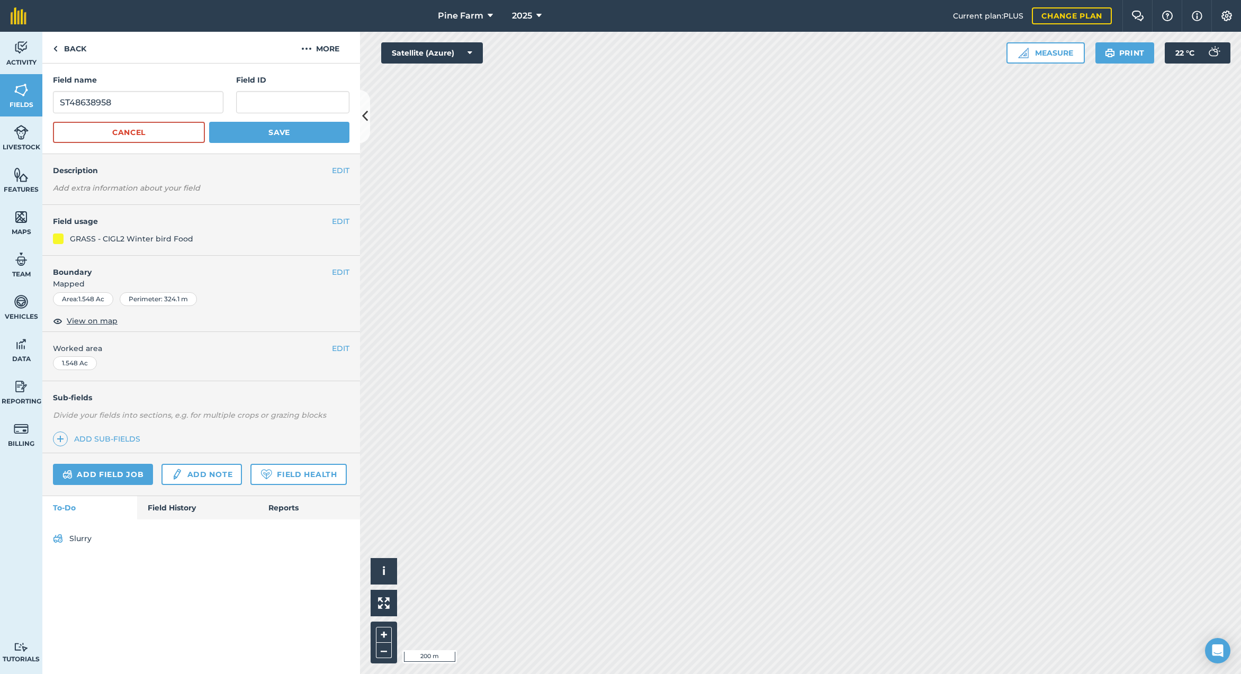
scroll to position [0, 0]
click at [274, 101] on input "text" at bounding box center [292, 102] width 113 height 22
type input "ST48638958"
click at [160, 102] on input "ST48638958" at bounding box center [138, 102] width 171 height 22
type input "S"
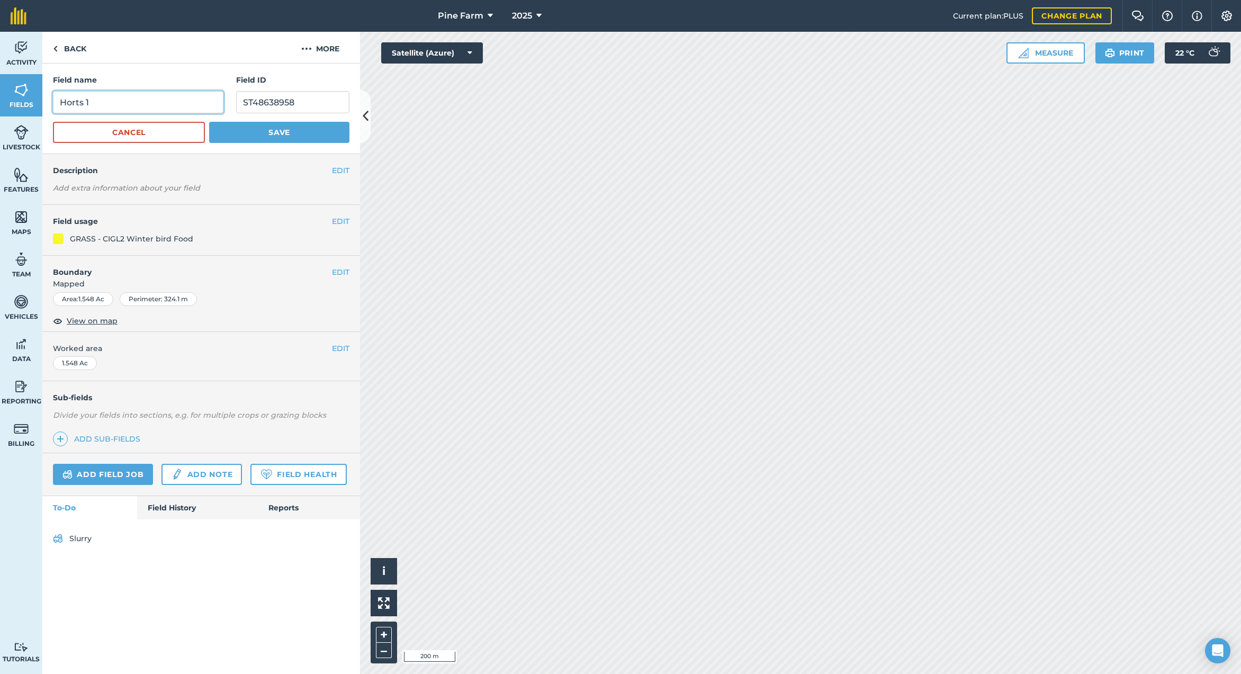
type input "Horts 1"
click at [252, 136] on button "Save" at bounding box center [279, 132] width 140 height 21
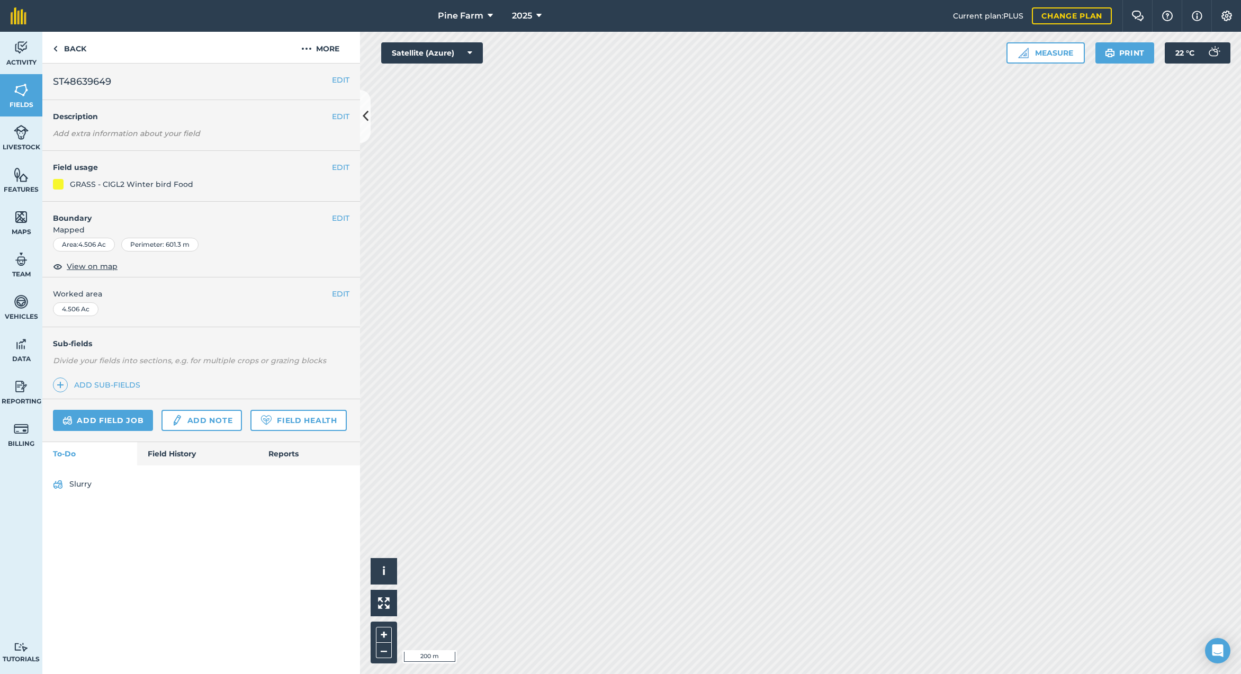
click at [341, 80] on button "EDIT" at bounding box center [340, 80] width 17 height 12
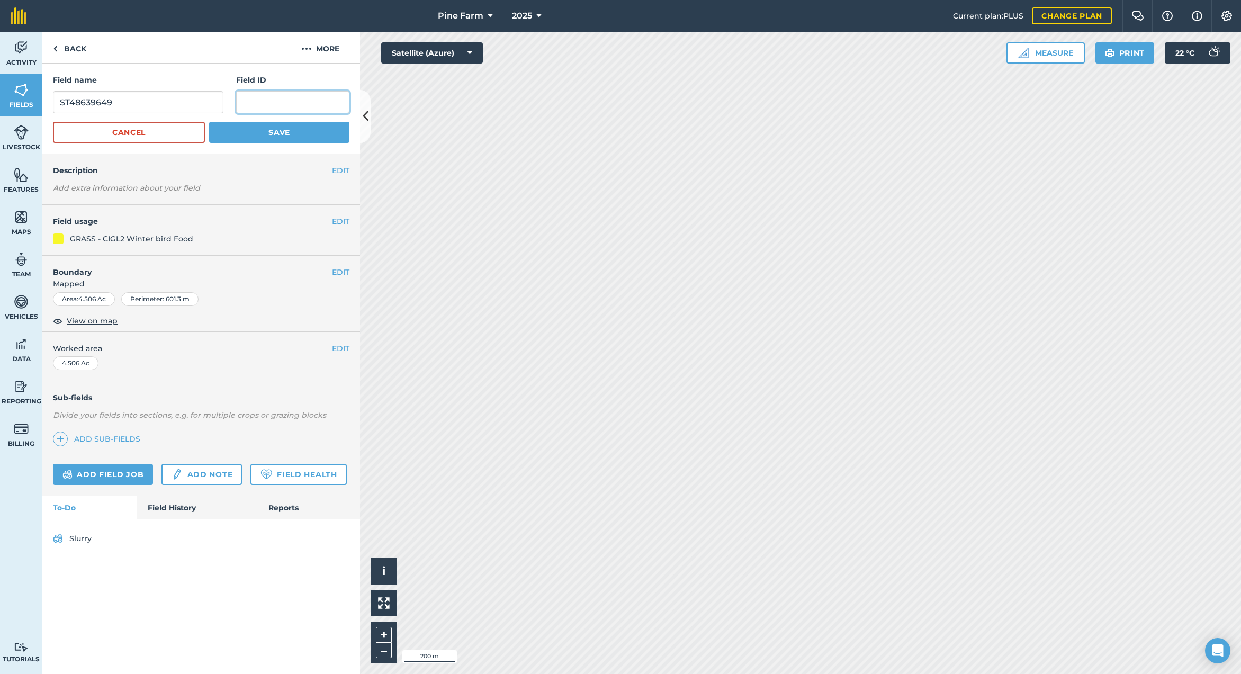
click at [280, 105] on input "text" at bounding box center [292, 102] width 113 height 22
type input "ST48639649"
click at [140, 102] on input "ST48639649" at bounding box center [138, 102] width 171 height 22
type input "S"
type input "Horts 2"
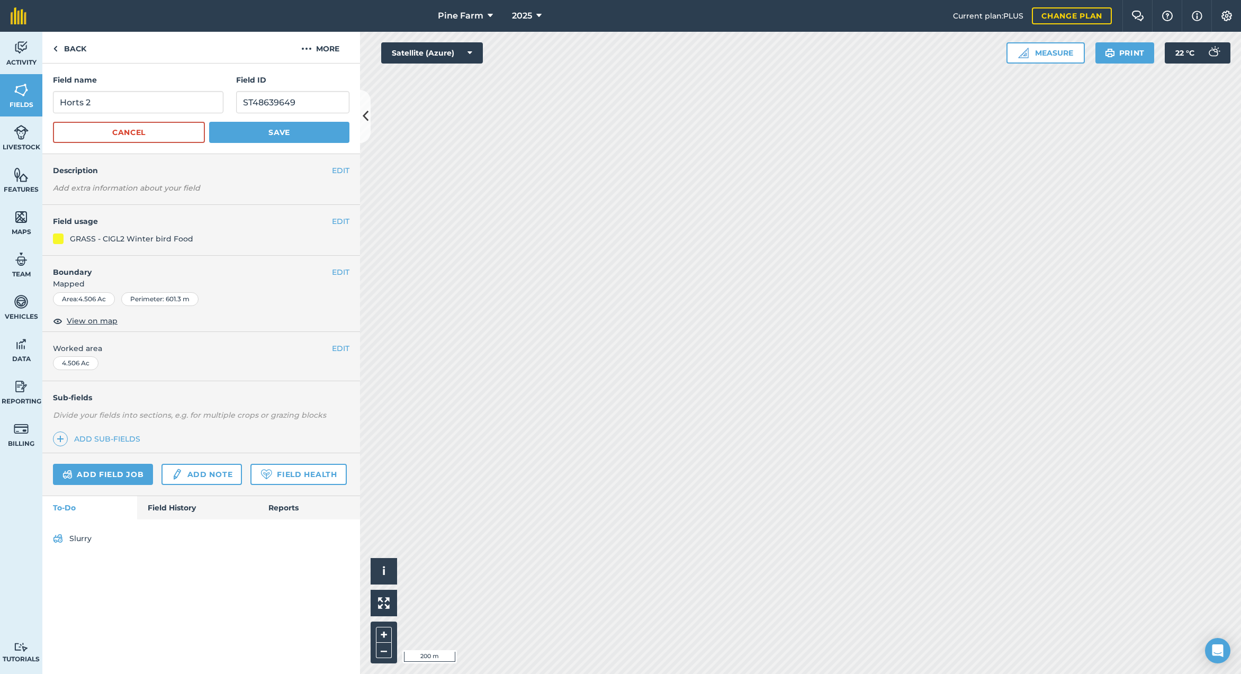
click at [272, 133] on button "Save" at bounding box center [279, 132] width 140 height 21
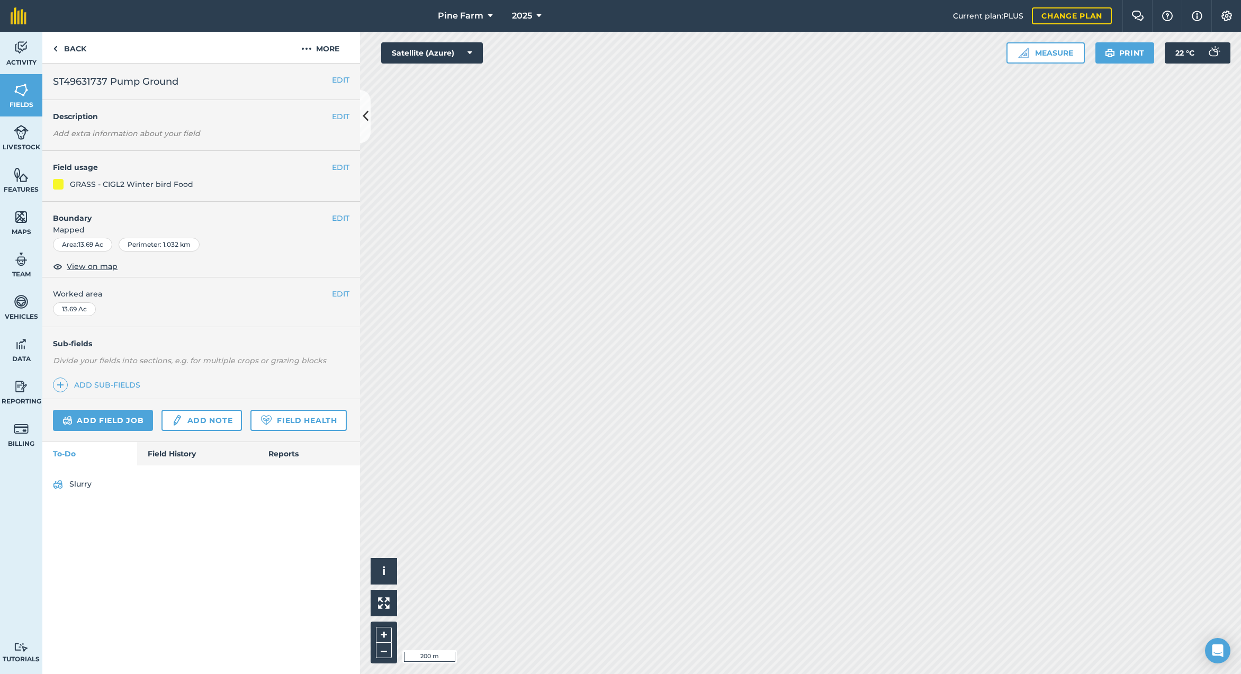
click at [339, 80] on button "EDIT" at bounding box center [340, 80] width 17 height 12
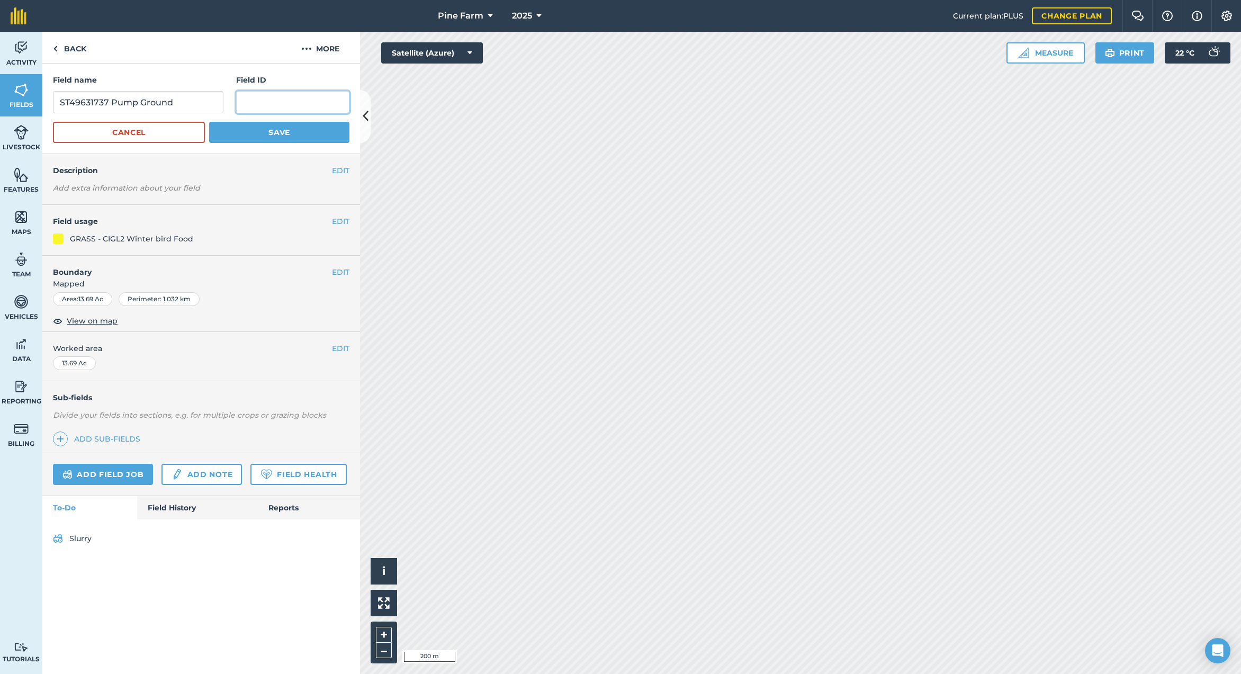
click at [295, 104] on input "text" at bounding box center [292, 102] width 113 height 22
type input "ST49631737"
click at [111, 100] on input "ST49631737 Pump Ground" at bounding box center [138, 102] width 171 height 22
type input "Pump Ground"
click at [279, 132] on button "Save" at bounding box center [279, 132] width 140 height 21
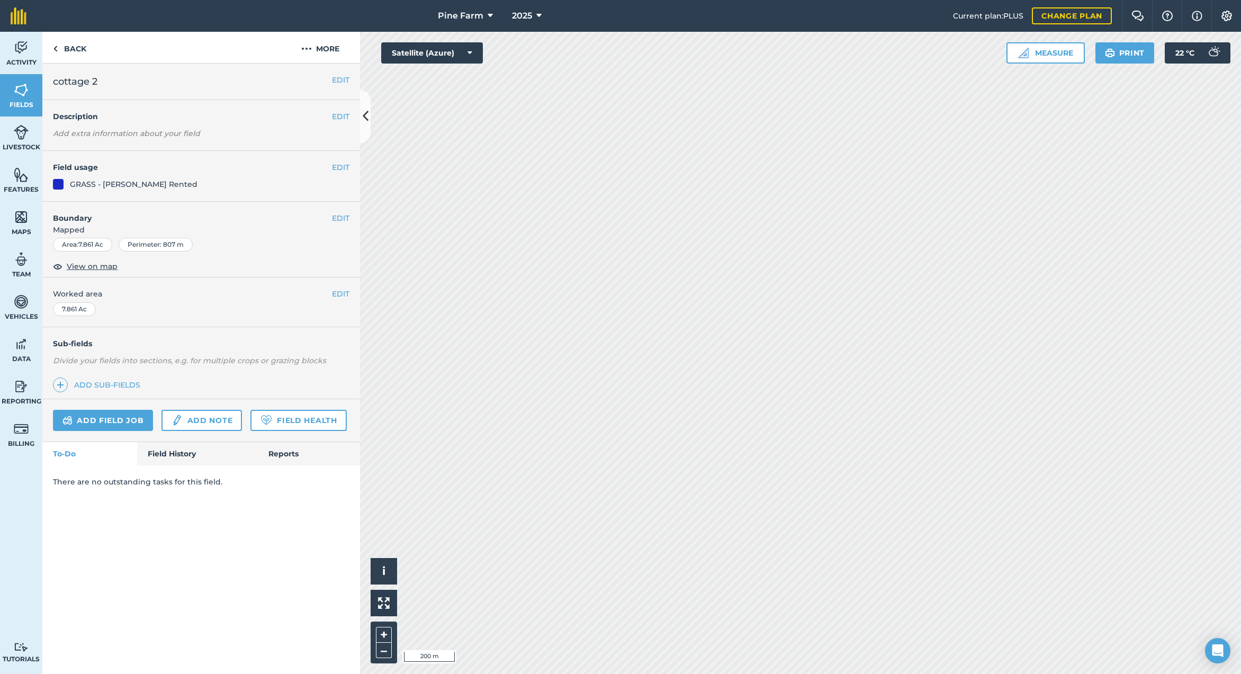
click at [336, 79] on button "EDIT" at bounding box center [340, 80] width 17 height 12
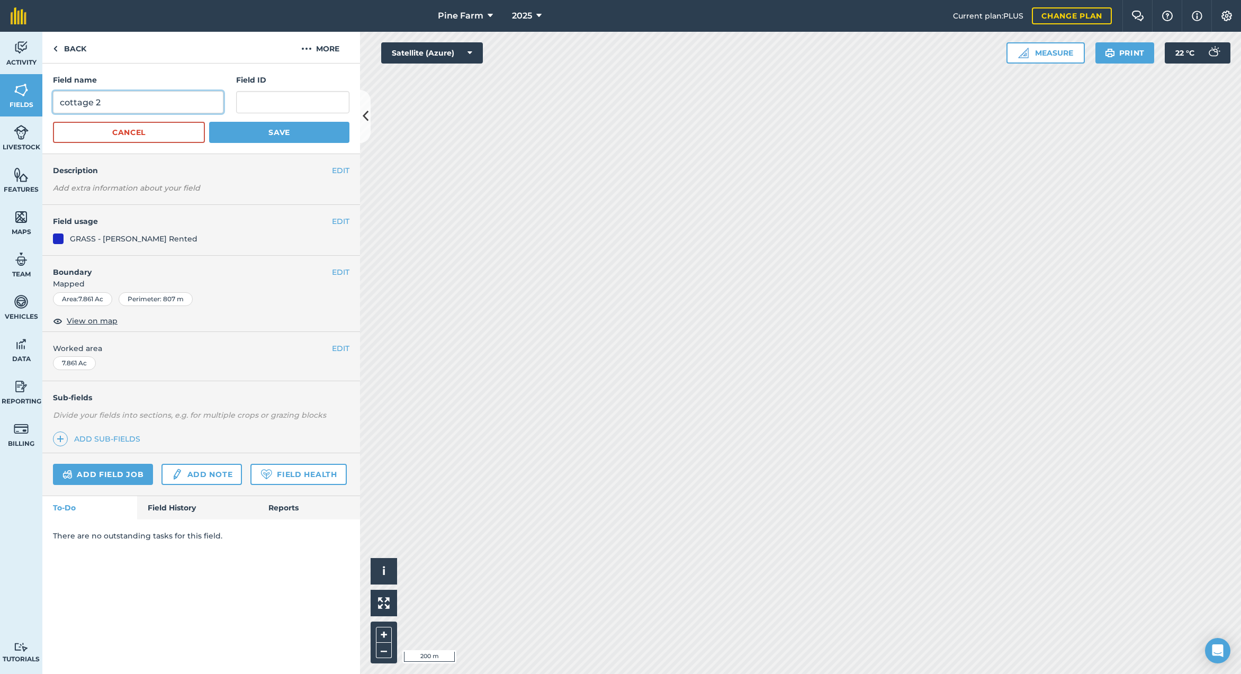
click at [63, 102] on input "cottage 2" at bounding box center [138, 102] width 171 height 22
type input "Cottage 2"
click at [292, 133] on button "Save" at bounding box center [279, 132] width 140 height 21
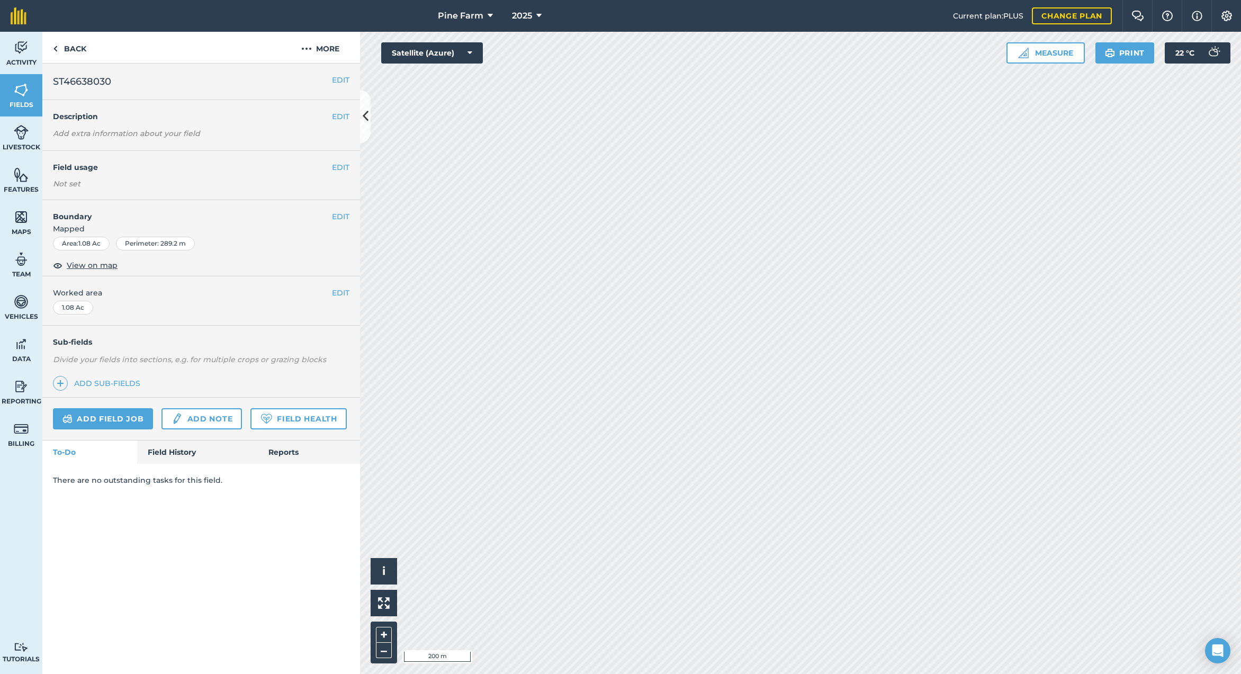
click at [337, 80] on button "EDIT" at bounding box center [340, 80] width 17 height 12
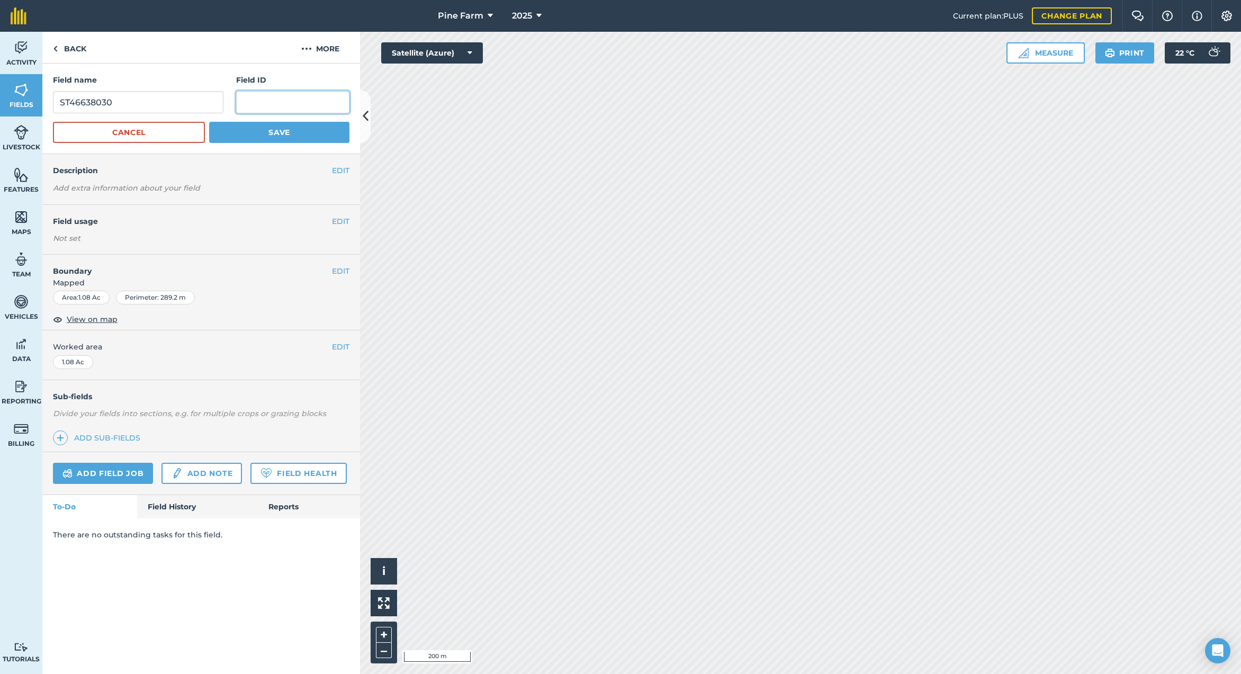
click at [290, 103] on input "text" at bounding box center [292, 102] width 113 height 22
type input "ST46638030"
click at [174, 105] on input "ST46638030" at bounding box center [138, 102] width 171 height 22
type input "S"
type input "Hares wood"
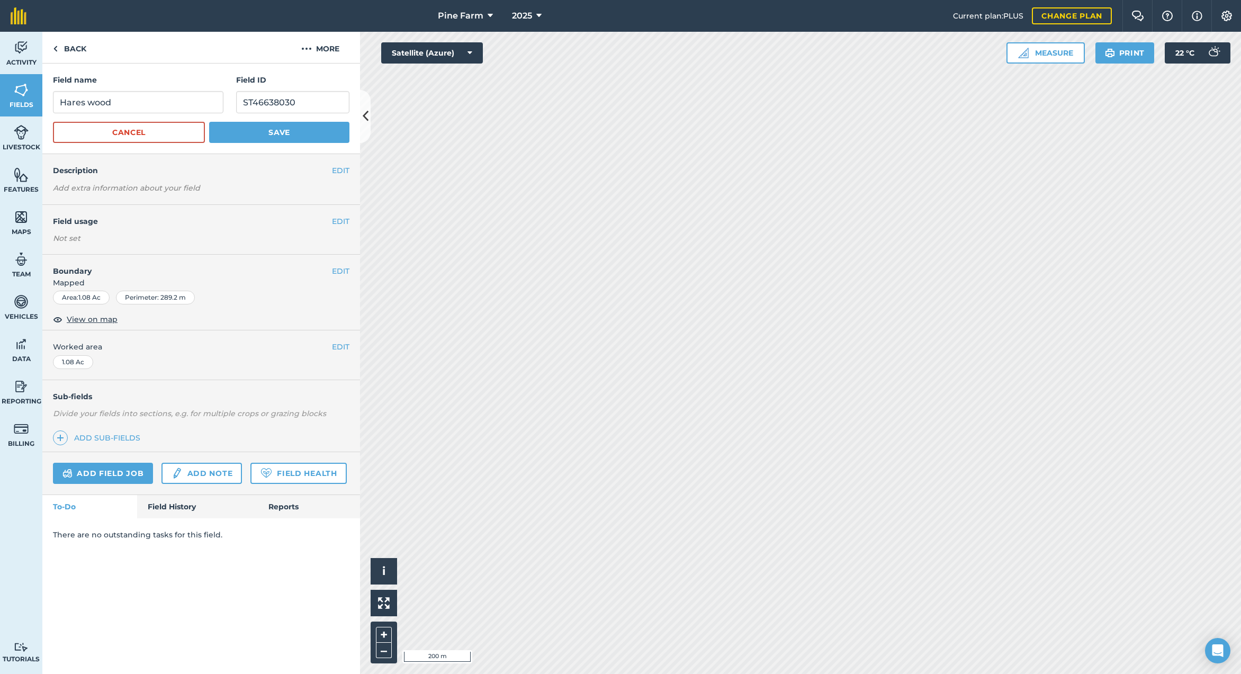
click at [259, 132] on button "Save" at bounding box center [279, 132] width 140 height 21
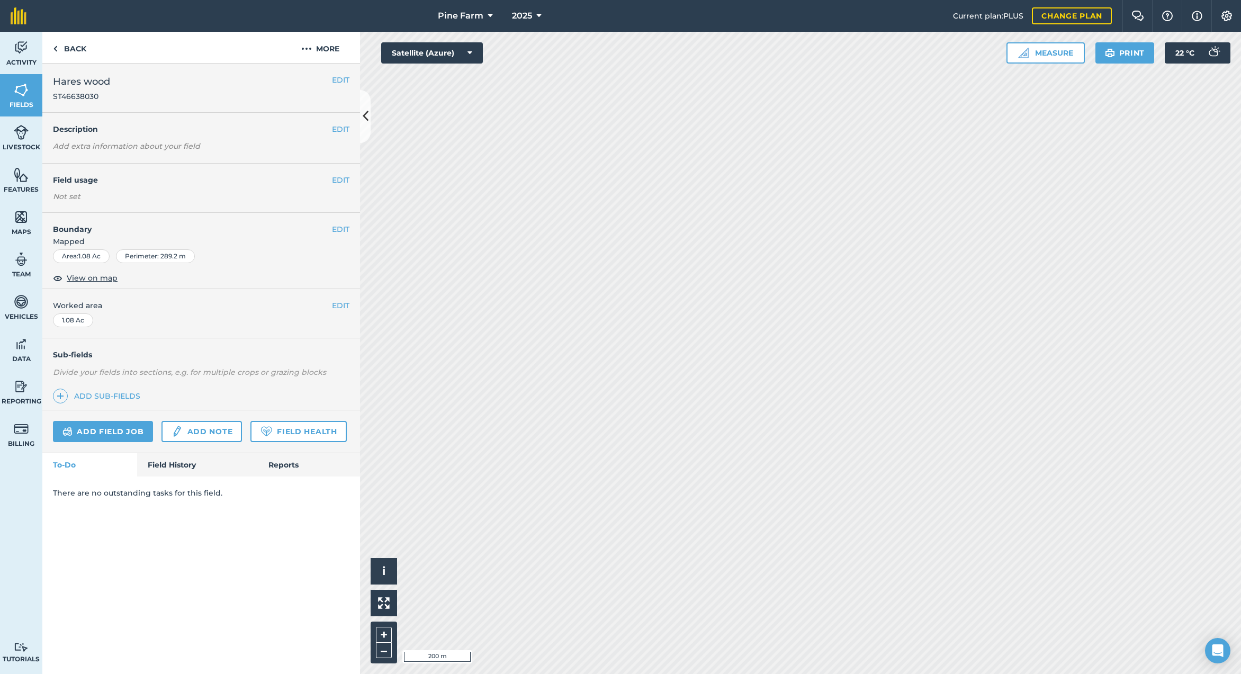
click at [338, 181] on button "EDIT" at bounding box center [340, 180] width 17 height 12
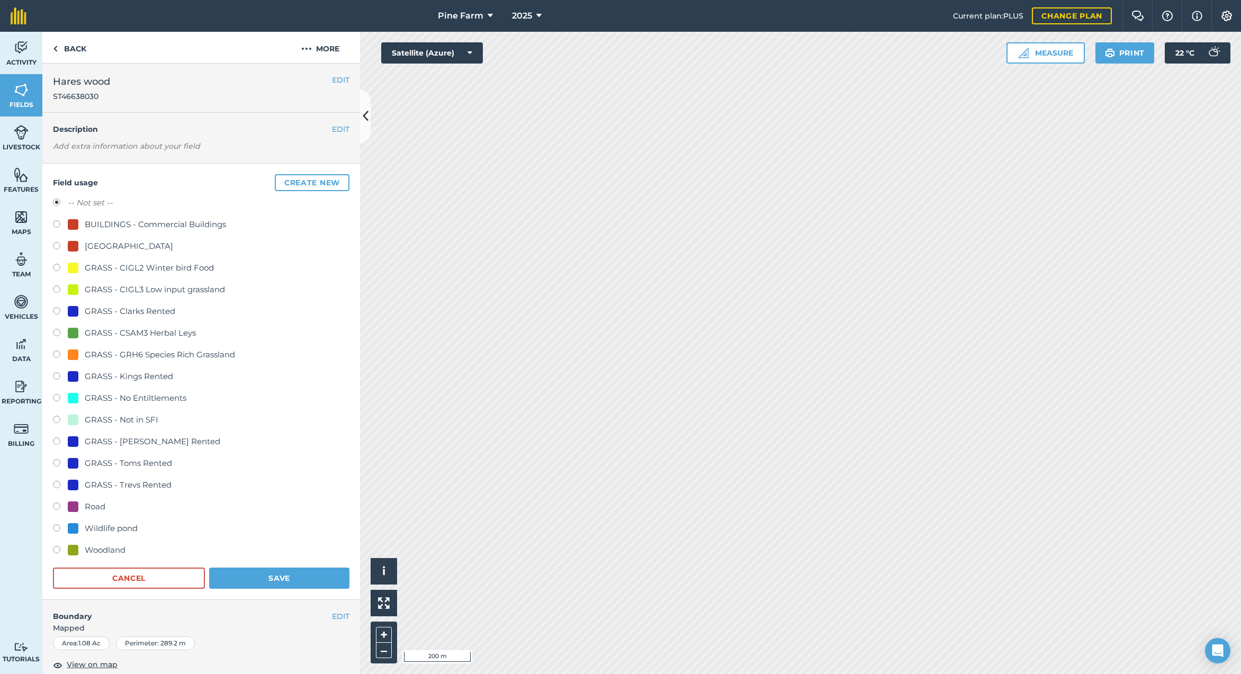
click at [55, 550] on label at bounding box center [60, 551] width 15 height 11
radio input "true"
radio input "false"
click at [252, 582] on button "Save" at bounding box center [279, 578] width 140 height 21
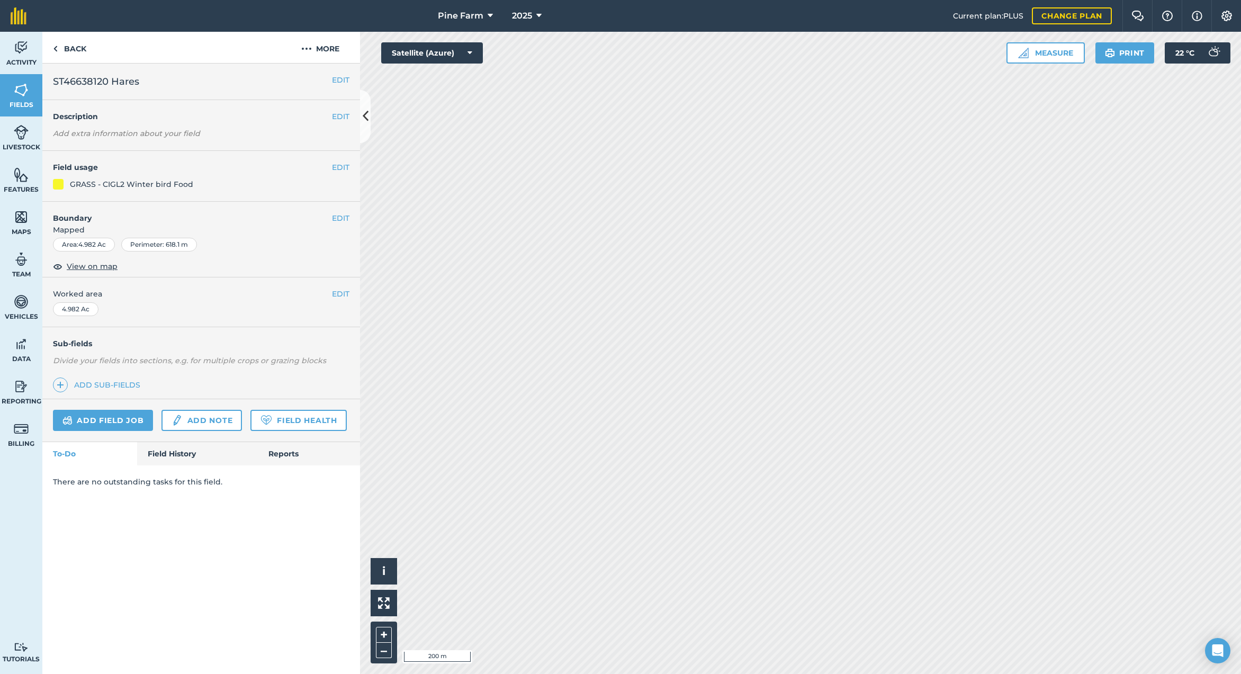
click at [342, 80] on button "EDIT" at bounding box center [340, 80] width 17 height 12
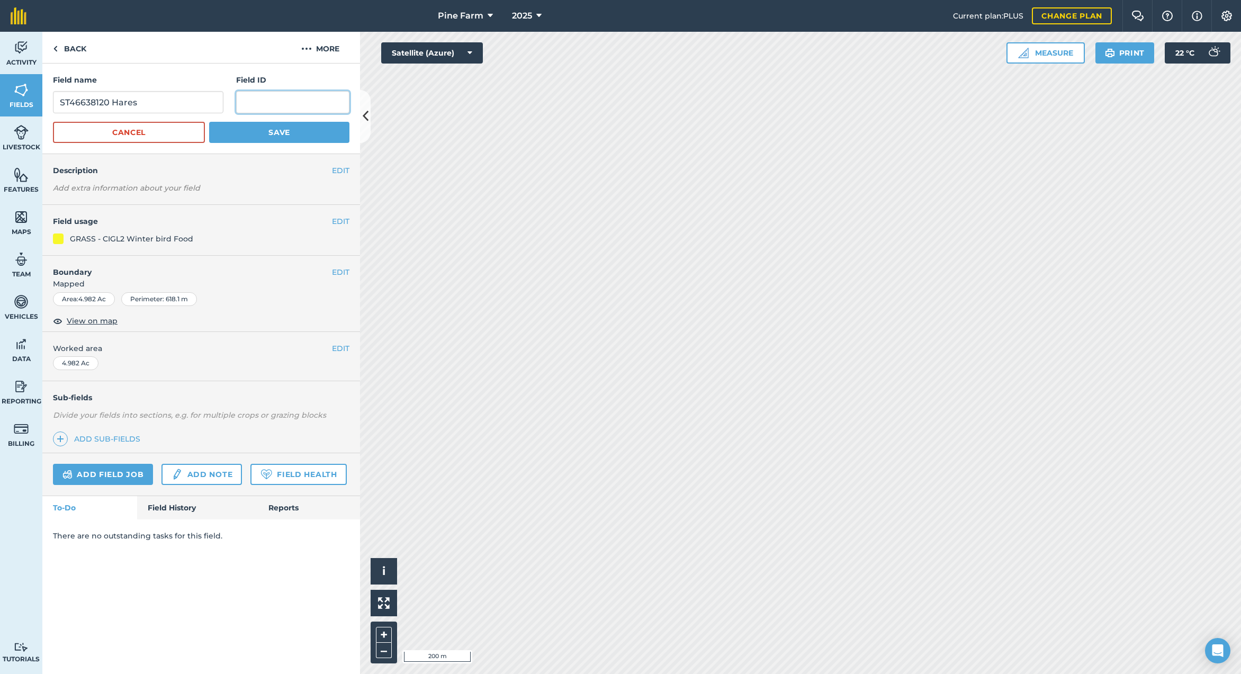
click at [277, 105] on input "text" at bounding box center [292, 102] width 113 height 22
type input "ST46638120"
click at [112, 102] on input "ST46638120 Hares" at bounding box center [138, 102] width 171 height 22
type input "Hares"
click at [284, 134] on button "Save" at bounding box center [279, 132] width 140 height 21
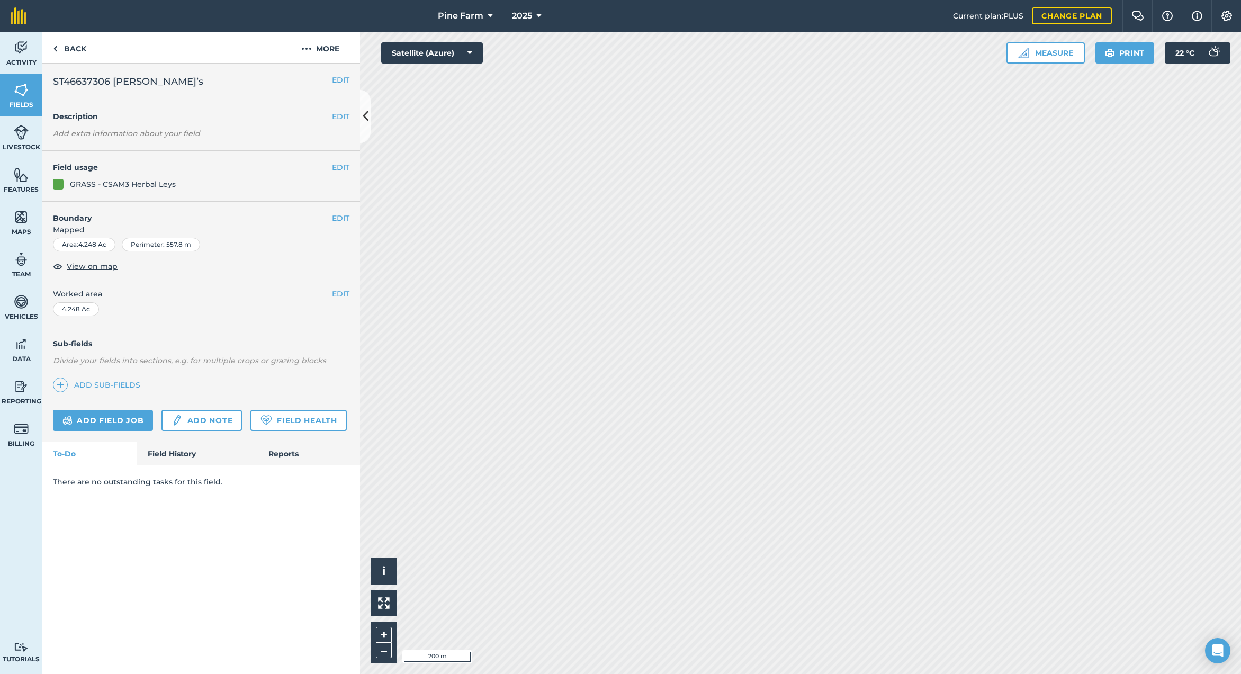
click at [341, 80] on button "EDIT" at bounding box center [340, 80] width 17 height 12
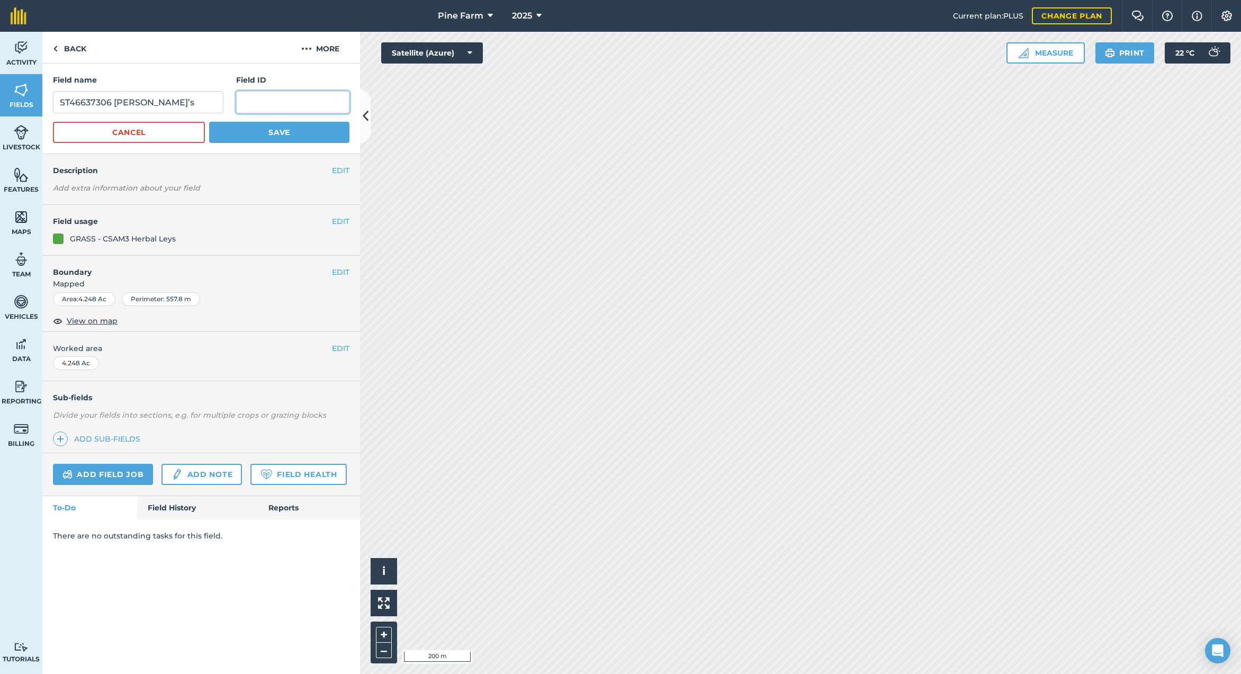
click at [295, 99] on input "text" at bounding box center [292, 102] width 113 height 22
type input "ST46637306"
click at [114, 103] on input "ST46637306 Albury’s" at bounding box center [138, 102] width 171 height 22
type input "Albury’s"
click at [279, 132] on button "Save" at bounding box center [279, 132] width 140 height 21
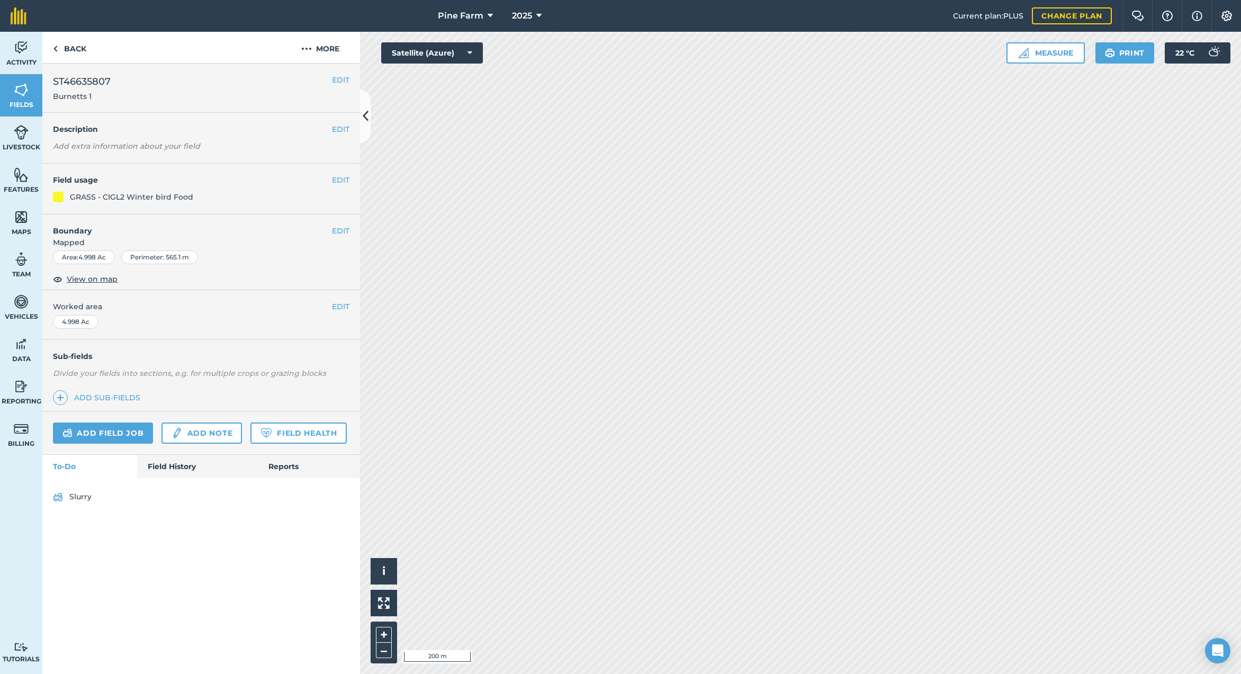
click at [339, 78] on button "EDIT" at bounding box center [340, 80] width 17 height 12
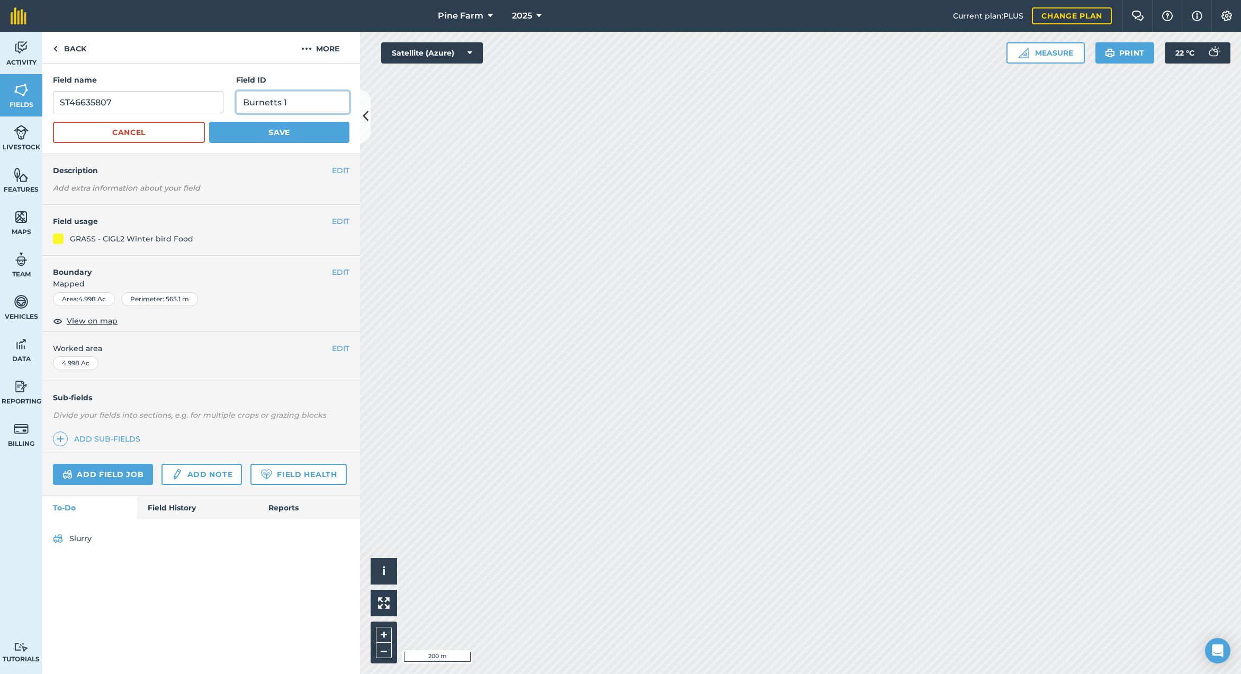
click at [290, 103] on input "Burnetts 1" at bounding box center [292, 102] width 113 height 22
type input "B"
type input "ST46635807"
click at [122, 106] on input "ST46635807" at bounding box center [138, 102] width 171 height 22
type input "S"
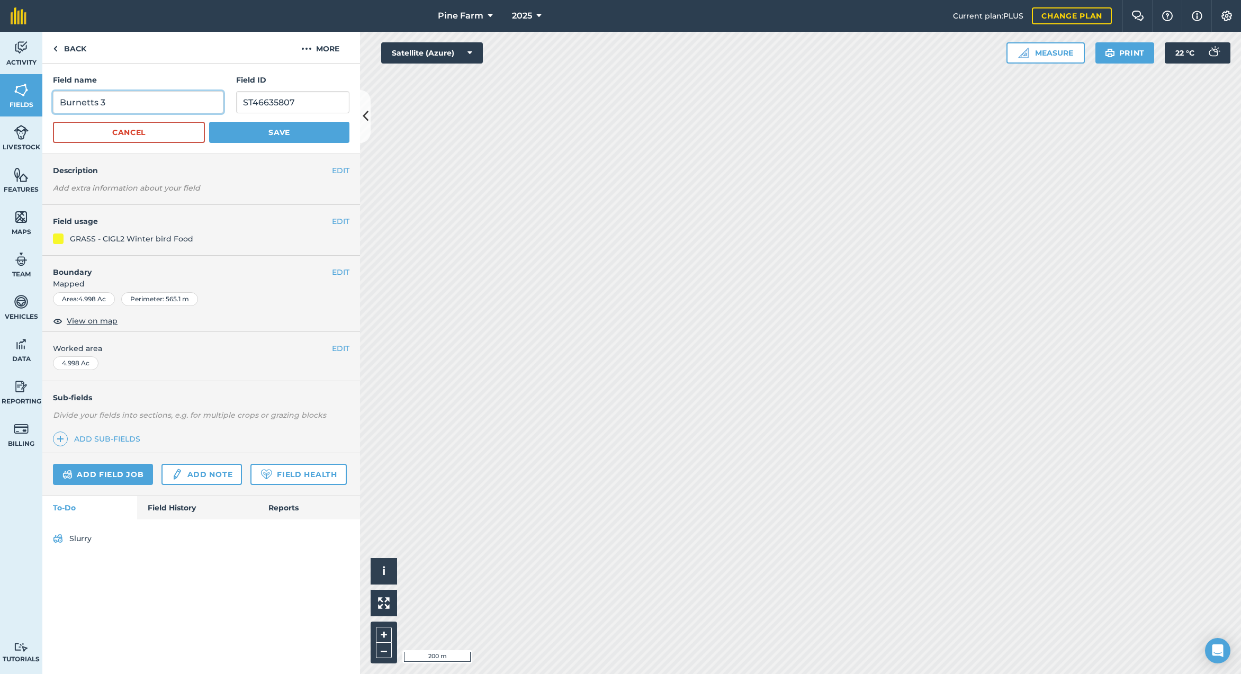
type input "Burnetts 3"
click at [280, 136] on button "Save" at bounding box center [279, 132] width 140 height 21
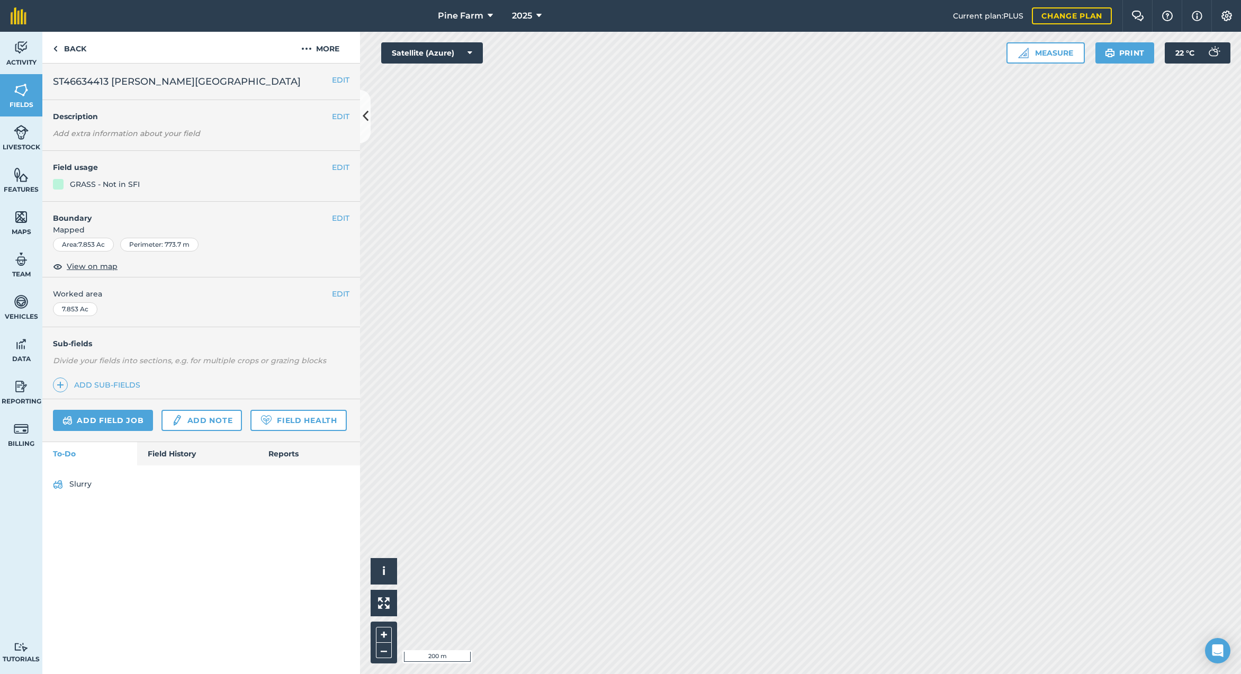
scroll to position [0, 1]
click at [338, 80] on button "EDIT" at bounding box center [340, 80] width 17 height 12
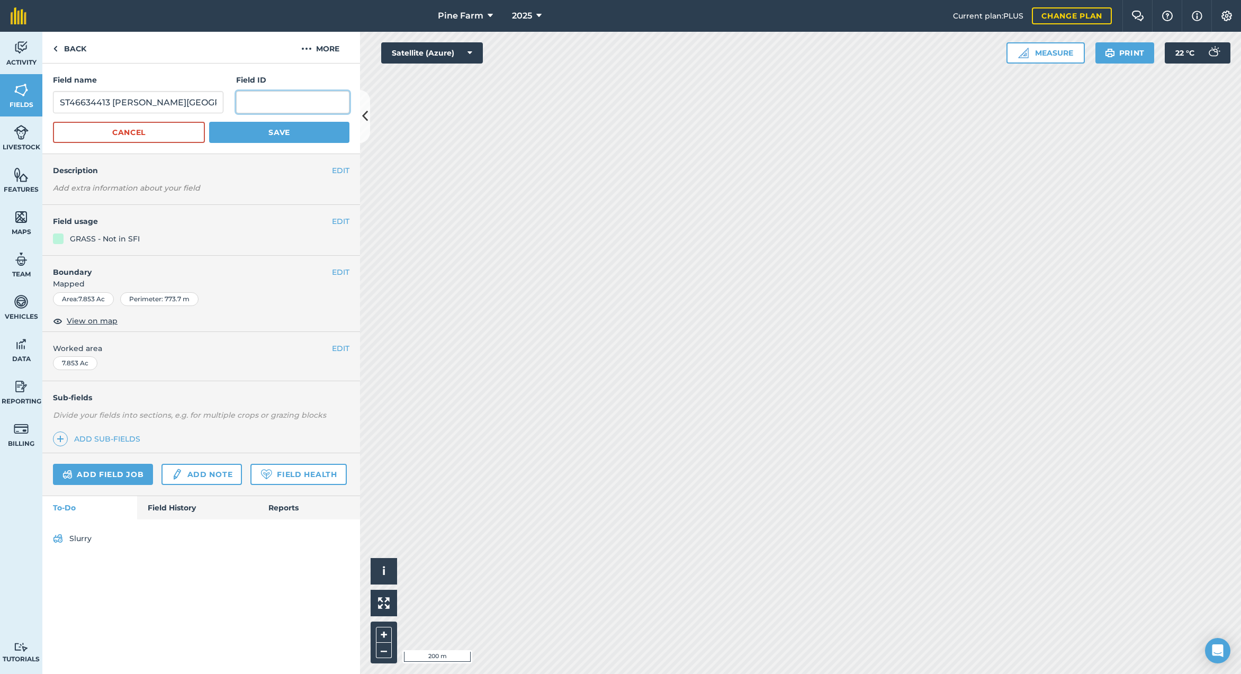
click at [264, 101] on input "text" at bounding box center [292, 102] width 113 height 22
type input "ST46634413"
click at [113, 98] on input "ST46634413 [PERSON_NAME][GEOGRAPHIC_DATA]" at bounding box center [138, 102] width 171 height 22
click at [154, 103] on input "Burnett’s West Hay" at bounding box center [138, 102] width 171 height 22
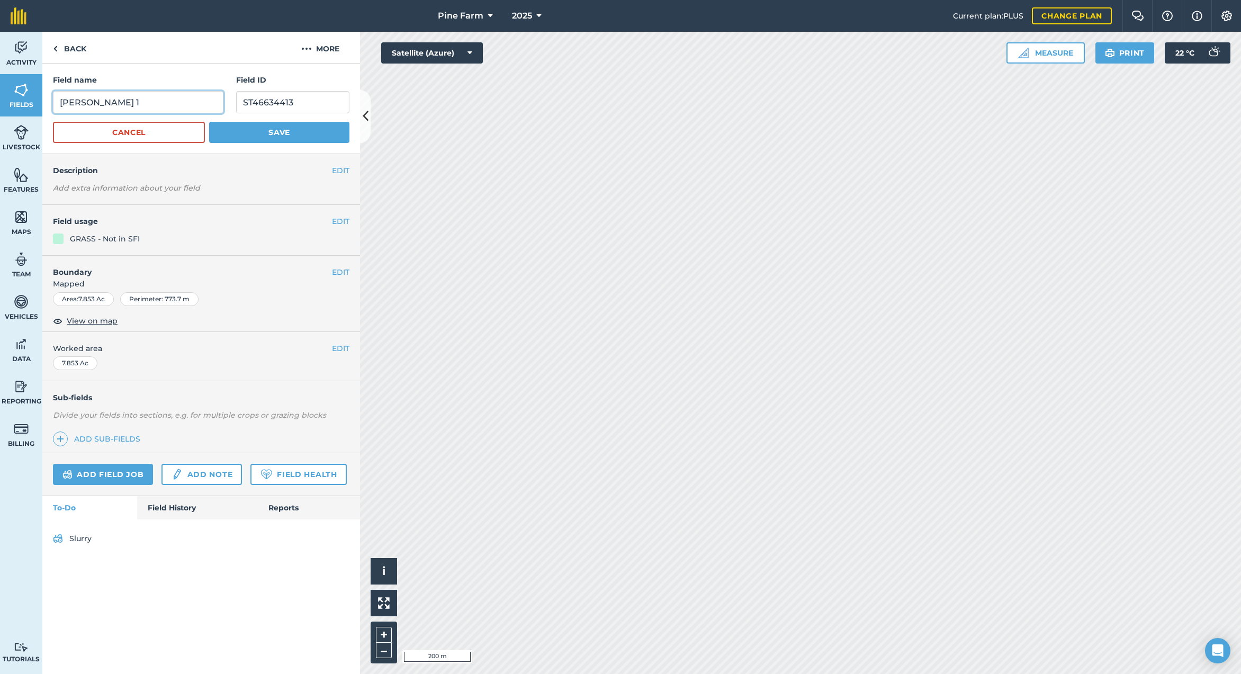
type input "Burnett’s 1"
click at [262, 130] on button "Save" at bounding box center [279, 132] width 140 height 21
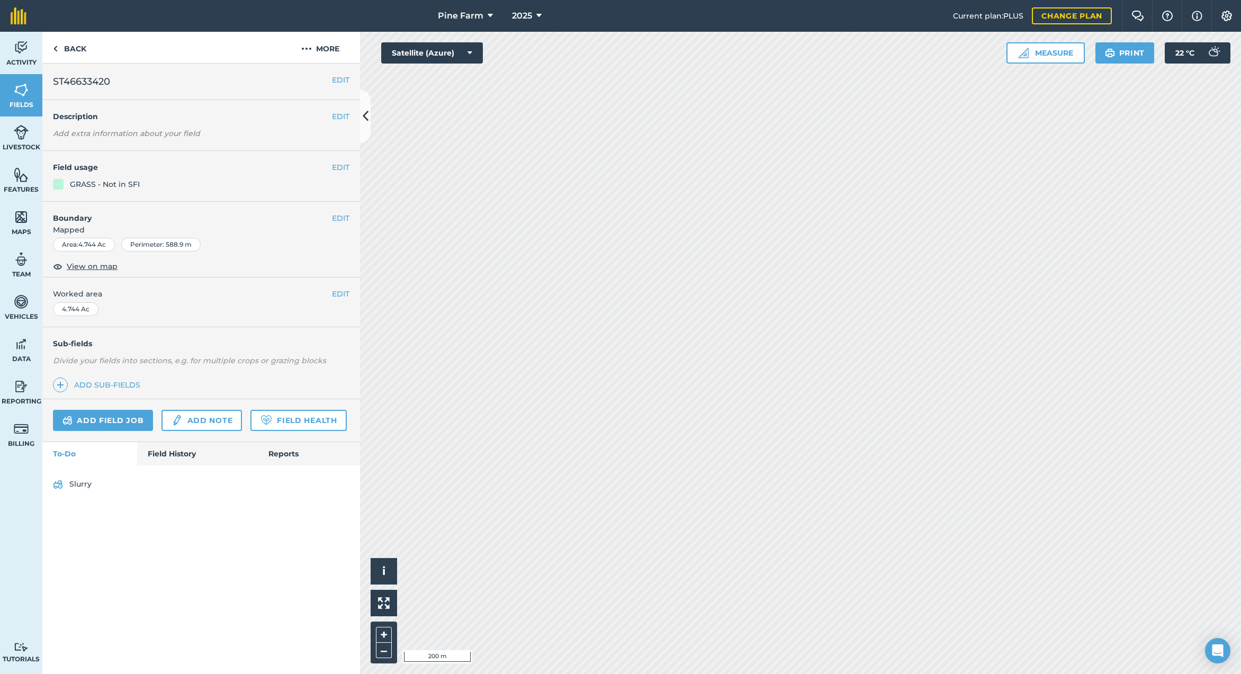
click at [337, 79] on button "EDIT" at bounding box center [340, 80] width 17 height 12
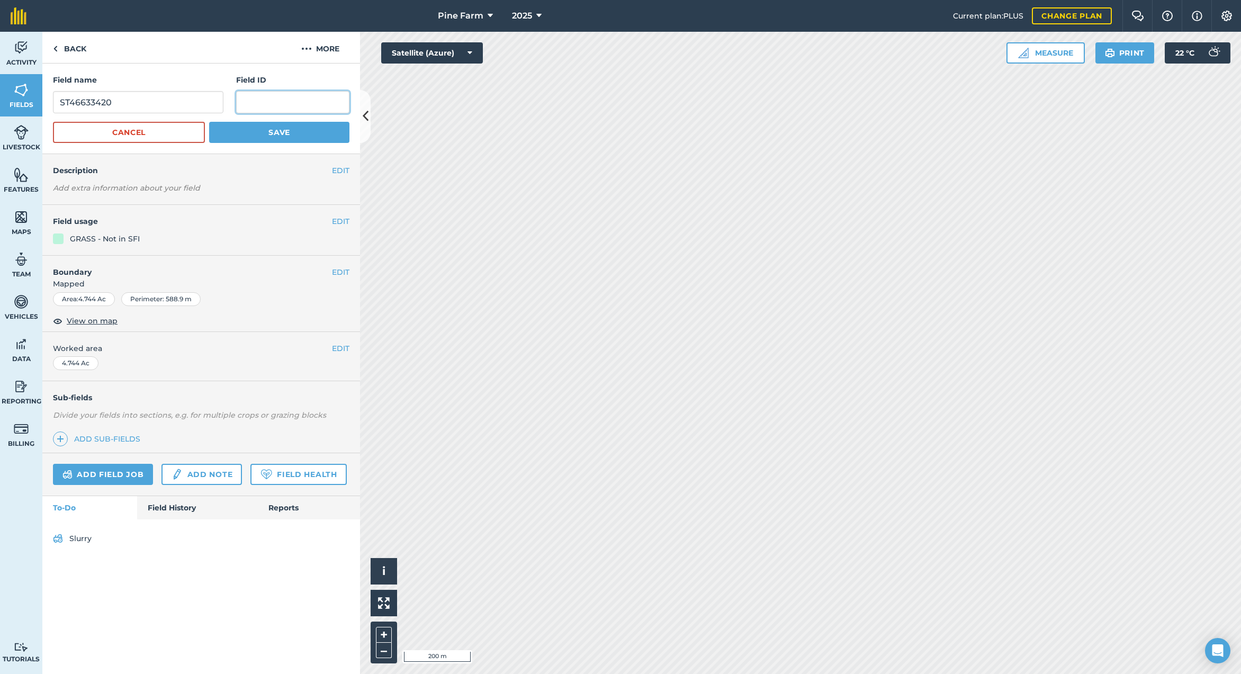
click at [297, 99] on input "text" at bounding box center [292, 102] width 113 height 22
type input "ST46633420"
click at [135, 103] on input "ST46633420" at bounding box center [138, 102] width 171 height 22
type input "S"
type input "Burnetts 2"
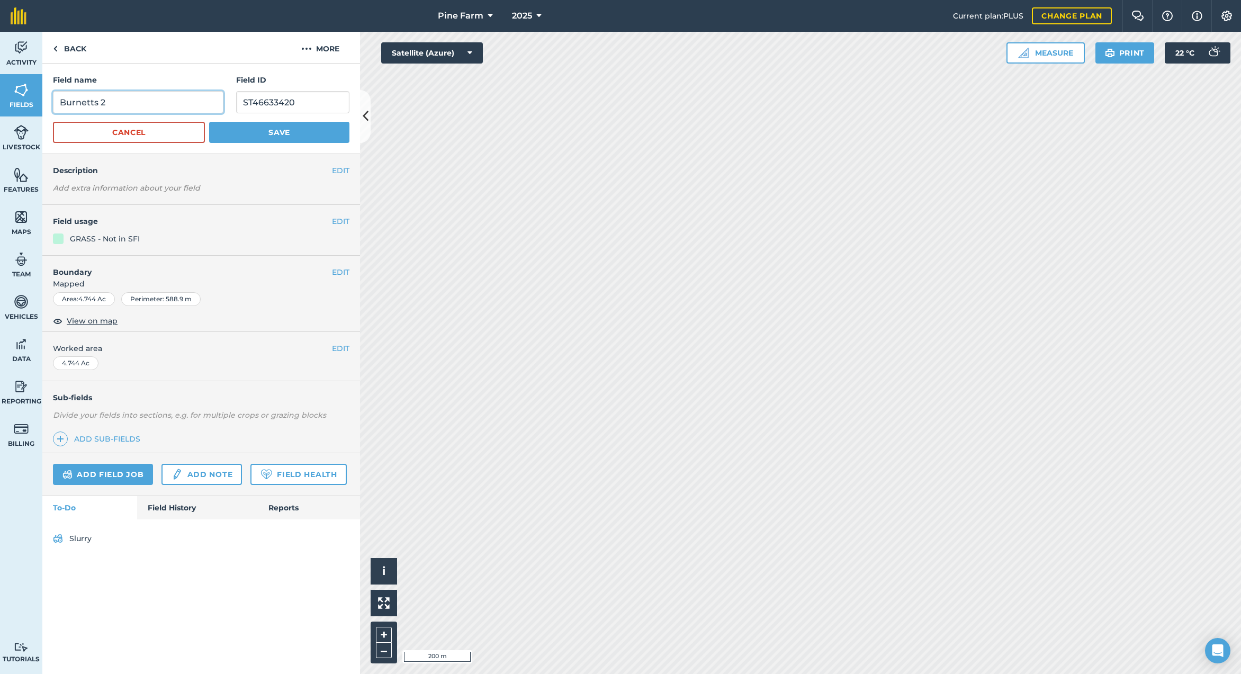
click at [279, 132] on button "Save" at bounding box center [279, 132] width 140 height 21
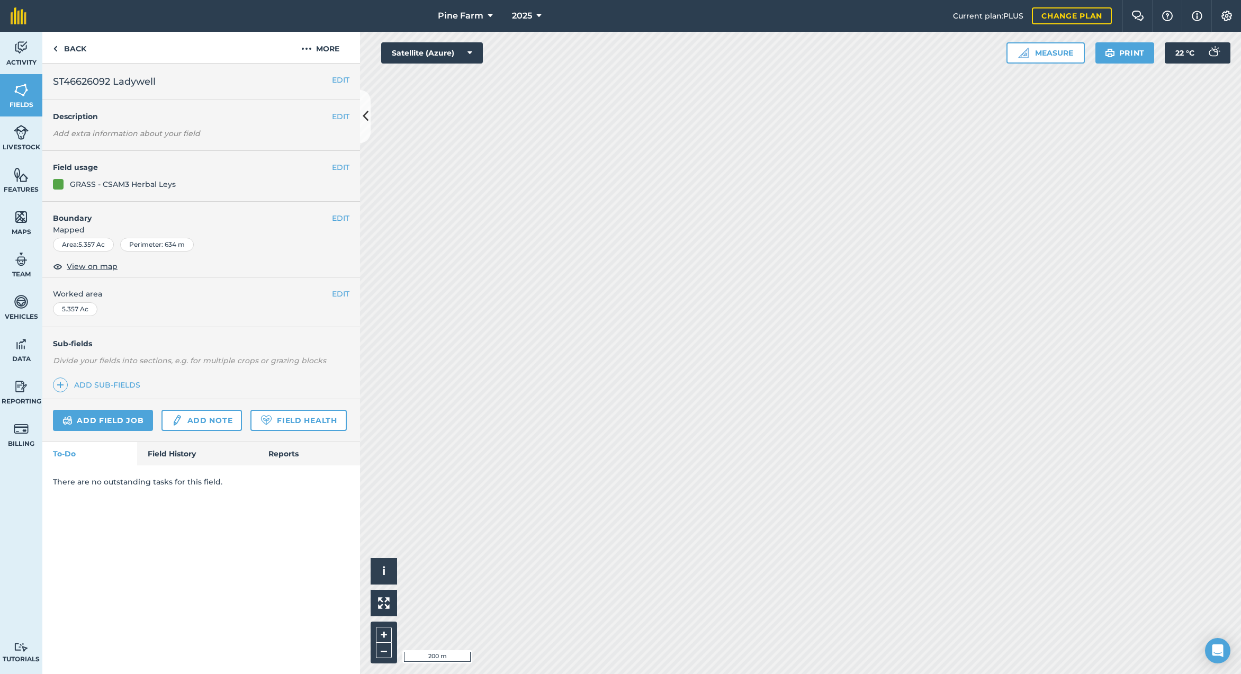
click at [339, 77] on button "EDIT" at bounding box center [340, 80] width 17 height 12
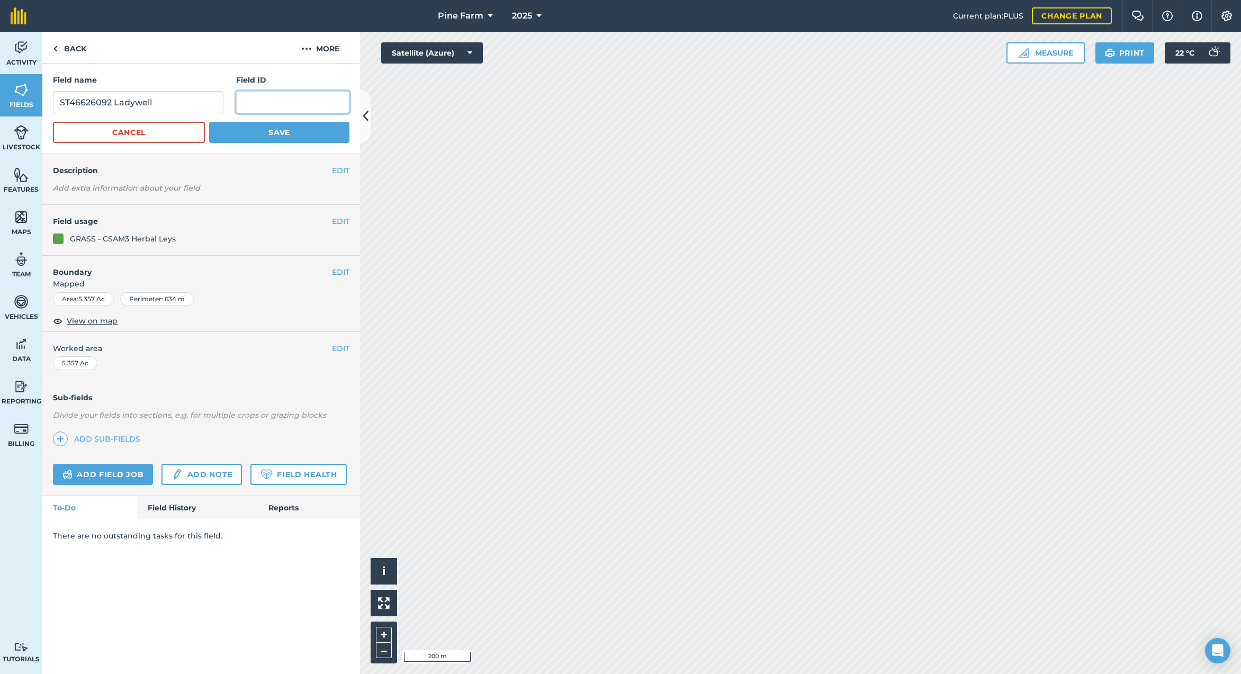
click at [295, 96] on input "text" at bounding box center [292, 102] width 113 height 22
type input "ST46626092"
click at [115, 103] on input "ST46626092 Ladywell" at bounding box center [138, 102] width 171 height 22
type input "Ladywell"
click at [279, 132] on button "Save" at bounding box center [279, 132] width 140 height 21
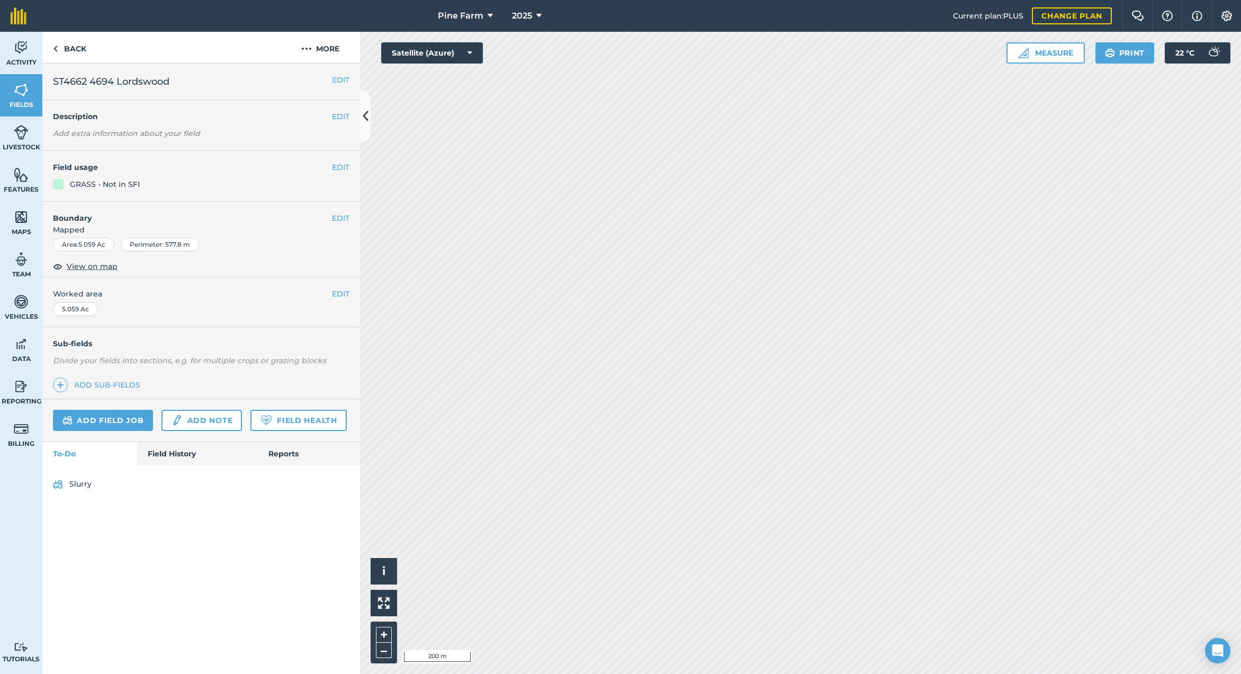
click at [343, 80] on button "EDIT" at bounding box center [340, 80] width 17 height 12
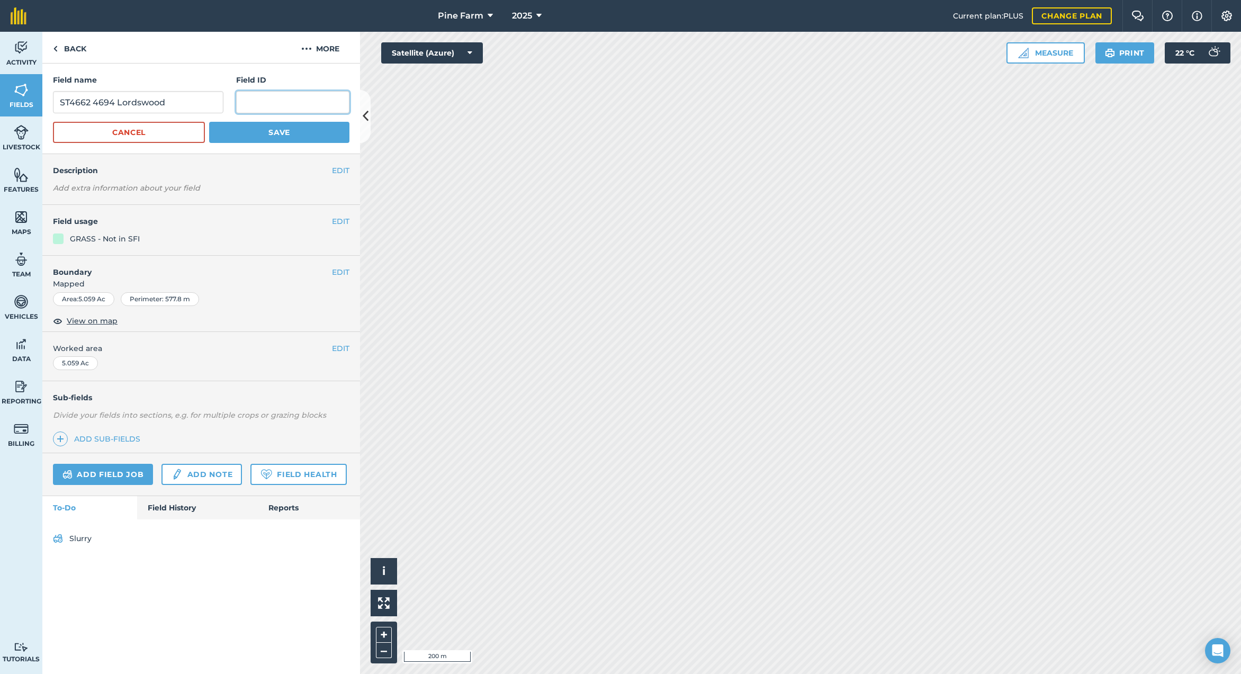
click at [266, 104] on input "text" at bounding box center [292, 102] width 113 height 22
type input "ST46624694"
click at [117, 102] on input "ST4662 4694 Lordswood" at bounding box center [138, 102] width 171 height 22
type input "Lordswood"
click at [279, 132] on button "Save" at bounding box center [279, 132] width 140 height 21
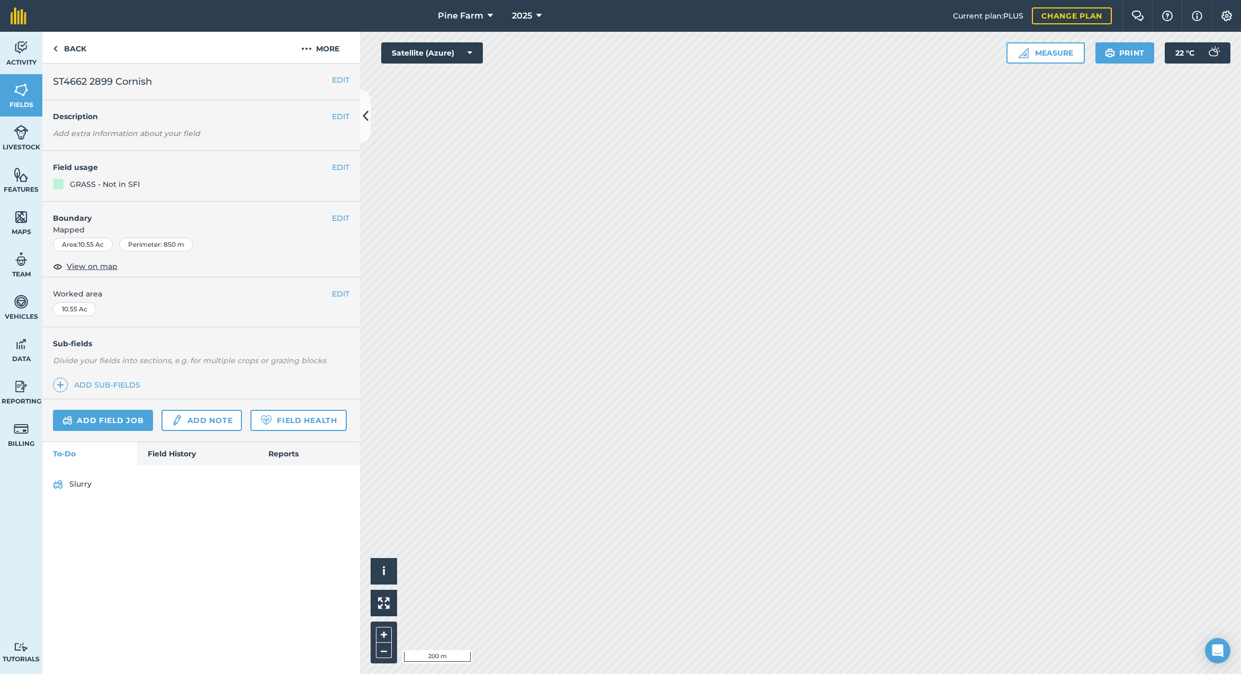
click at [337, 81] on button "EDIT" at bounding box center [340, 80] width 17 height 12
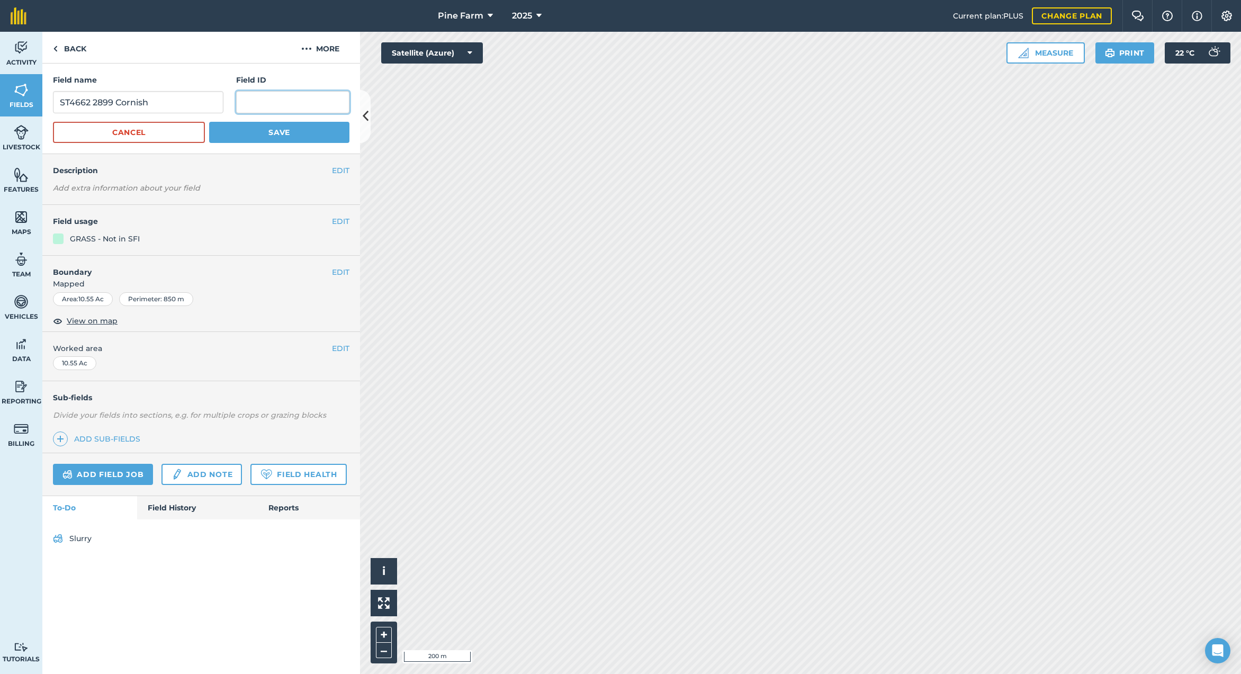
click at [288, 103] on input "text" at bounding box center [292, 102] width 113 height 22
type input "ST46622899"
click at [117, 102] on input "ST4662 2899 Cornish" at bounding box center [138, 102] width 171 height 22
type input "Cornish"
click at [279, 132] on button "Save" at bounding box center [279, 132] width 140 height 21
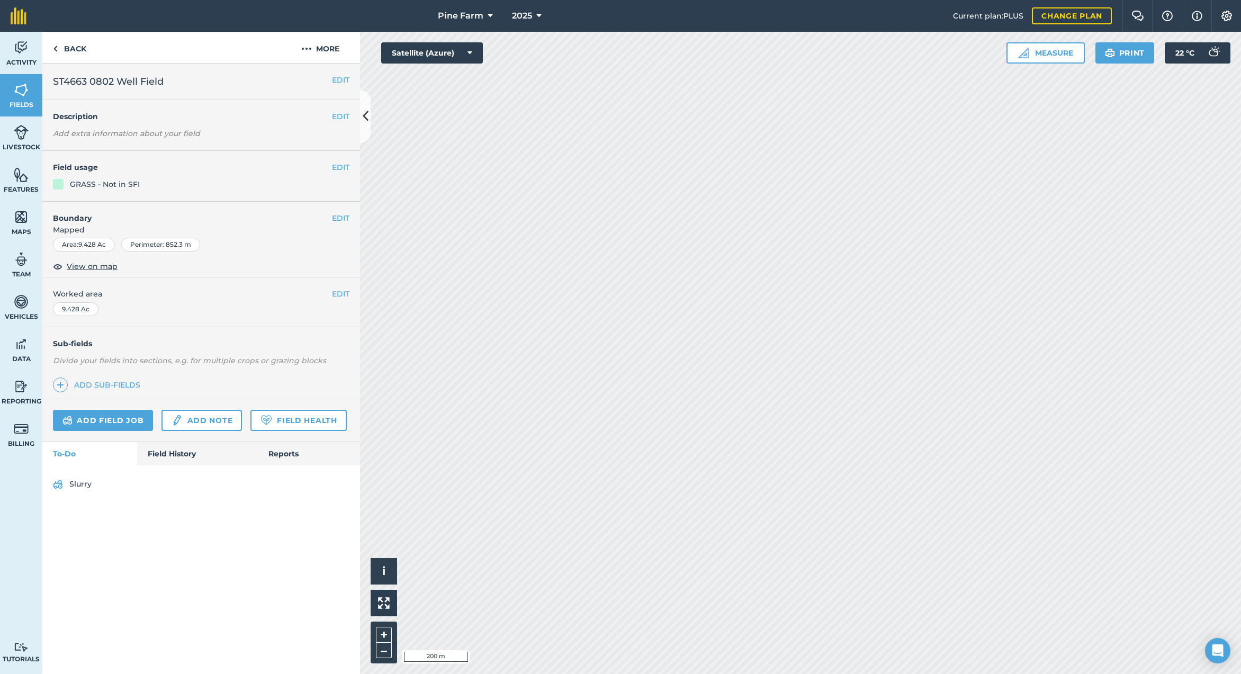
click at [336, 80] on button "EDIT" at bounding box center [340, 80] width 17 height 12
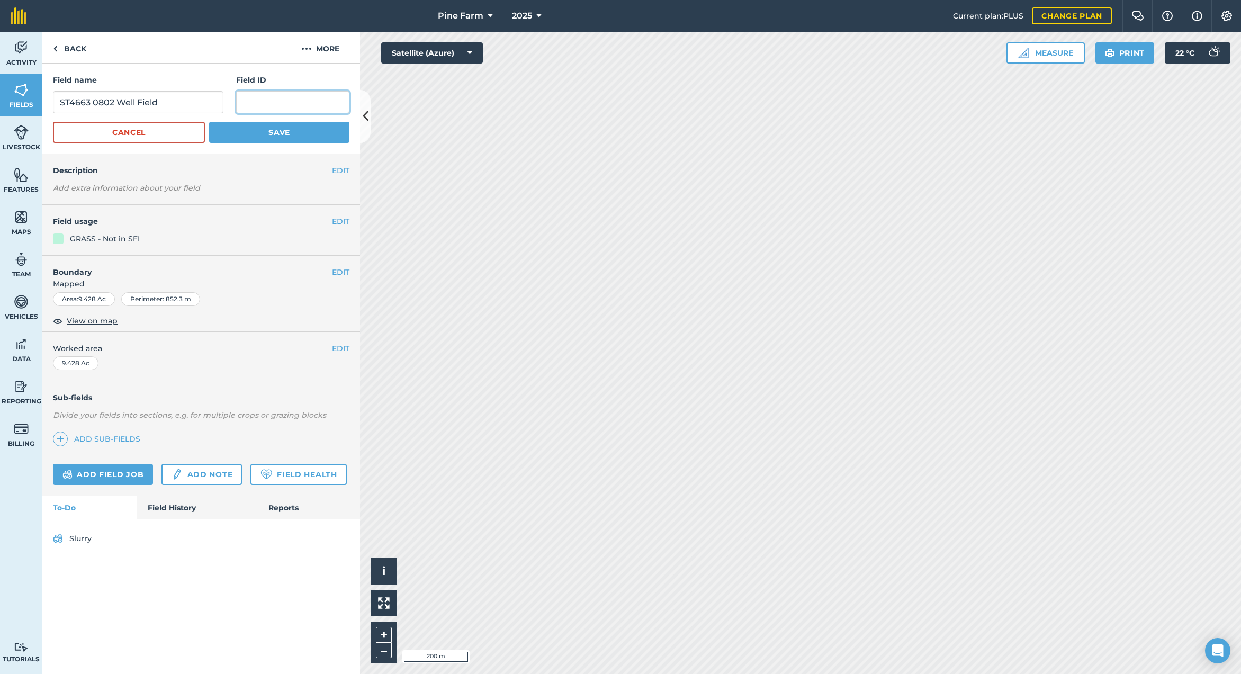
click at [301, 105] on input "text" at bounding box center [292, 102] width 113 height 22
type input "ST46630802"
click at [117, 102] on input "ST4663 0802 Well Field" at bounding box center [138, 102] width 171 height 22
type input "Well Field"
click at [279, 132] on button "Save" at bounding box center [279, 132] width 140 height 21
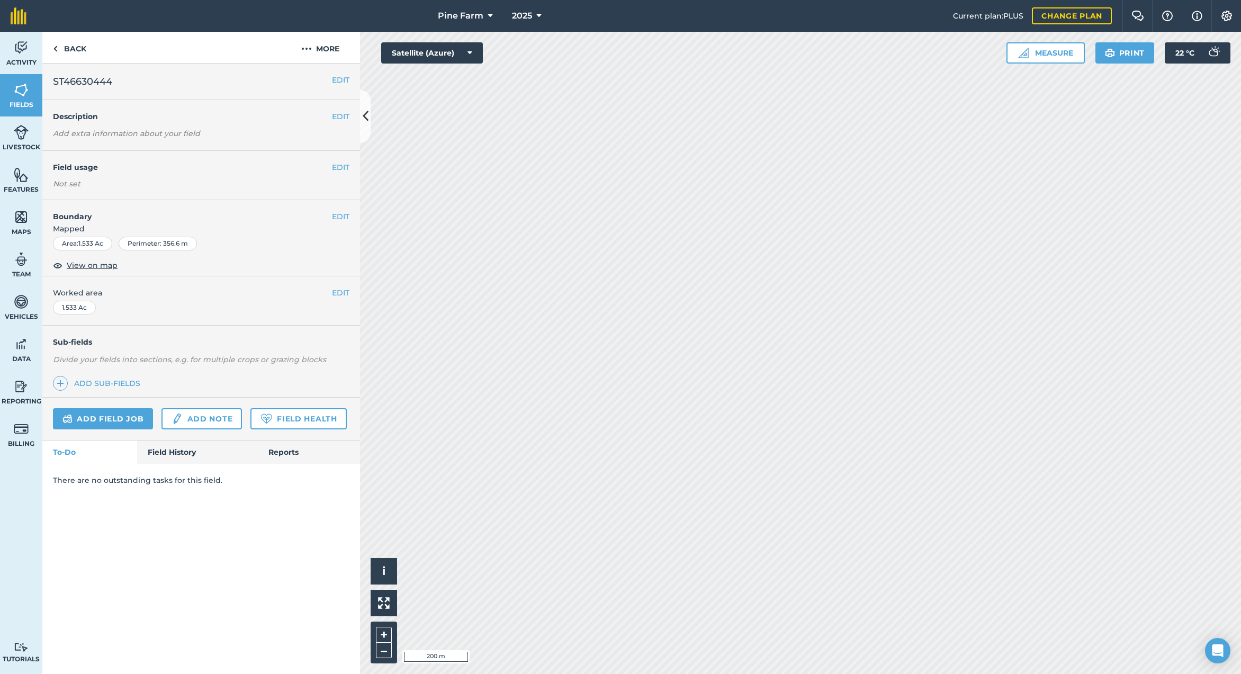
click at [344, 78] on button "EDIT" at bounding box center [340, 80] width 17 height 12
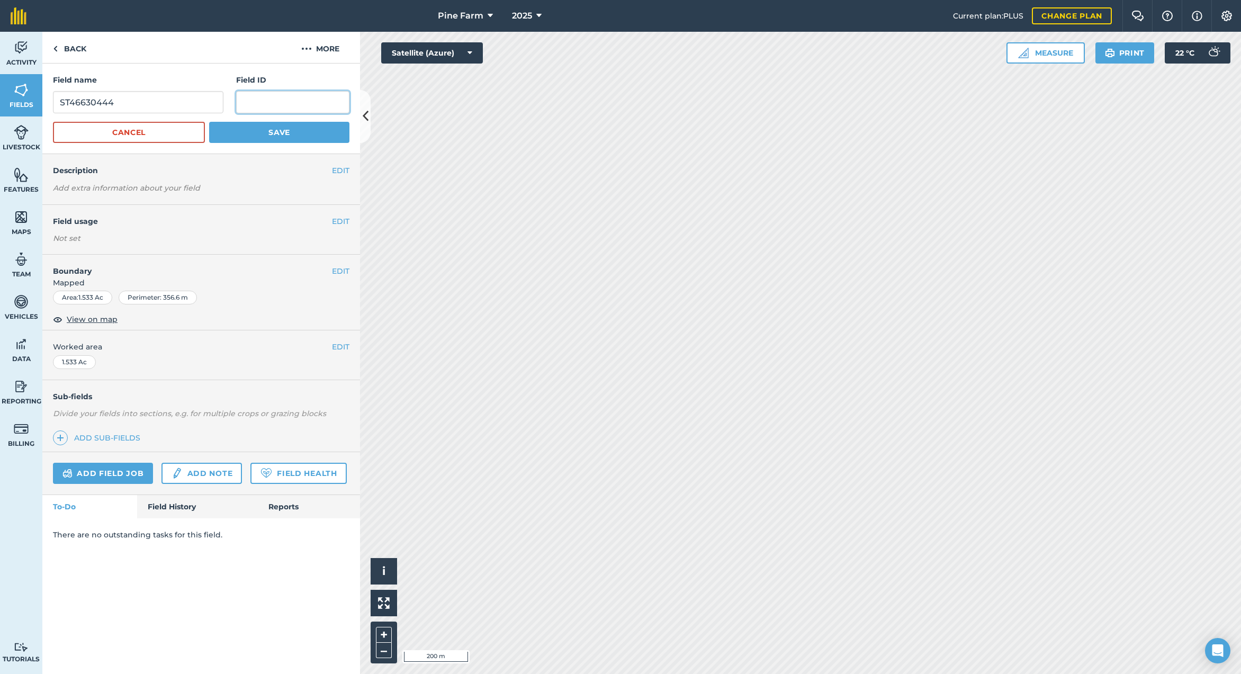
click at [307, 103] on input "text" at bounding box center [292, 102] width 113 height 22
type input "ST46630444"
click at [128, 102] on input "ST46630444" at bounding box center [138, 102] width 171 height 22
type input "S"
type input "Max 1"
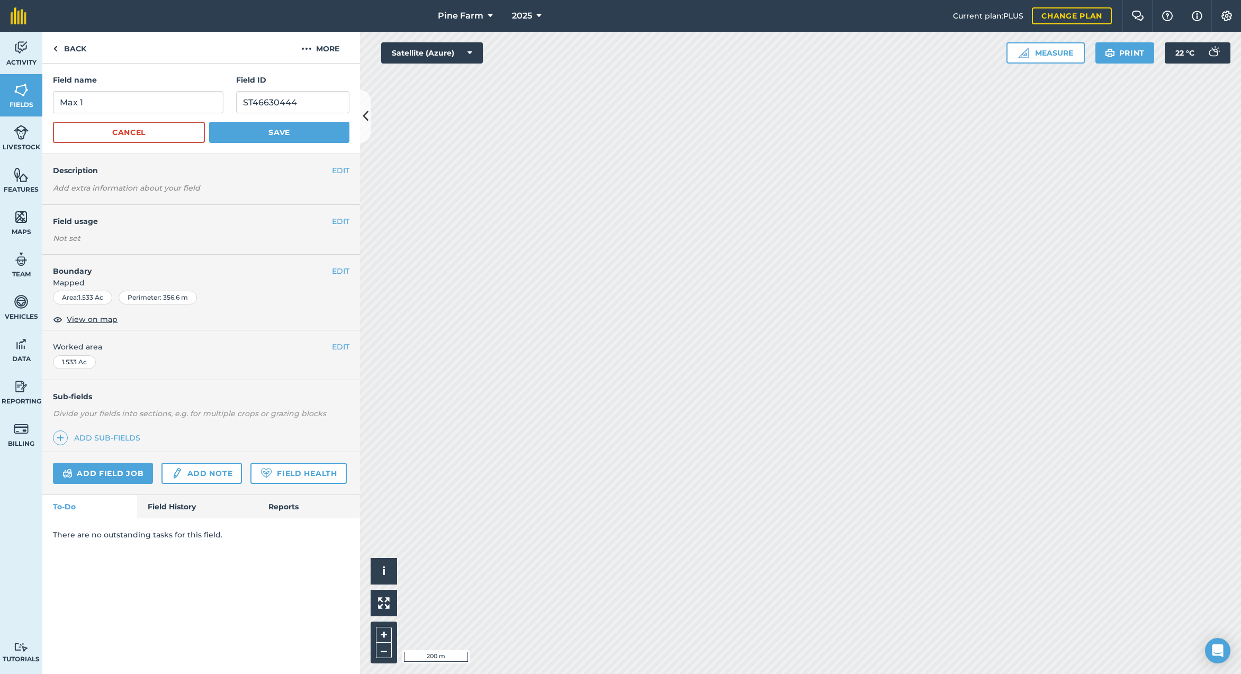
click at [262, 130] on button "Save" at bounding box center [279, 132] width 140 height 21
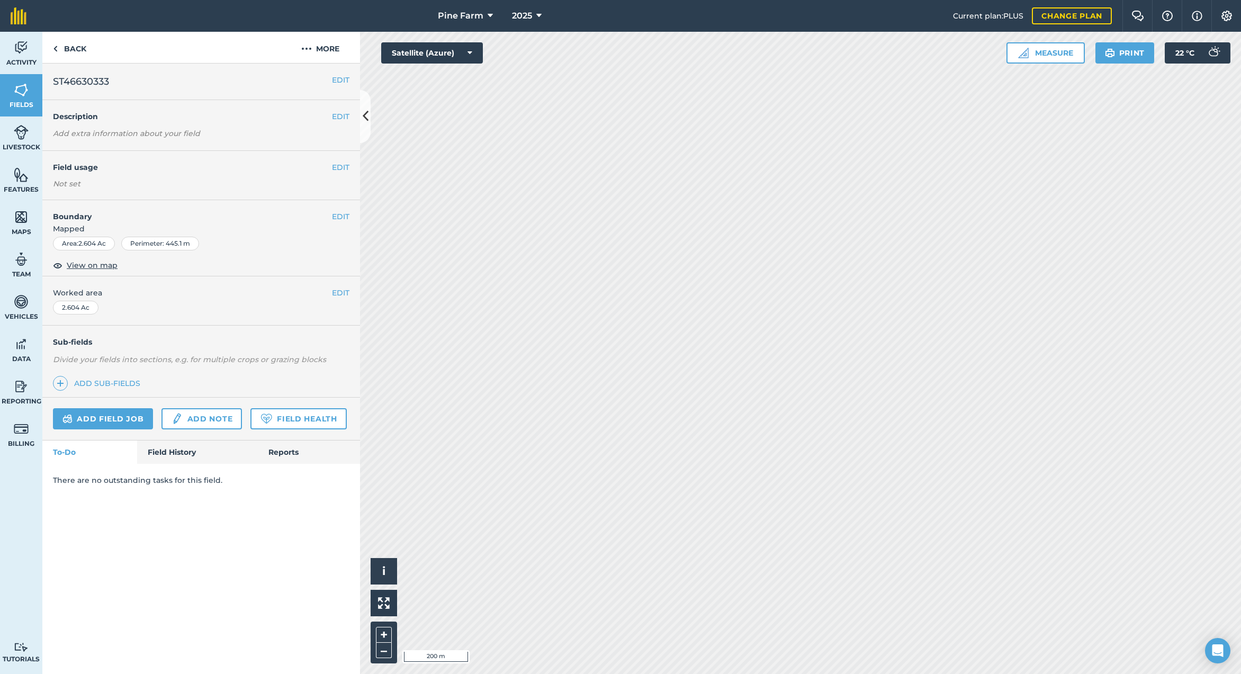
click at [336, 77] on button "EDIT" at bounding box center [340, 80] width 17 height 12
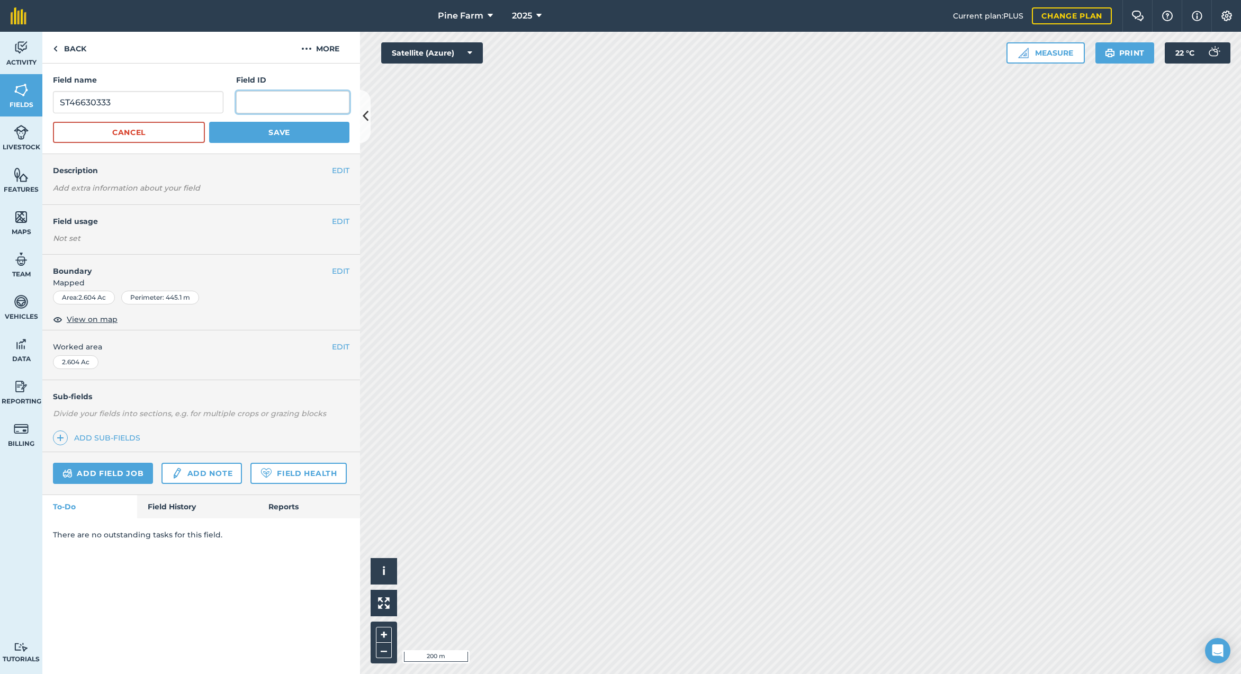
click at [273, 104] on input "text" at bounding box center [292, 102] width 113 height 22
type input "St46630333"
click at [157, 102] on input "ST46630333" at bounding box center [138, 102] width 171 height 22
type input "S"
type input "Max 2"
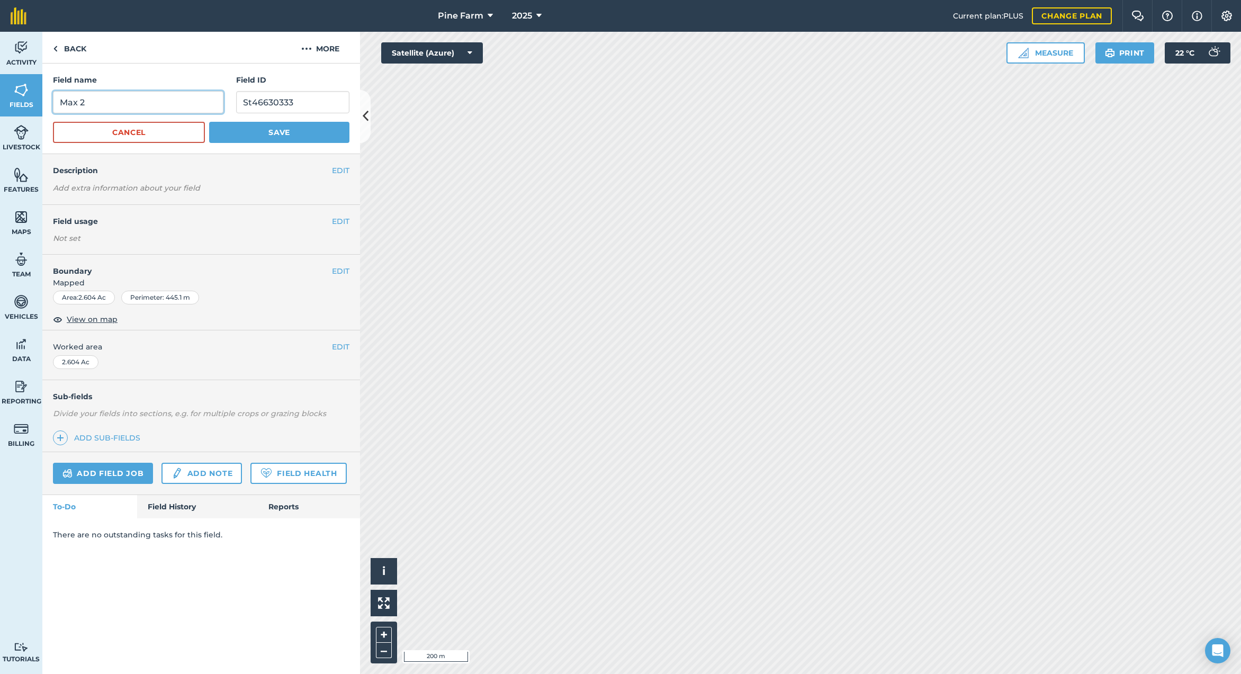
click at [279, 132] on button "Save" at bounding box center [279, 132] width 140 height 21
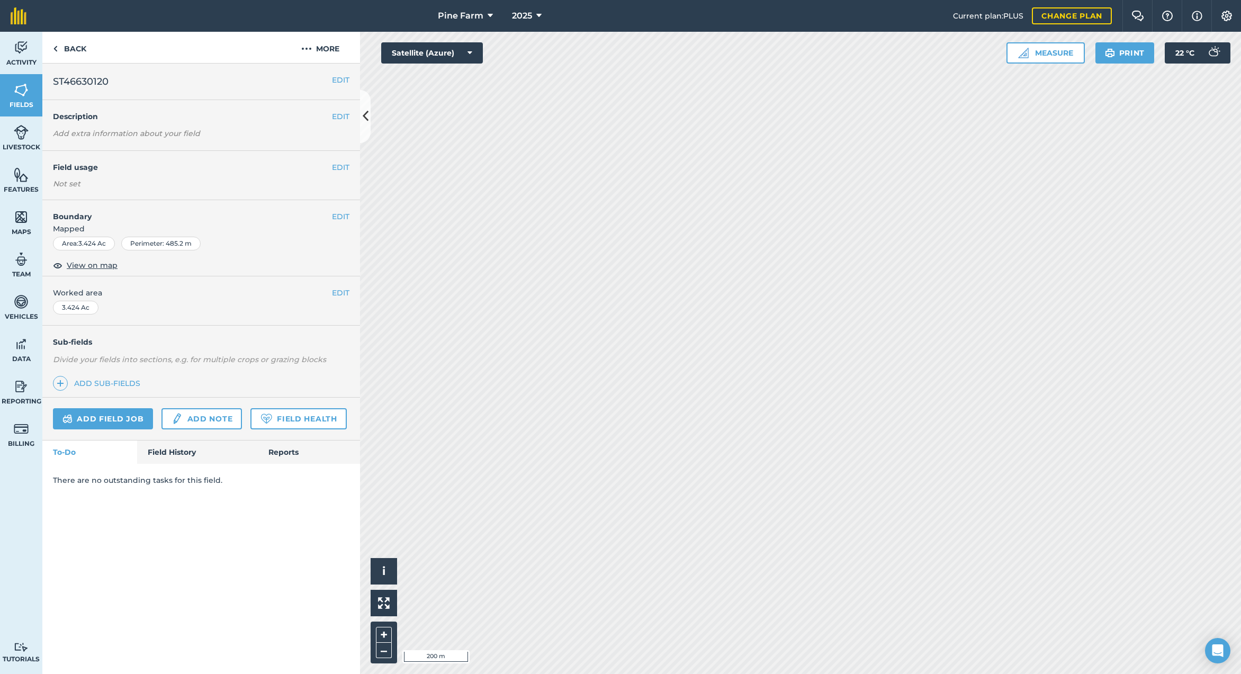
click at [335, 80] on button "EDIT" at bounding box center [340, 80] width 17 height 12
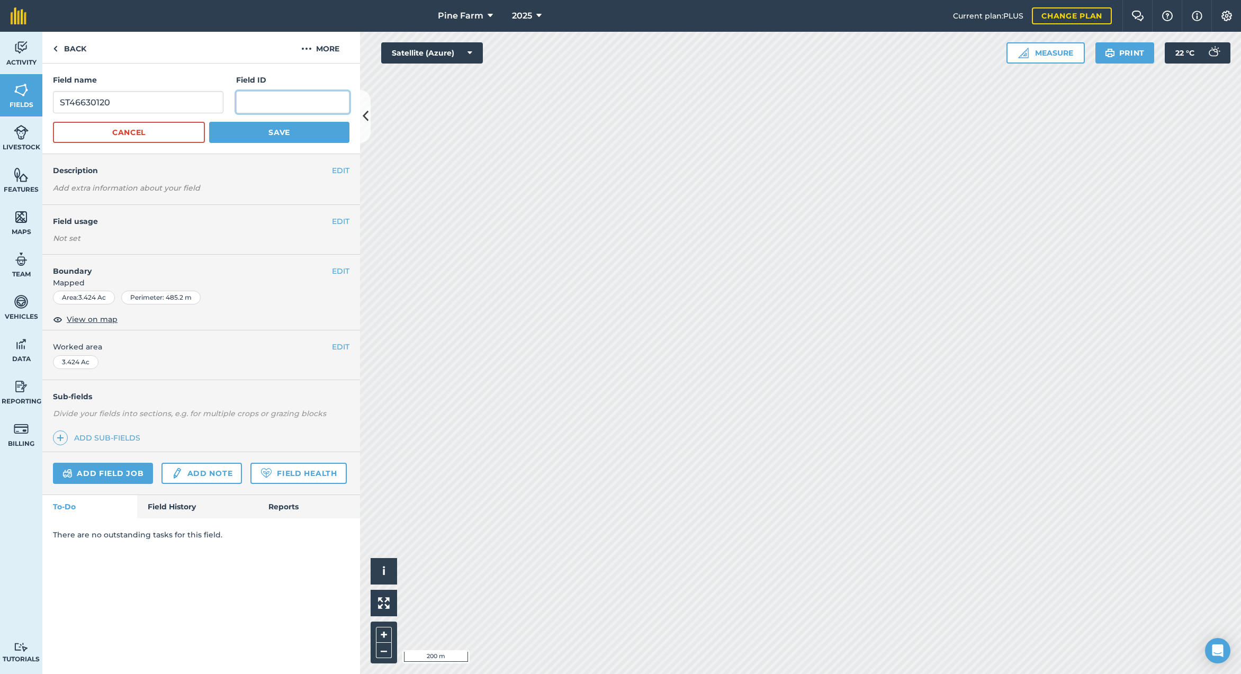
click at [277, 102] on input "text" at bounding box center [292, 102] width 113 height 22
type input "ST46630120"
click at [157, 105] on input "ST46630120" at bounding box center [138, 102] width 171 height 22
type input "S"
type input "Max 3"
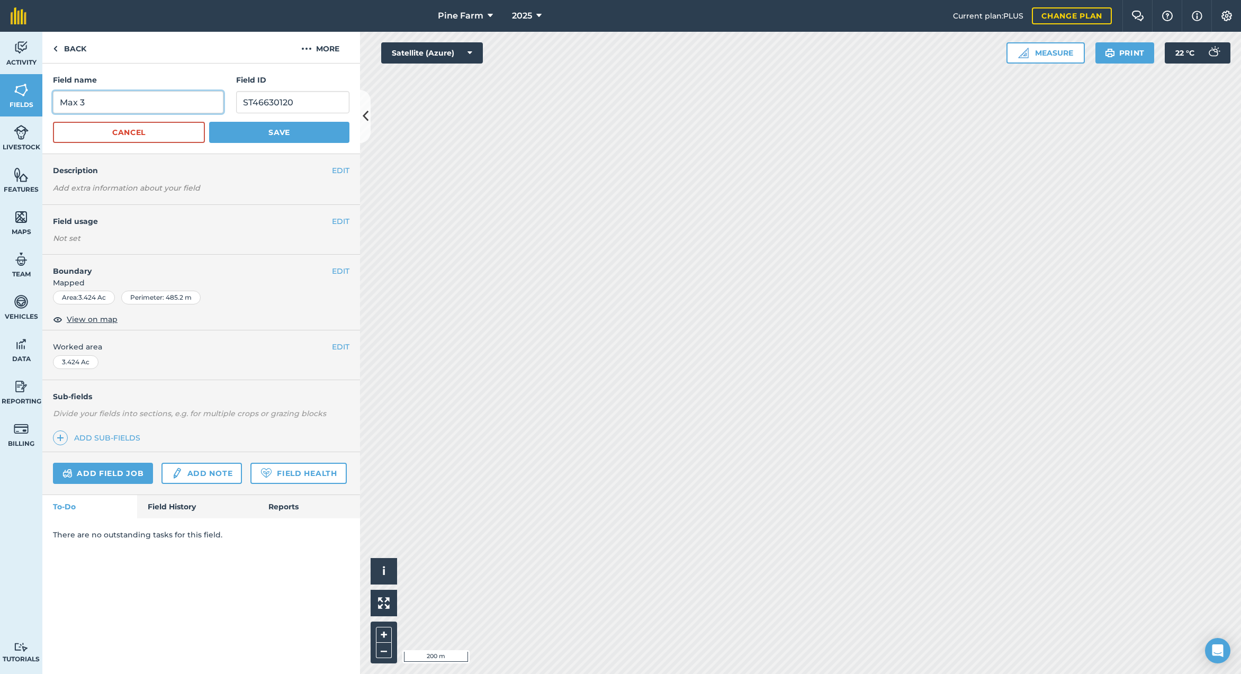
click at [279, 132] on button "Save" at bounding box center [279, 132] width 140 height 21
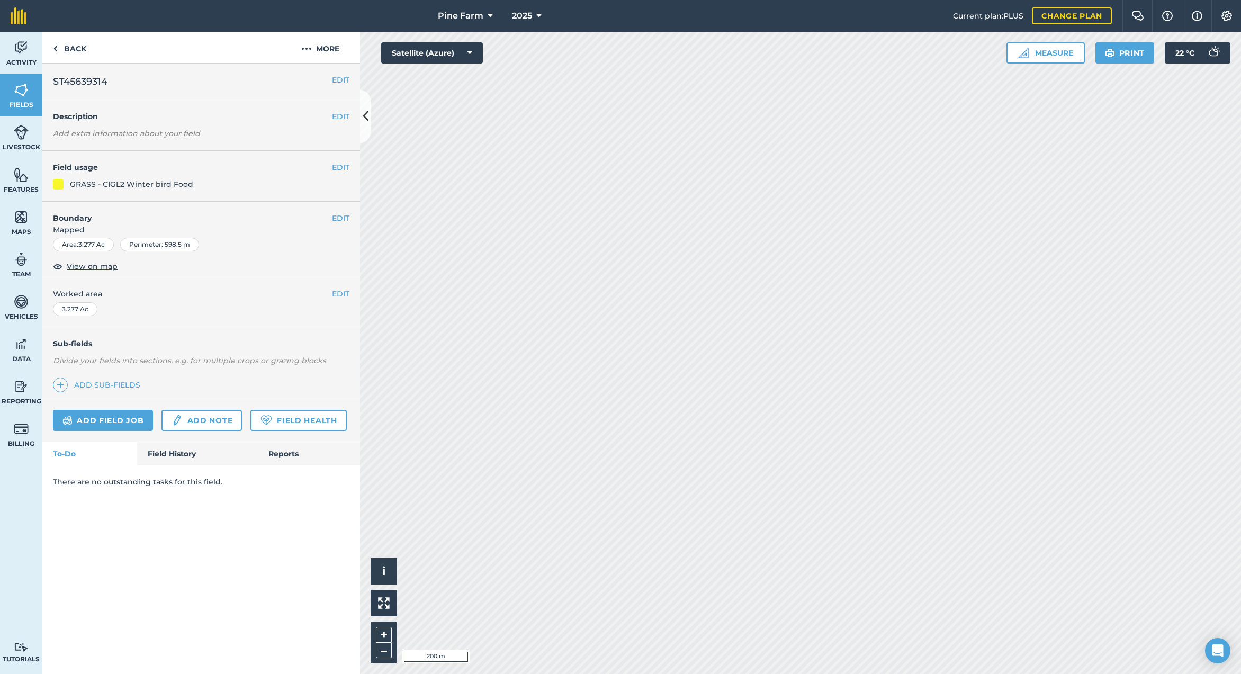
click at [343, 79] on button "EDIT" at bounding box center [340, 80] width 17 height 12
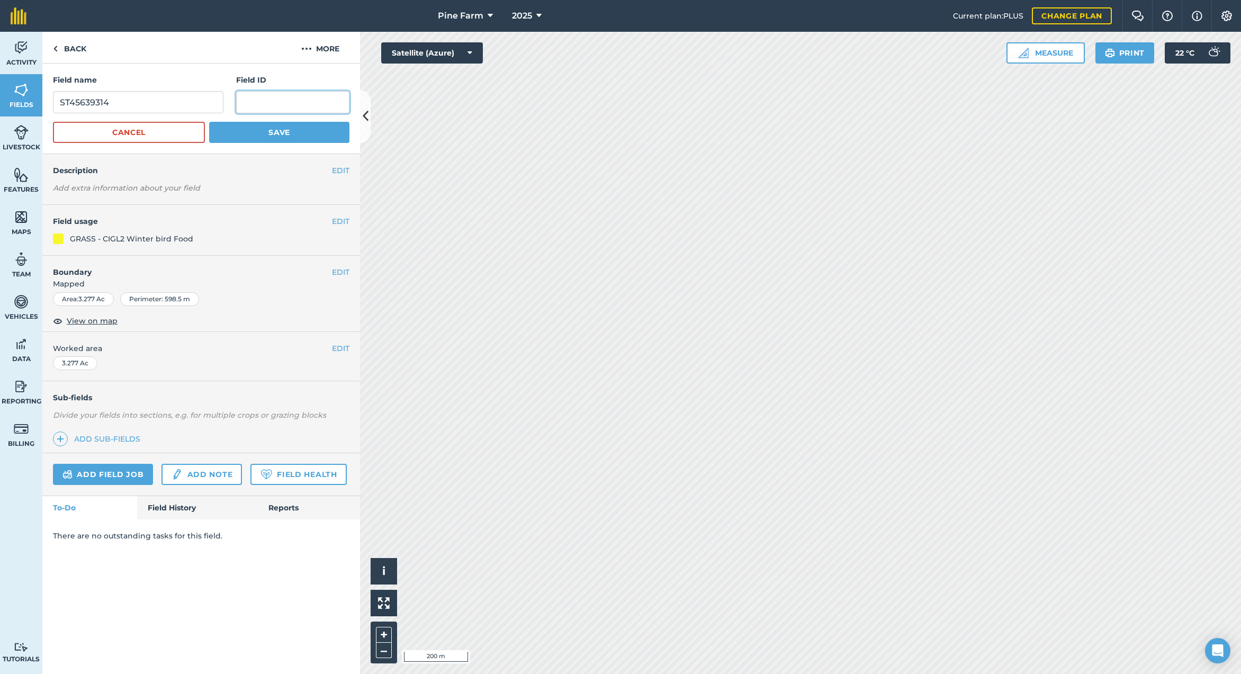
click at [297, 103] on input "text" at bounding box center [292, 102] width 113 height 22
type input "ST45639314"
click at [154, 97] on input "ST45639314" at bounding box center [138, 102] width 171 height 22
type input "S"
type input "Burnetts A"
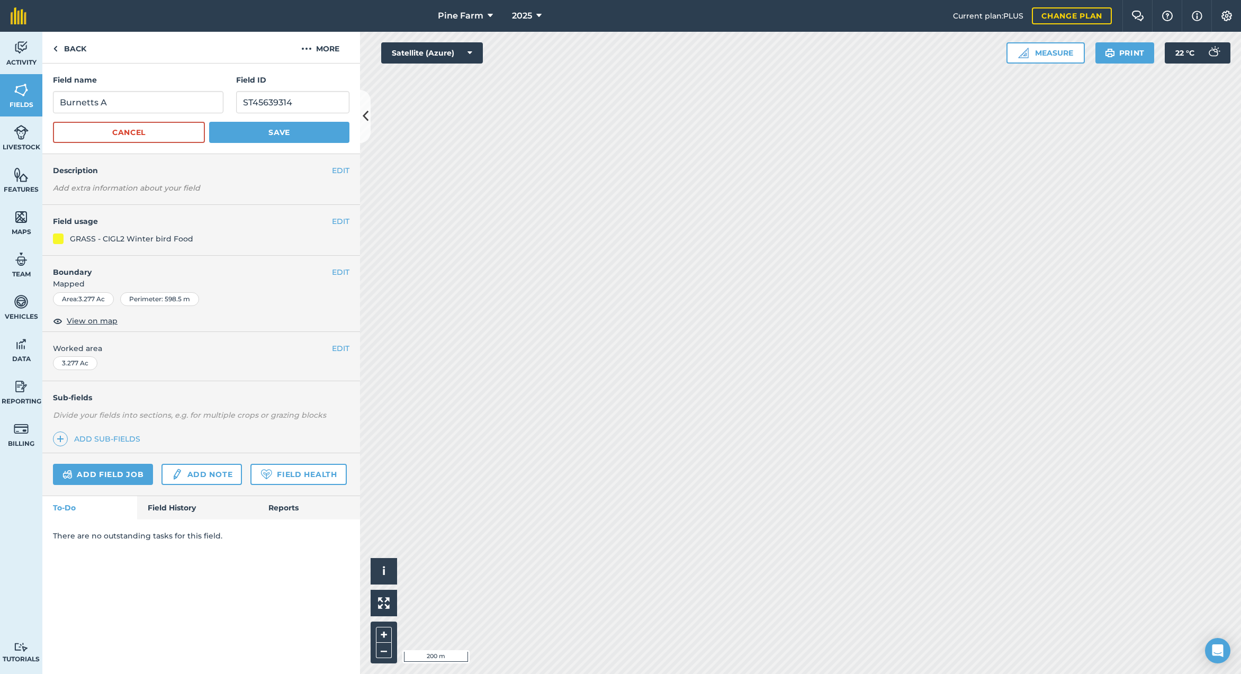
click at [257, 137] on button "Save" at bounding box center [279, 132] width 140 height 21
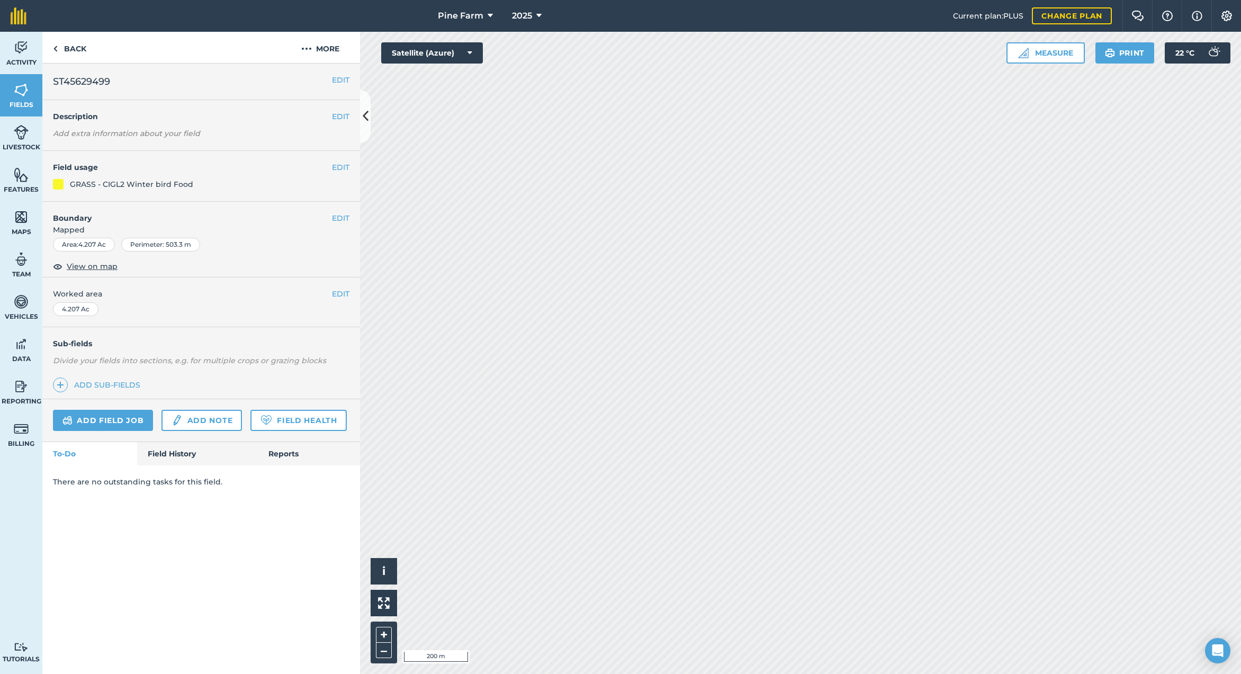
click at [337, 79] on button "EDIT" at bounding box center [340, 80] width 17 height 12
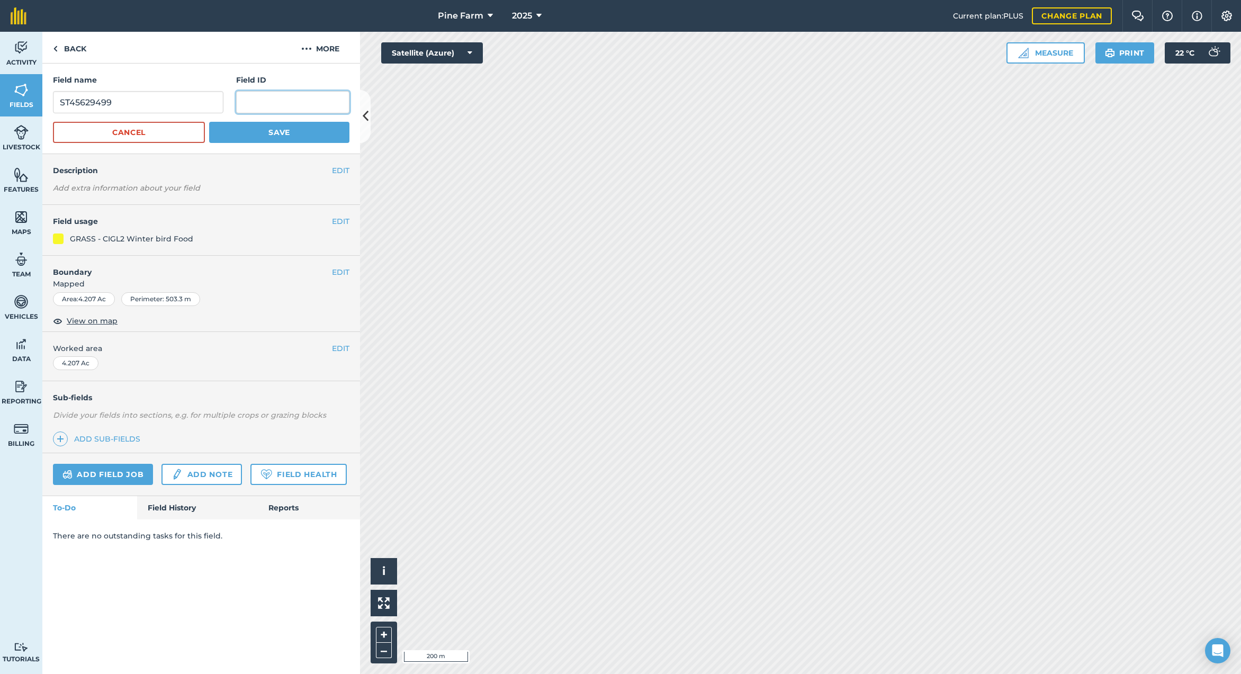
click at [285, 95] on input "text" at bounding box center [292, 102] width 113 height 22
type input "ST45629499"
click at [154, 104] on input "ST45629499" at bounding box center [138, 102] width 171 height 22
type input "S"
type input "Burnetts b"
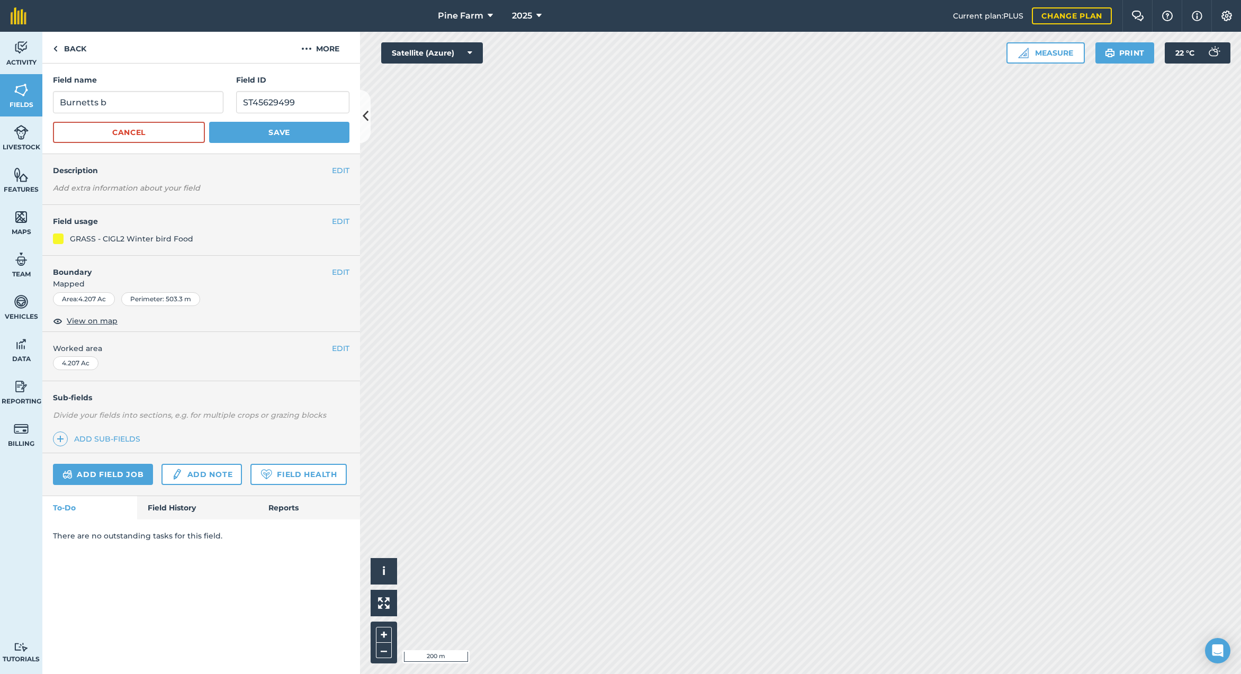
click at [265, 133] on button "Save" at bounding box center [279, 132] width 140 height 21
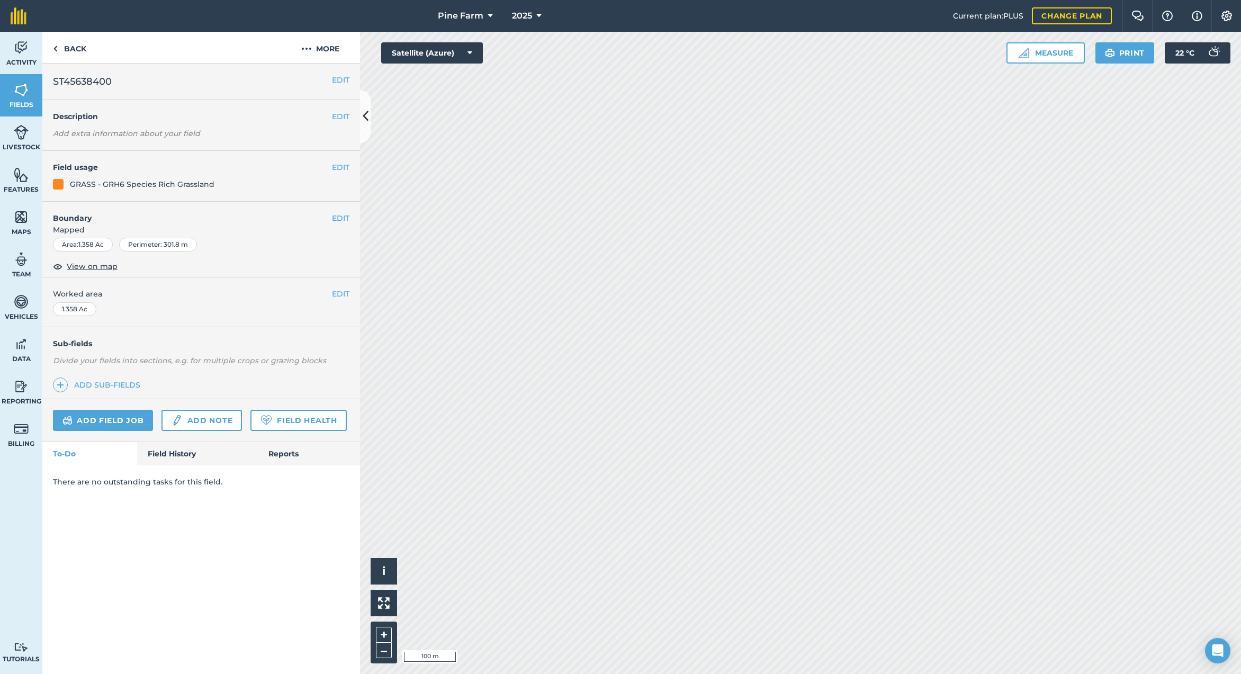
click at [337, 79] on button "EDIT" at bounding box center [340, 80] width 17 height 12
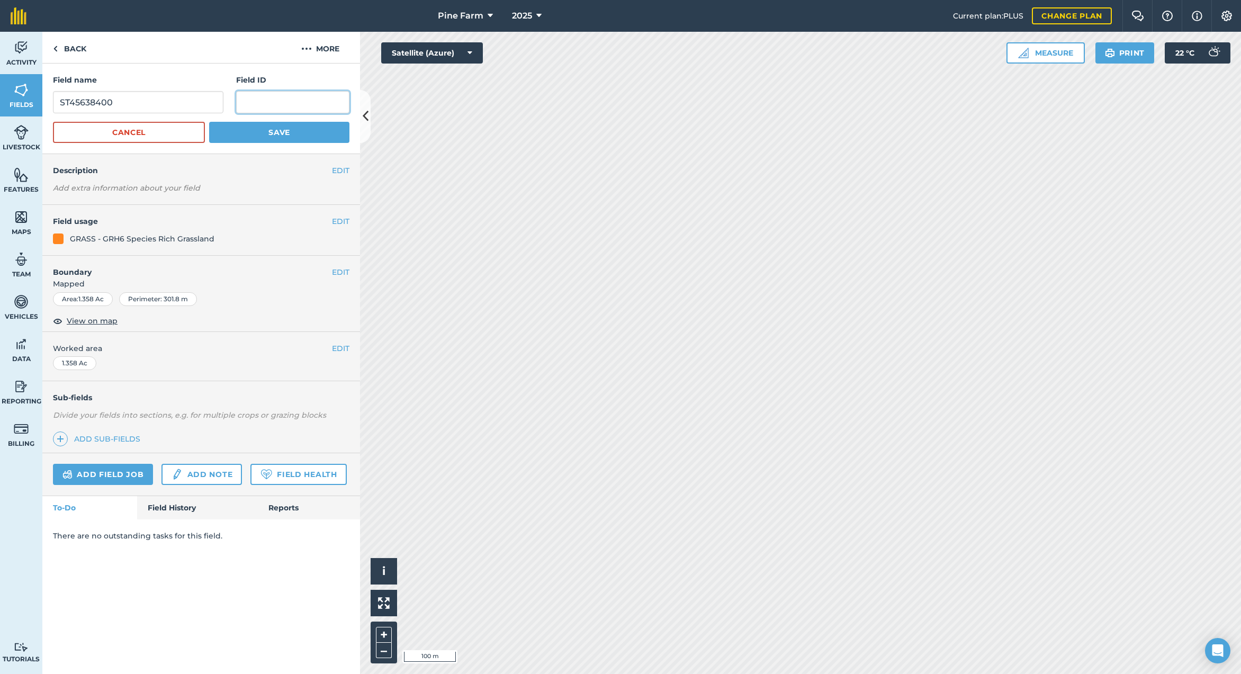
click at [313, 100] on input "text" at bounding box center [292, 102] width 113 height 22
type input "ST45638400"
click at [137, 105] on input "ST45638400" at bounding box center [138, 102] width 171 height 22
type input "S"
type input "Burnetts c"
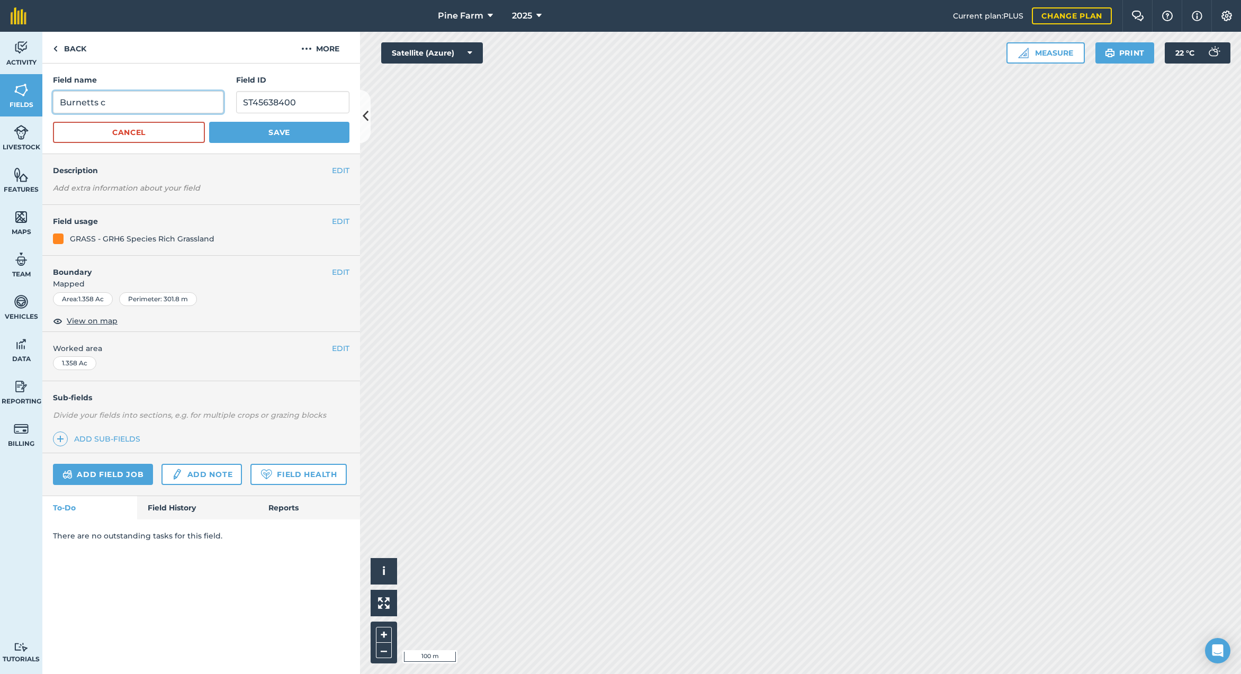
click at [279, 132] on button "Save" at bounding box center [279, 132] width 140 height 21
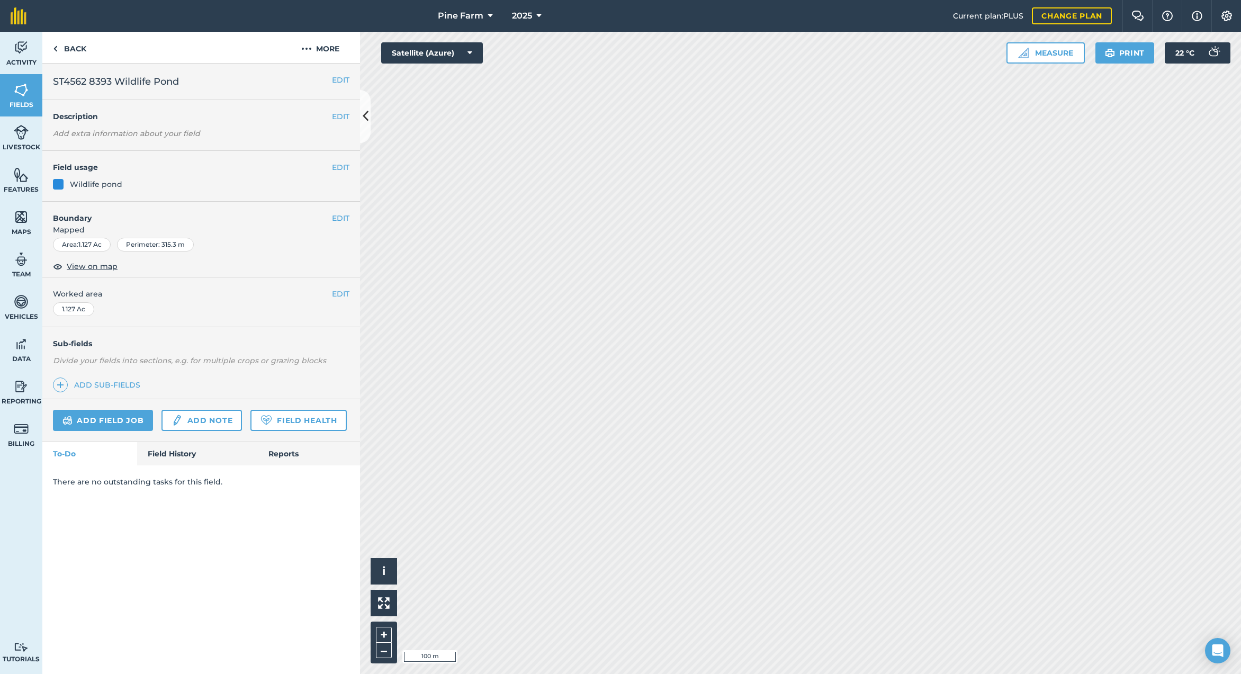
click at [342, 79] on button "EDIT" at bounding box center [340, 80] width 17 height 12
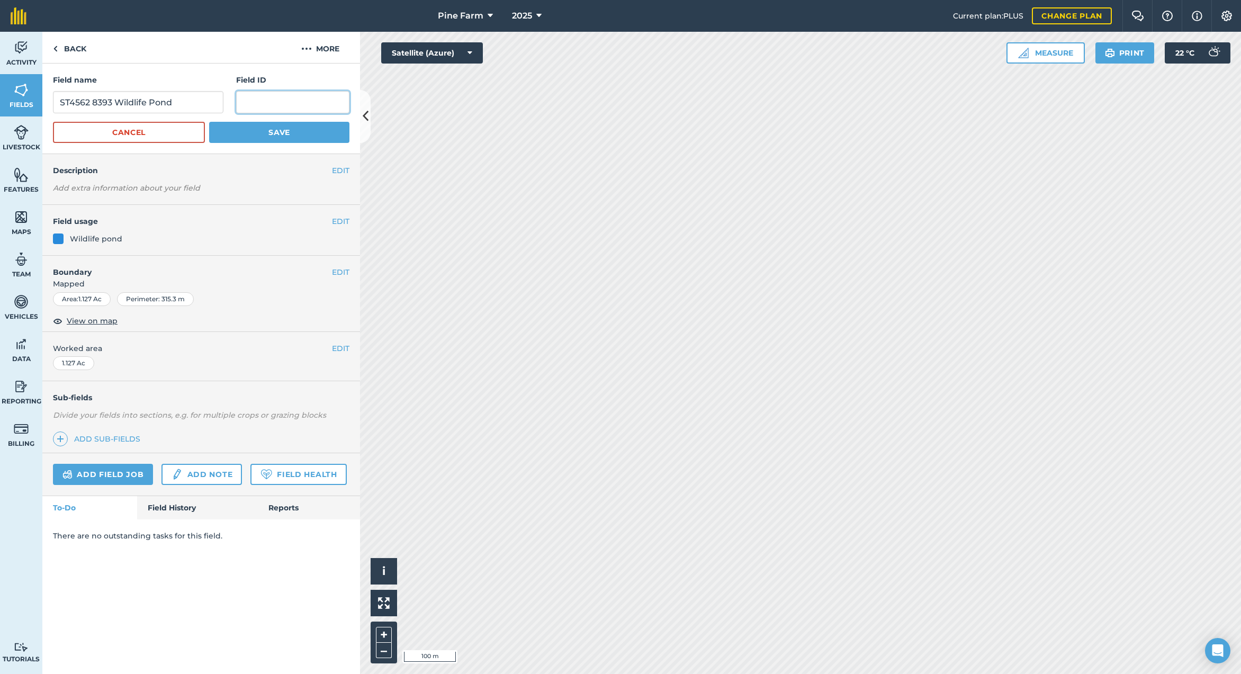
click at [294, 103] on input "text" at bounding box center [292, 102] width 113 height 22
type input "ST45628393"
click at [115, 102] on input "ST4562 8393 Wildlife Pond" at bounding box center [138, 102] width 171 height 22
type input "Wildlife Pond"
click at [279, 132] on button "Save" at bounding box center [279, 132] width 140 height 21
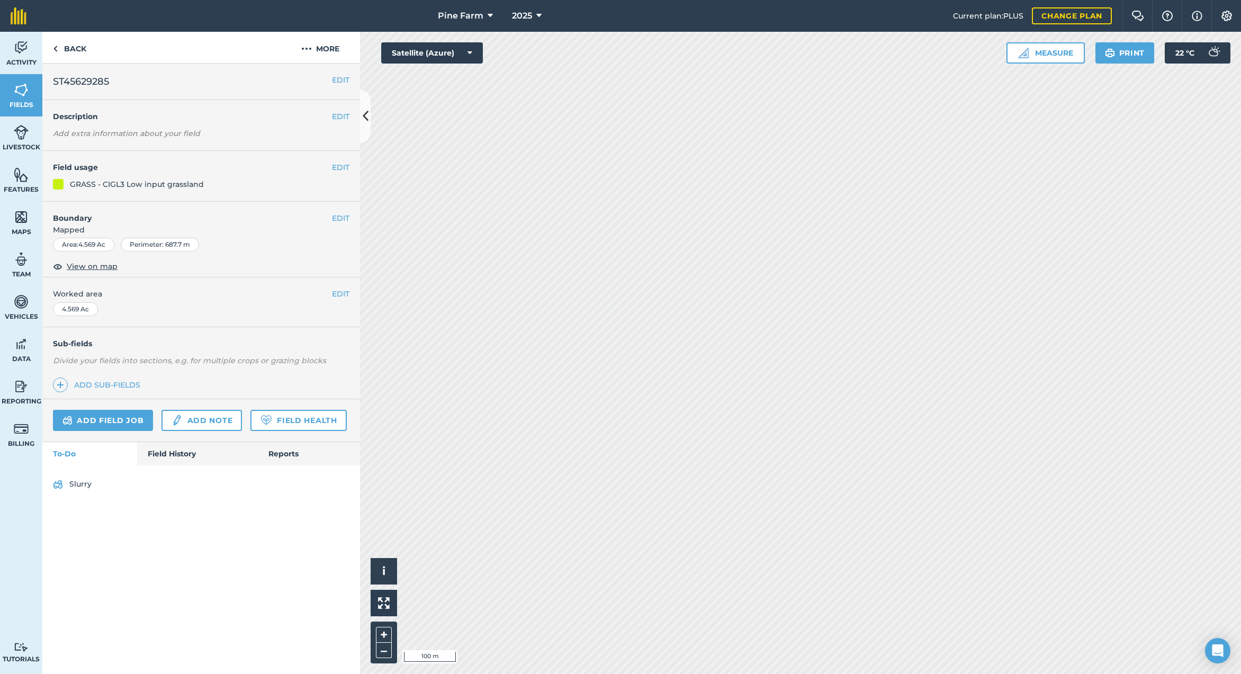
click at [341, 80] on button "EDIT" at bounding box center [340, 80] width 17 height 12
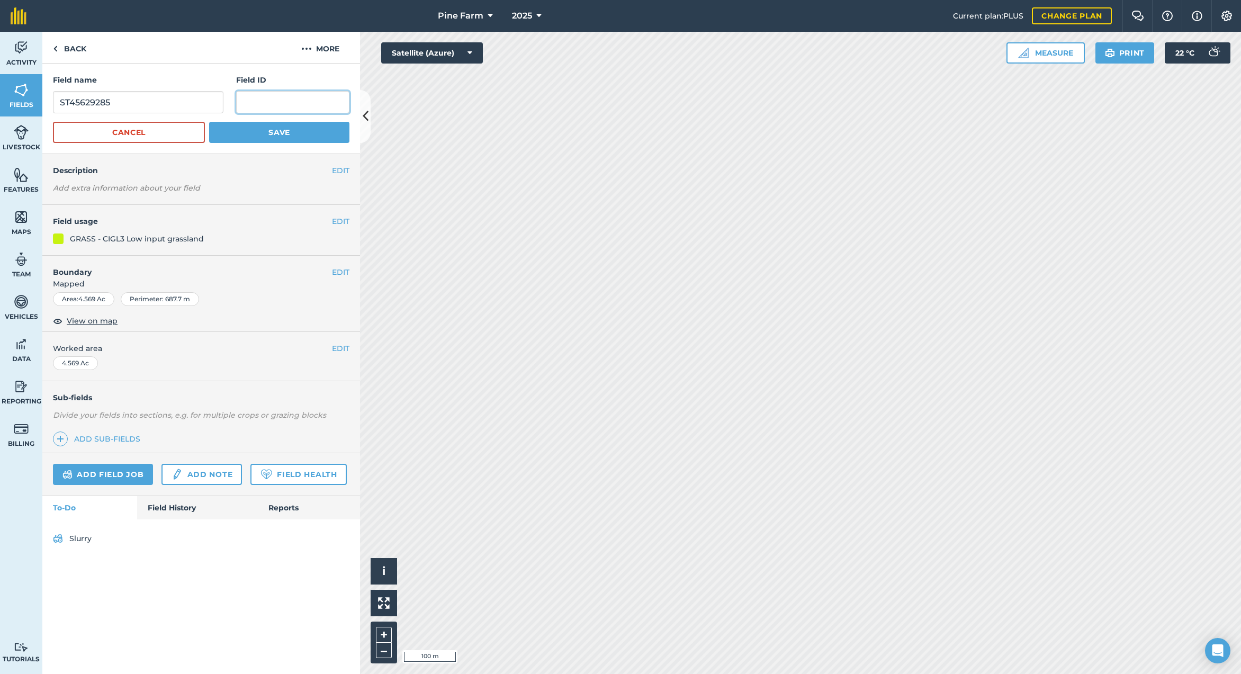
click at [285, 101] on input "text" at bounding box center [292, 102] width 113 height 22
type input "ST45629285"
click at [154, 99] on input "ST45629285" at bounding box center [138, 102] width 171 height 22
type input "S"
type input "Burnetts River"
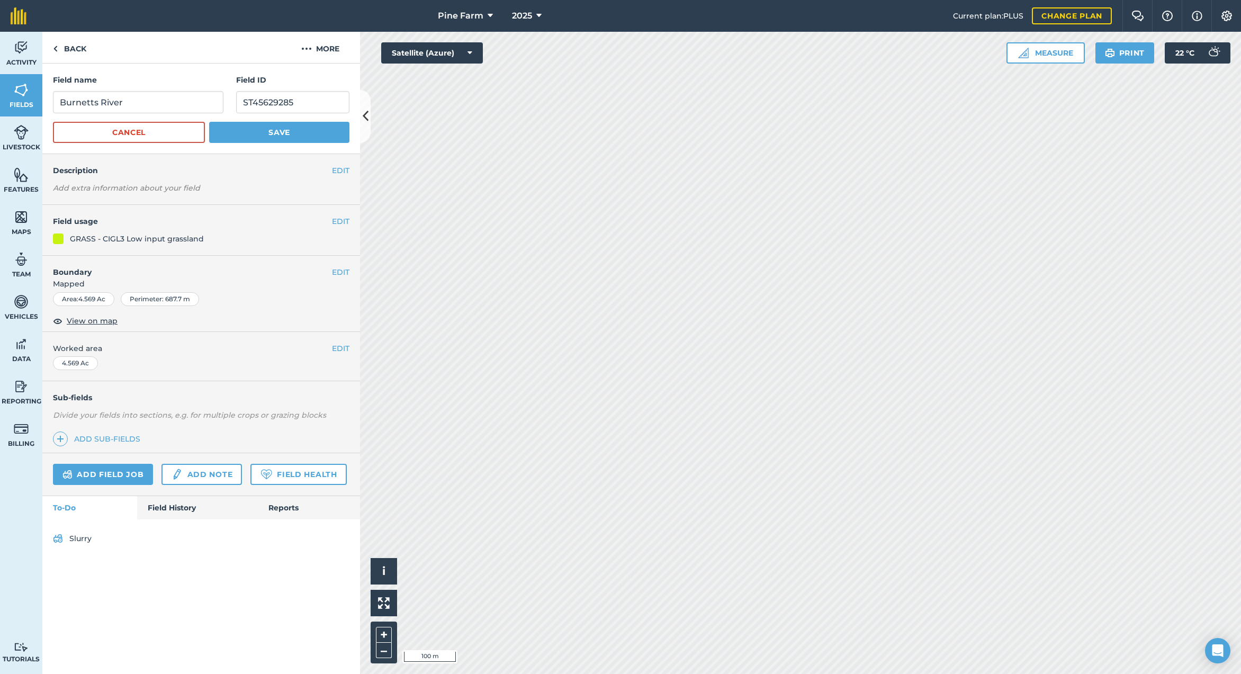
click at [279, 132] on button "Save" at bounding box center [279, 132] width 140 height 21
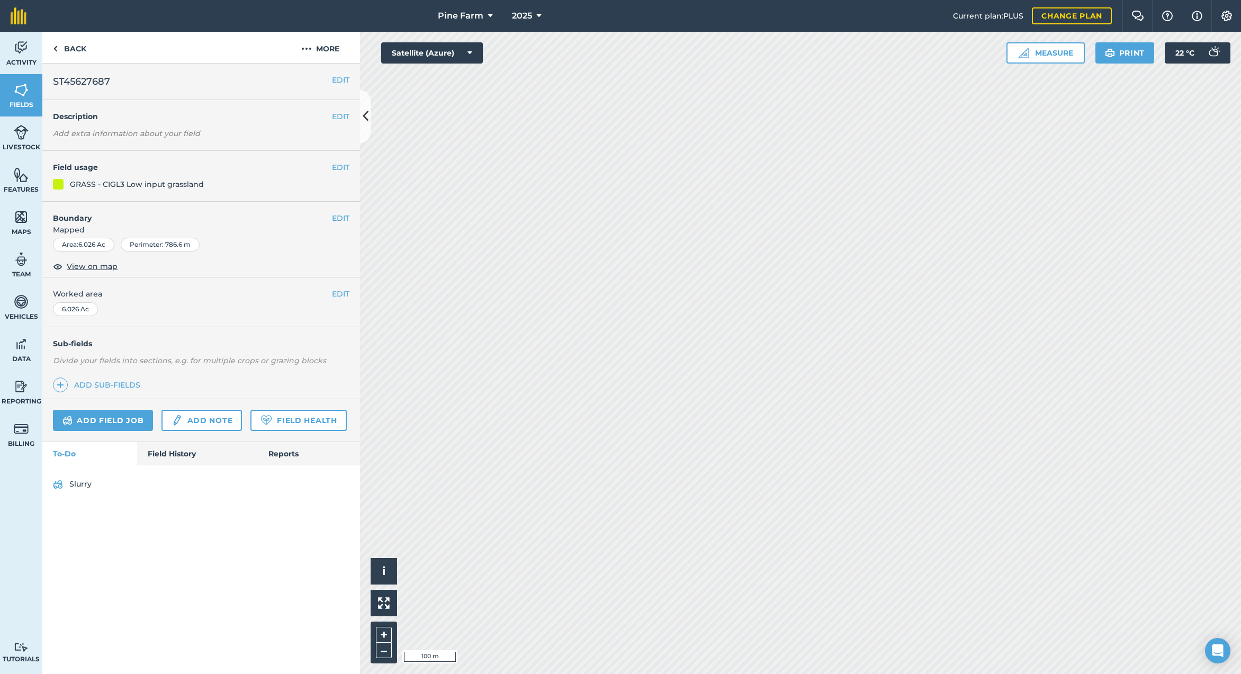
click at [336, 78] on button "EDIT" at bounding box center [340, 80] width 17 height 12
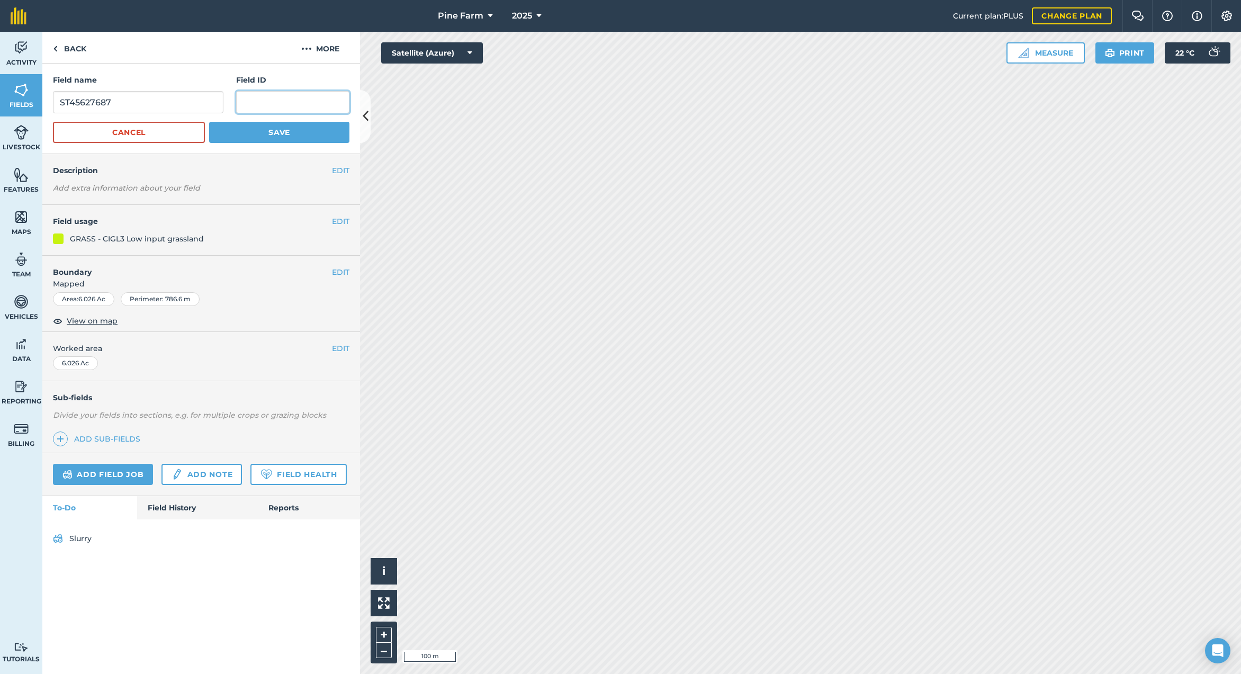
click at [295, 102] on input "text" at bounding box center [292, 102] width 113 height 22
type input "ST45627687"
click at [143, 103] on input "ST45627687" at bounding box center [138, 102] width 171 height 22
type input "S"
type input "Burnetts River"
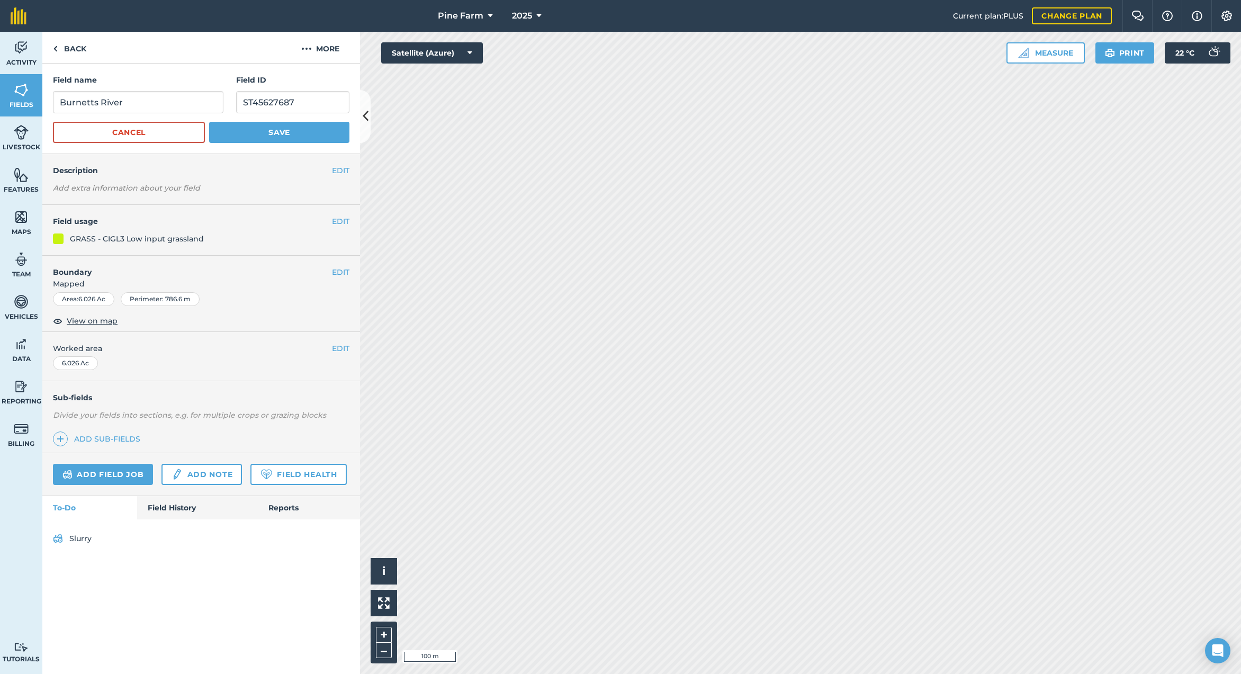
click at [295, 131] on button "Save" at bounding box center [279, 132] width 140 height 21
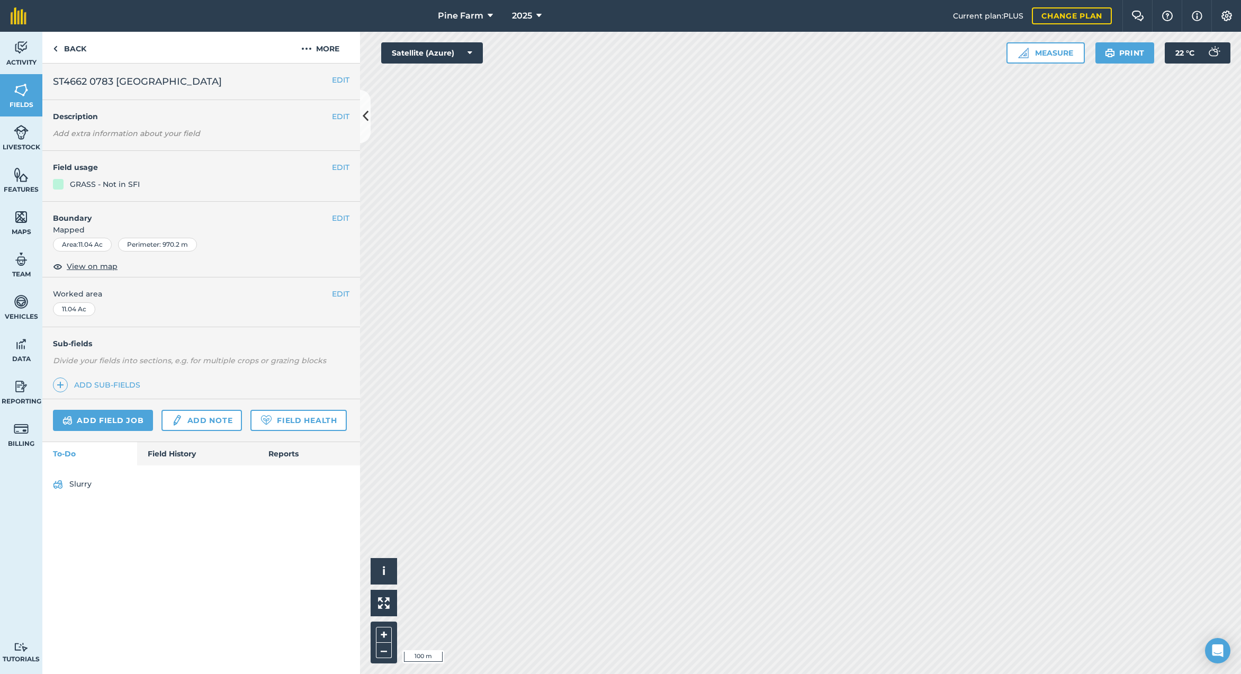
click at [338, 80] on button "EDIT" at bounding box center [340, 80] width 17 height 12
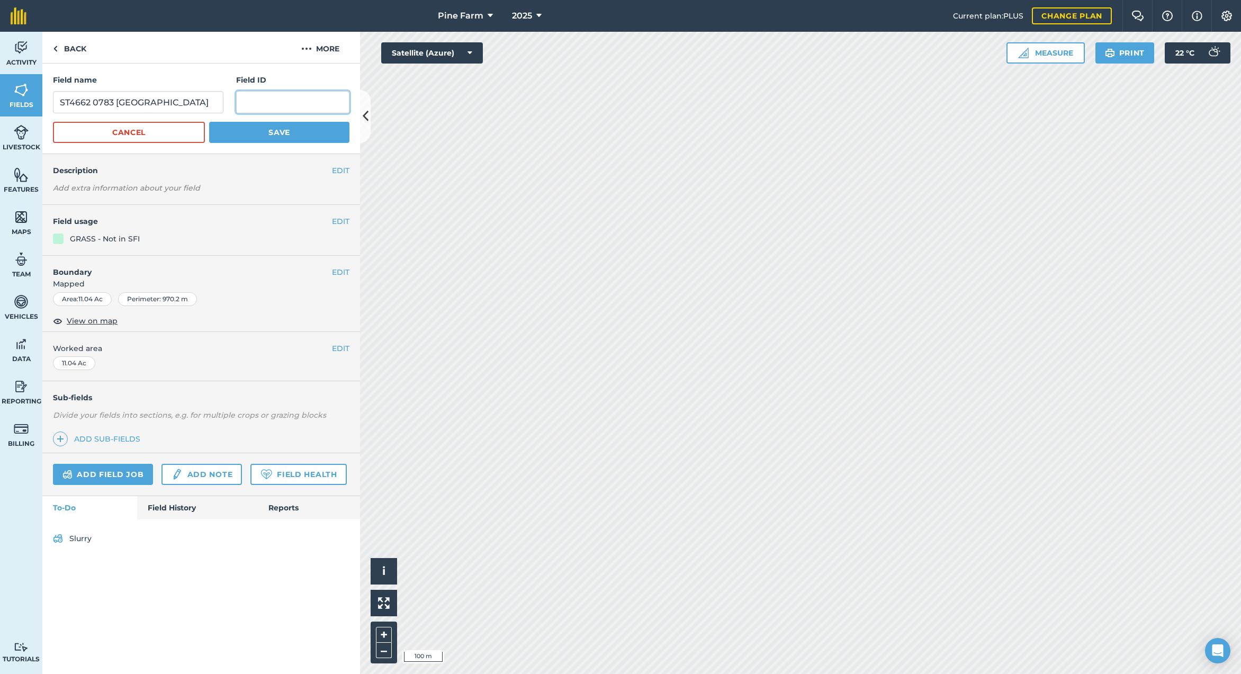
click at [288, 106] on input "text" at bounding box center [292, 102] width 113 height 22
type input "ST46620783"
click at [115, 102] on input "ST4662 0783 Pen Ground" at bounding box center [138, 102] width 171 height 22
type input "Pen Ground"
click at [279, 132] on button "Save" at bounding box center [279, 132] width 140 height 21
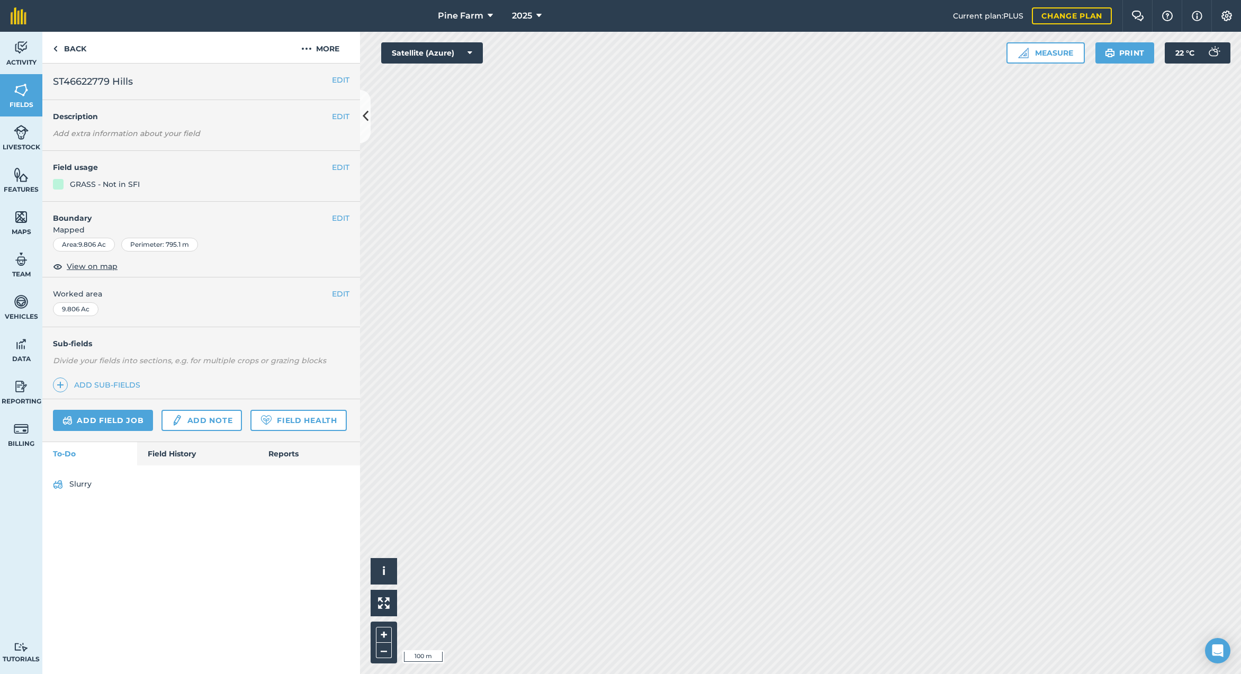
click at [339, 78] on button "EDIT" at bounding box center [340, 80] width 17 height 12
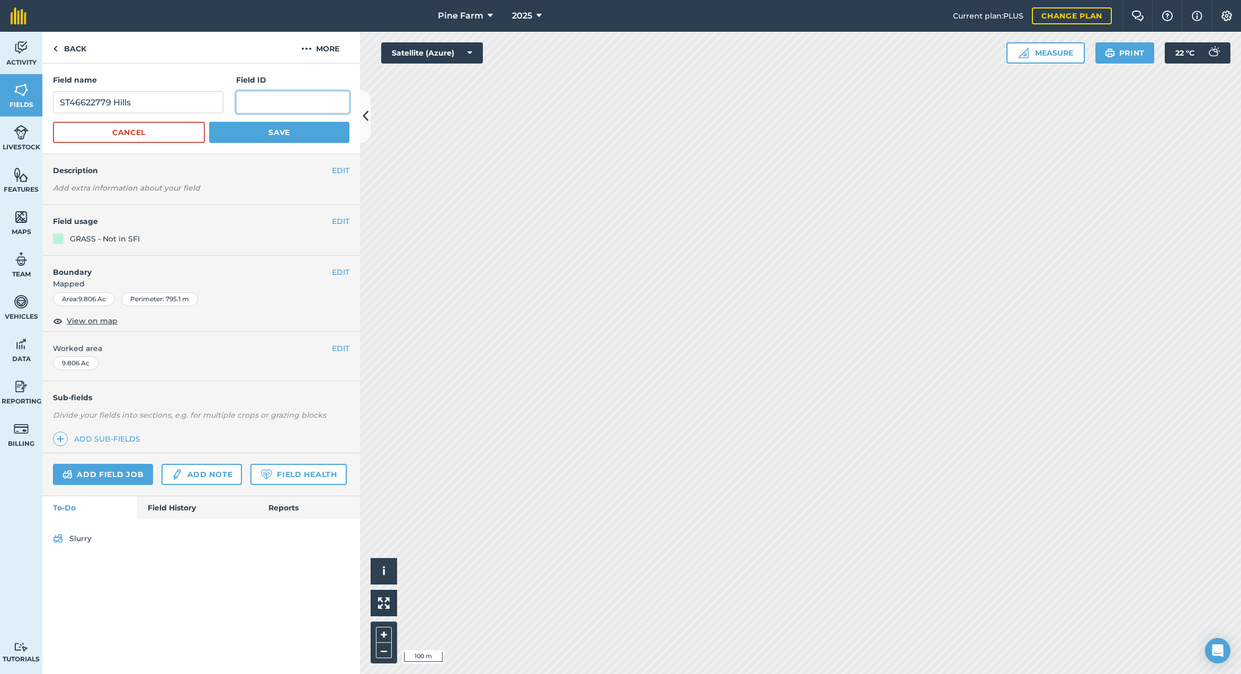
click at [276, 102] on input "text" at bounding box center [292, 102] width 113 height 22
type input "ST46622779"
click at [113, 102] on input "ST46622779 Hills" at bounding box center [138, 102] width 171 height 22
type input "Hills"
click at [255, 133] on button "Save" at bounding box center [279, 132] width 140 height 21
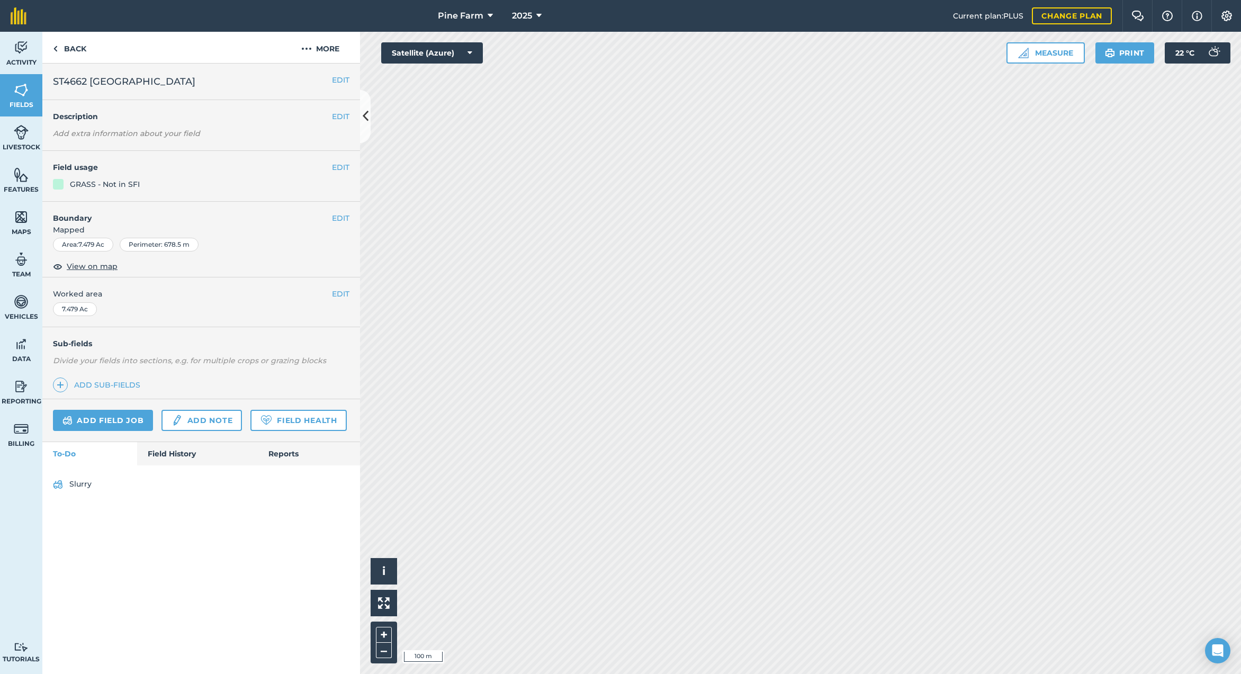
click at [341, 79] on button "EDIT" at bounding box center [340, 80] width 17 height 12
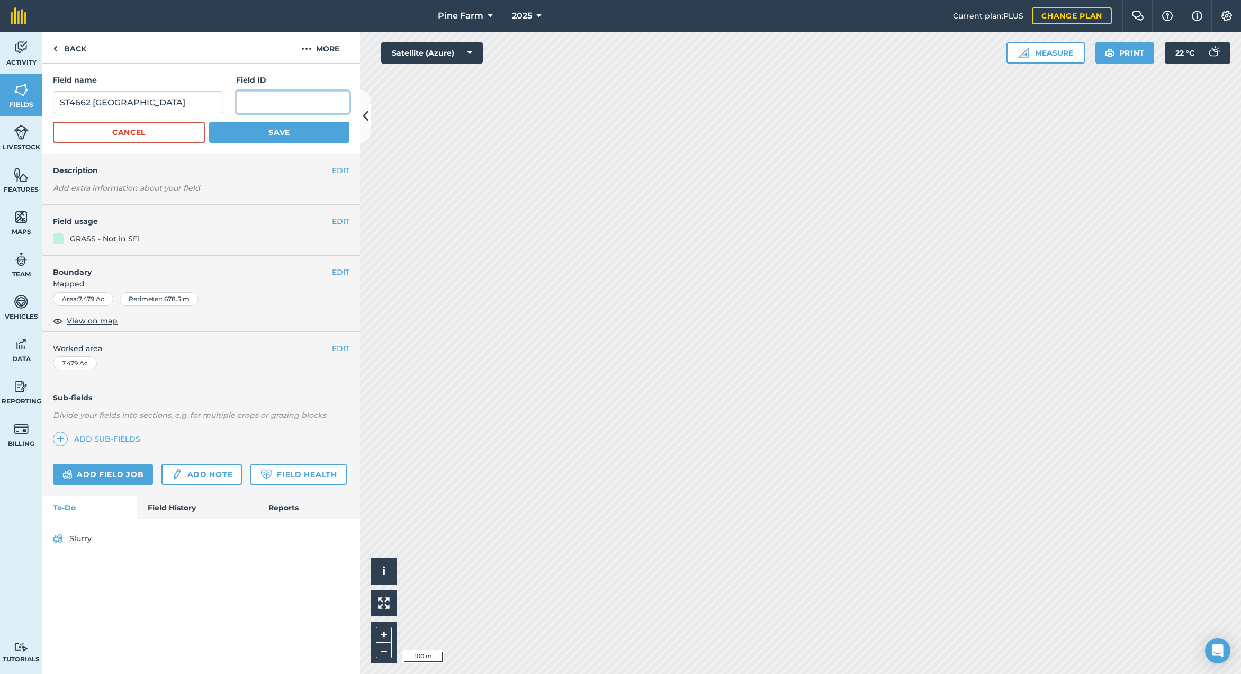
click at [292, 98] on input "text" at bounding box center [292, 102] width 113 height 22
type input "ST46624679"
click at [116, 100] on input "ST4662 [GEOGRAPHIC_DATA]" at bounding box center [138, 102] width 171 height 22
type input "Bath Orchard"
click at [279, 132] on button "Save" at bounding box center [279, 132] width 140 height 21
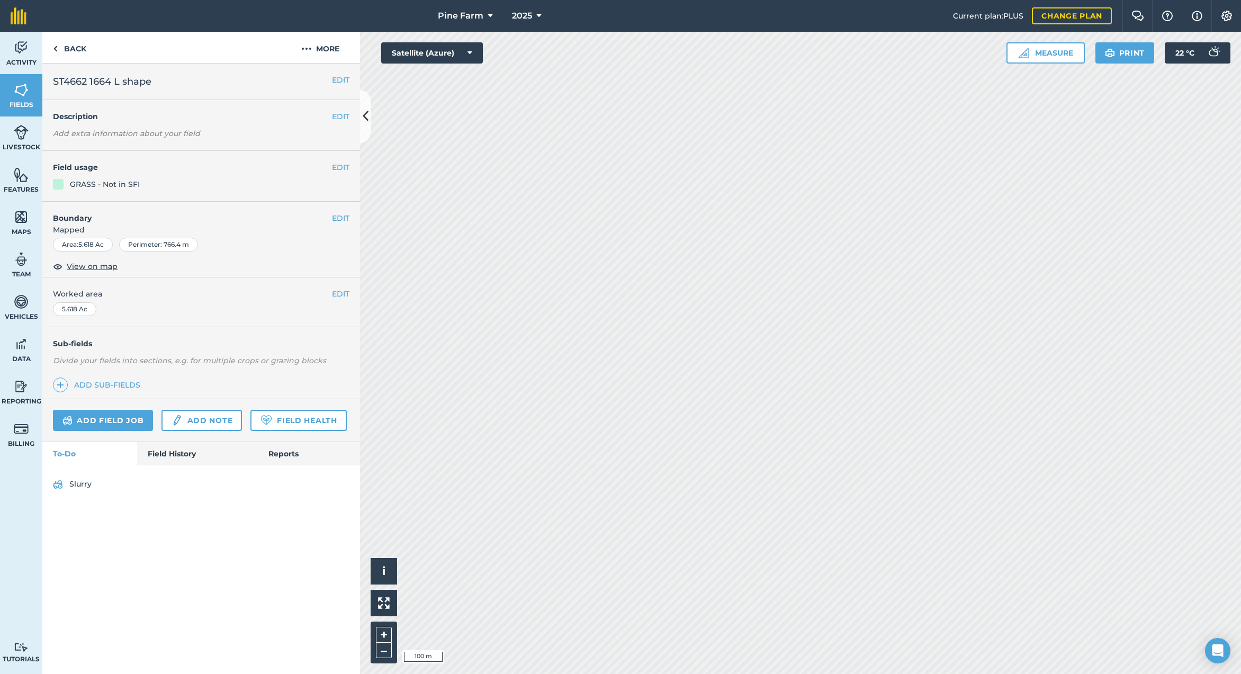
click at [339, 80] on button "EDIT" at bounding box center [340, 80] width 17 height 12
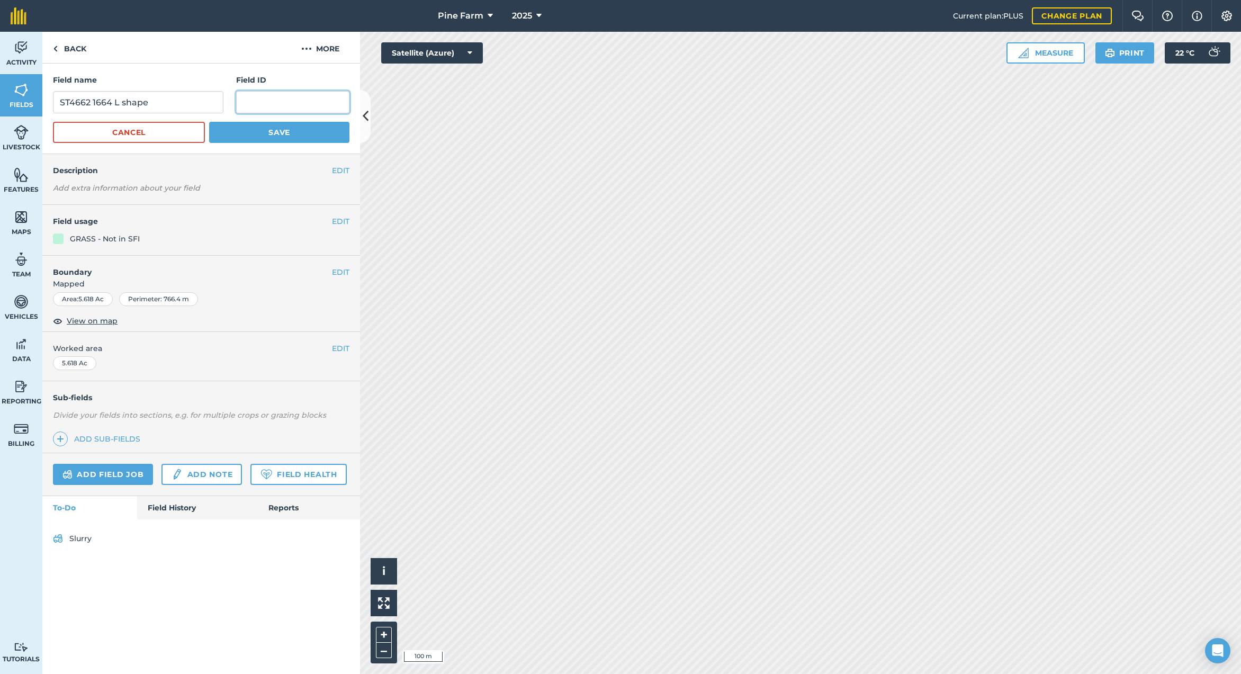
click at [312, 106] on input "text" at bounding box center [292, 102] width 113 height 22
type input "ST46621664"
click at [113, 102] on input "ST4662 1664 L shape" at bounding box center [138, 102] width 171 height 22
type input "L shape"
click at [279, 132] on button "Save" at bounding box center [279, 132] width 140 height 21
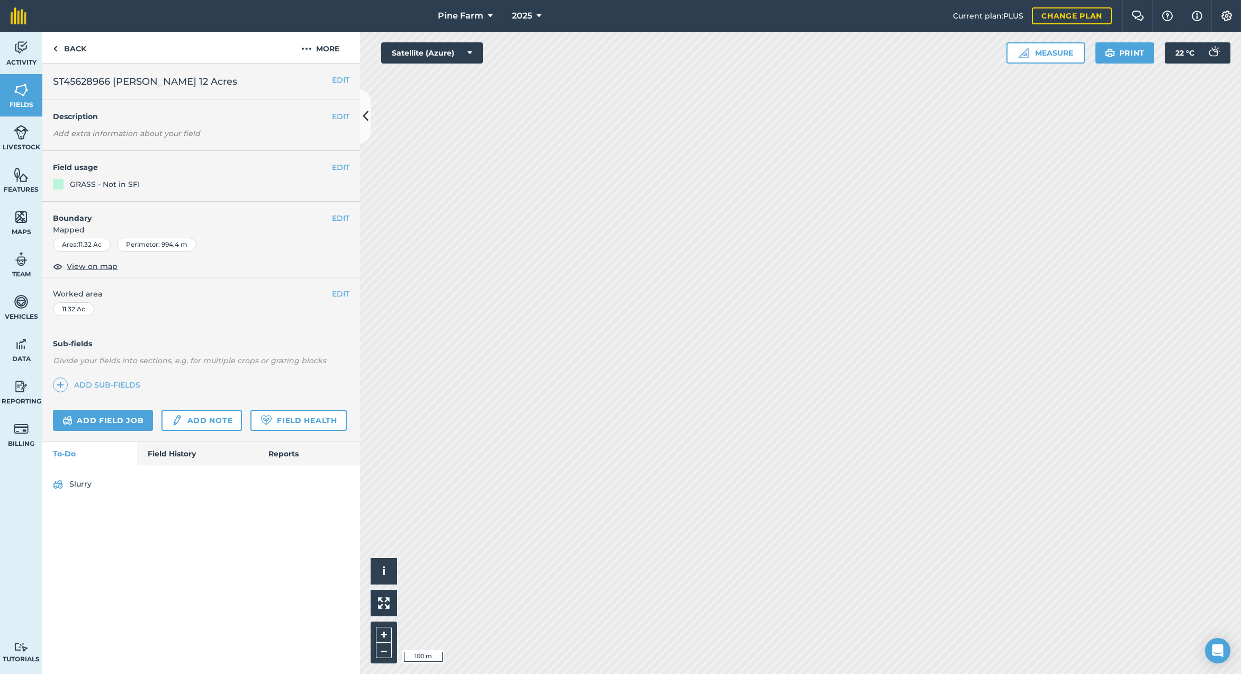
click at [334, 79] on button "EDIT" at bounding box center [340, 80] width 17 height 12
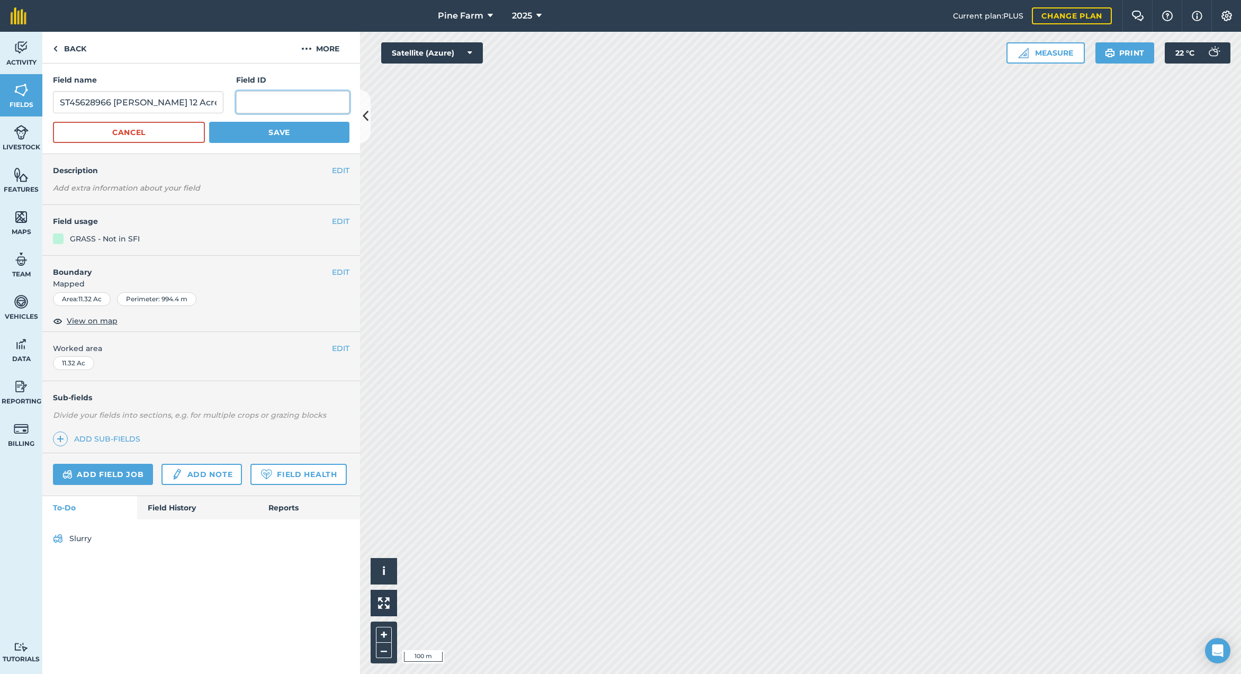
click at [265, 102] on input "text" at bounding box center [292, 102] width 113 height 22
type input "ST45628966"
click at [114, 102] on input "ST45628966 [PERSON_NAME] 12 Acres" at bounding box center [138, 102] width 171 height 22
type input "Clark’s 12 Acres"
click at [279, 132] on button "Save" at bounding box center [279, 132] width 140 height 21
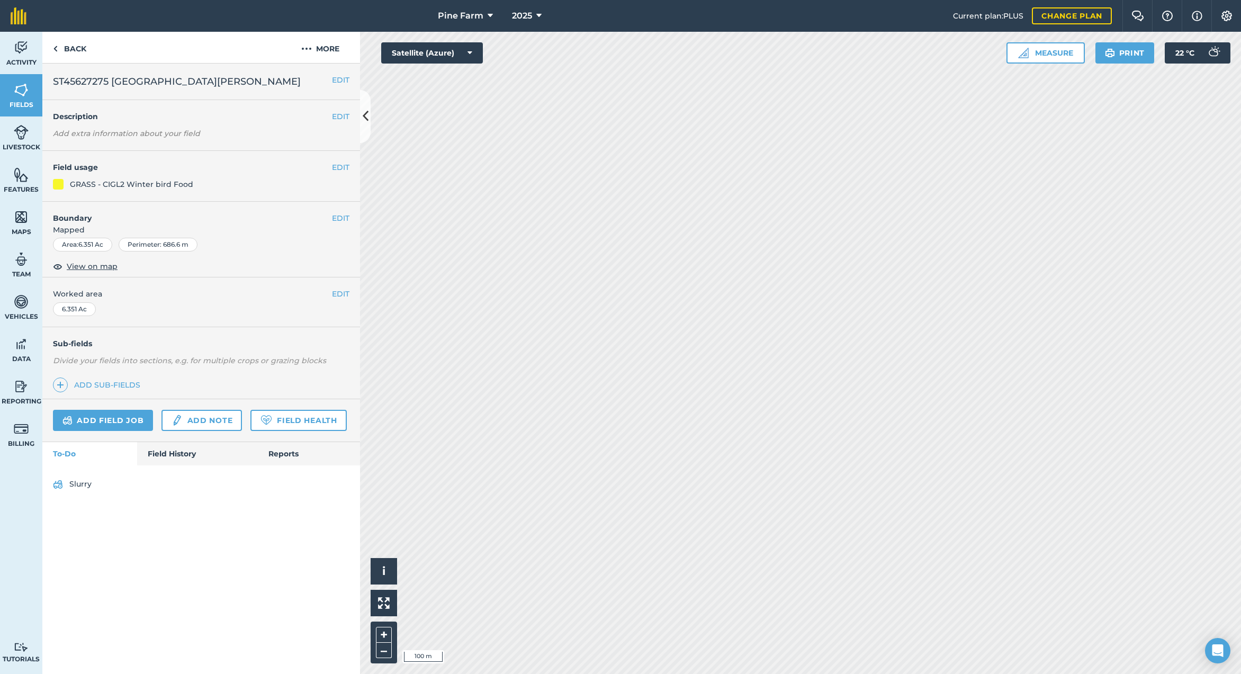
click at [339, 80] on button "EDIT" at bounding box center [340, 80] width 17 height 12
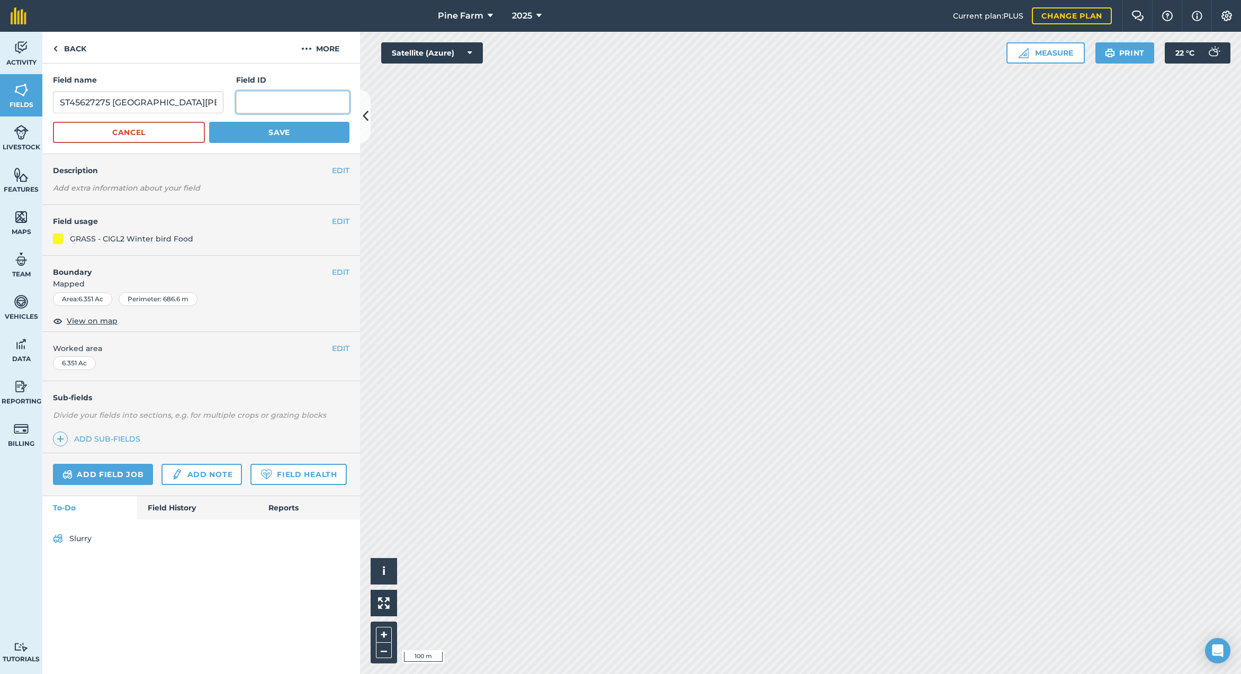
click at [283, 105] on input "text" at bounding box center [292, 102] width 113 height 22
type input "ST45627275"
click at [112, 102] on input "ST45627275 [GEOGRAPHIC_DATA][PERSON_NAME]" at bounding box center [138, 102] width 171 height 22
type input "Broad Mead"
click at [279, 132] on button "Save" at bounding box center [279, 132] width 140 height 21
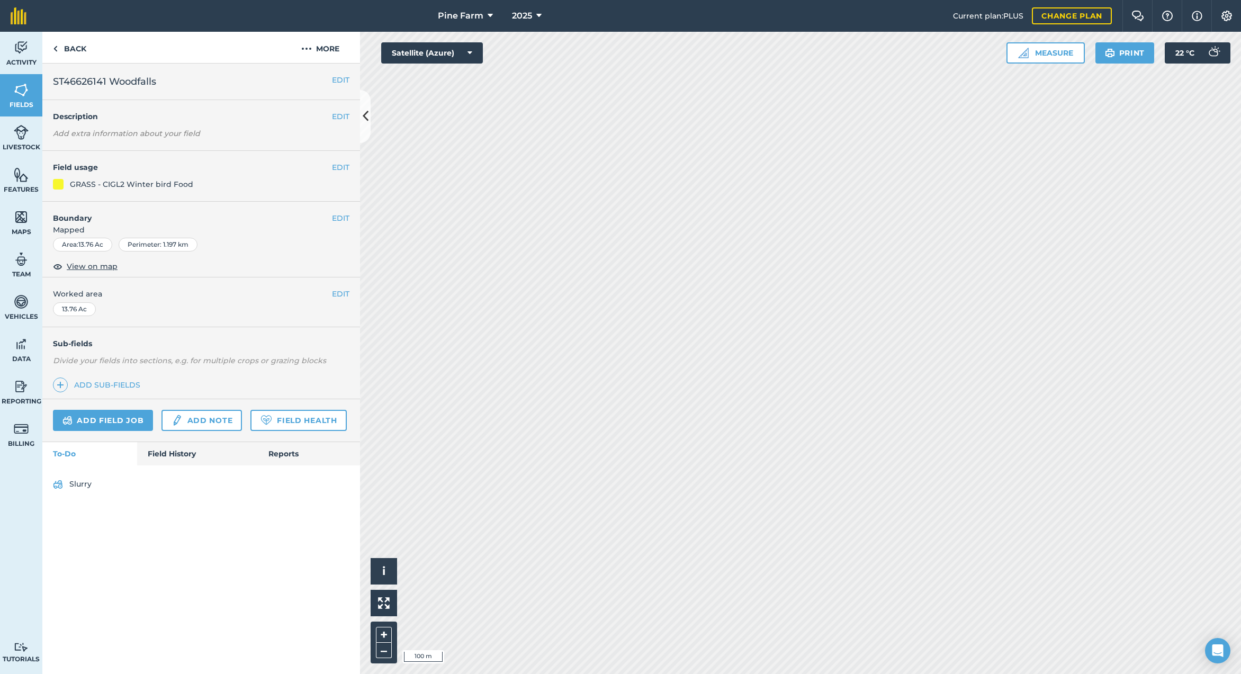
click at [338, 79] on button "EDIT" at bounding box center [340, 80] width 17 height 12
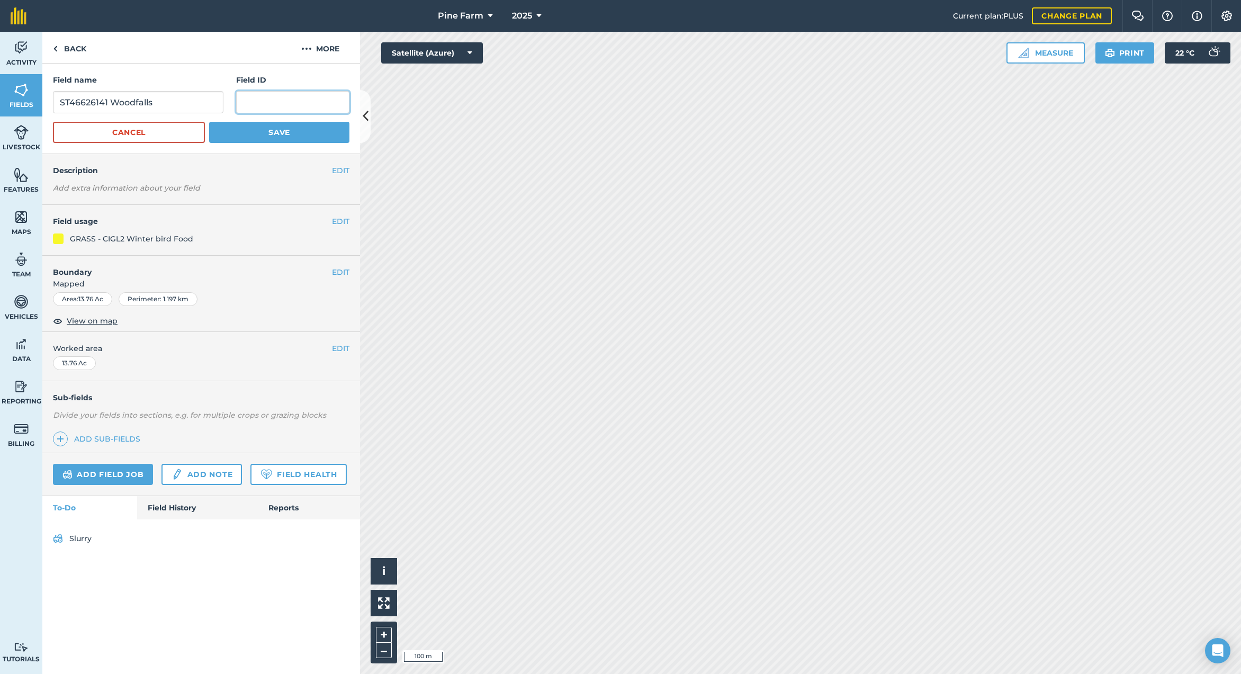
click at [320, 97] on input "text" at bounding box center [292, 102] width 113 height 22
type input "ST46626141"
click at [110, 101] on input "ST46626141 Woodfalls" at bounding box center [138, 102] width 171 height 22
type input "Woodfalls"
click at [279, 132] on button "Save" at bounding box center [279, 132] width 140 height 21
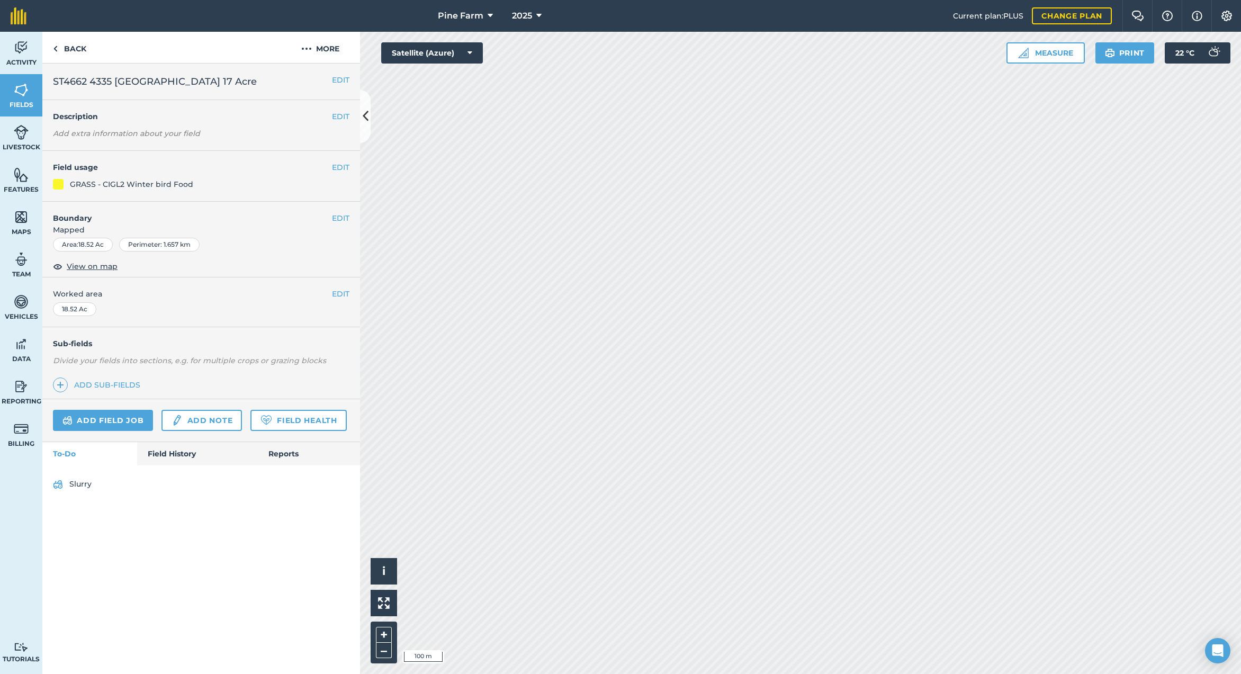
click at [342, 80] on button "EDIT" at bounding box center [340, 80] width 17 height 12
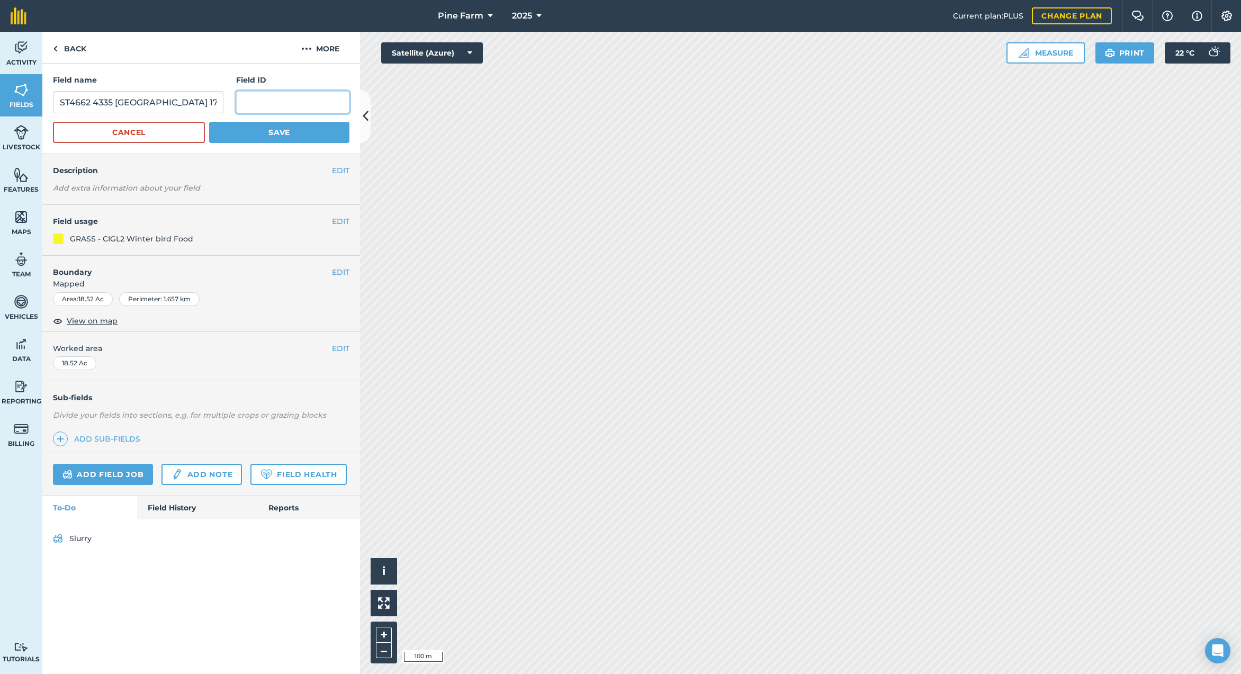
click at [284, 104] on input "text" at bounding box center [292, 102] width 113 height 22
type input "ST46624335"
click at [116, 102] on input "ST4662 4335 [GEOGRAPHIC_DATA] 17 Acre" at bounding box center [138, 102] width 171 height 22
type input "Beam Bridge 17 Acre"
click at [279, 132] on button "Save" at bounding box center [279, 132] width 140 height 21
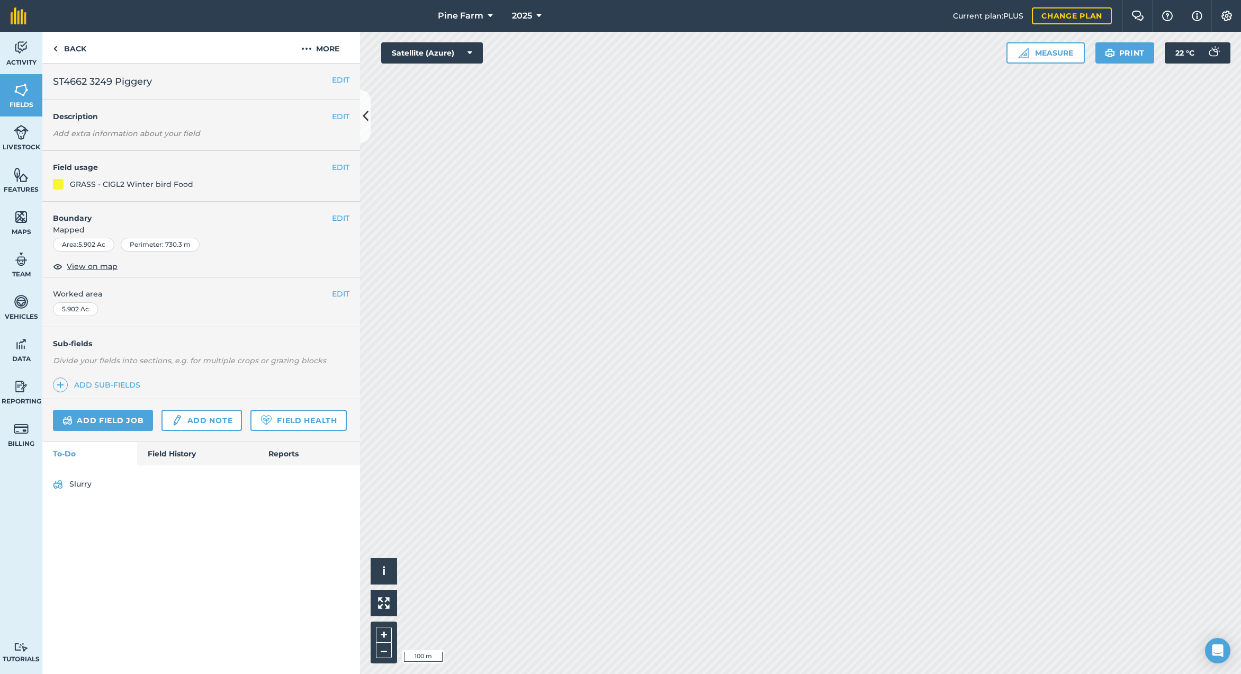
click at [337, 78] on button "EDIT" at bounding box center [340, 80] width 17 height 12
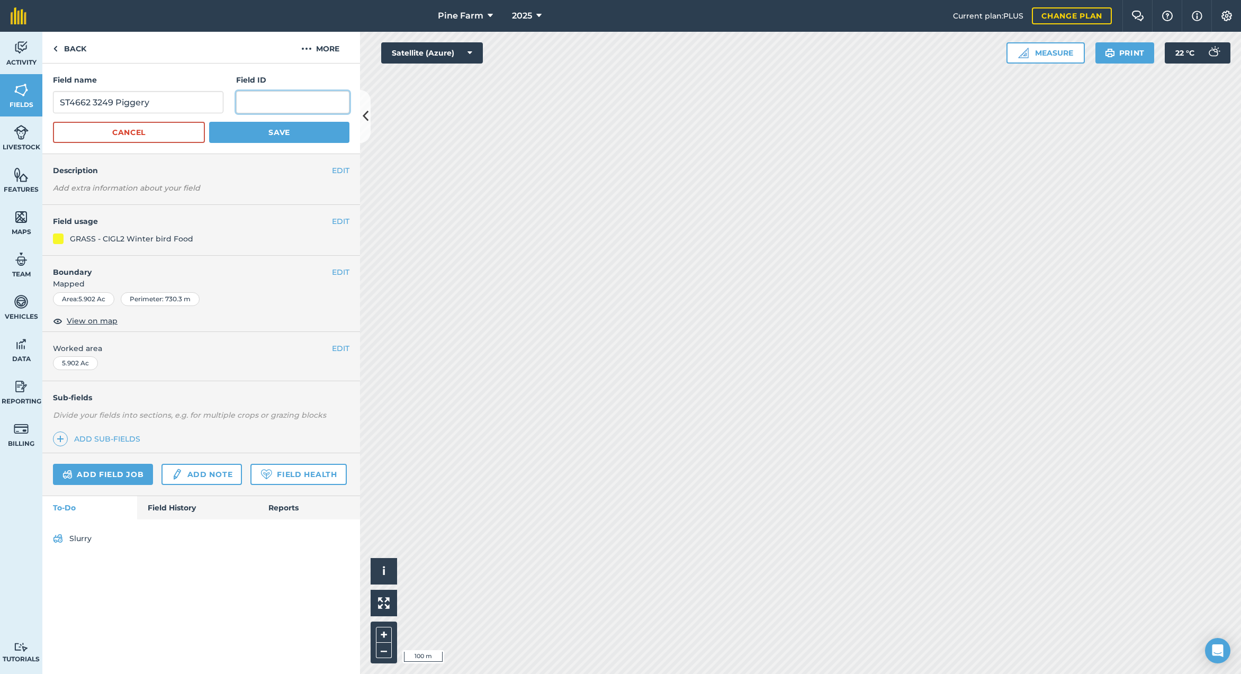
click at [316, 101] on input "text" at bounding box center [292, 102] width 113 height 22
type input "ST46623249"
click at [117, 100] on input "ST4662 3249 Piggery" at bounding box center [138, 102] width 171 height 22
type input "Piggery"
click at [279, 132] on button "Save" at bounding box center [279, 132] width 140 height 21
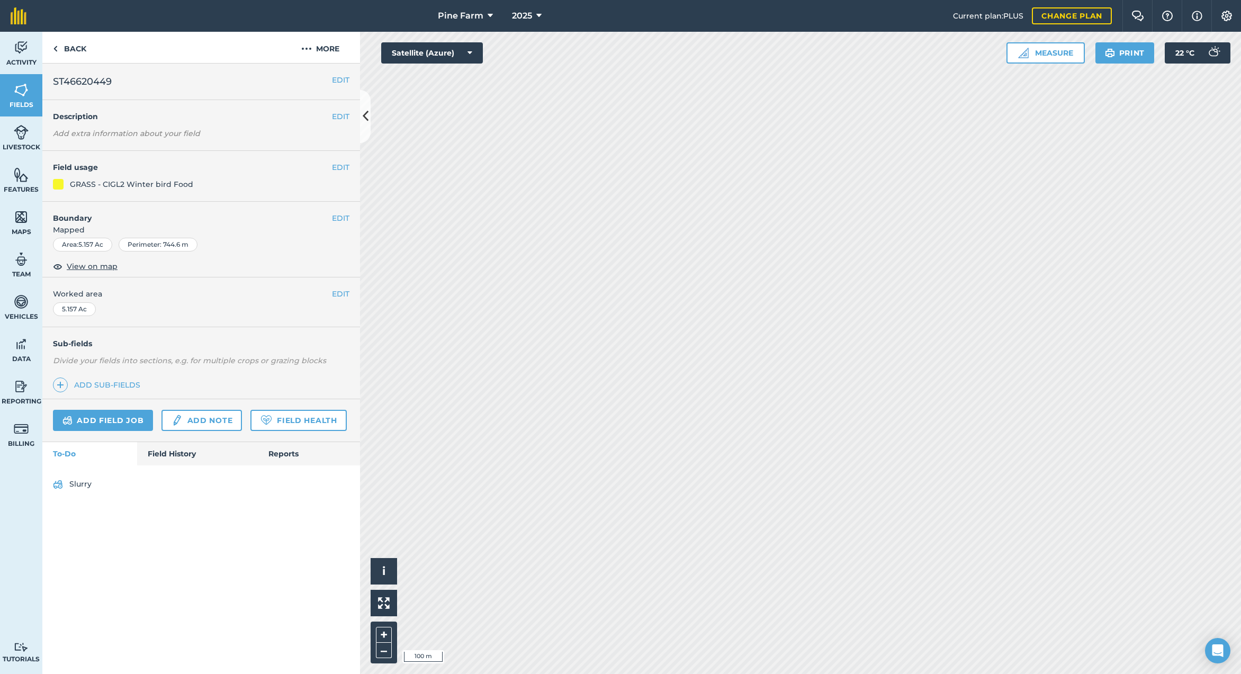
click at [341, 80] on button "EDIT" at bounding box center [340, 80] width 17 height 12
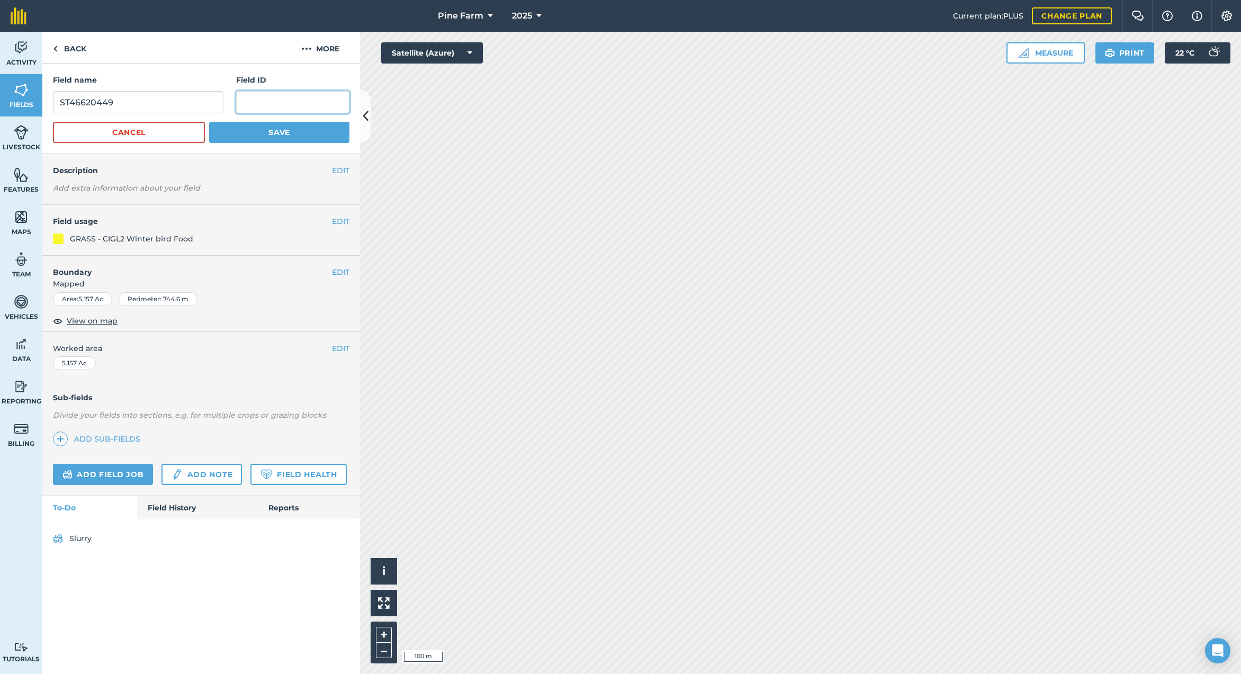
click at [263, 104] on input "text" at bounding box center [292, 102] width 113 height 22
type input "ST46620449"
click at [132, 102] on input "ST46620449" at bounding box center [138, 102] width 171 height 22
type input "S"
type input "Bottom 6"
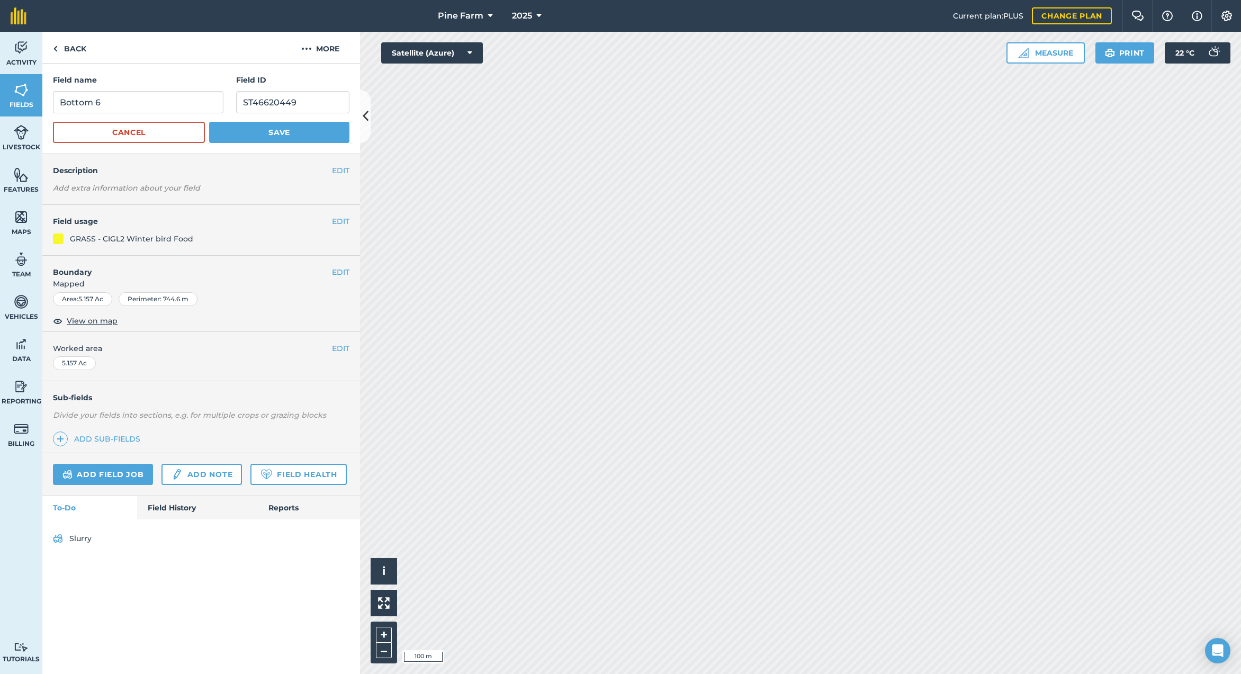
click at [289, 136] on button "Save" at bounding box center [279, 132] width 140 height 21
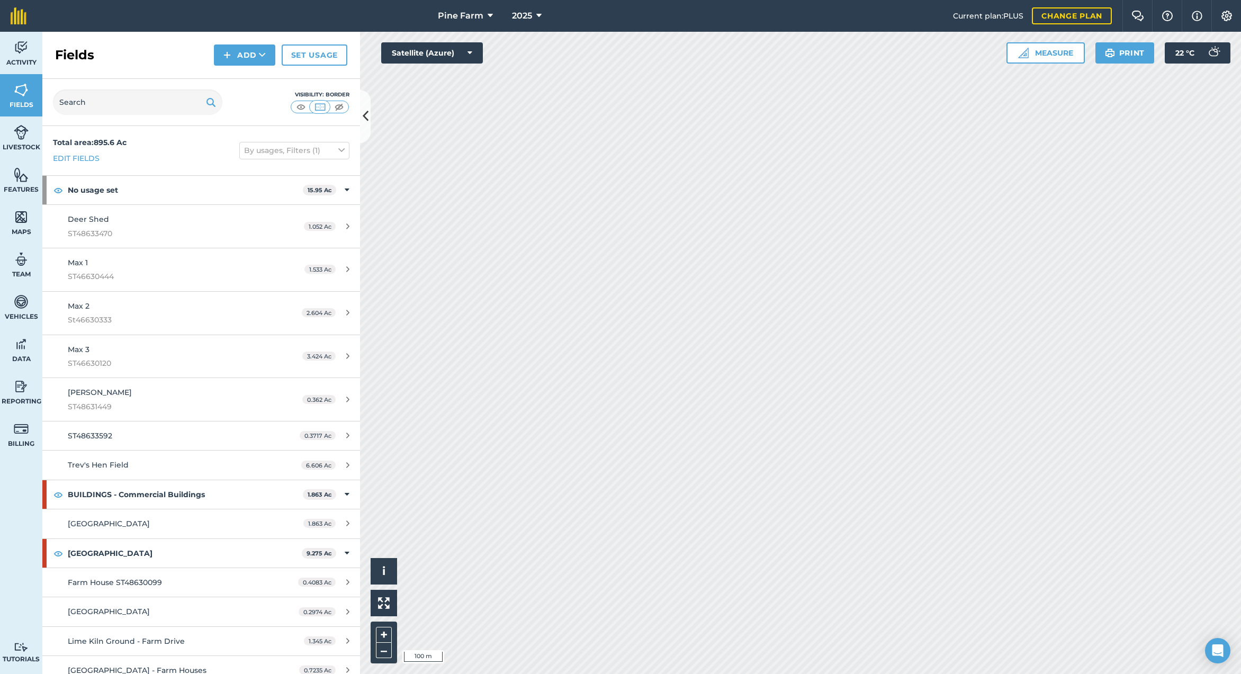
click at [363, 124] on icon at bounding box center [366, 116] width 6 height 19
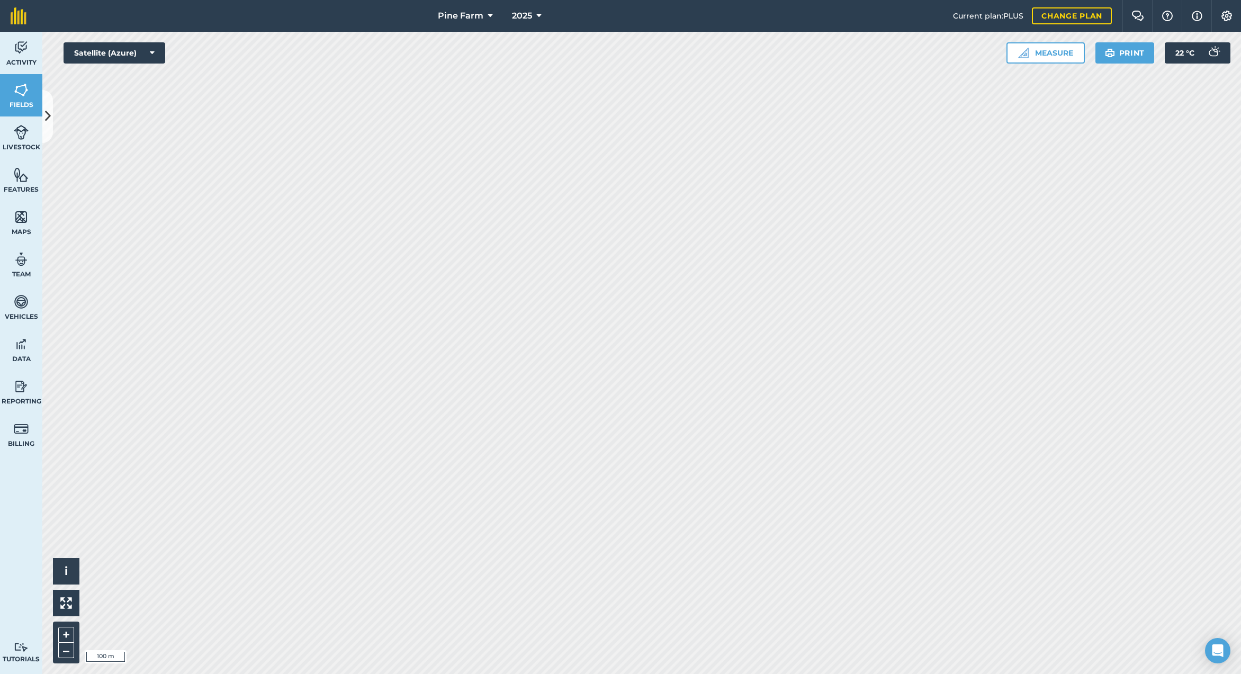
click at [1113, 50] on img at bounding box center [1110, 53] width 10 height 13
click at [1128, 54] on button "Print" at bounding box center [1125, 52] width 59 height 21
click at [1115, 53] on img at bounding box center [1110, 53] width 10 height 13
click at [1119, 54] on button "Print" at bounding box center [1125, 52] width 59 height 21
click at [1117, 53] on button "Print" at bounding box center [1125, 52] width 59 height 21
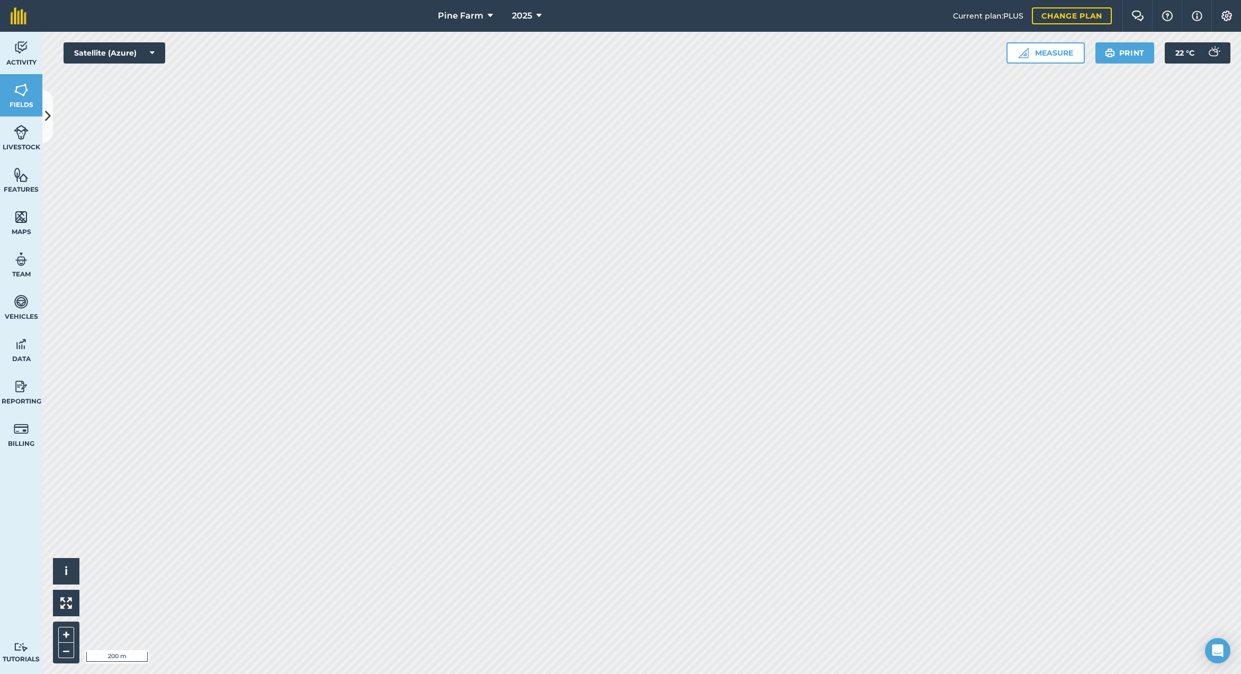
click at [1116, 52] on button "Print" at bounding box center [1125, 52] width 59 height 21
click at [1125, 52] on button "Print" at bounding box center [1125, 52] width 59 height 21
click at [1124, 54] on button "Print" at bounding box center [1125, 52] width 59 height 21
click at [49, 108] on icon at bounding box center [48, 116] width 6 height 19
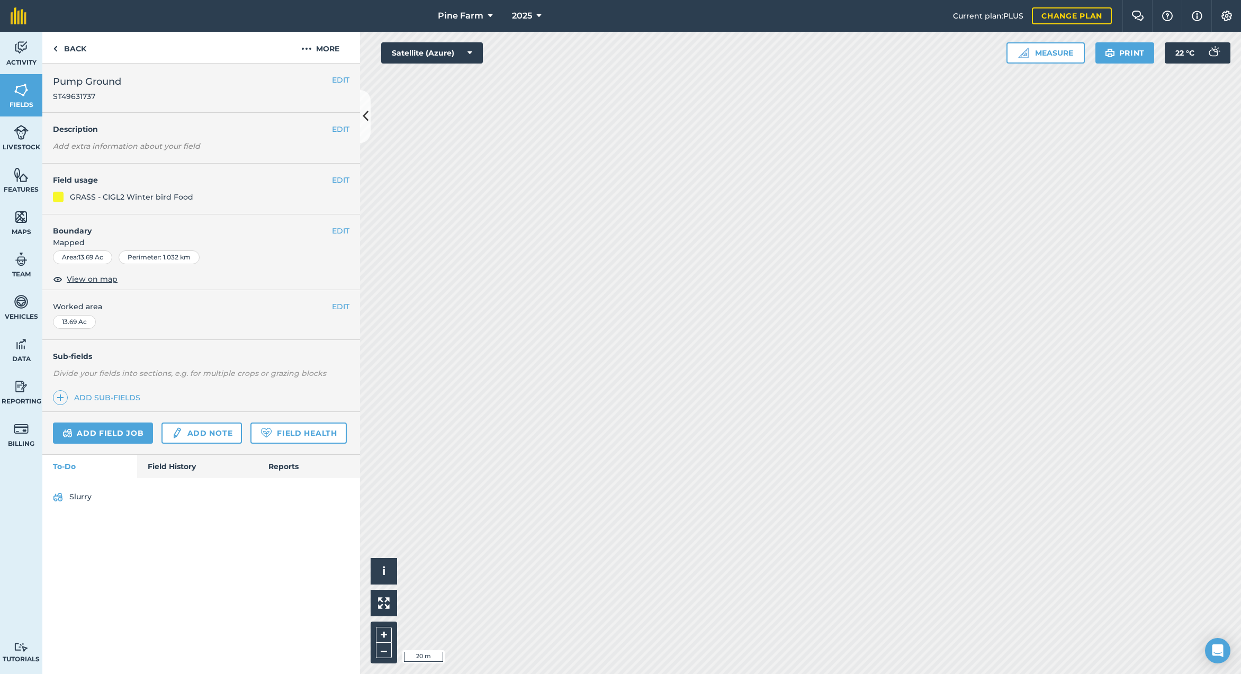
scroll to position [0, 1]
click at [341, 229] on button "EDIT" at bounding box center [340, 231] width 17 height 12
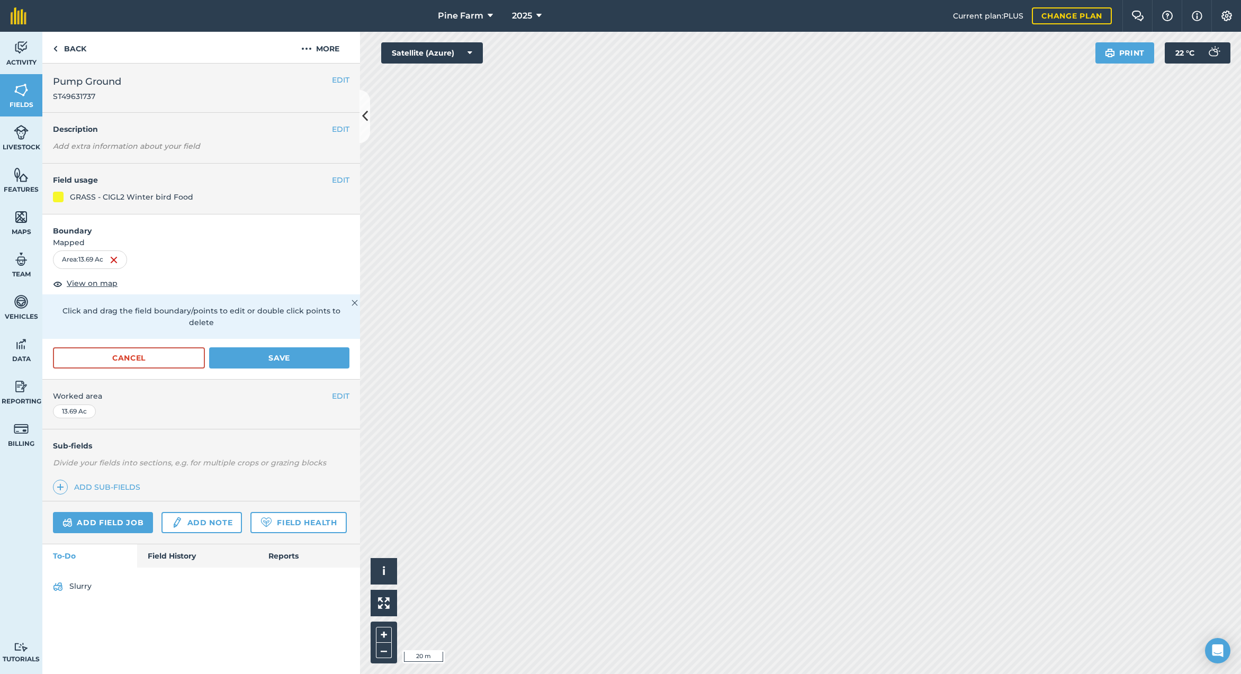
scroll to position [0, 0]
click at [169, 347] on button "Cancel" at bounding box center [129, 357] width 152 height 21
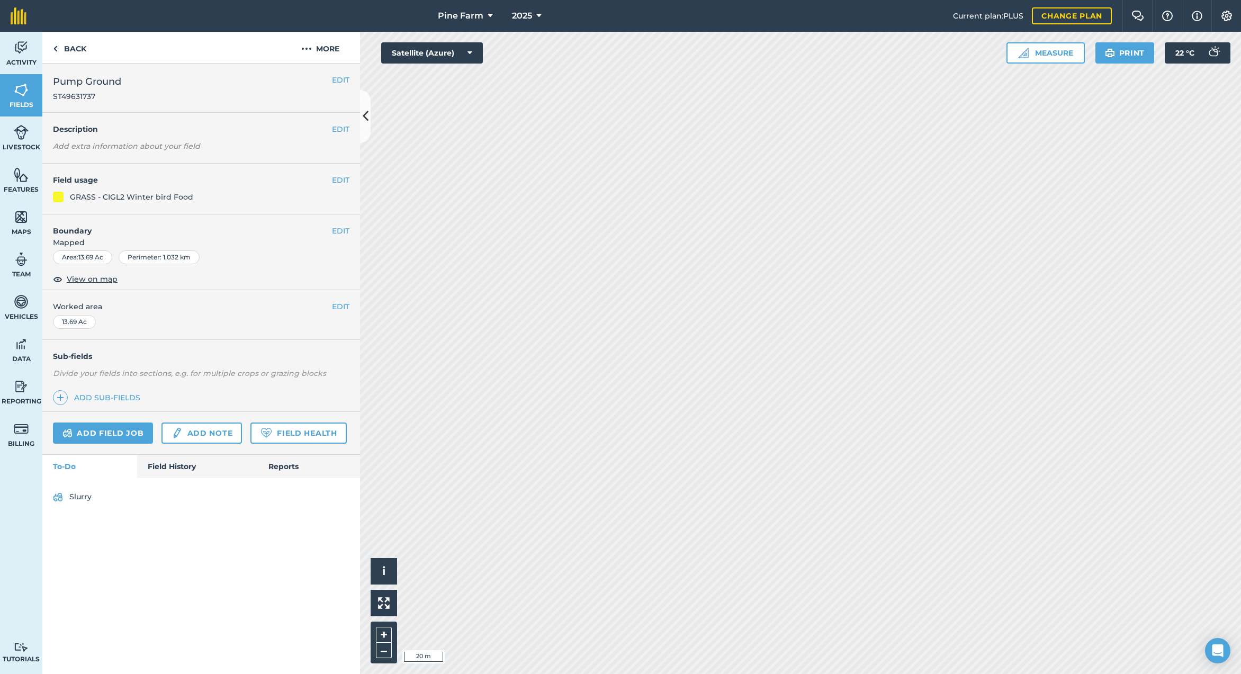
click at [343, 231] on button "EDIT" at bounding box center [340, 231] width 17 height 12
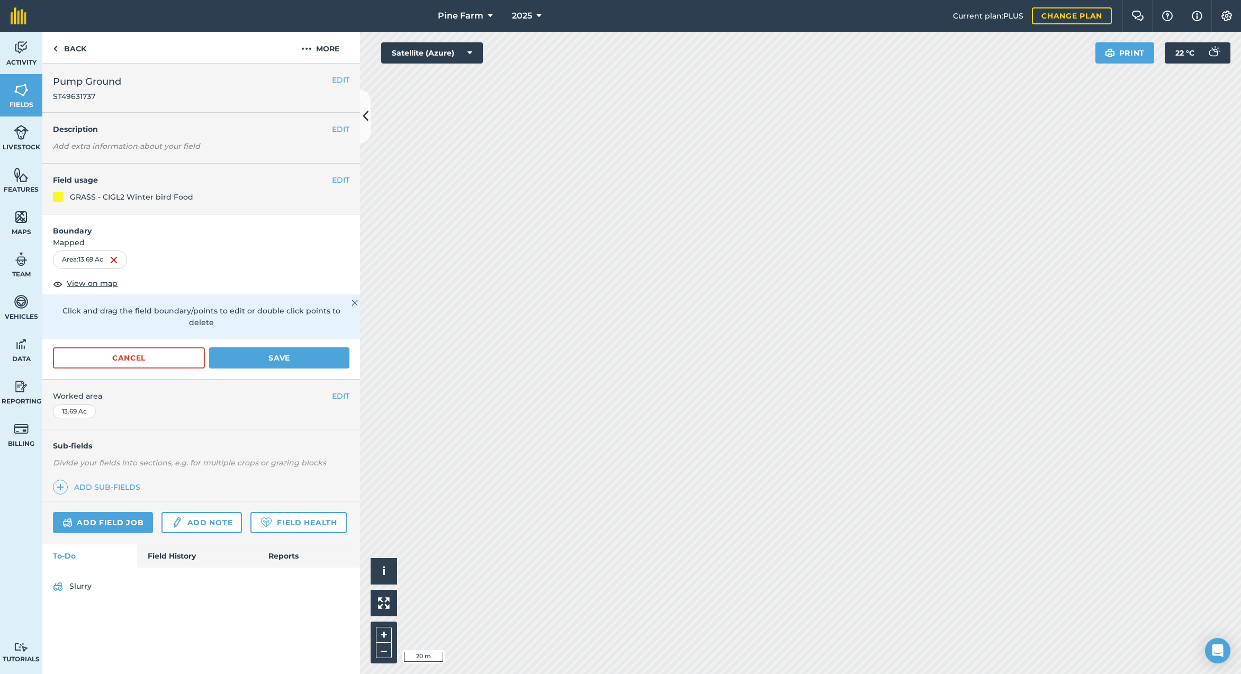
drag, startPoint x: 156, startPoint y: 338, endPoint x: 180, endPoint y: 342, distance: 24.6
click at [157, 347] on button "Cancel" at bounding box center [129, 357] width 152 height 21
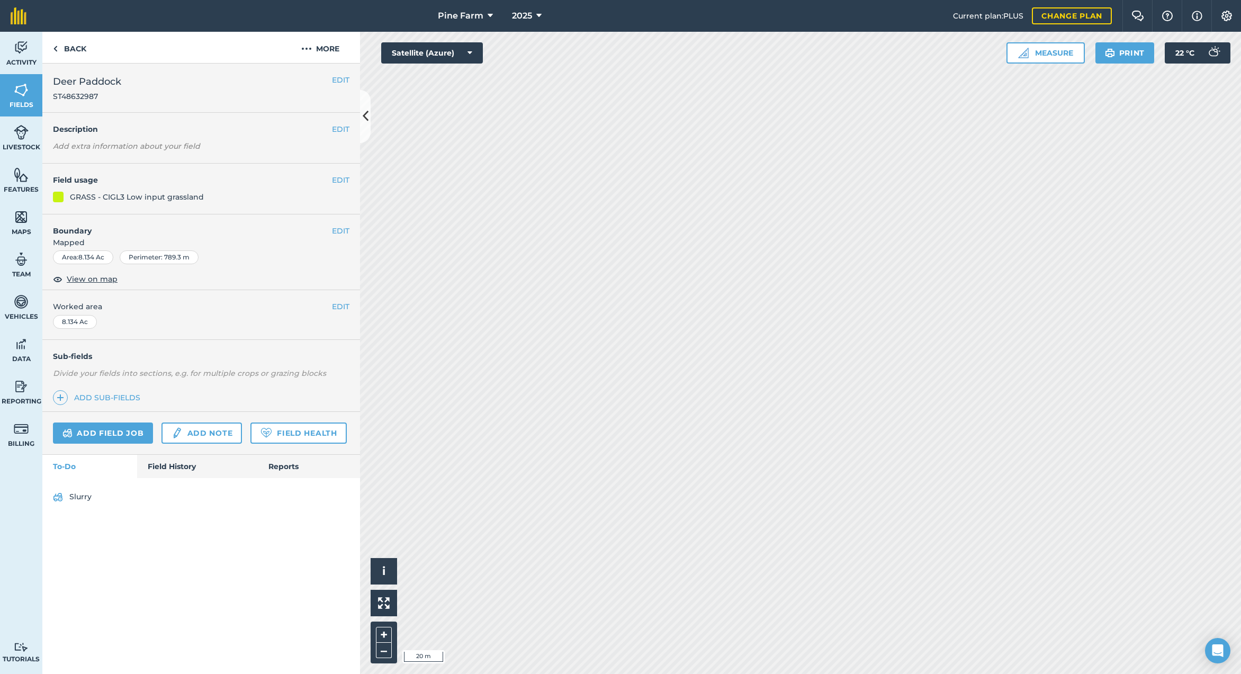
click at [344, 229] on button "EDIT" at bounding box center [340, 231] width 17 height 12
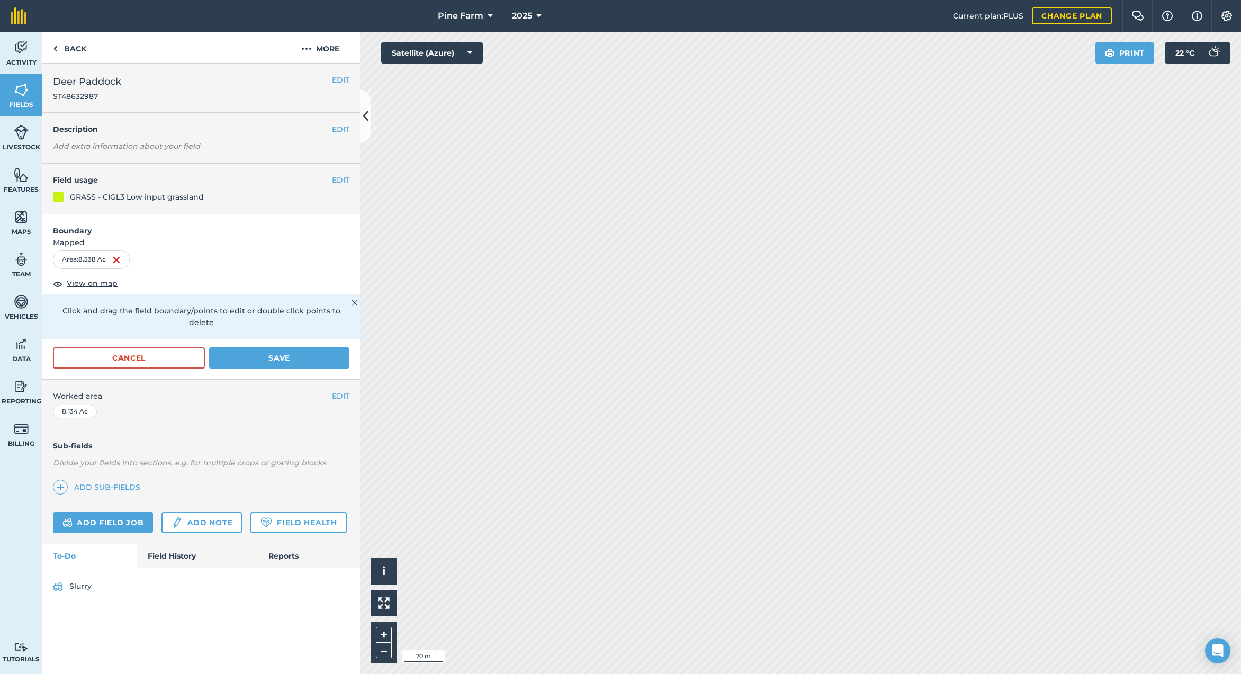
click at [246, 347] on button "Save" at bounding box center [279, 357] width 140 height 21
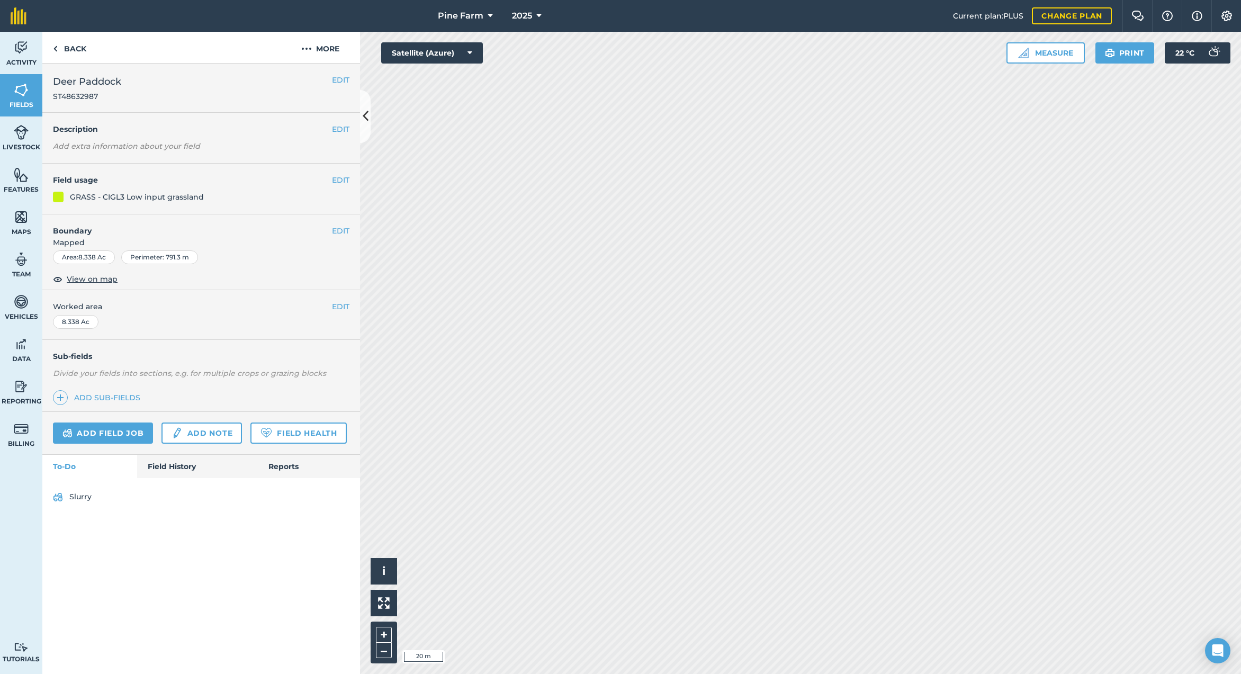
click at [364, 121] on icon at bounding box center [366, 116] width 6 height 19
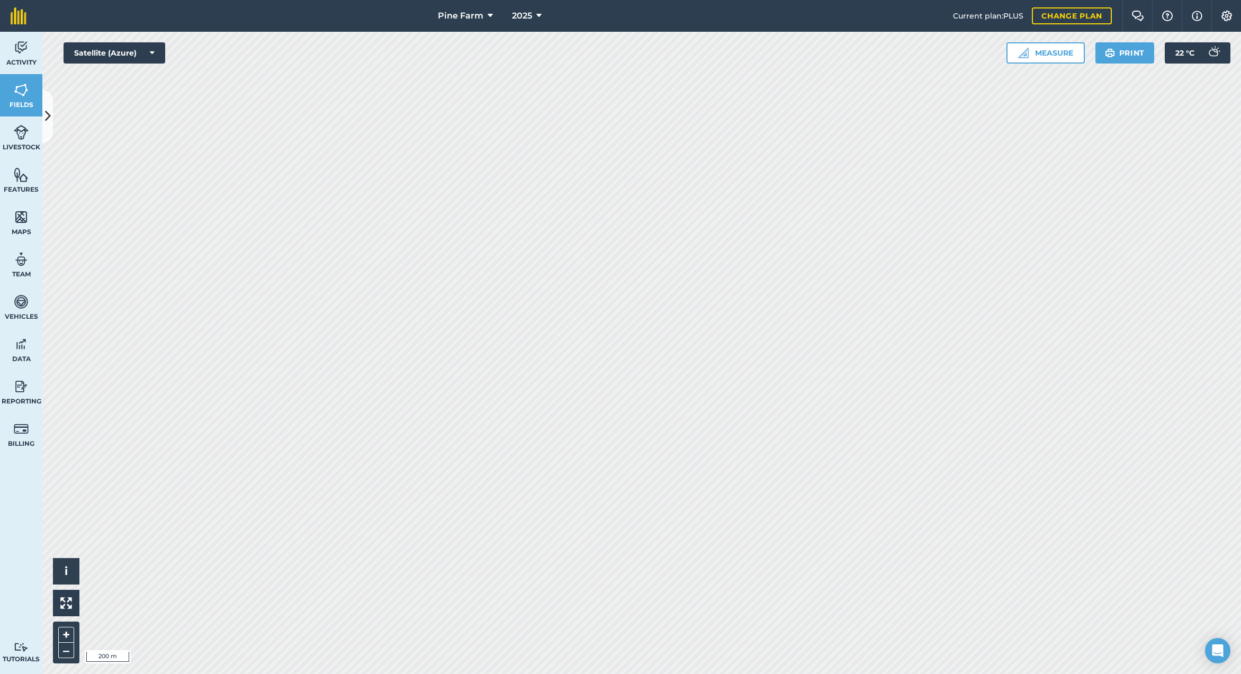
click at [1120, 55] on button "Print" at bounding box center [1125, 52] width 59 height 21
click at [1119, 51] on button "Print" at bounding box center [1125, 52] width 59 height 21
click at [1113, 53] on img at bounding box center [1110, 53] width 10 height 13
click at [1125, 55] on button "Print" at bounding box center [1125, 52] width 59 height 21
click at [1135, 56] on button "Print" at bounding box center [1125, 52] width 59 height 21
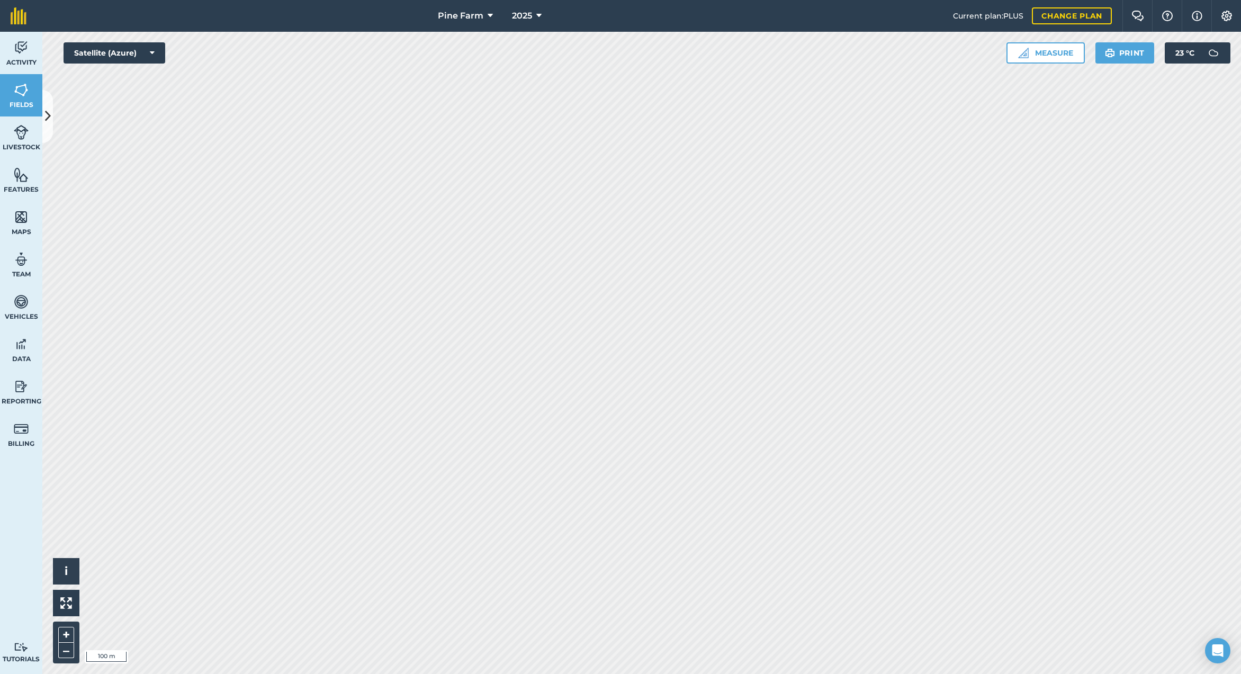
click at [1118, 53] on button "Print" at bounding box center [1125, 52] width 59 height 21
click at [1135, 55] on button "Print" at bounding box center [1125, 52] width 59 height 21
click at [1135, 56] on button "Print" at bounding box center [1125, 52] width 59 height 21
click at [1122, 52] on button "Print" at bounding box center [1125, 52] width 59 height 21
click at [21, 388] on img at bounding box center [21, 387] width 15 height 16
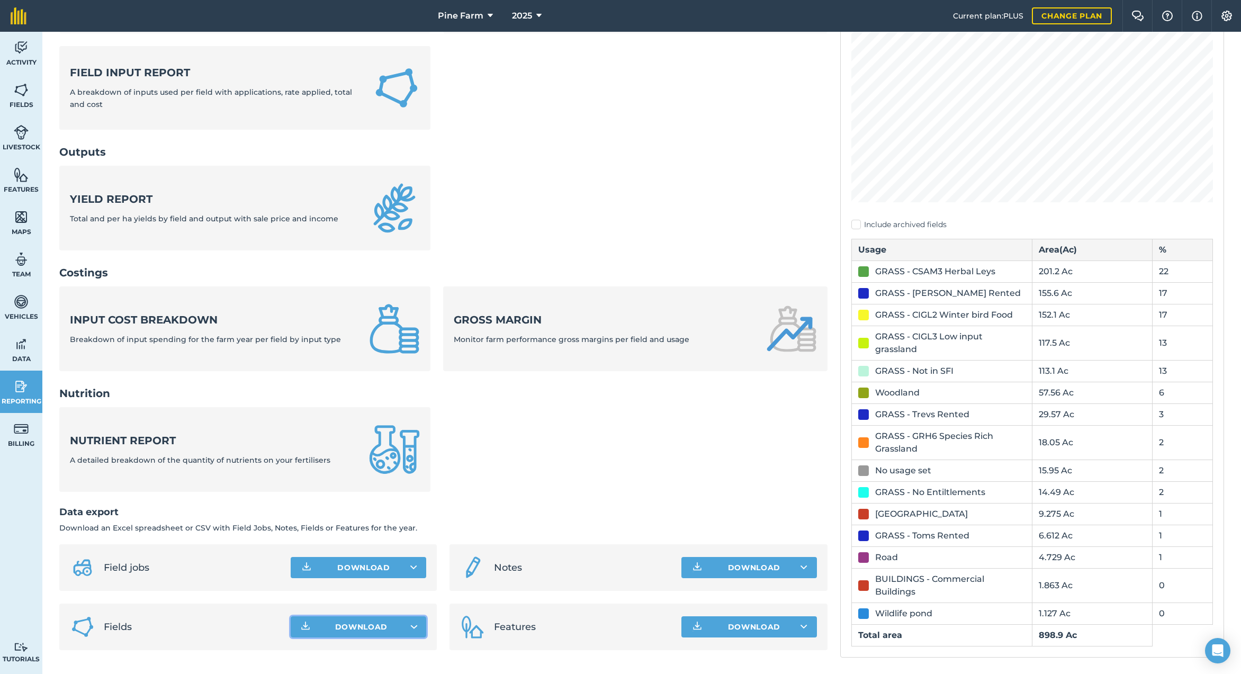
scroll to position [0, 1]
click at [369, 627] on span "Download" at bounding box center [361, 627] width 53 height 11
click at [402, 626] on button "Download" at bounding box center [359, 626] width 136 height 21
click at [365, 576] on button "Download" at bounding box center [359, 567] width 136 height 21
drag, startPoint x: 259, startPoint y: 633, endPoint x: 266, endPoint y: 626, distance: 9.7
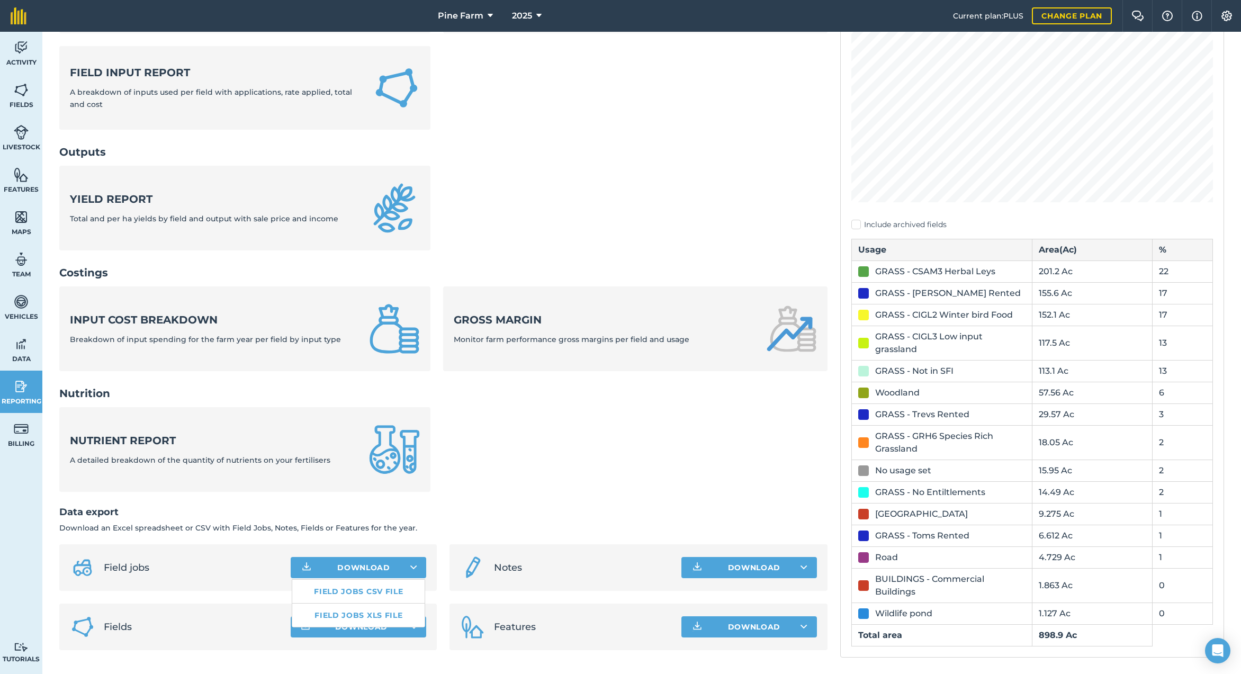
click at [259, 631] on span "Fields" at bounding box center [193, 627] width 178 height 15
click at [414, 628] on icon "button" at bounding box center [414, 627] width 6 height 3
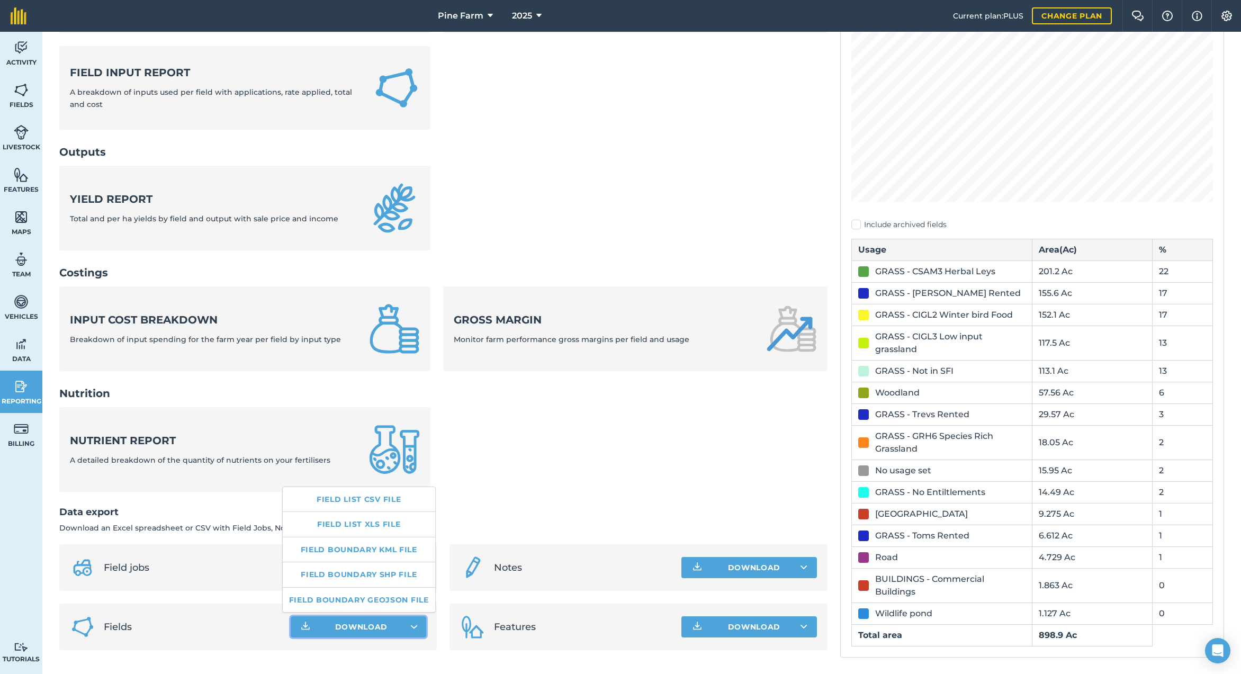
click at [353, 504] on link "Field list CSV file" at bounding box center [359, 499] width 153 height 24
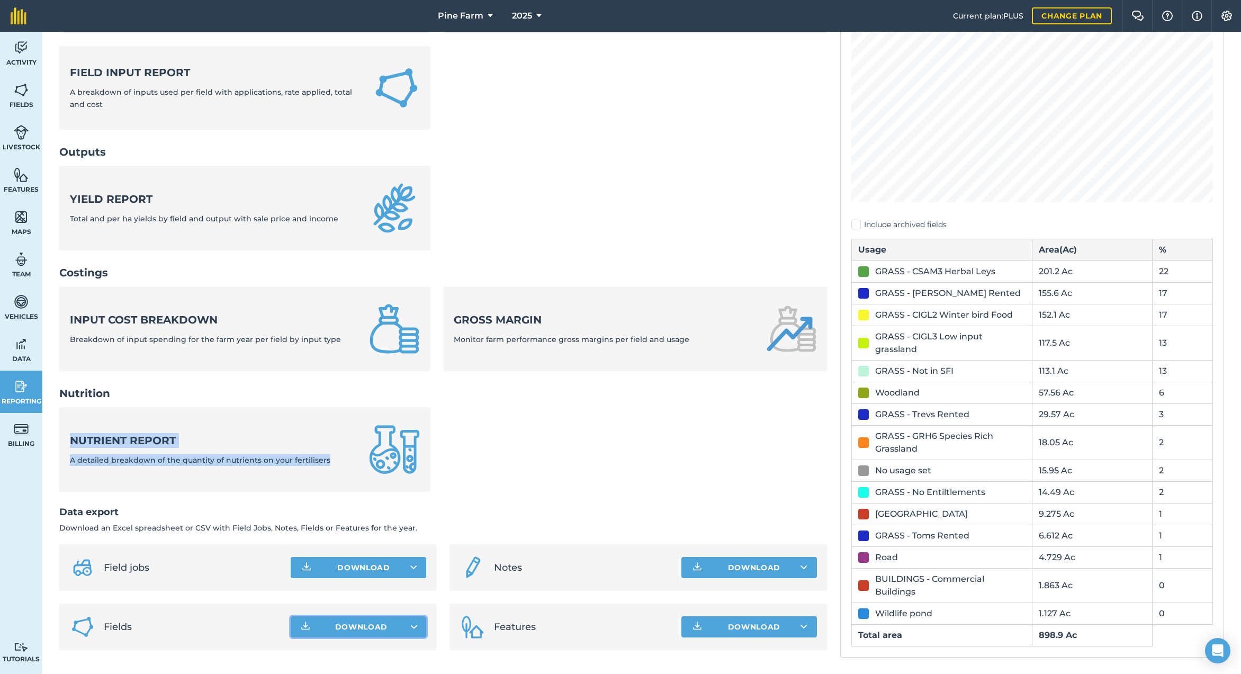
click at [353, 504] on ul "Nutrient report A detailed breakdown of the quantity of nutrients on your ferti…" at bounding box center [443, 455] width 768 height 97
click at [19, 91] on img at bounding box center [21, 90] width 15 height 16
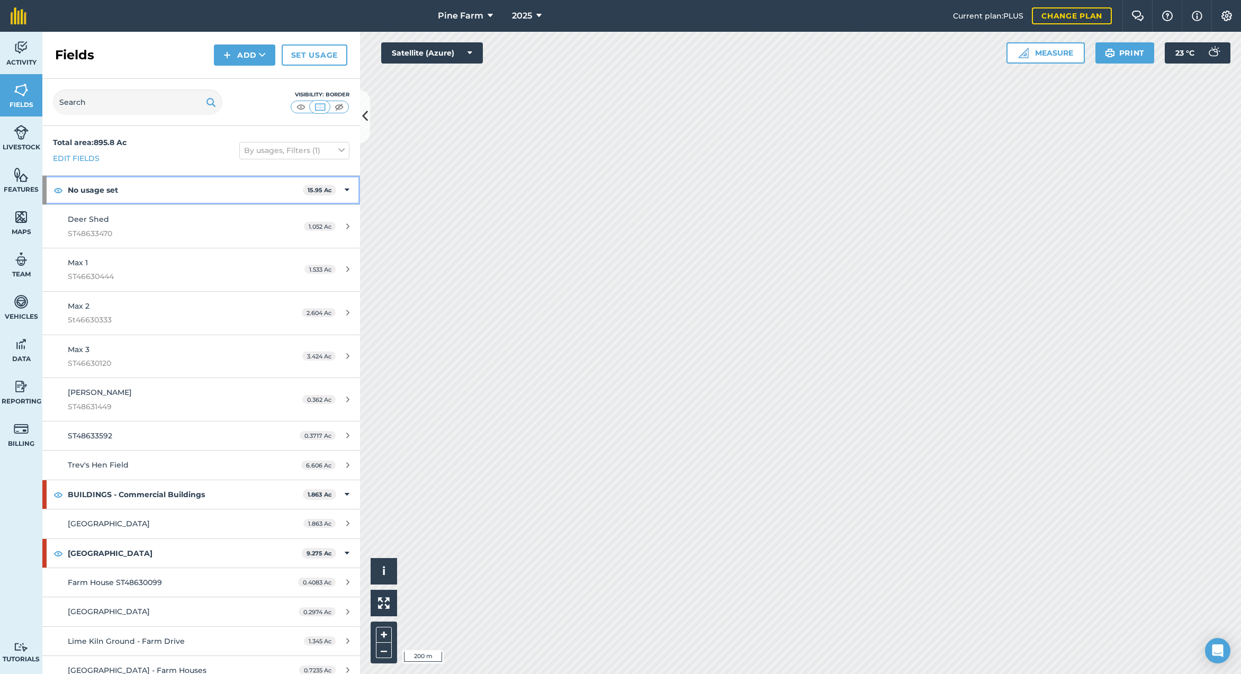
click at [55, 190] on img at bounding box center [58, 190] width 10 height 13
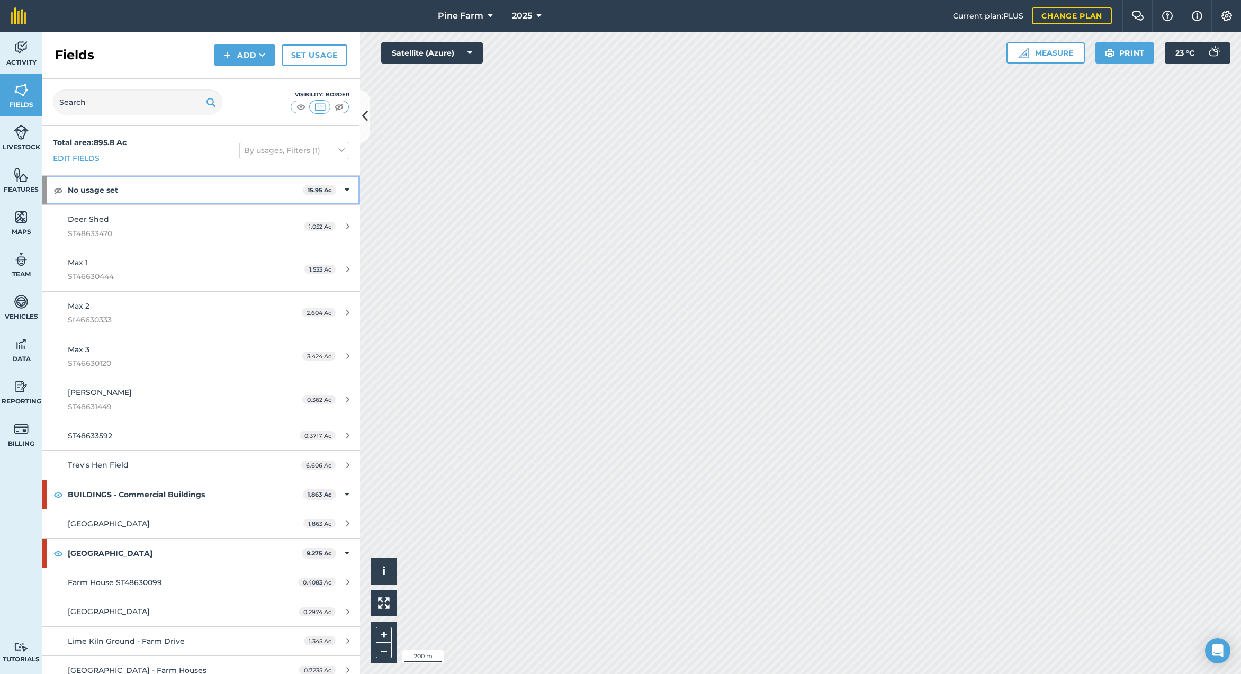
click at [55, 190] on img at bounding box center [58, 190] width 10 height 13
click at [59, 492] on img at bounding box center [58, 494] width 10 height 13
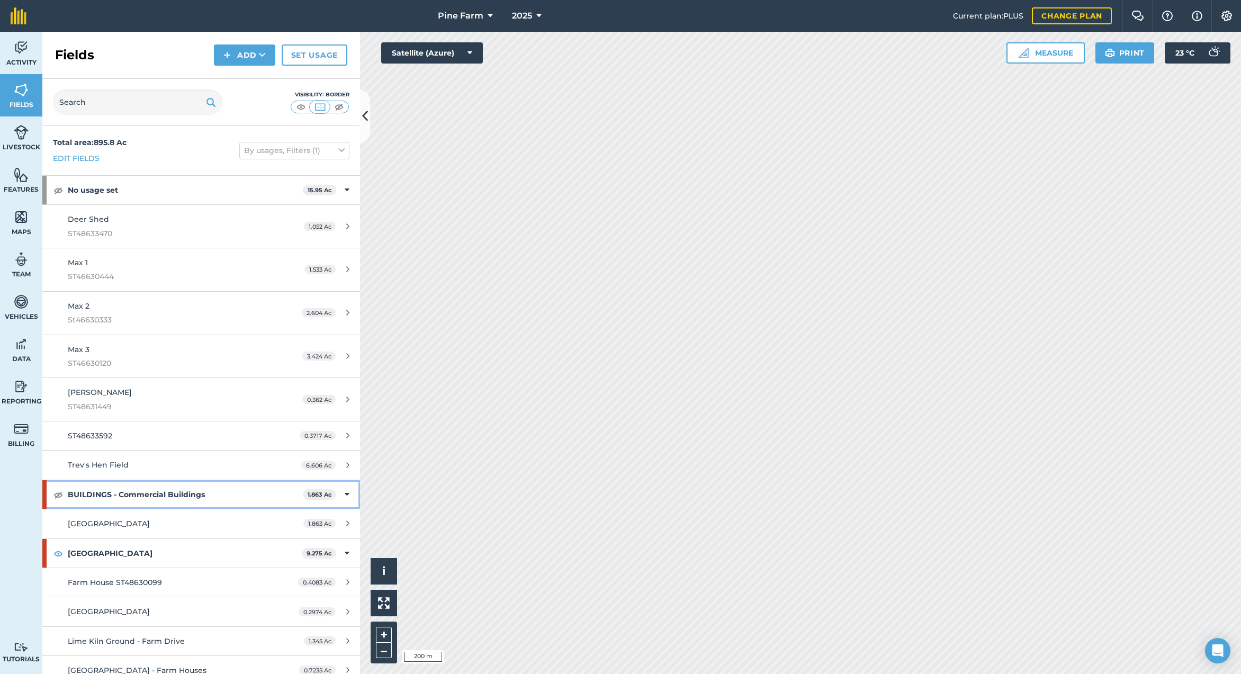
scroll to position [7, 0]
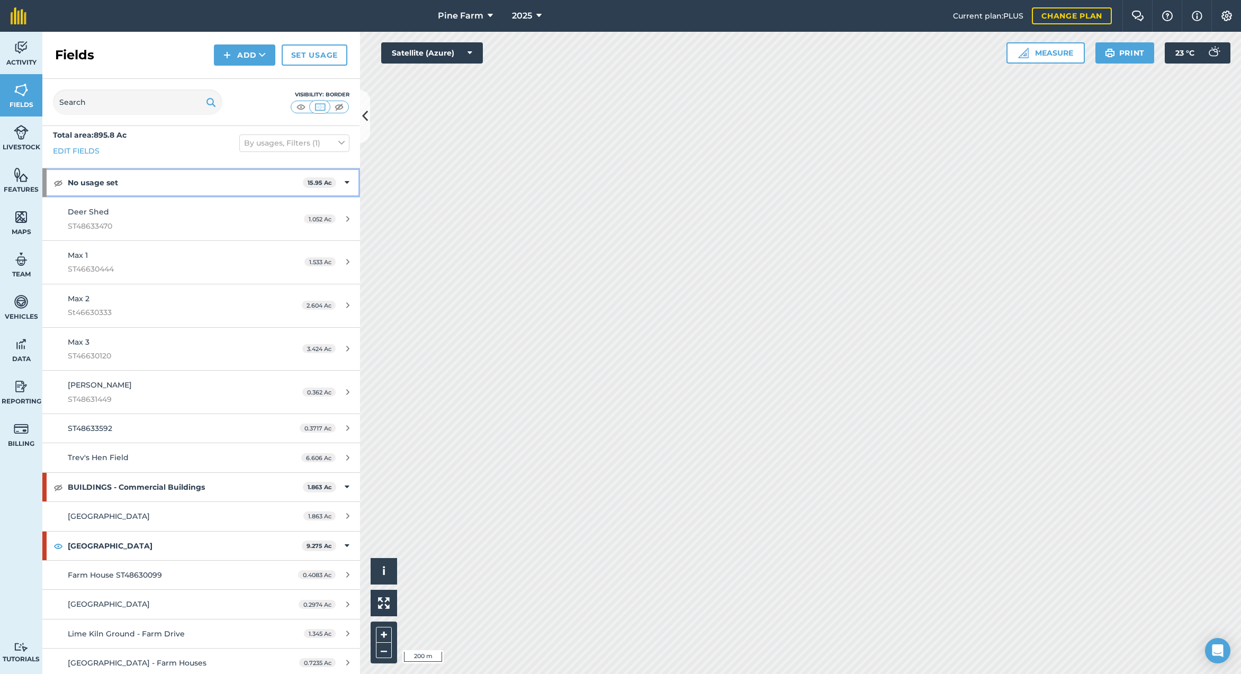
click at [347, 181] on icon at bounding box center [347, 183] width 5 height 12
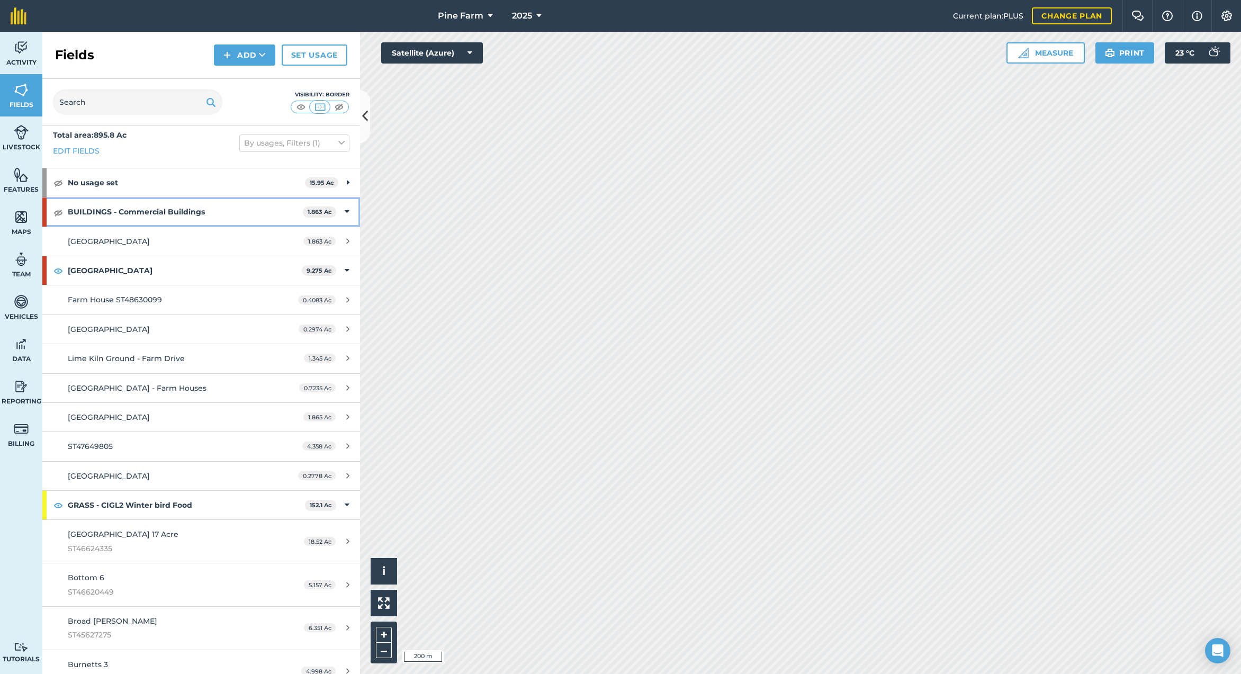
click at [345, 208] on icon at bounding box center [347, 212] width 5 height 12
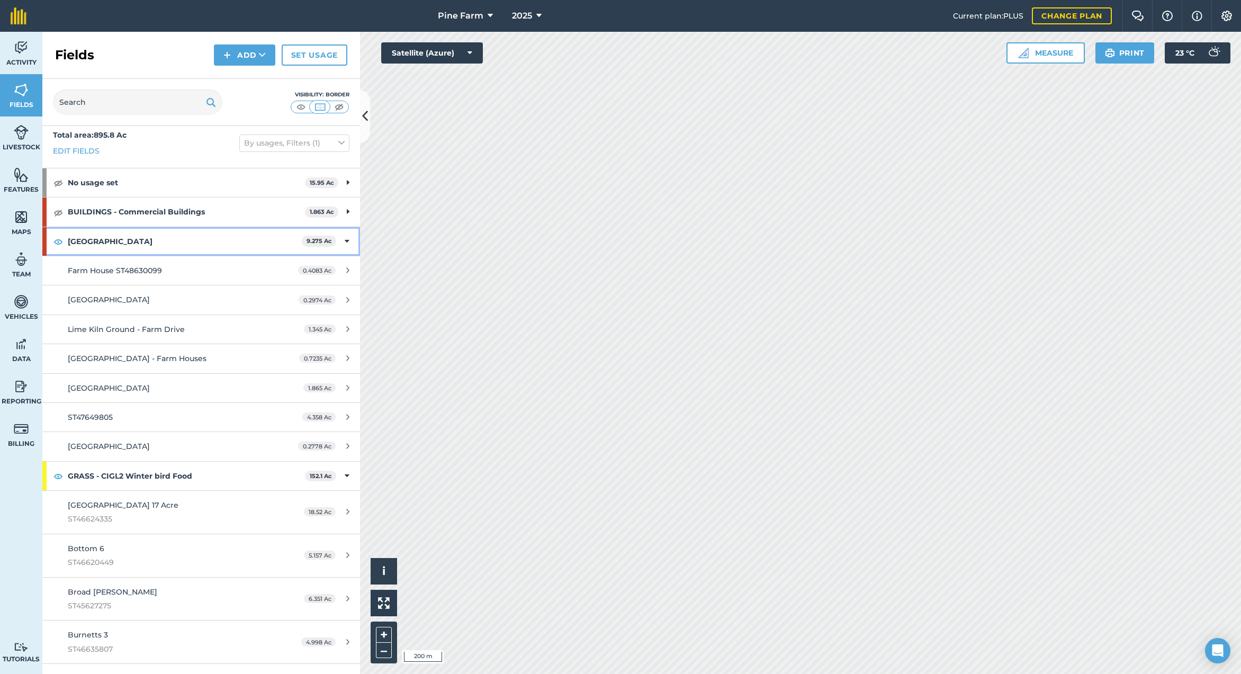
click at [57, 240] on img at bounding box center [58, 241] width 10 height 13
click at [349, 241] on div "Farm House 9.275 Ac" at bounding box center [201, 241] width 318 height 29
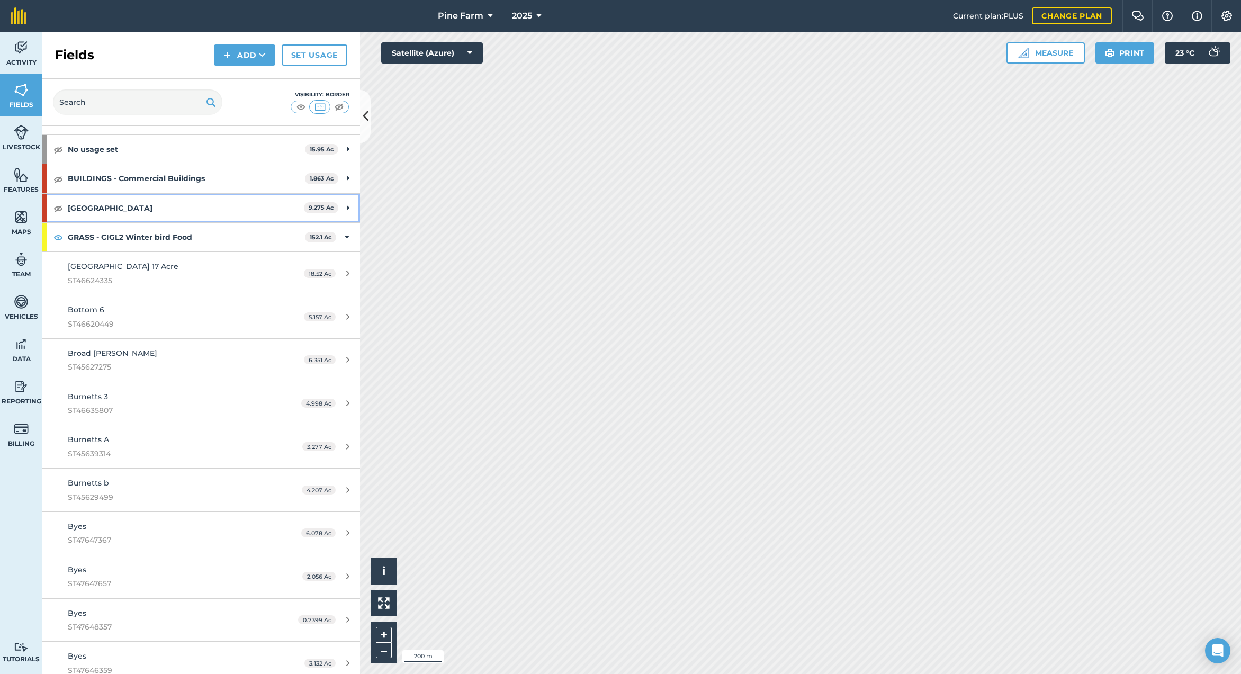
scroll to position [0, 0]
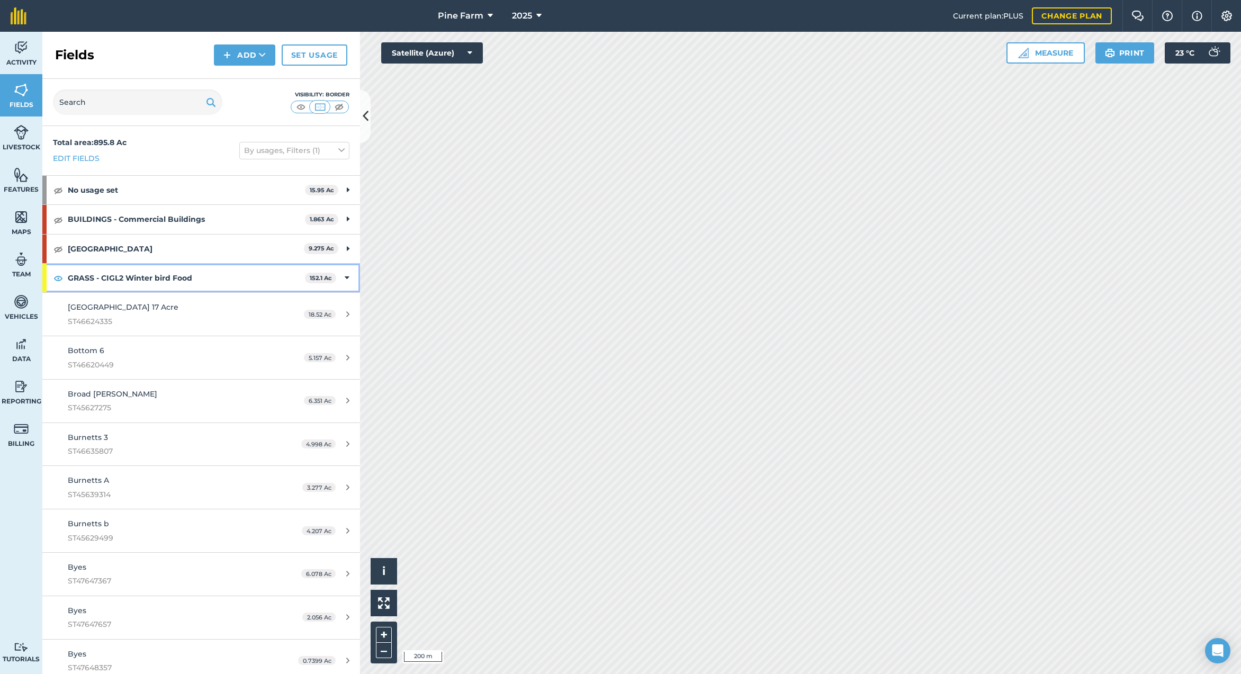
click at [346, 275] on icon at bounding box center [347, 278] width 5 height 12
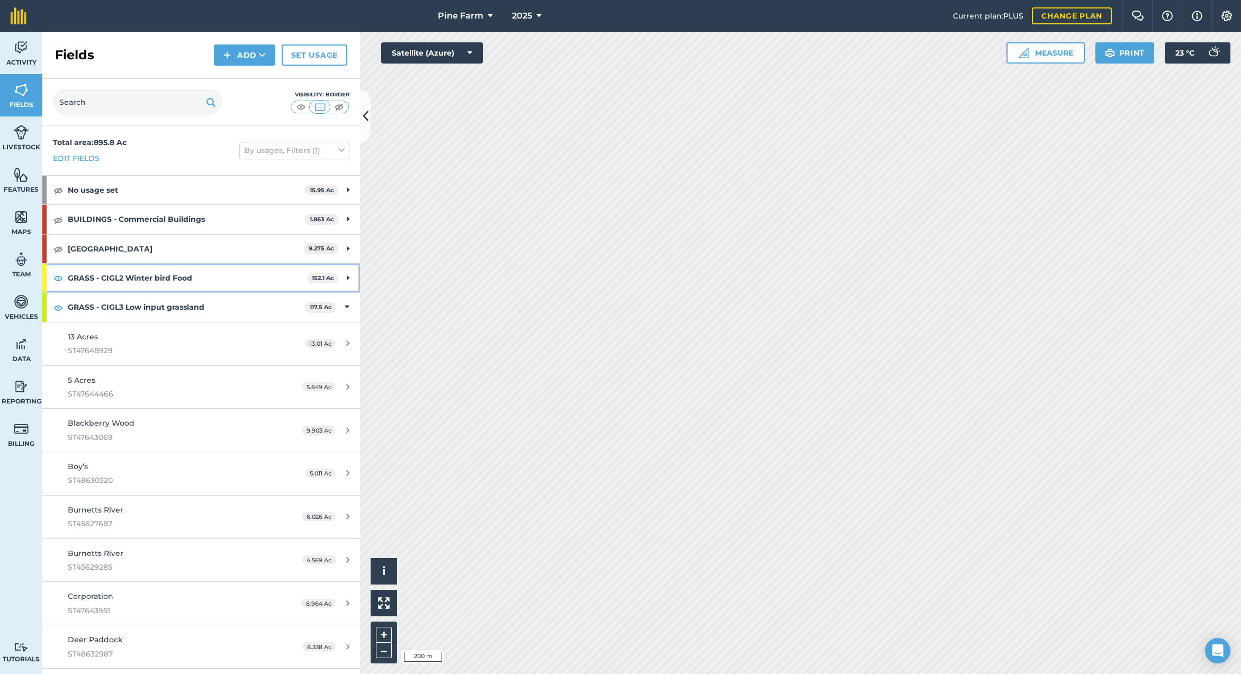
scroll to position [1, 0]
click at [345, 305] on icon at bounding box center [347, 307] width 5 height 12
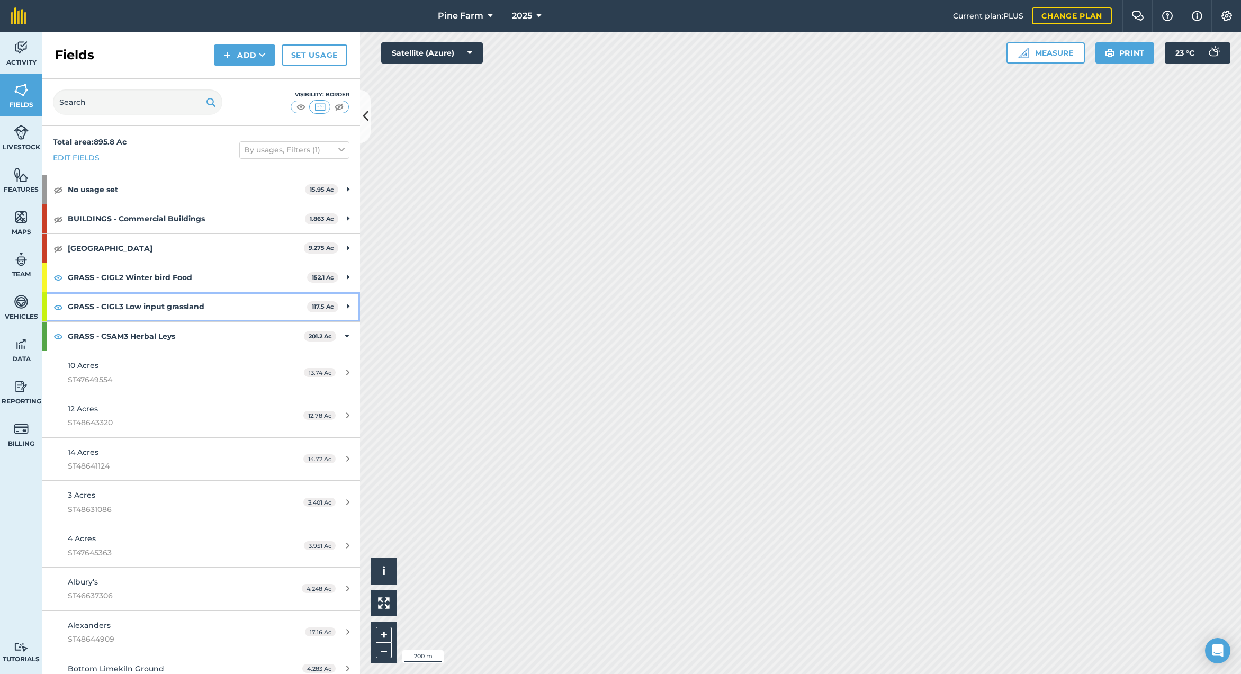
click at [59, 307] on img at bounding box center [58, 307] width 10 height 13
click at [57, 307] on img at bounding box center [58, 307] width 10 height 13
click at [57, 336] on img at bounding box center [58, 336] width 10 height 13
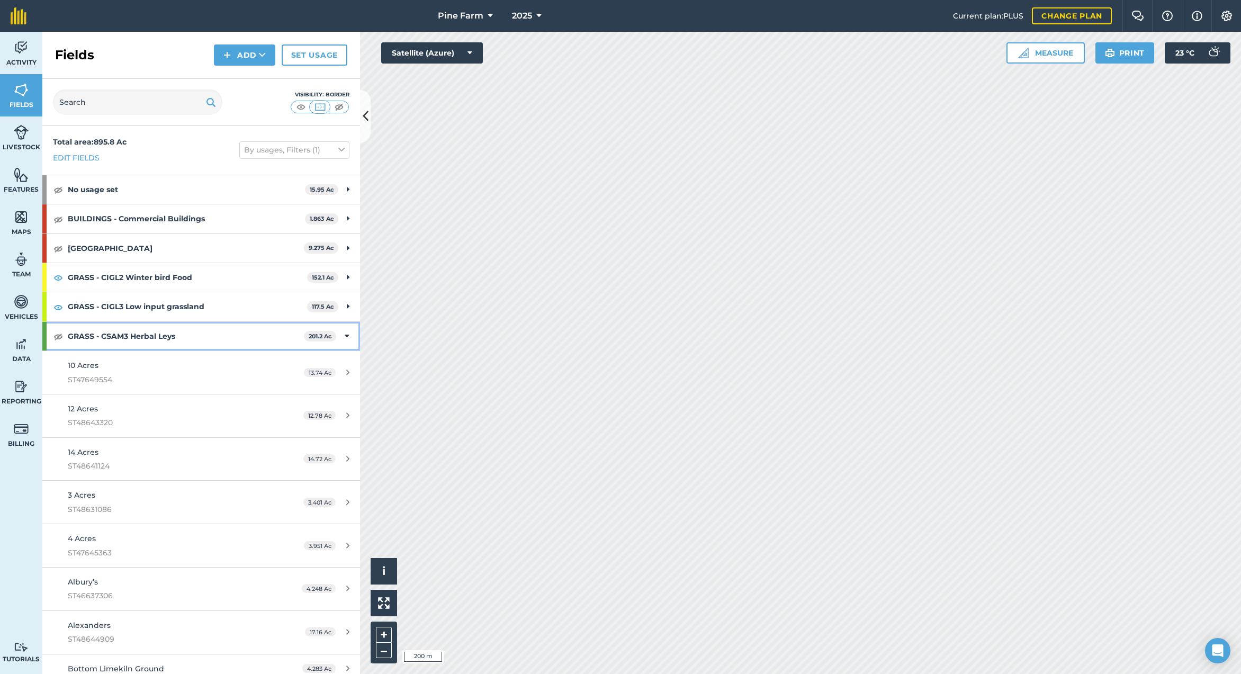
click at [57, 336] on img at bounding box center [58, 336] width 10 height 13
click at [57, 334] on img at bounding box center [58, 336] width 10 height 13
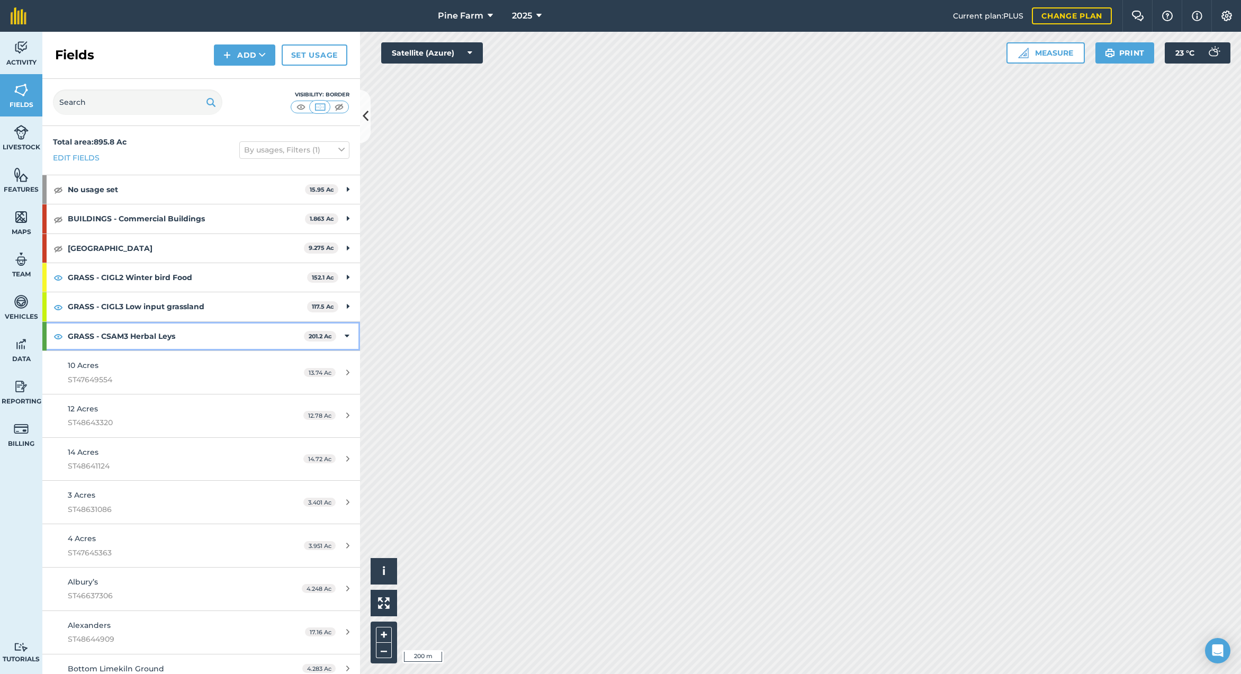
click at [346, 333] on icon at bounding box center [347, 336] width 5 height 12
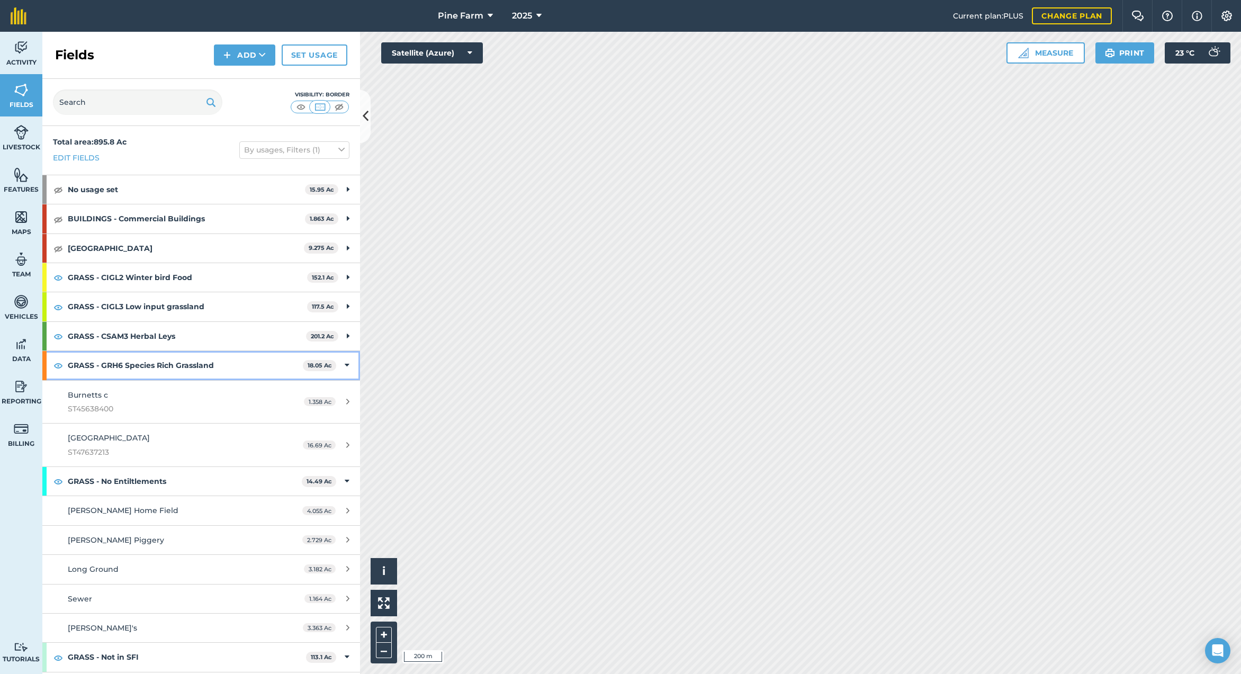
click at [56, 365] on img at bounding box center [58, 365] width 10 height 13
click at [345, 362] on icon at bounding box center [347, 366] width 5 height 12
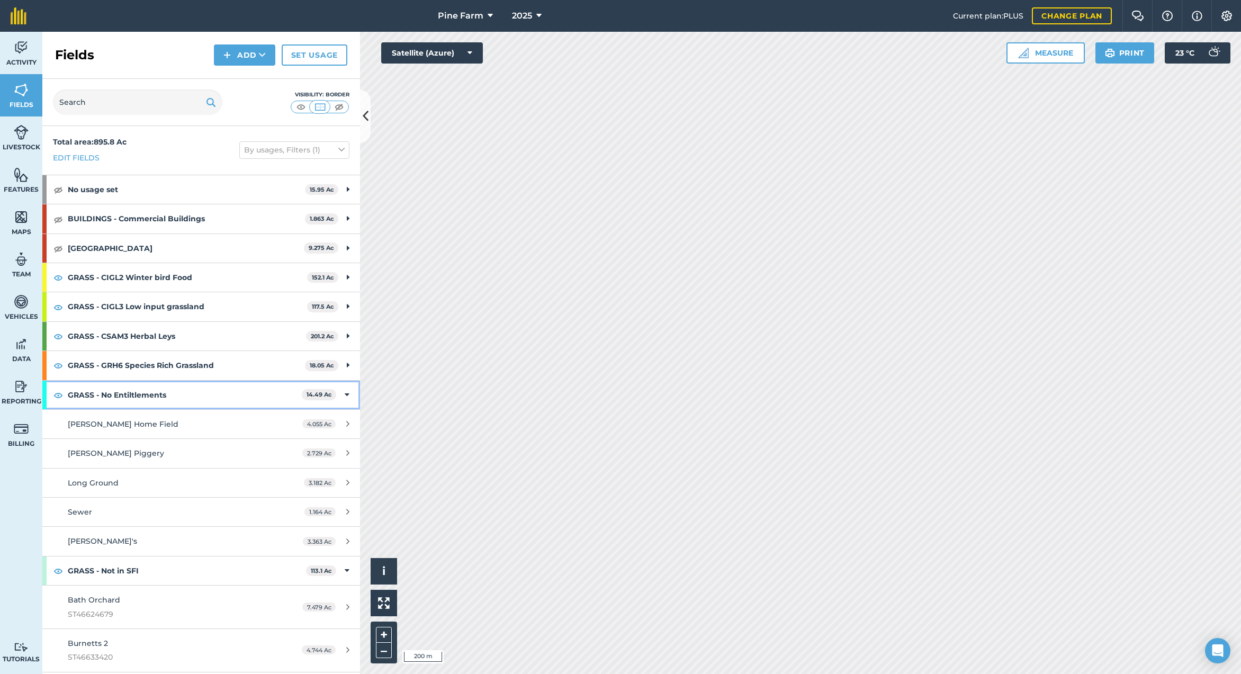
click at [58, 394] on img at bounding box center [58, 395] width 10 height 13
click at [56, 394] on img at bounding box center [58, 395] width 10 height 13
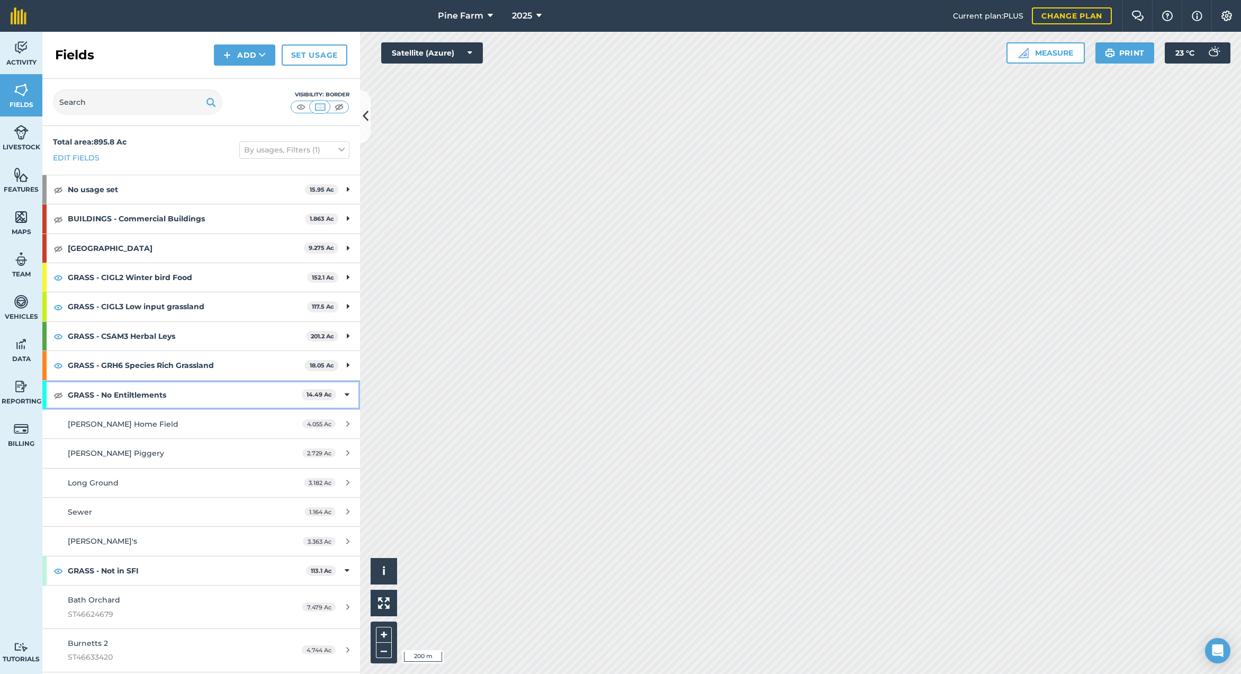
click at [56, 394] on img at bounding box center [58, 395] width 10 height 13
click at [348, 393] on icon at bounding box center [347, 395] width 5 height 12
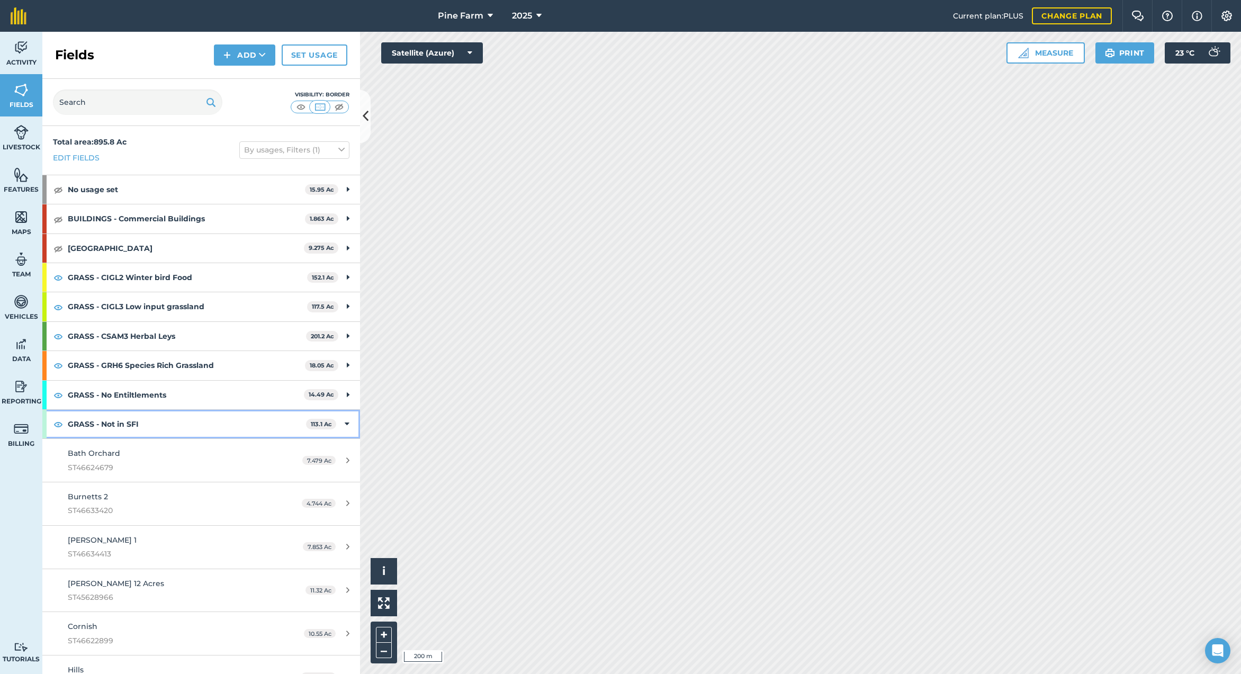
click at [59, 424] on img at bounding box center [58, 424] width 10 height 13
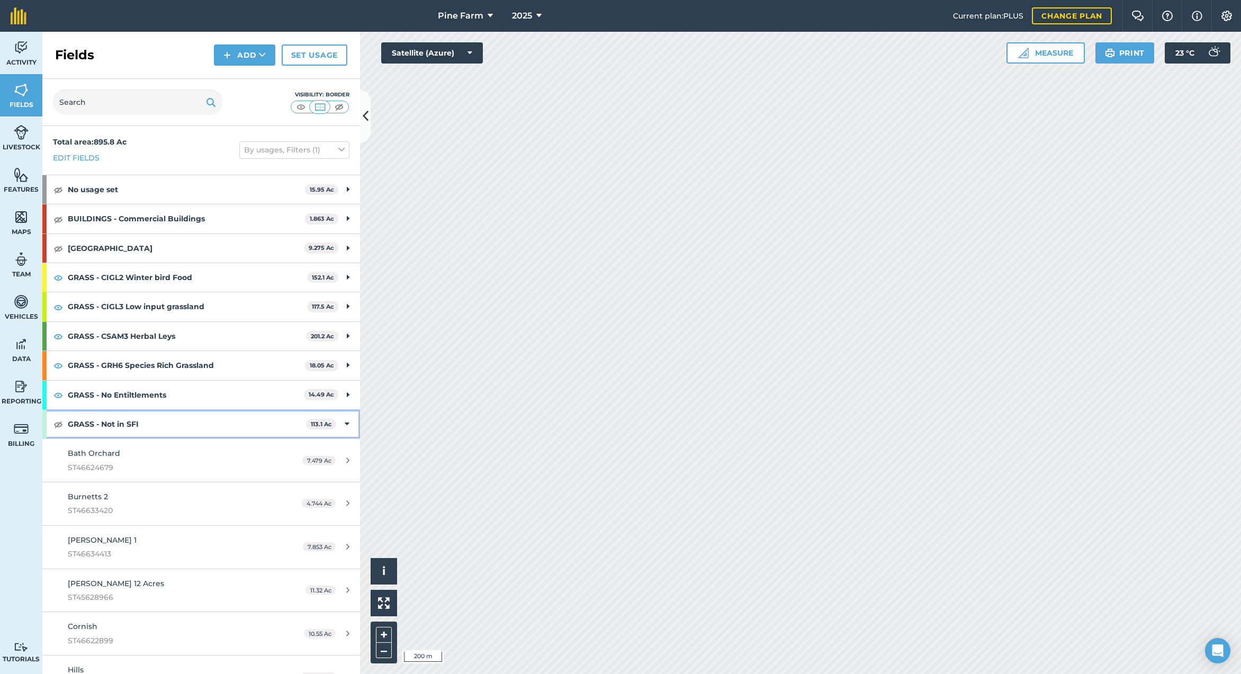
click at [59, 424] on img at bounding box center [58, 424] width 10 height 13
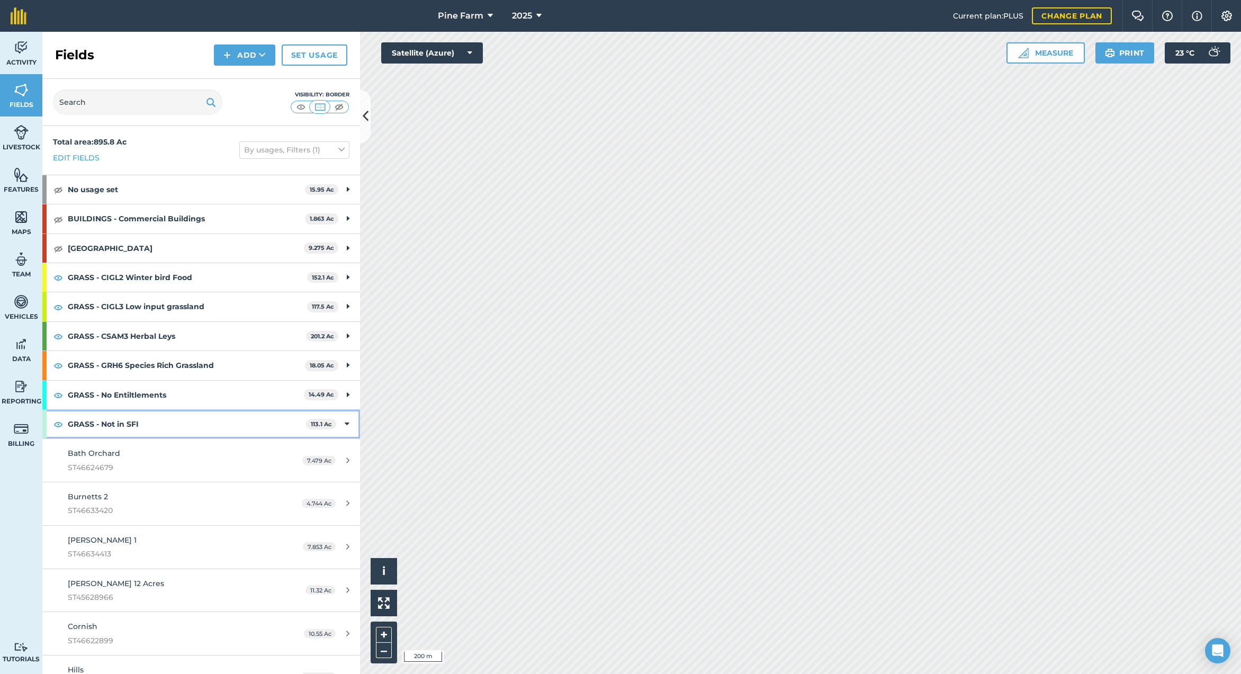
click at [59, 424] on img at bounding box center [58, 424] width 10 height 13
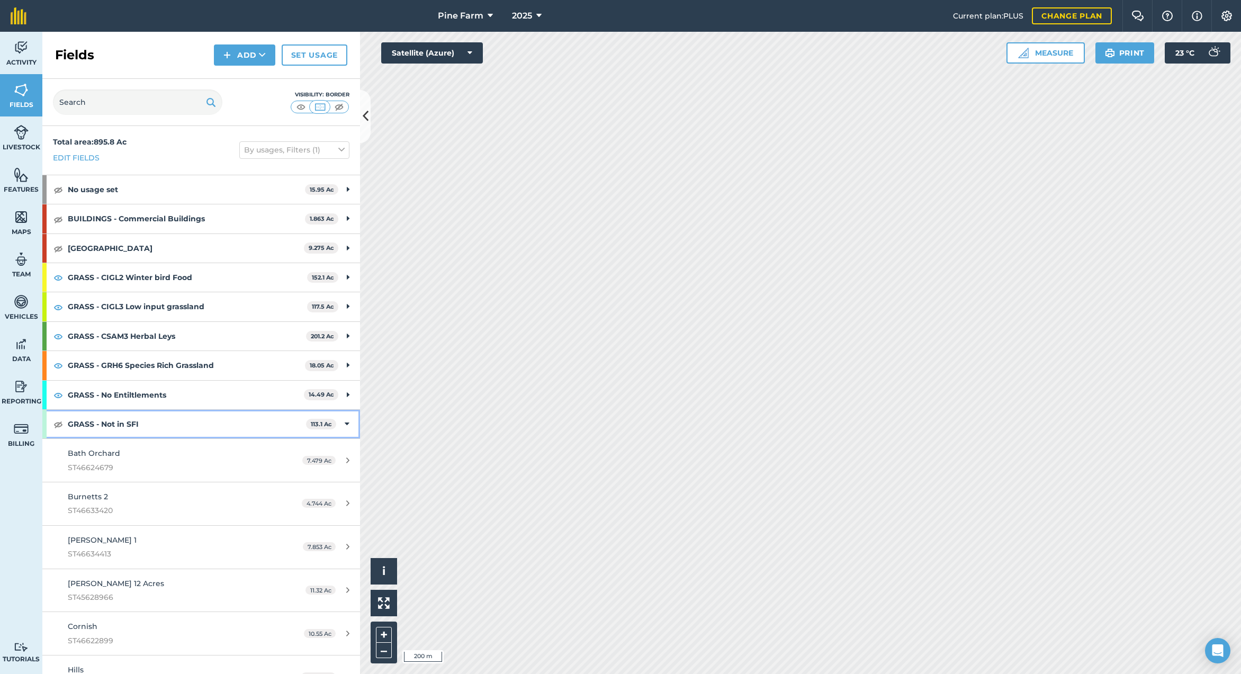
click at [59, 424] on img at bounding box center [58, 424] width 10 height 13
click at [58, 424] on img at bounding box center [58, 424] width 10 height 13
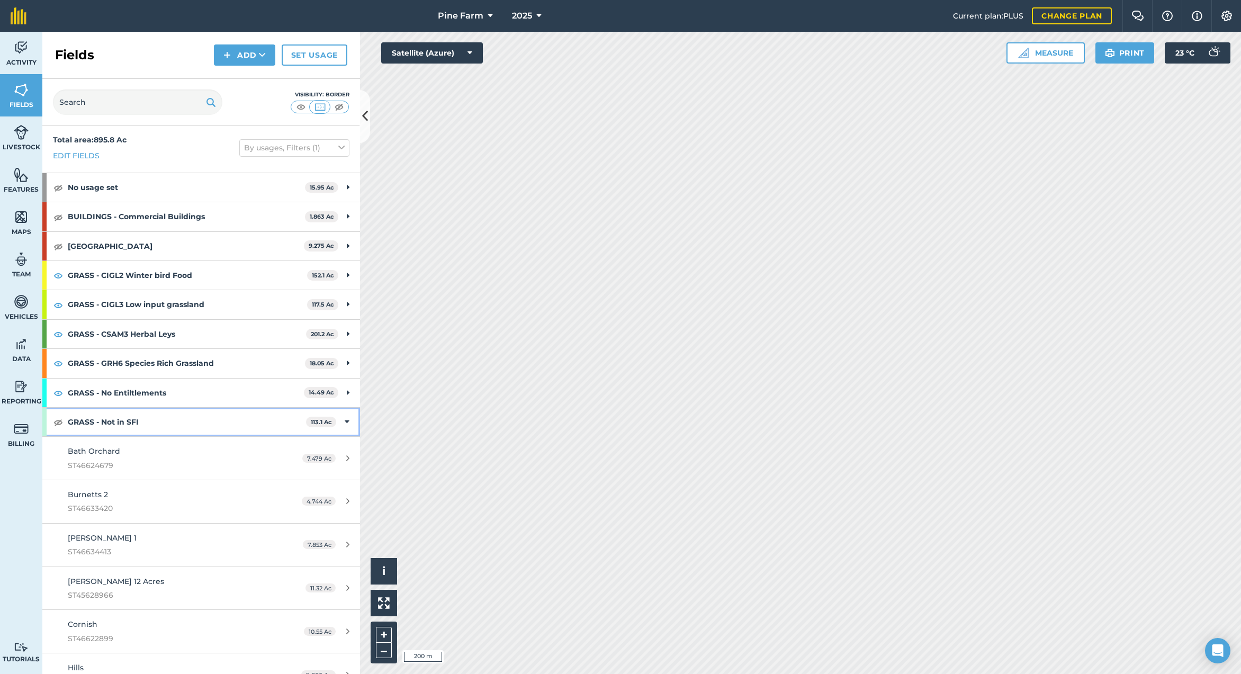
click at [58, 424] on img at bounding box center [58, 422] width 10 height 13
click at [348, 418] on icon at bounding box center [347, 421] width 5 height 12
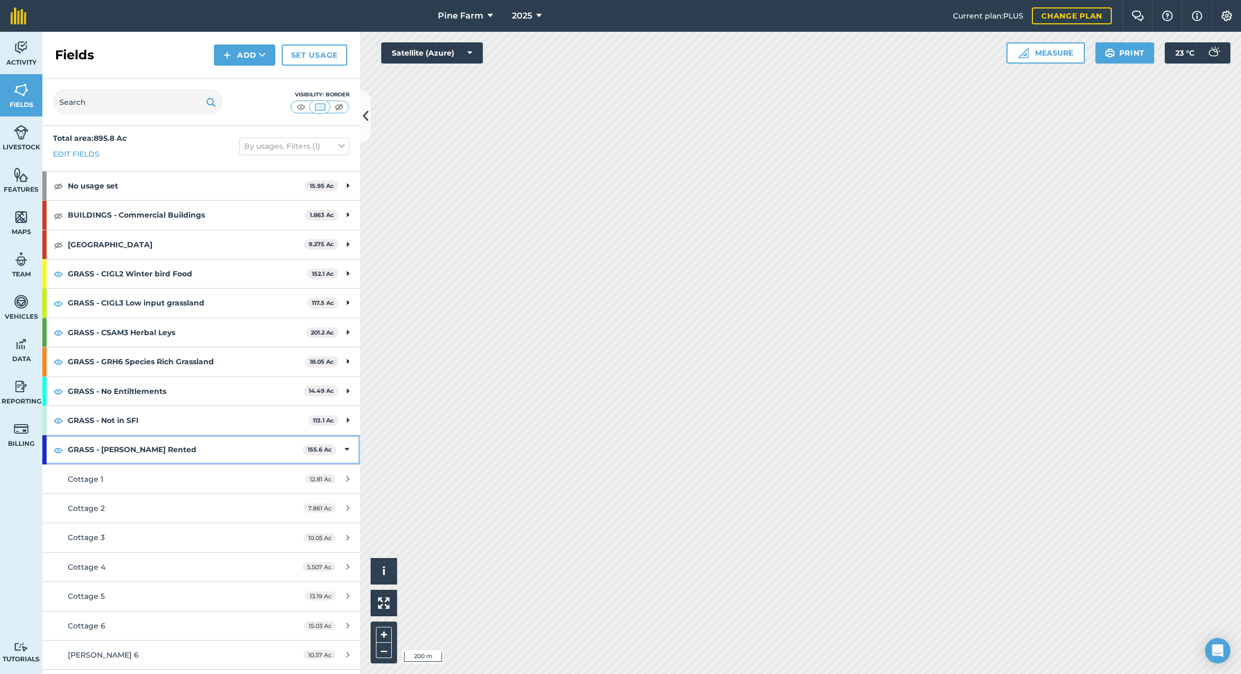
click at [58, 449] on img at bounding box center [58, 450] width 10 height 13
click at [348, 446] on icon at bounding box center [347, 450] width 5 height 12
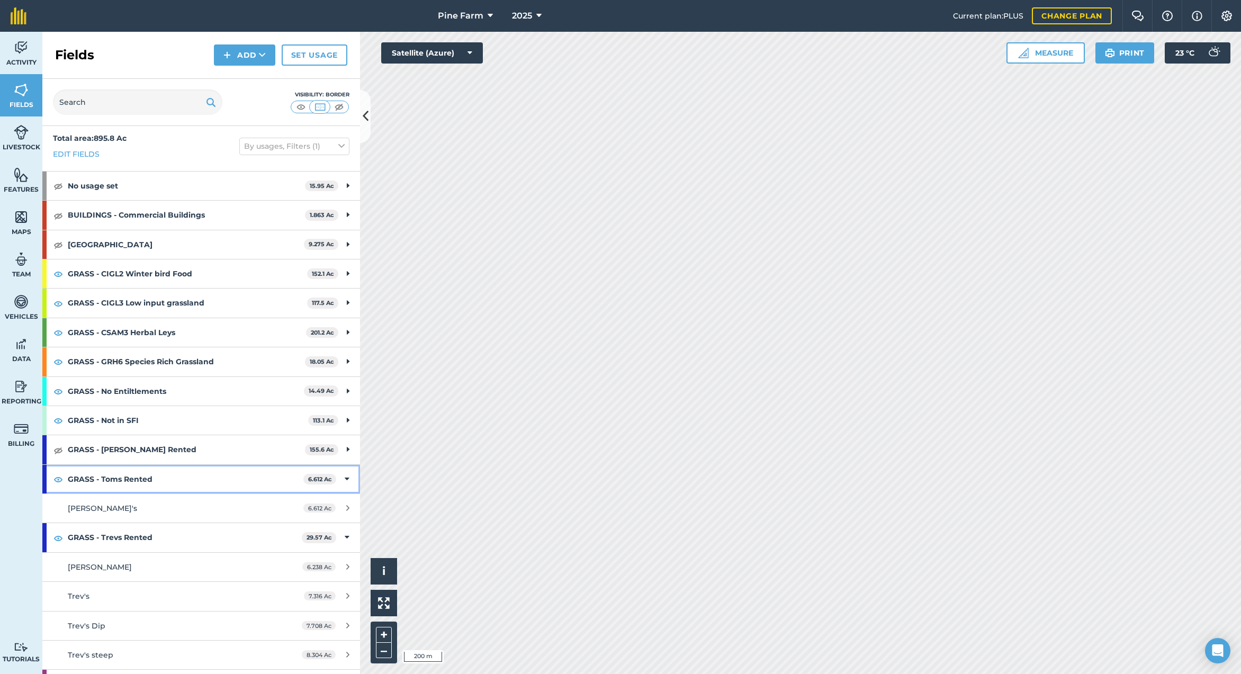
click at [56, 476] on img at bounding box center [58, 479] width 10 height 13
click at [351, 475] on div "GRASS - Toms Rented 6.612 Ac" at bounding box center [201, 479] width 318 height 29
click at [58, 508] on img at bounding box center [58, 508] width 10 height 13
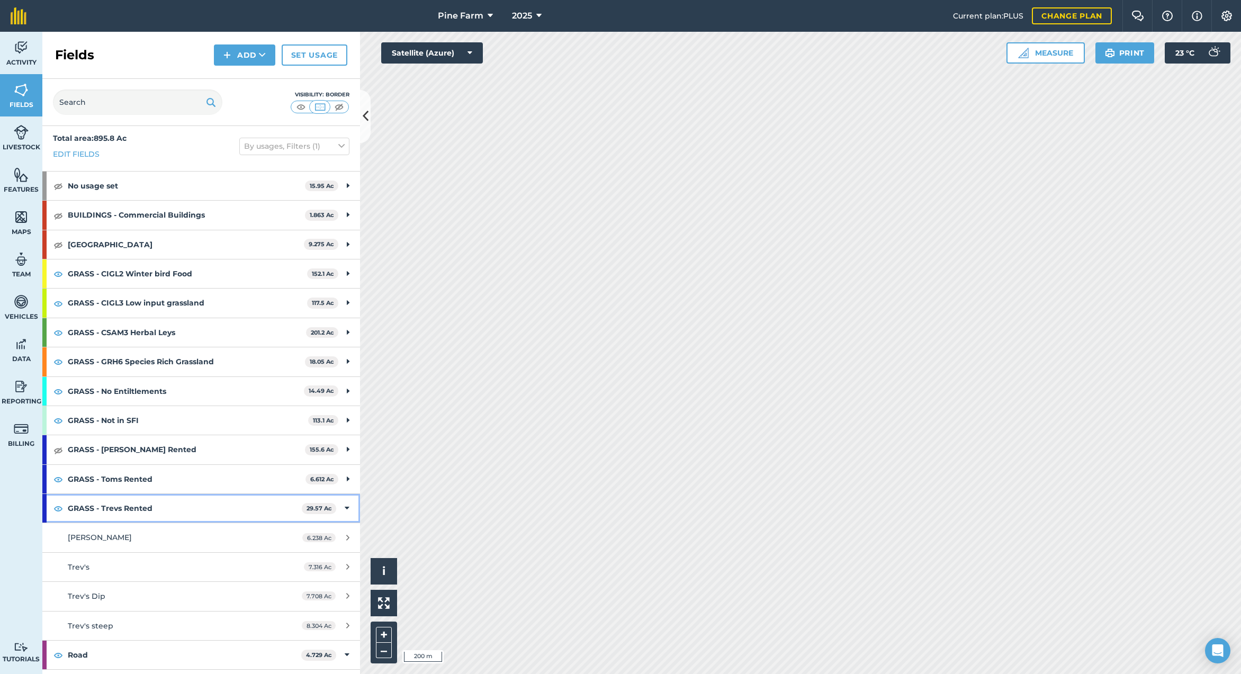
click at [348, 507] on icon at bounding box center [347, 509] width 5 height 12
click at [56, 534] on img at bounding box center [58, 538] width 10 height 13
click at [350, 535] on div "Road 4.729 Ac" at bounding box center [201, 537] width 318 height 29
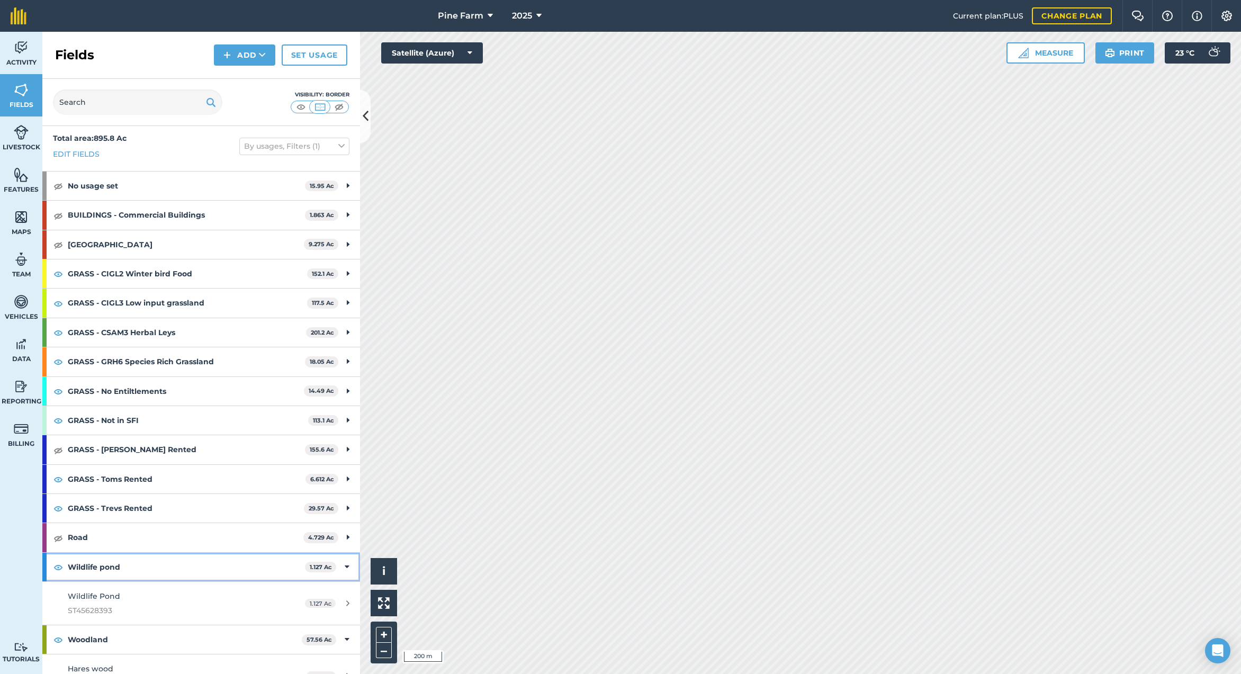
click at [58, 567] on img at bounding box center [58, 567] width 10 height 13
click at [60, 566] on img at bounding box center [58, 567] width 10 height 13
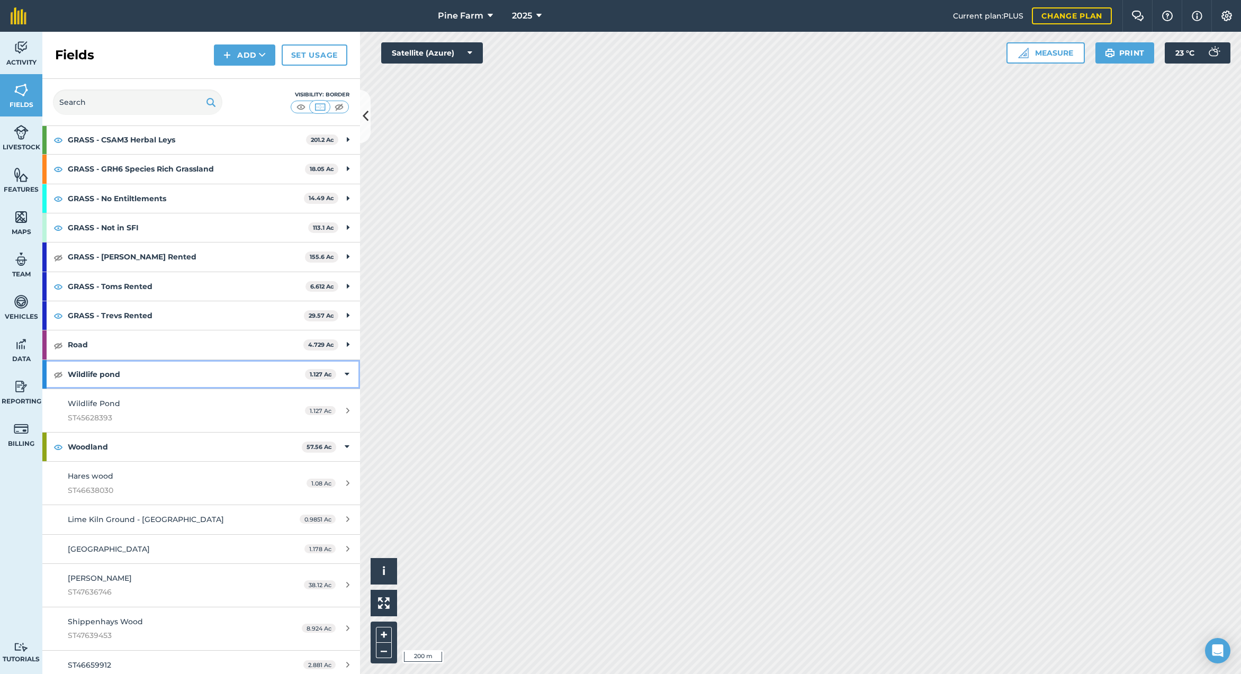
scroll to position [220, 0]
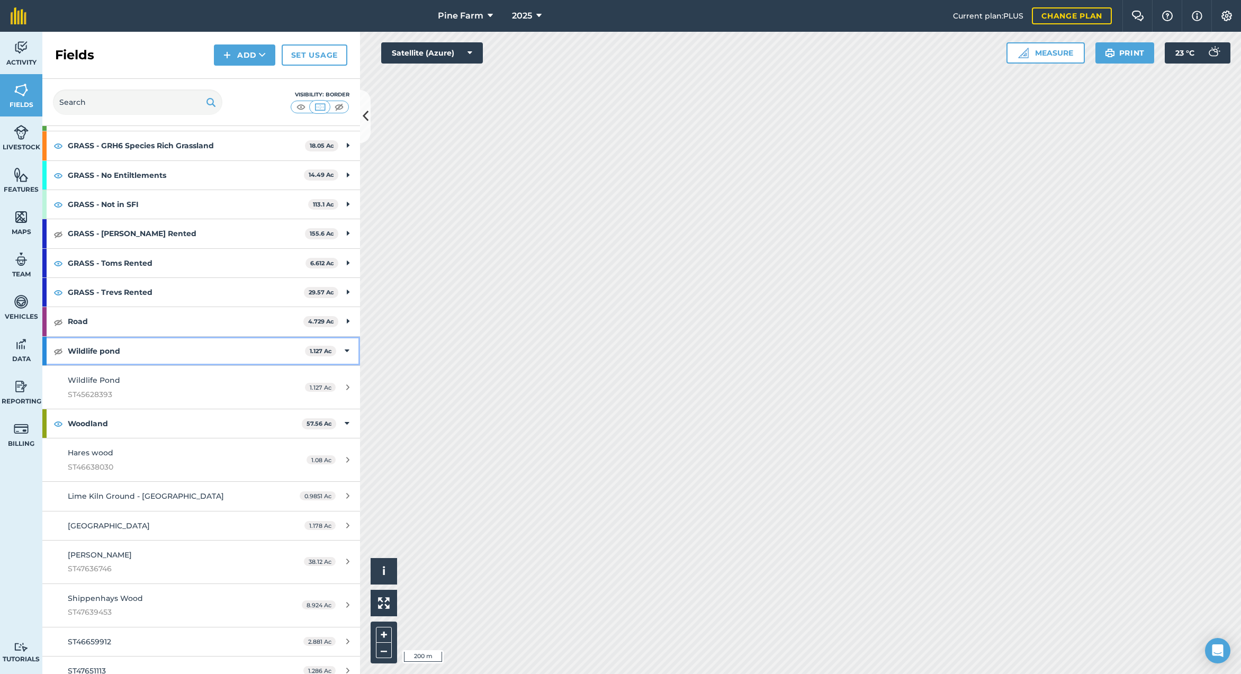
click at [347, 349] on icon at bounding box center [347, 351] width 5 height 12
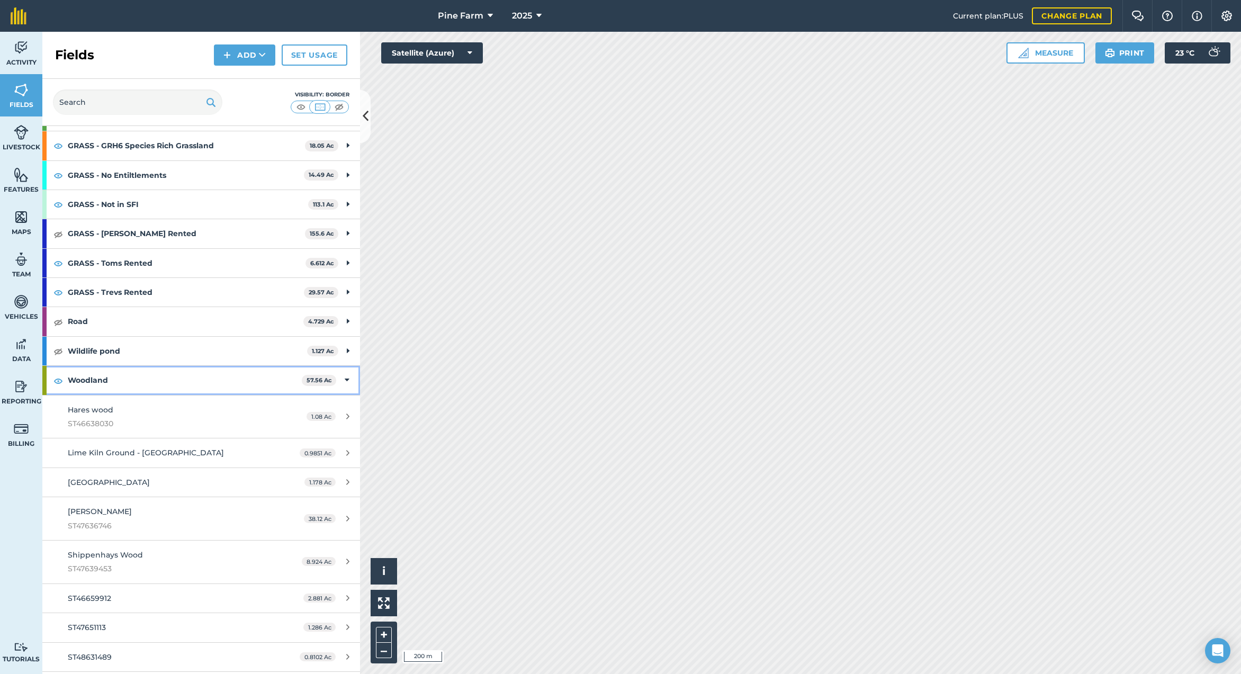
click at [55, 378] on img at bounding box center [58, 380] width 10 height 13
click at [348, 377] on icon at bounding box center [347, 380] width 5 height 12
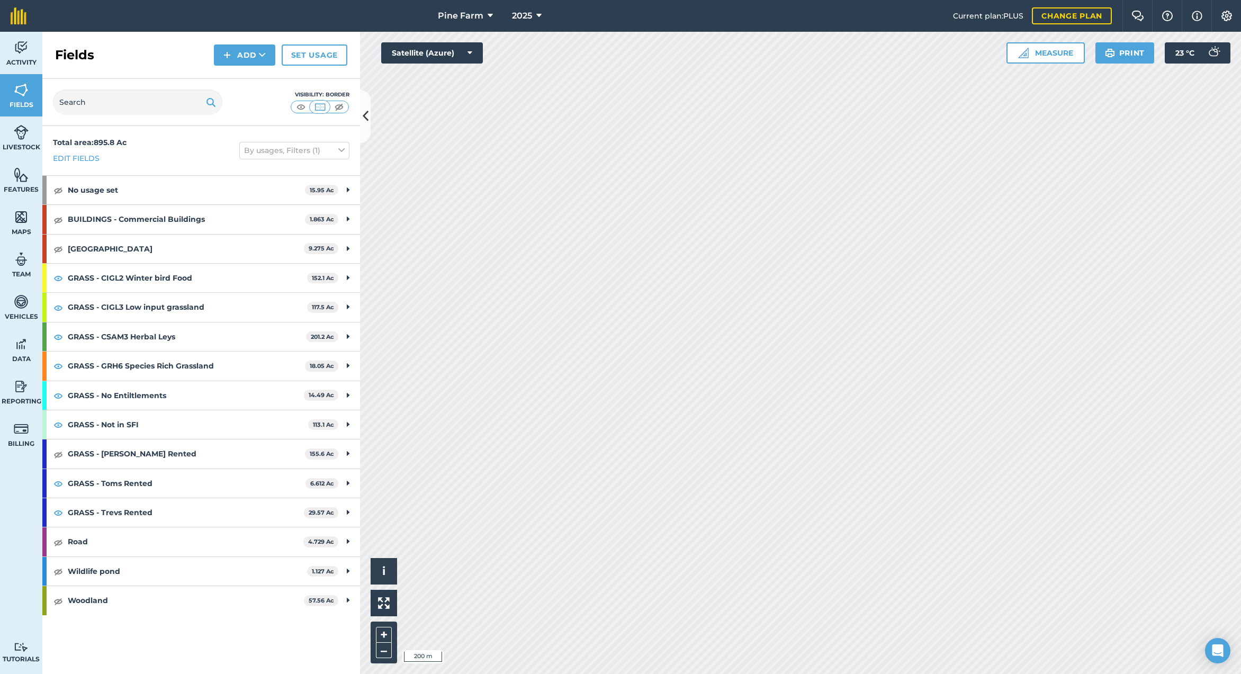
click at [338, 149] on icon at bounding box center [341, 151] width 6 height 12
click at [248, 264] on label "Declutter field names" at bounding box center [294, 263] width 101 height 11
click at [248, 264] on input "Declutter field names" at bounding box center [247, 261] width 7 height 7
click at [248, 264] on label "Declutter field names" at bounding box center [294, 263] width 101 height 11
click at [248, 264] on input "Declutter field names" at bounding box center [247, 261] width 7 height 7
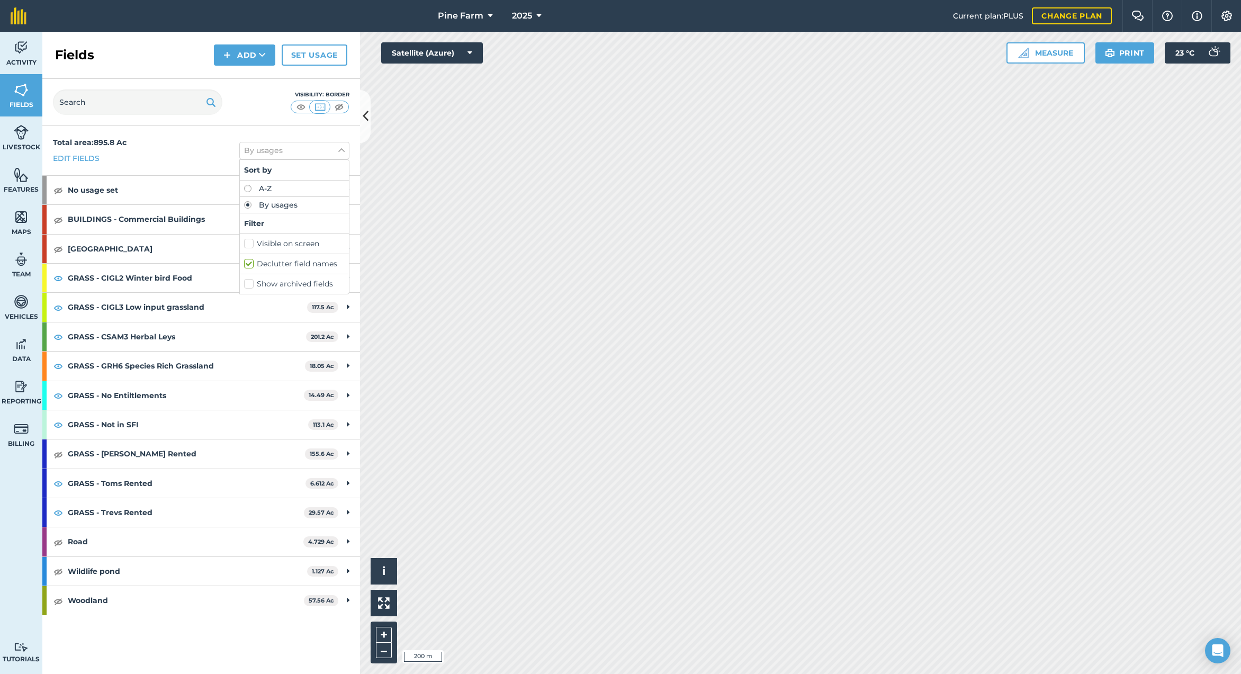
checkbox input "true"
click at [248, 283] on label "Show archived fields" at bounding box center [294, 284] width 101 height 11
click at [248, 283] on input "Show archived fields" at bounding box center [247, 282] width 7 height 7
click at [248, 283] on label "Show archived fields" at bounding box center [294, 284] width 101 height 11
click at [248, 283] on input "Show archived fields" at bounding box center [247, 282] width 7 height 7
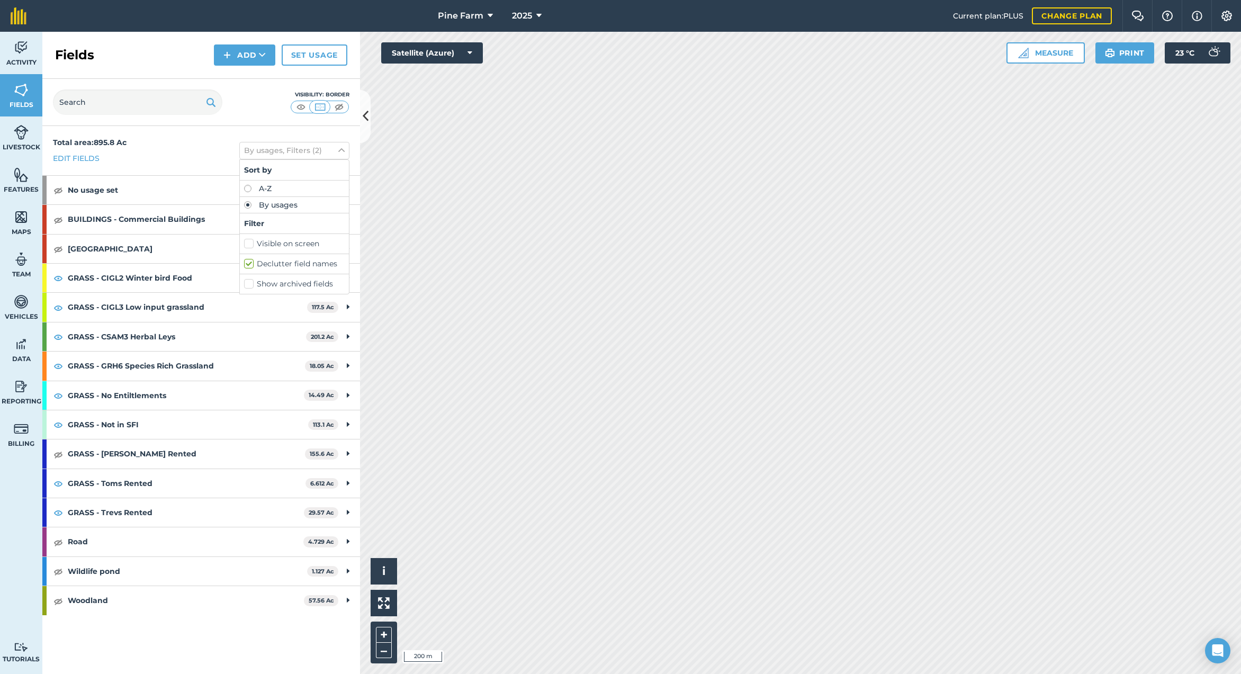
checkbox input "false"
click at [249, 244] on label "Visible on screen" at bounding box center [294, 243] width 101 height 11
click at [249, 244] on input "Visible on screen" at bounding box center [247, 241] width 7 height 7
click at [249, 244] on label "Visible on screen" at bounding box center [294, 243] width 101 height 11
click at [249, 244] on input "Visible on screen" at bounding box center [247, 241] width 7 height 7
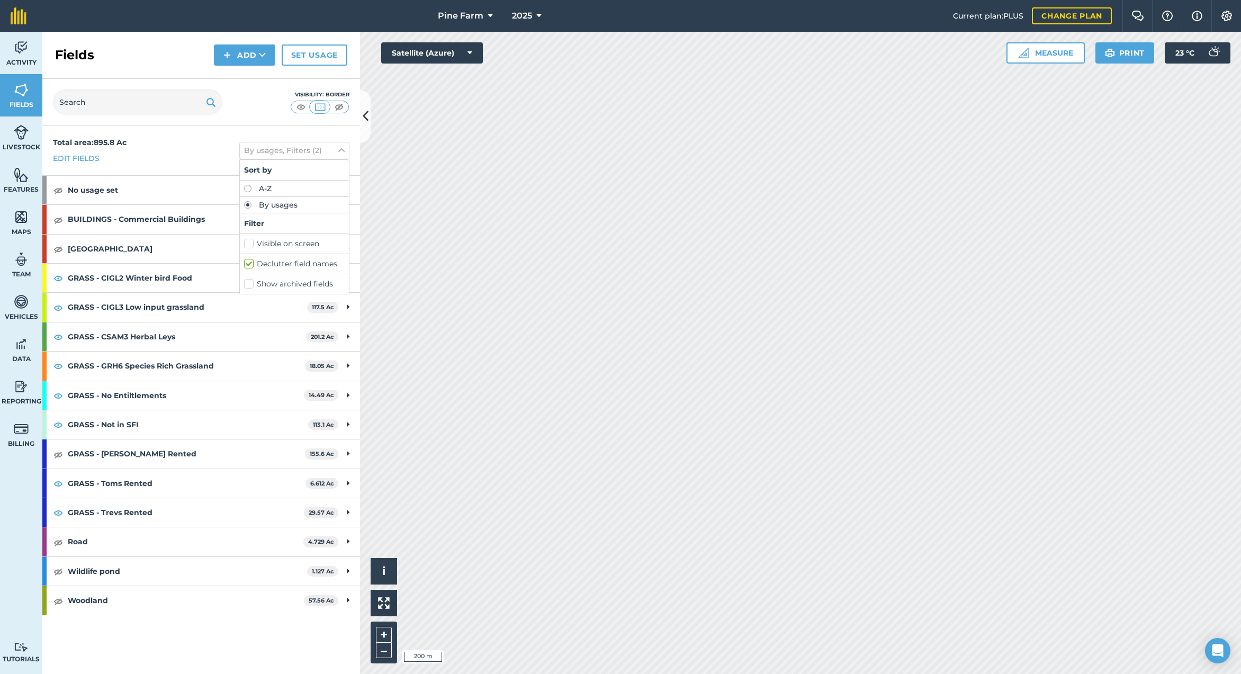
checkbox input "false"
click at [190, 149] on div "Total area : 895.8 Ac Edit fields By usages, Filters (1) Sort by A-Z By usages …" at bounding box center [201, 150] width 318 height 49
click at [349, 452] on icon at bounding box center [348, 454] width 3 height 12
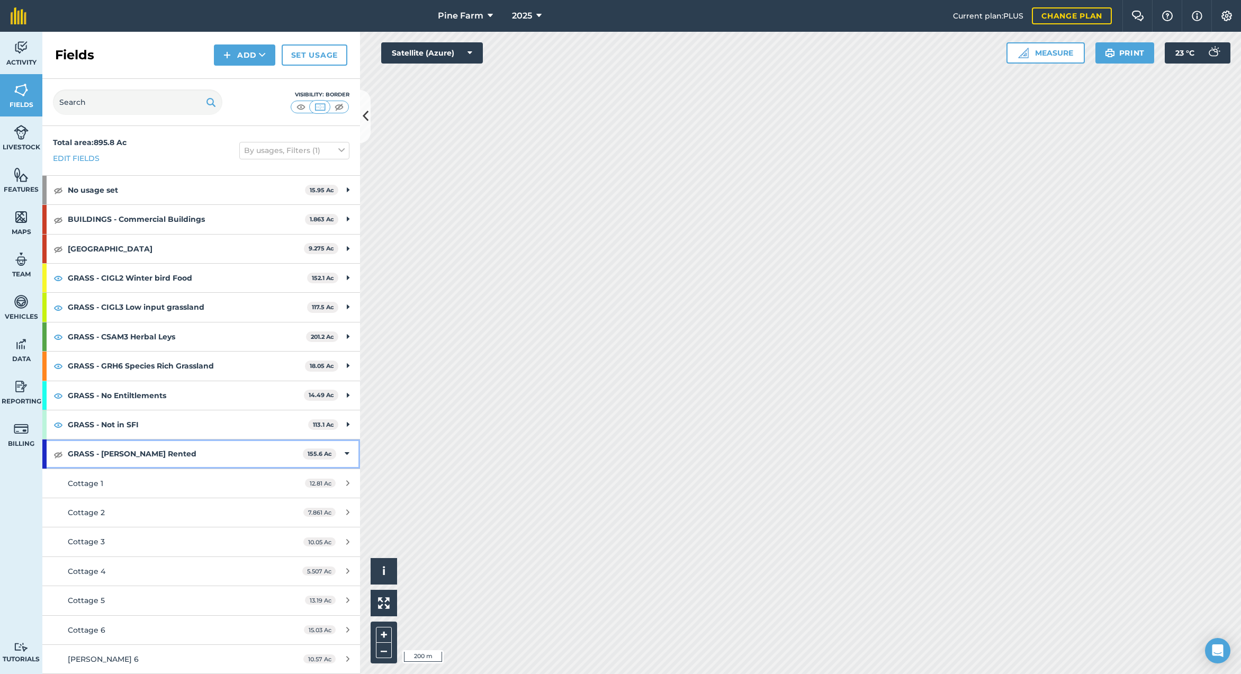
click at [349, 452] on icon at bounding box center [347, 454] width 5 height 12
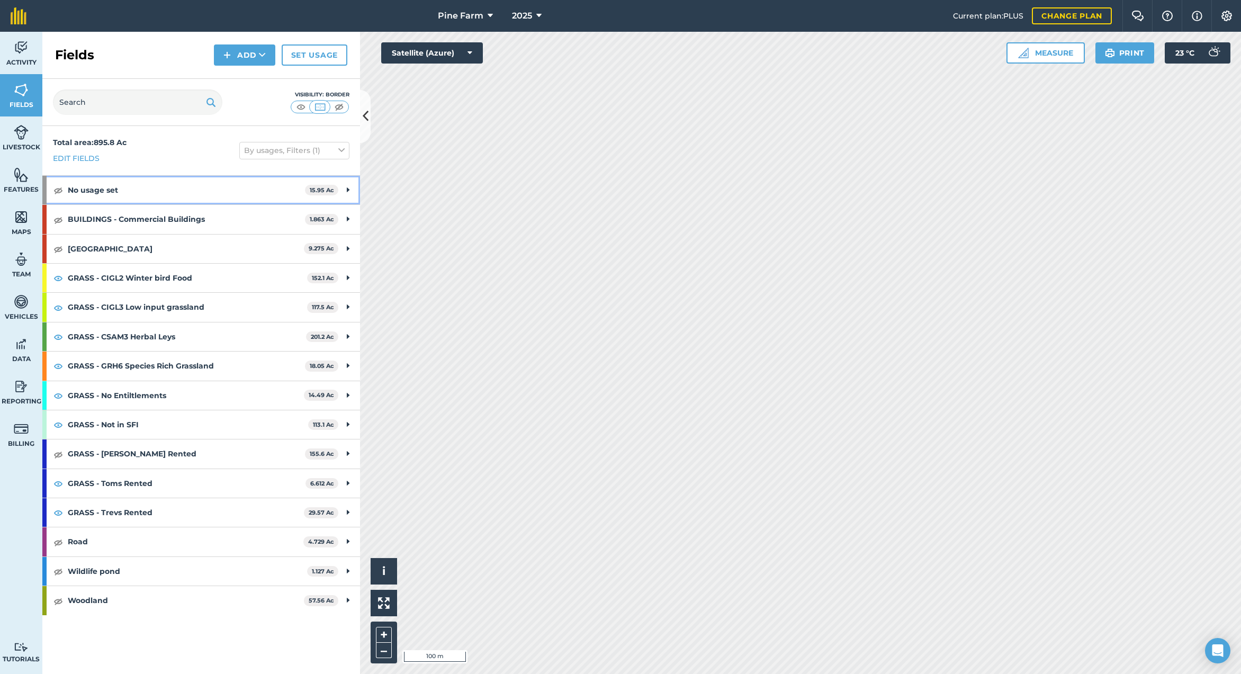
click at [58, 190] on img at bounding box center [58, 190] width 10 height 13
click at [347, 190] on icon at bounding box center [348, 190] width 3 height 12
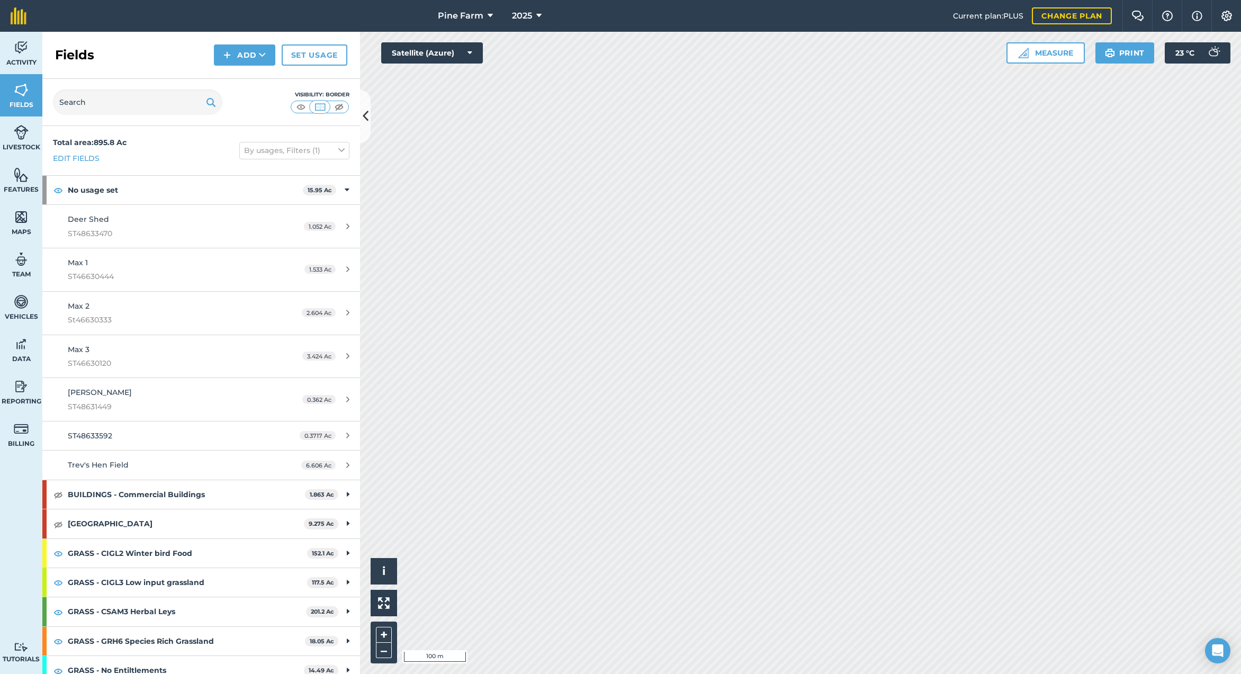
click at [89, 434] on span "ST48633592" at bounding box center [90, 436] width 44 height 10
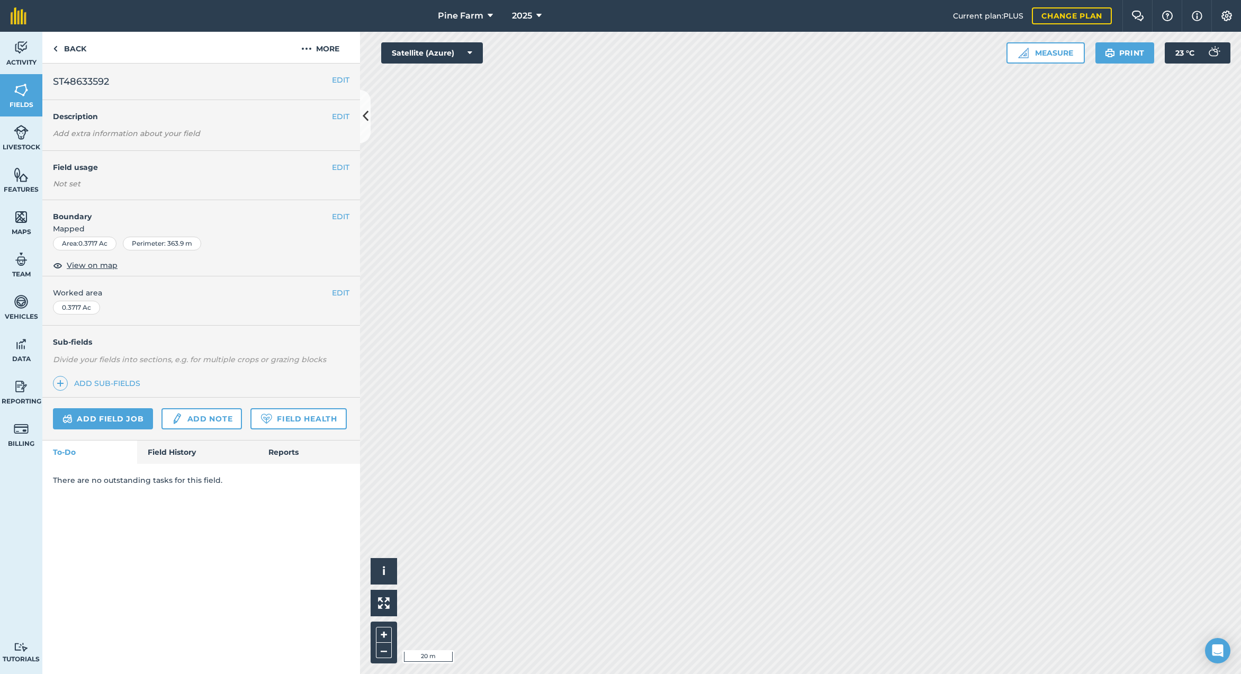
click at [341, 80] on button "EDIT" at bounding box center [340, 80] width 17 height 12
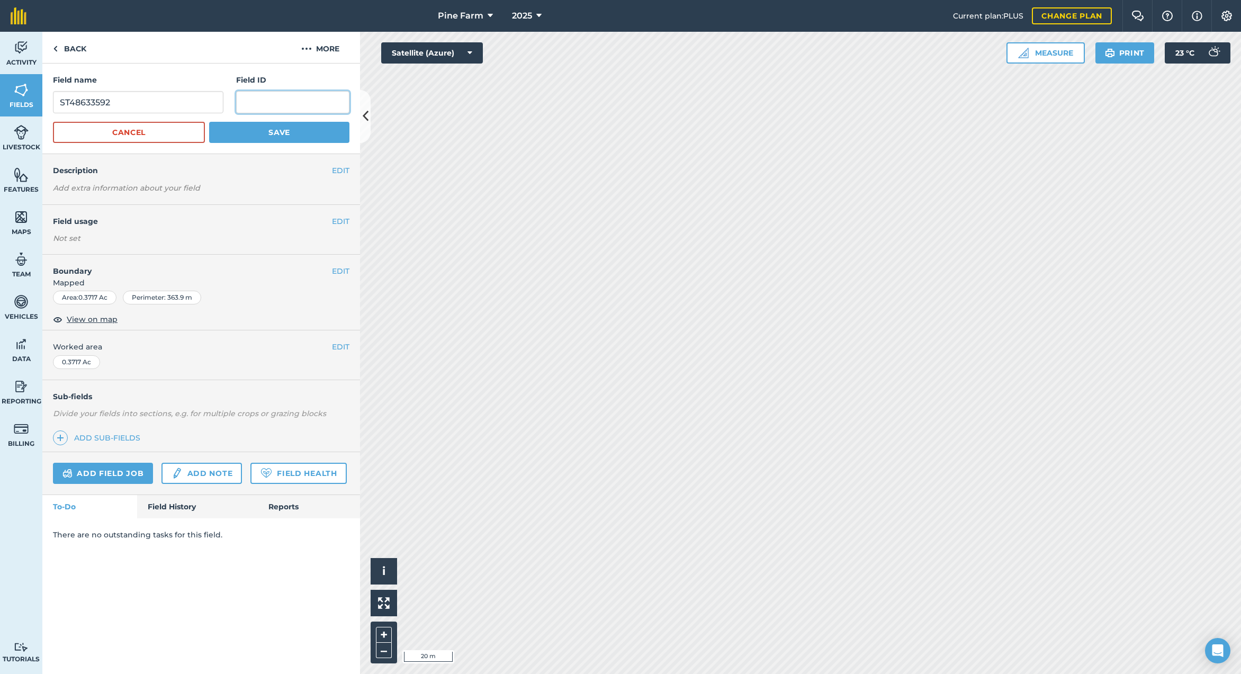
click at [266, 104] on input "text" at bounding box center [292, 102] width 113 height 22
type input "ST48633592"
click at [126, 102] on input "ST48633592" at bounding box center [138, 102] width 171 height 22
type input "S"
type input "Deer Paddock"
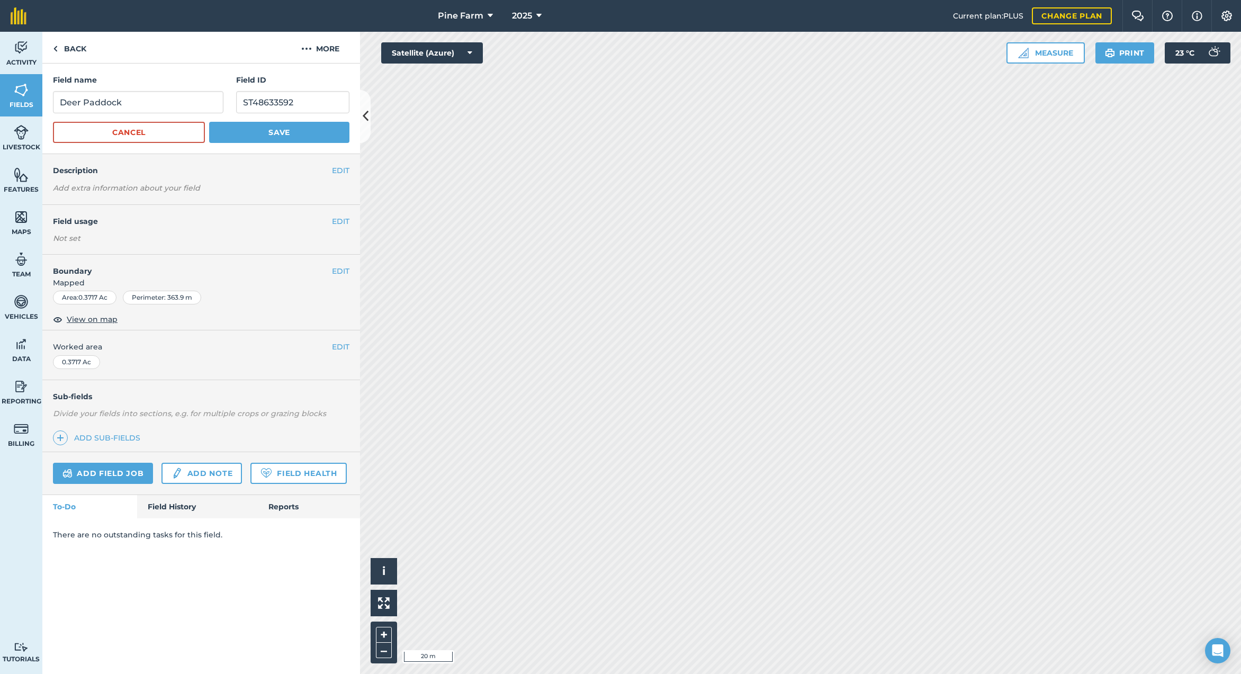
click at [244, 131] on button "Save" at bounding box center [279, 132] width 140 height 21
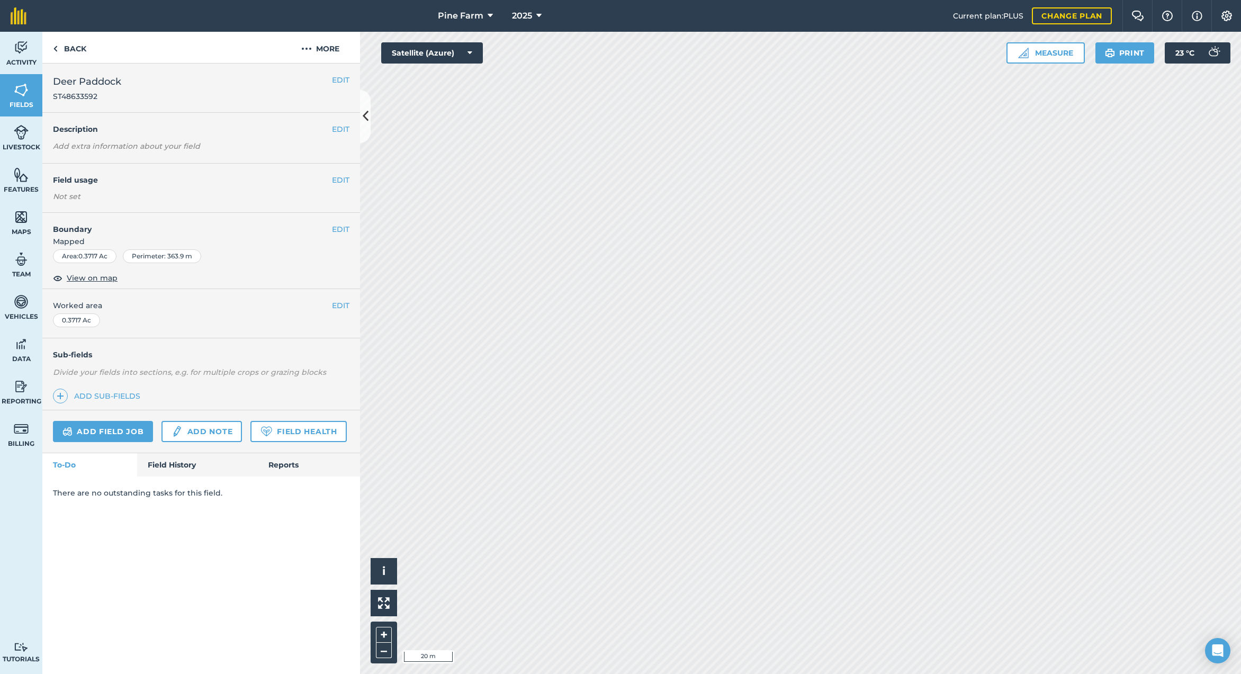
click at [336, 181] on button "EDIT" at bounding box center [340, 180] width 17 height 12
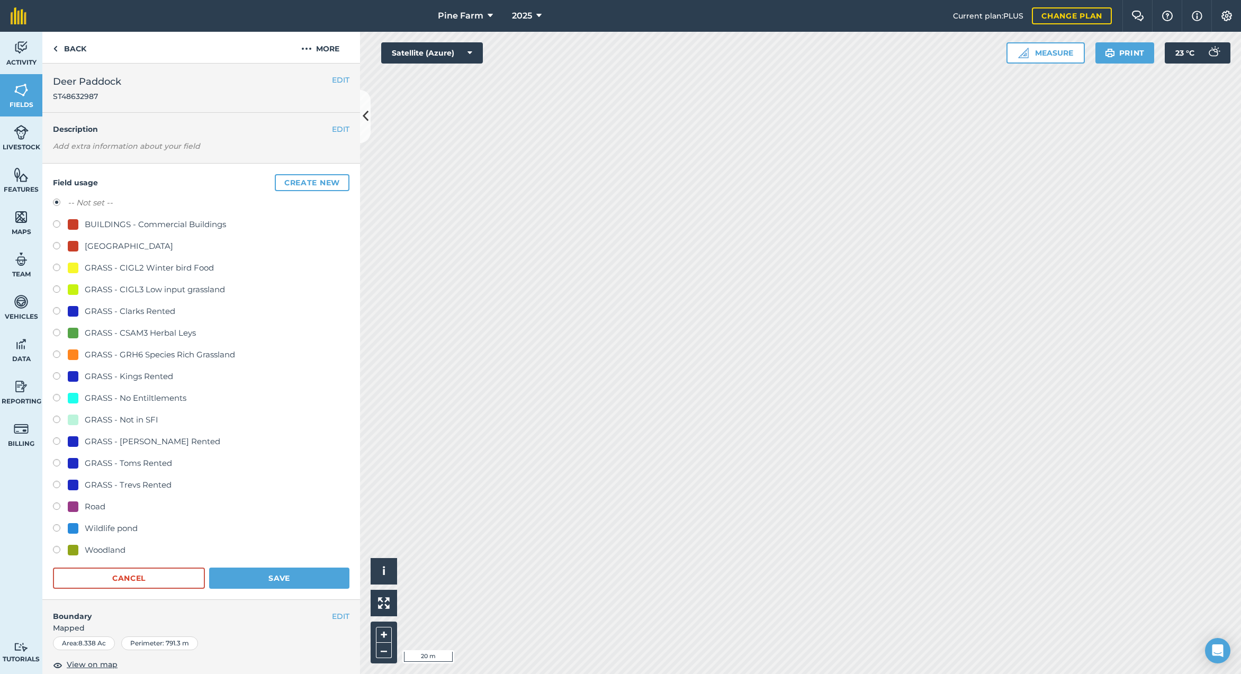
click at [147, 581] on button "Cancel" at bounding box center [129, 578] width 152 height 21
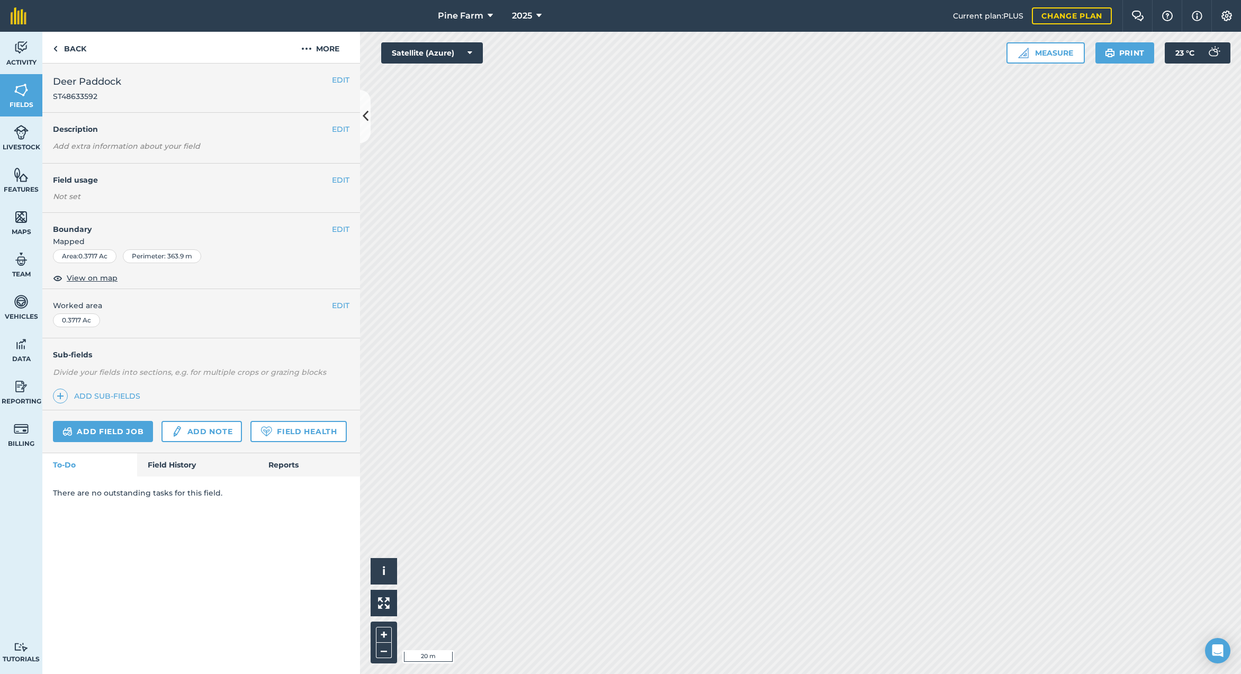
click at [341, 177] on button "EDIT" at bounding box center [340, 180] width 17 height 12
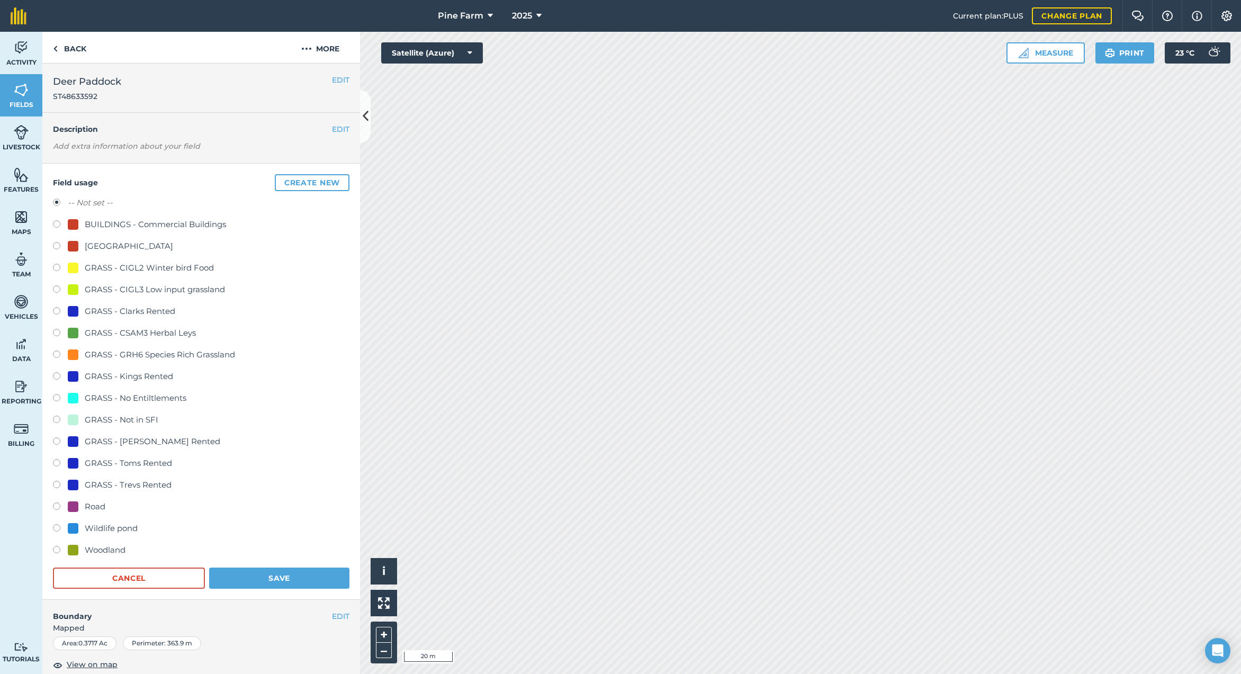
drag, startPoint x: 56, startPoint y: 289, endPoint x: 64, endPoint y: 313, distance: 25.3
click at [56, 289] on label at bounding box center [60, 290] width 15 height 11
radio input "true"
radio input "false"
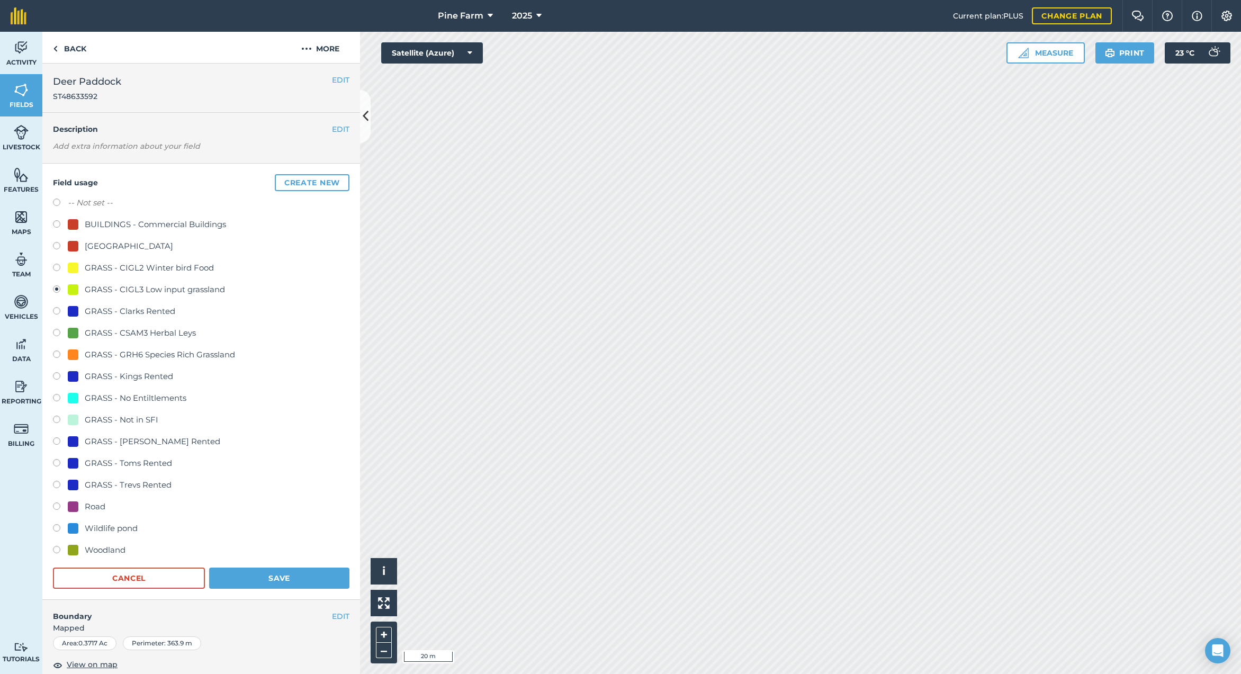
click at [281, 577] on button "Save" at bounding box center [279, 578] width 140 height 21
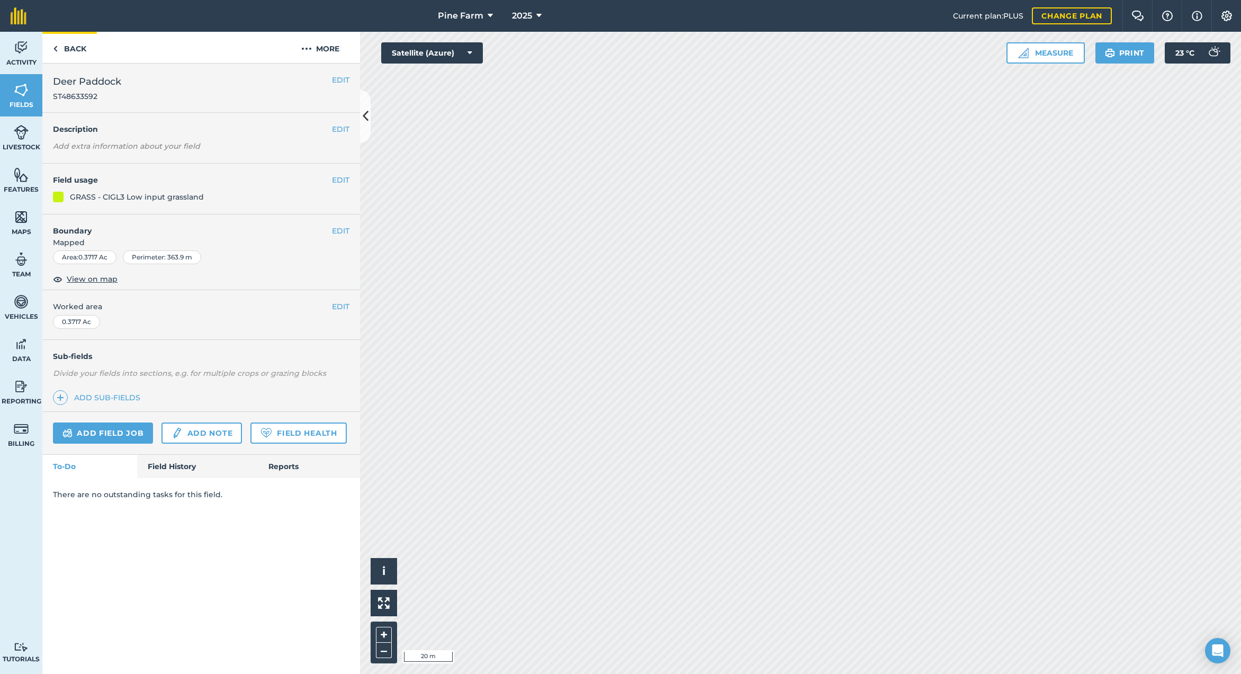
click at [55, 46] on img at bounding box center [55, 48] width 5 height 13
click at [56, 47] on img at bounding box center [55, 48] width 5 height 13
